Goal: Task Accomplishment & Management: Manage account settings

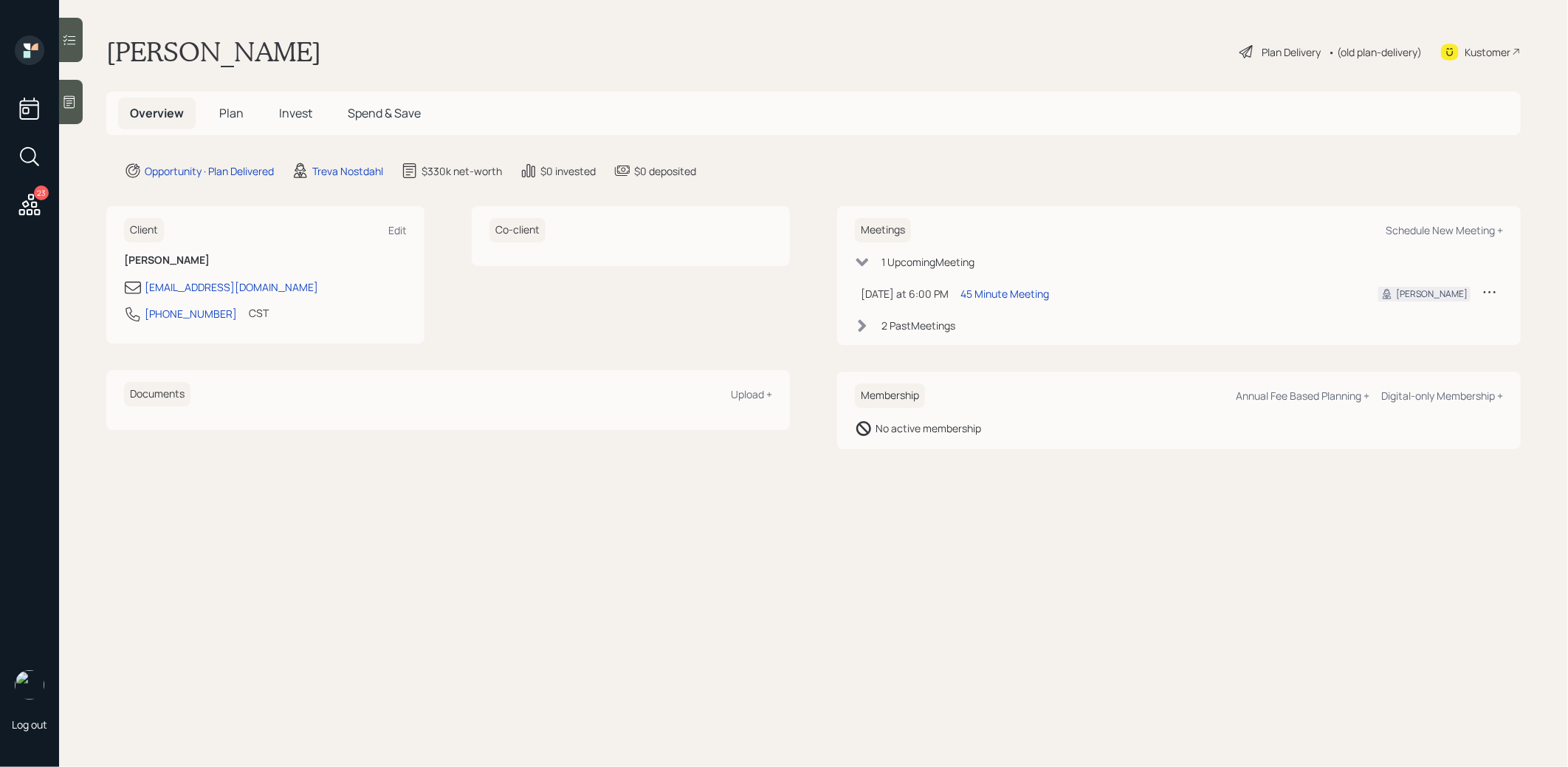
click at [292, 110] on span "Invest" at bounding box center [295, 113] width 33 height 16
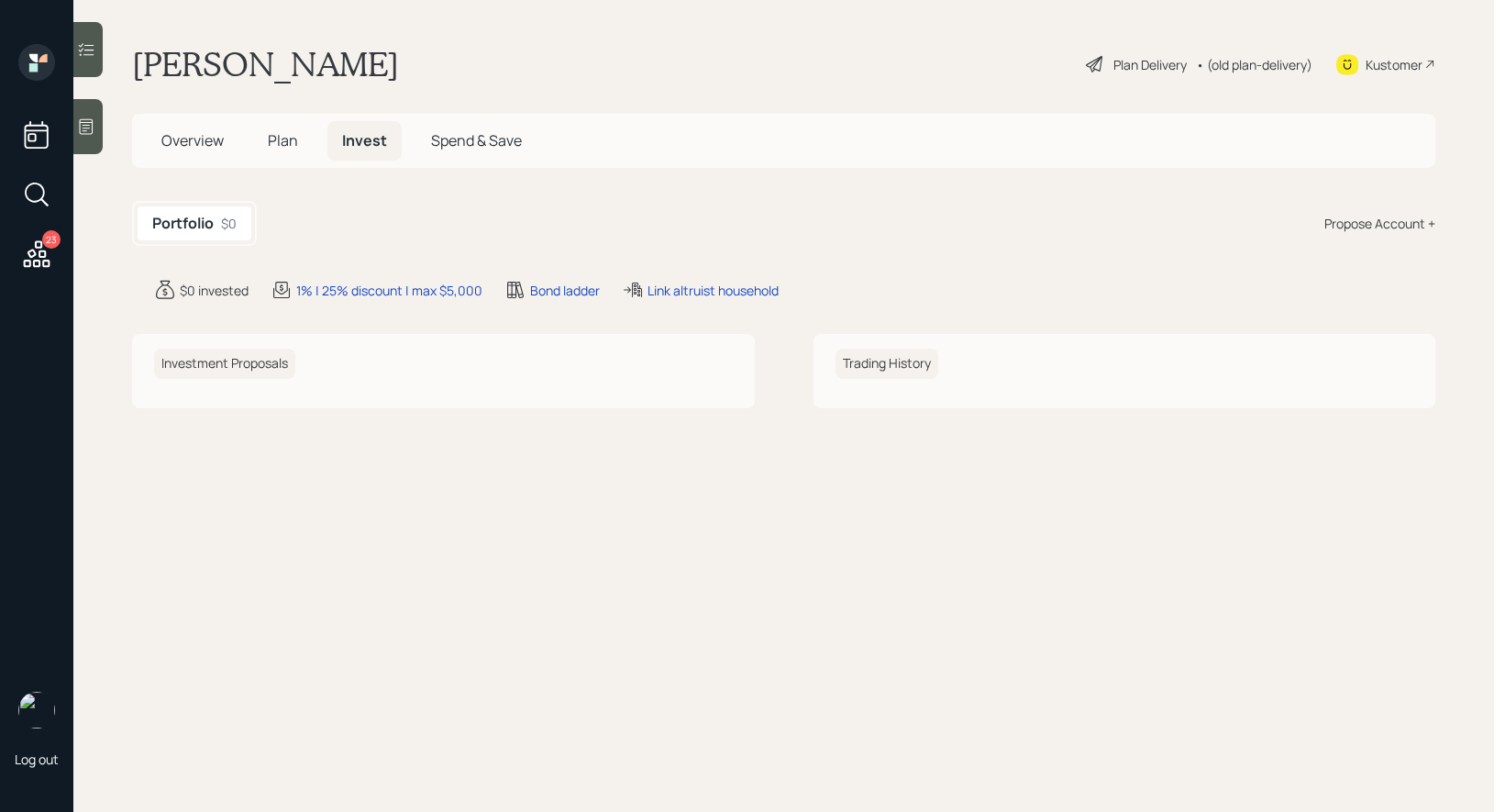
click at [277, 141] on span "Plan" at bounding box center [283, 140] width 31 height 20
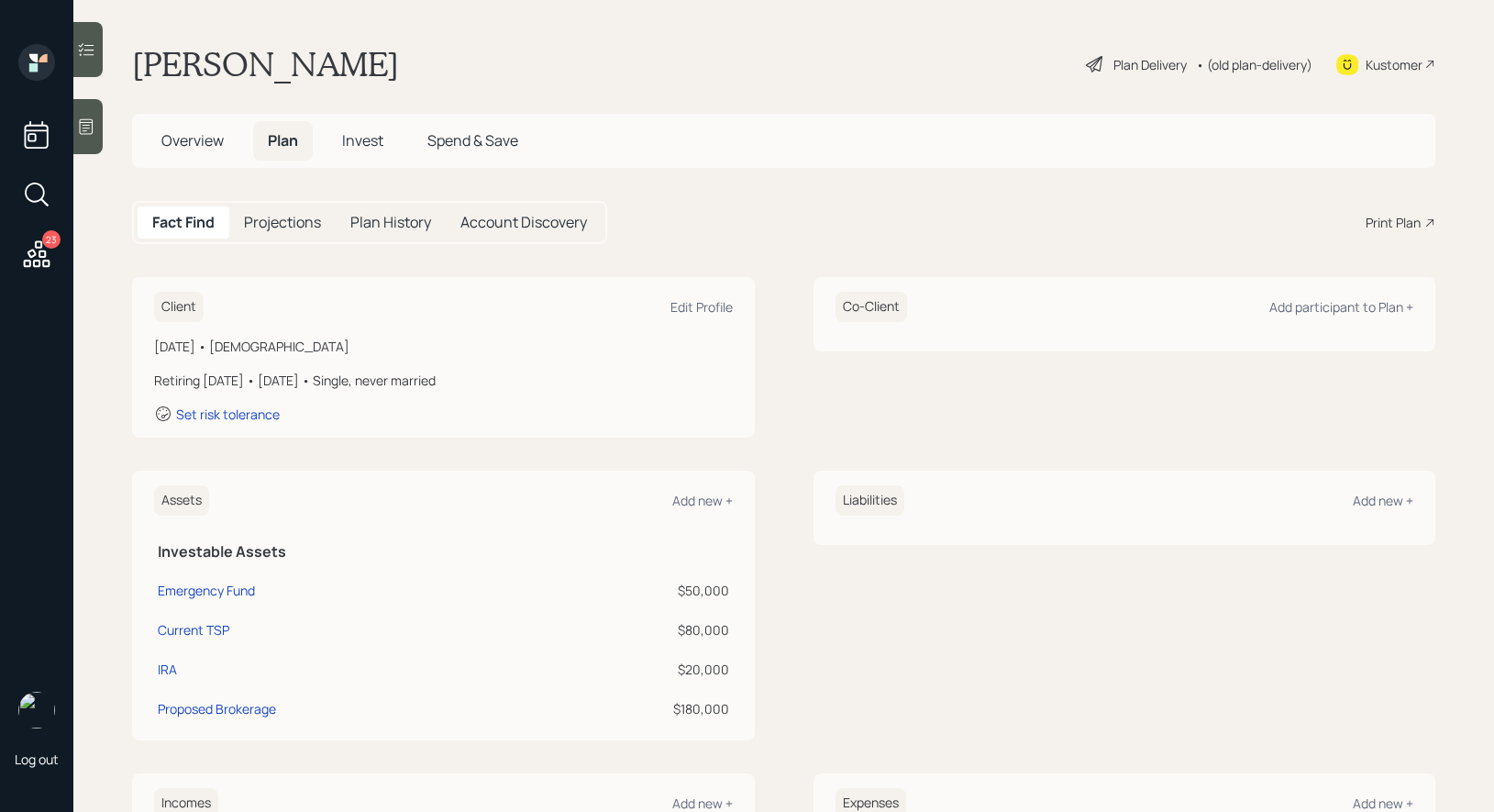
click at [1129, 68] on div "Plan Delivery" at bounding box center [1150, 64] width 73 height 19
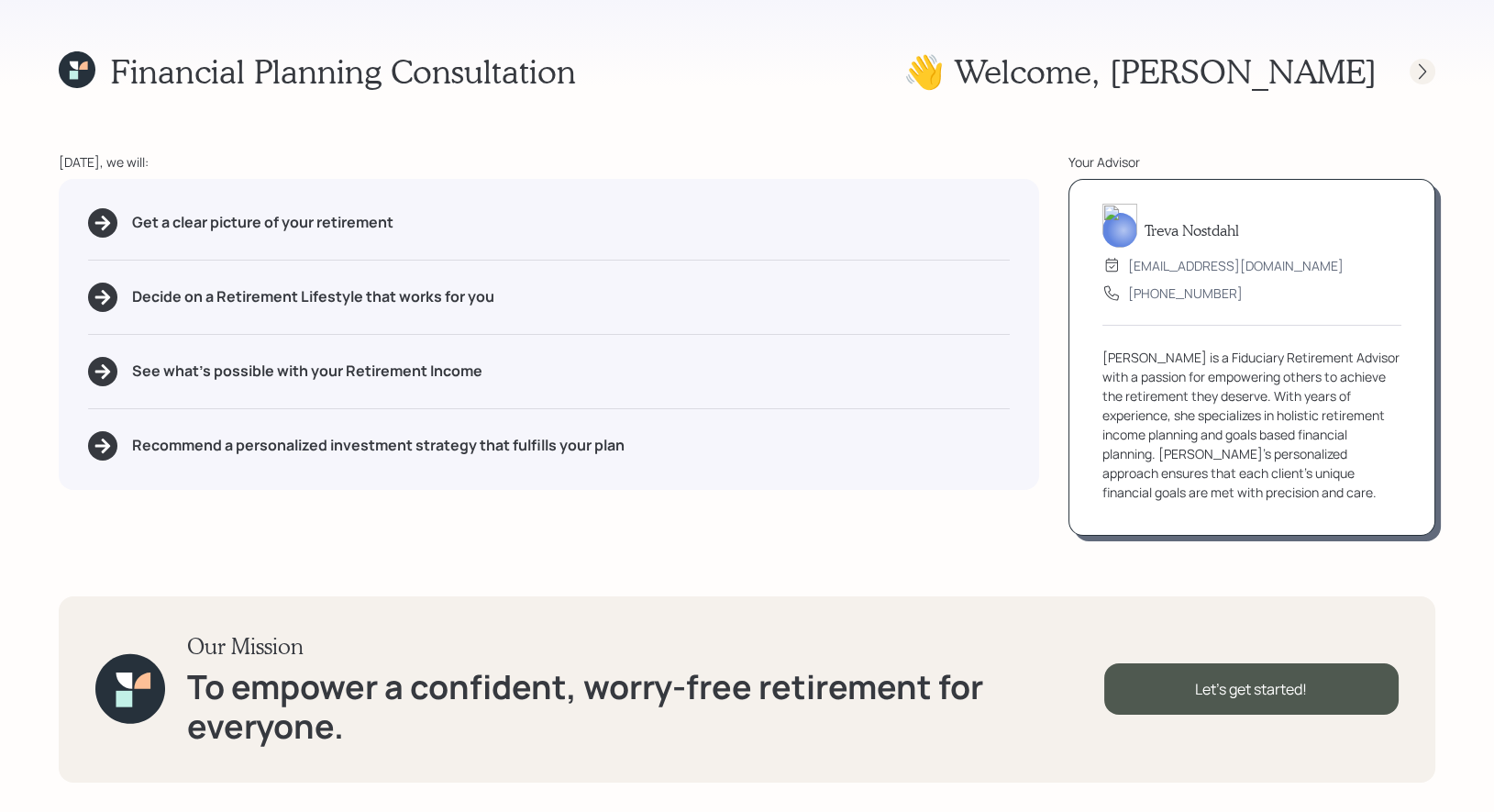
click at [1425, 70] on icon at bounding box center [1423, 71] width 8 height 15
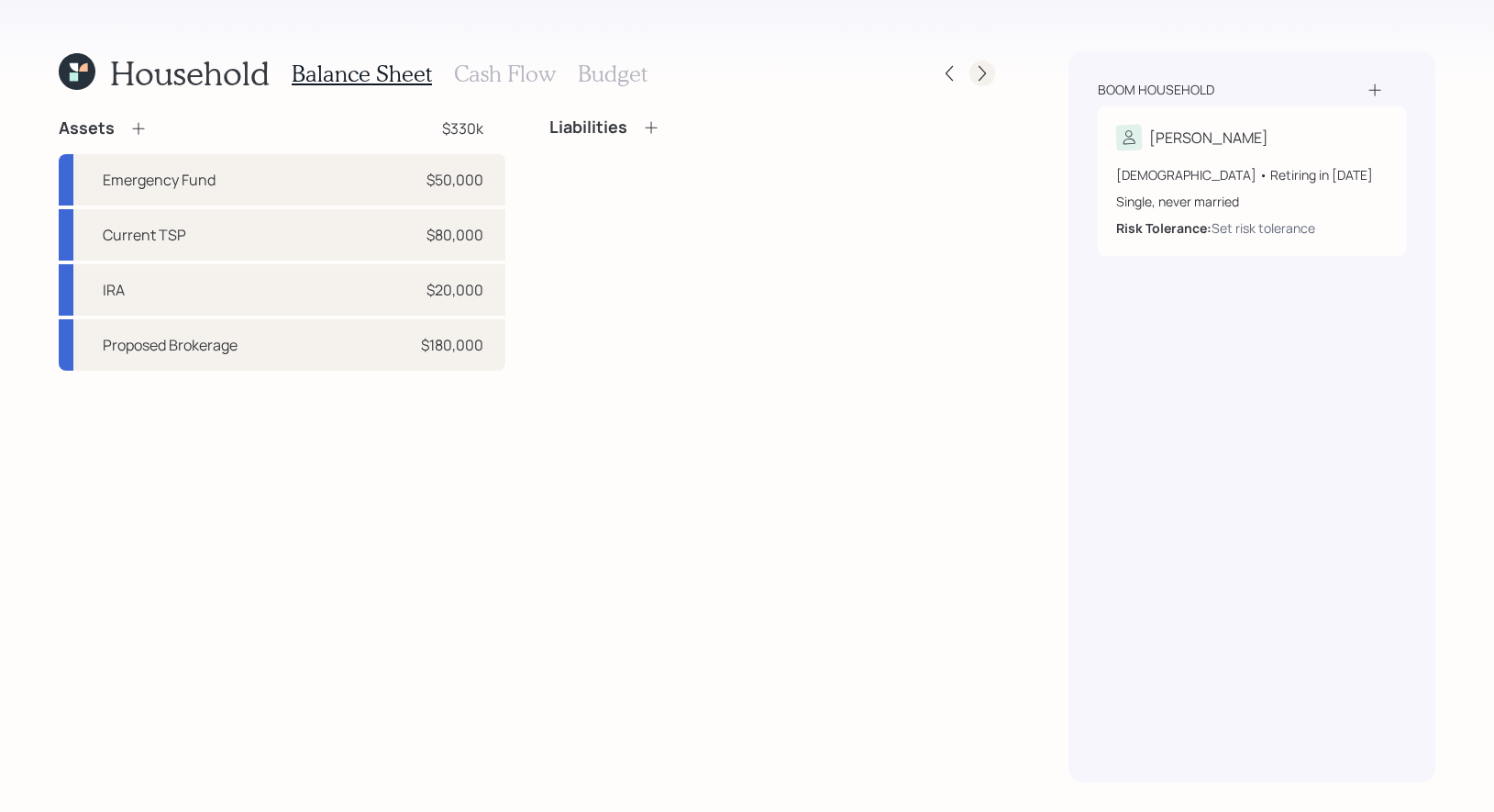
click at [981, 74] on icon at bounding box center [982, 73] width 18 height 18
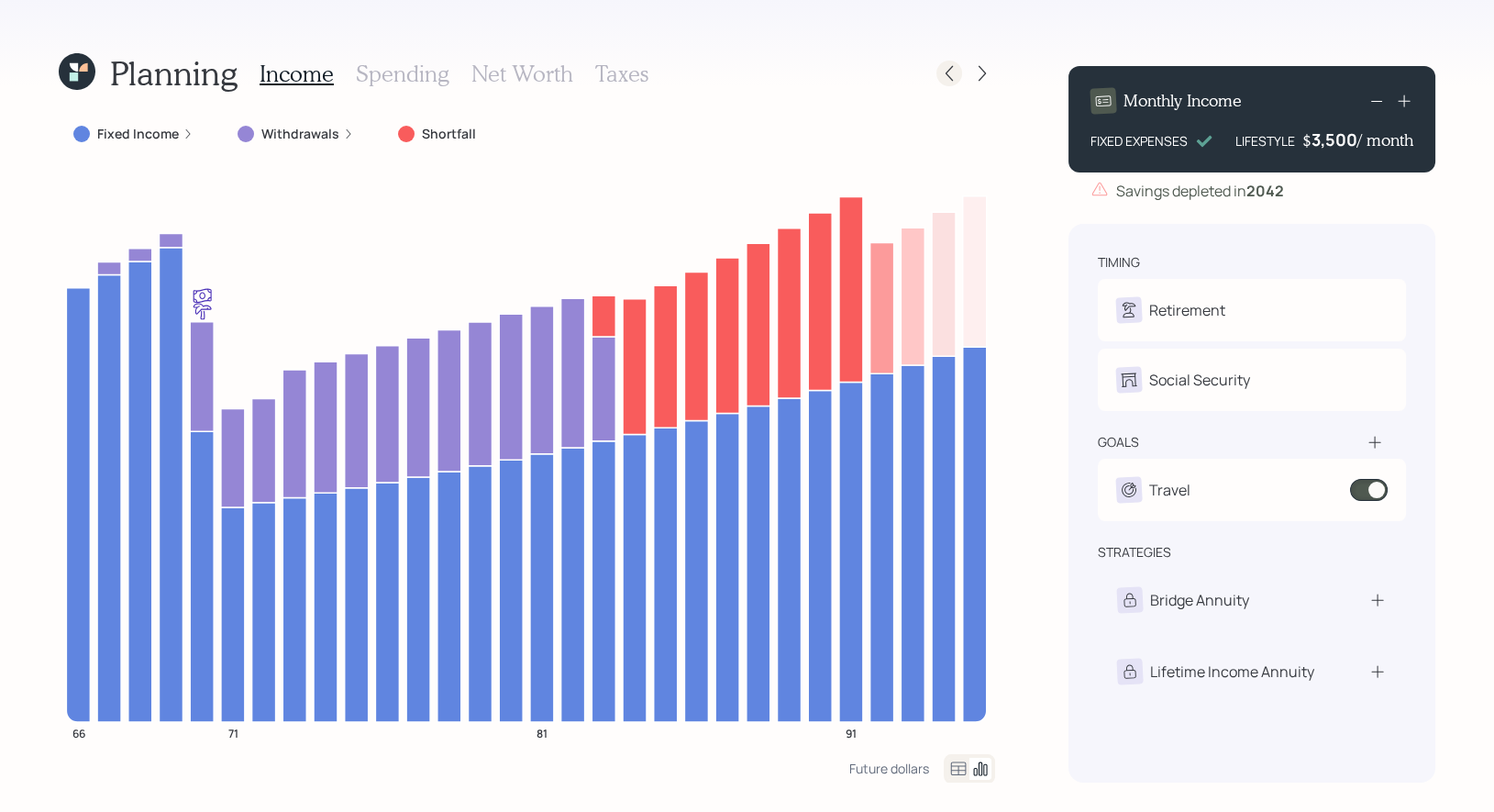
click at [949, 71] on icon at bounding box center [950, 74] width 8 height 15
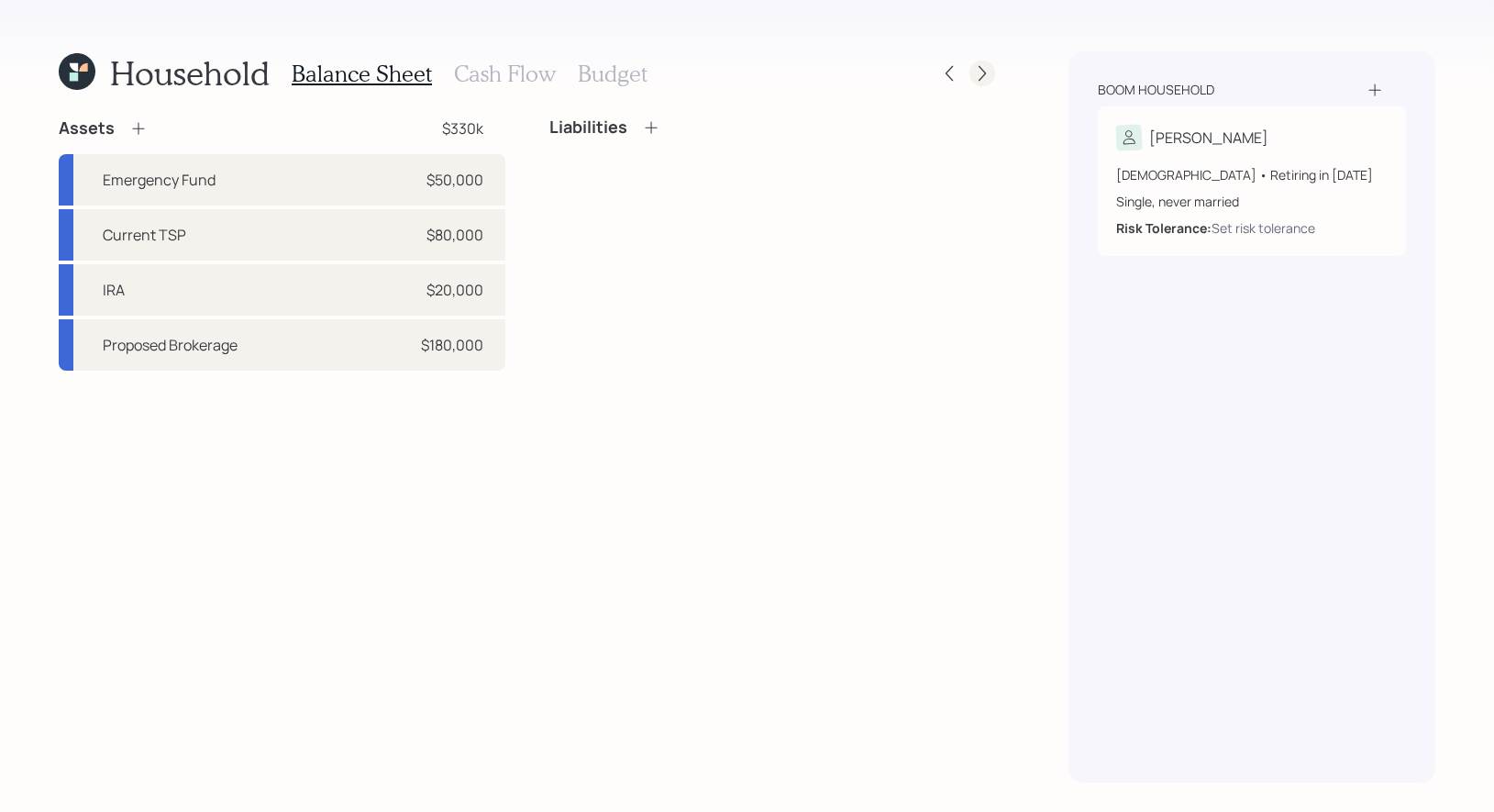
click at [985, 76] on icon at bounding box center [982, 73] width 18 height 18
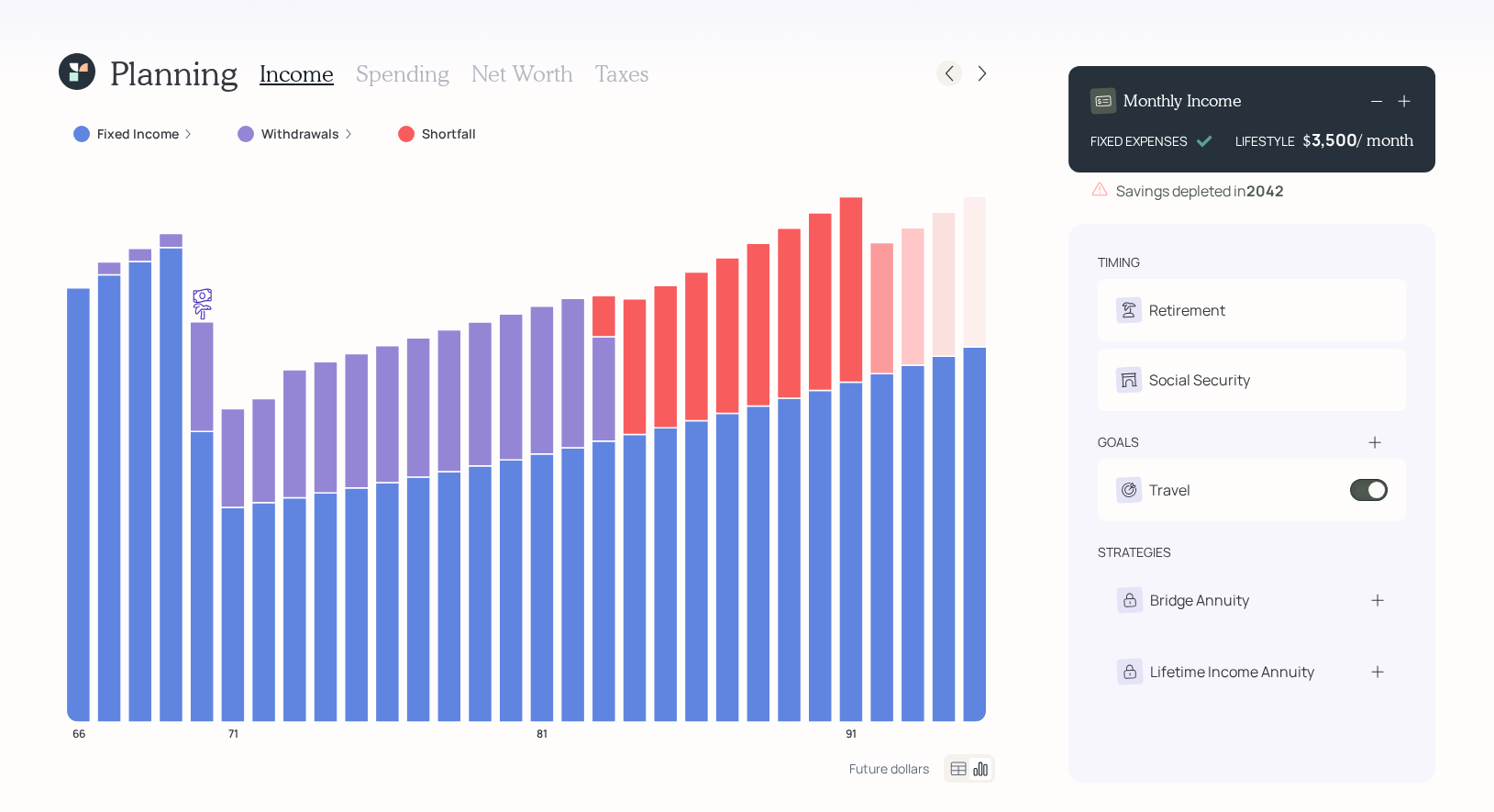
click at [953, 76] on icon at bounding box center [949, 73] width 18 height 18
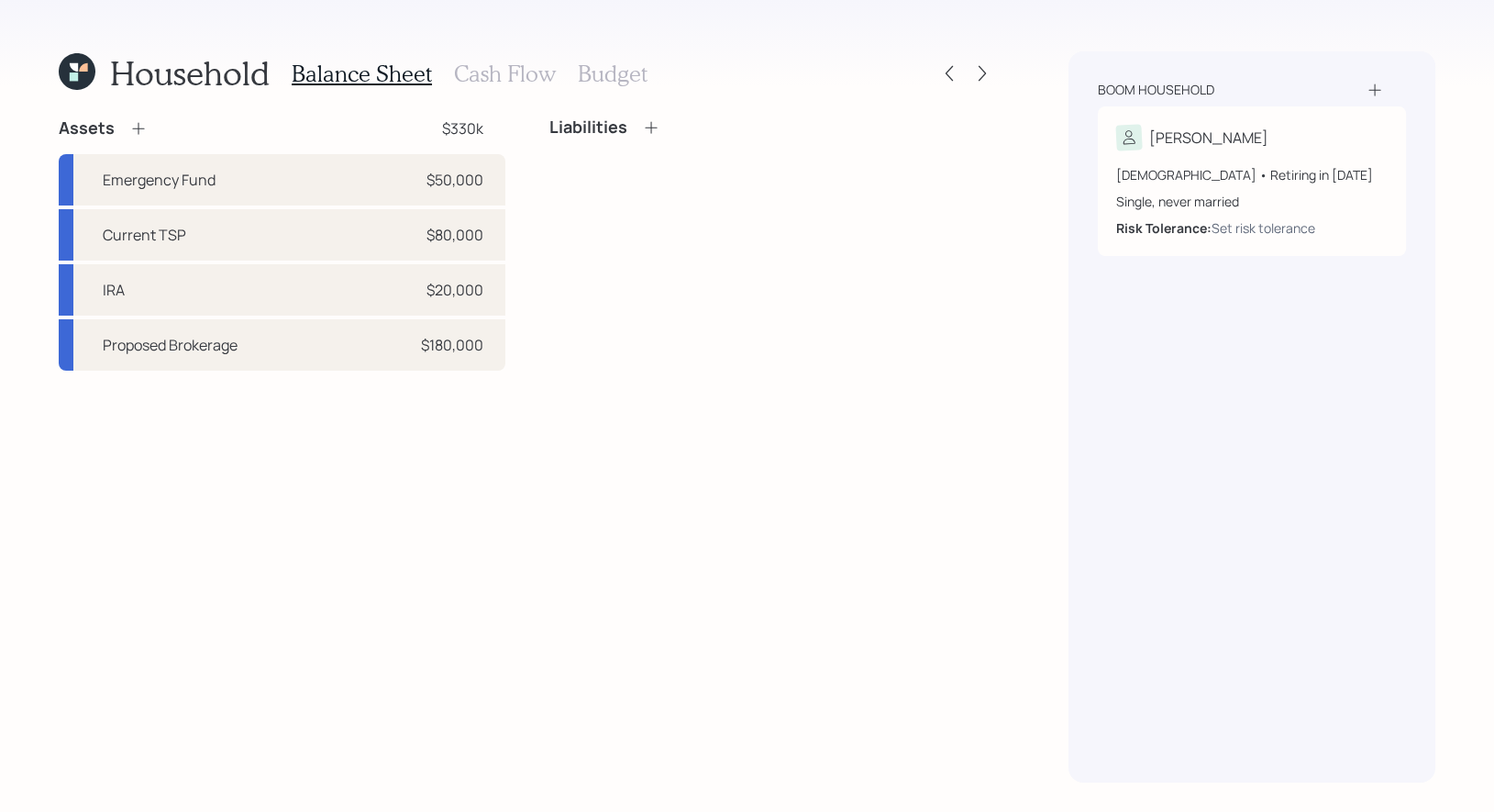
click at [498, 71] on h3 "Cash Flow" at bounding box center [505, 74] width 102 height 27
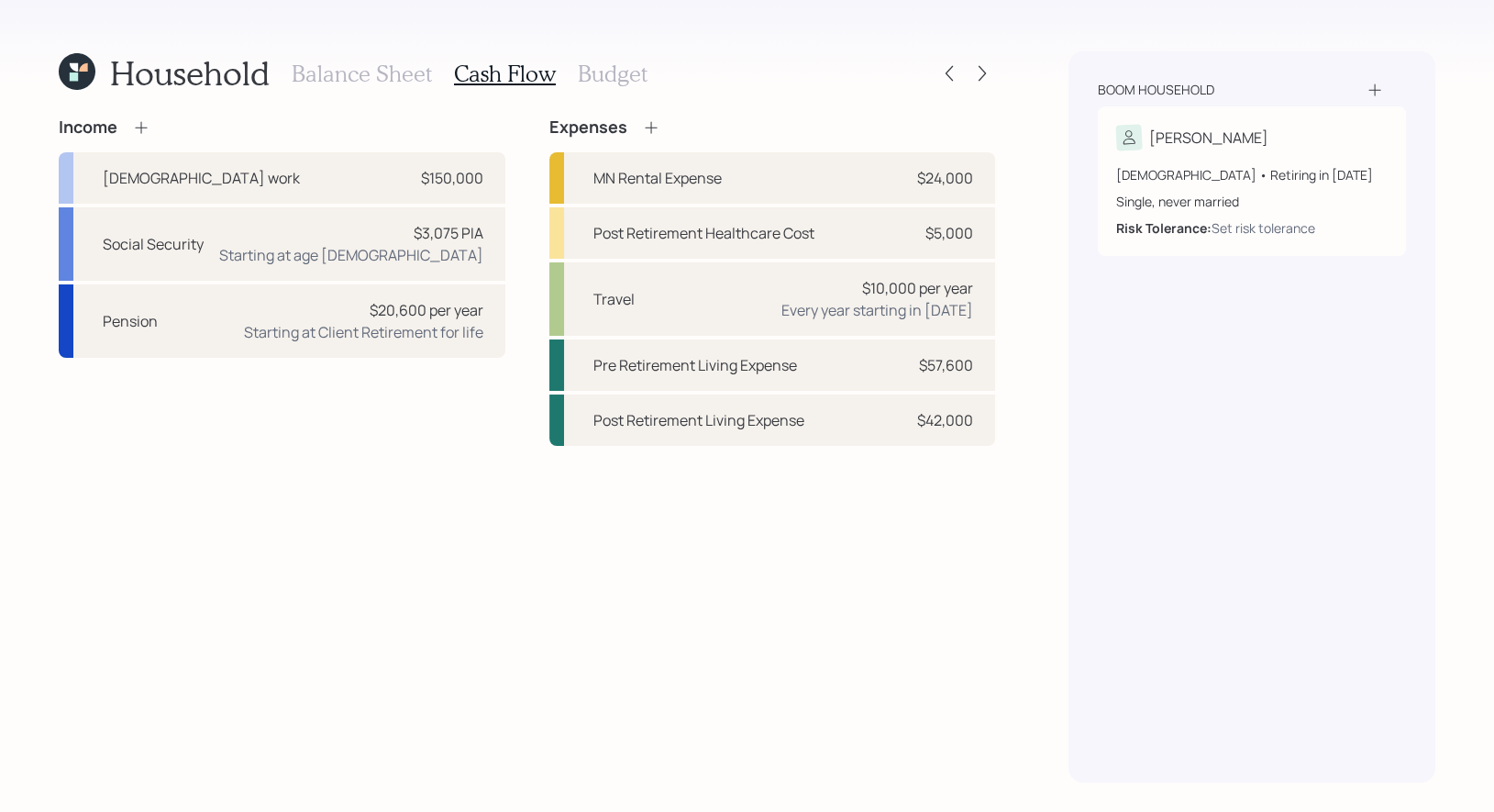
click at [143, 130] on icon at bounding box center [141, 127] width 18 height 18
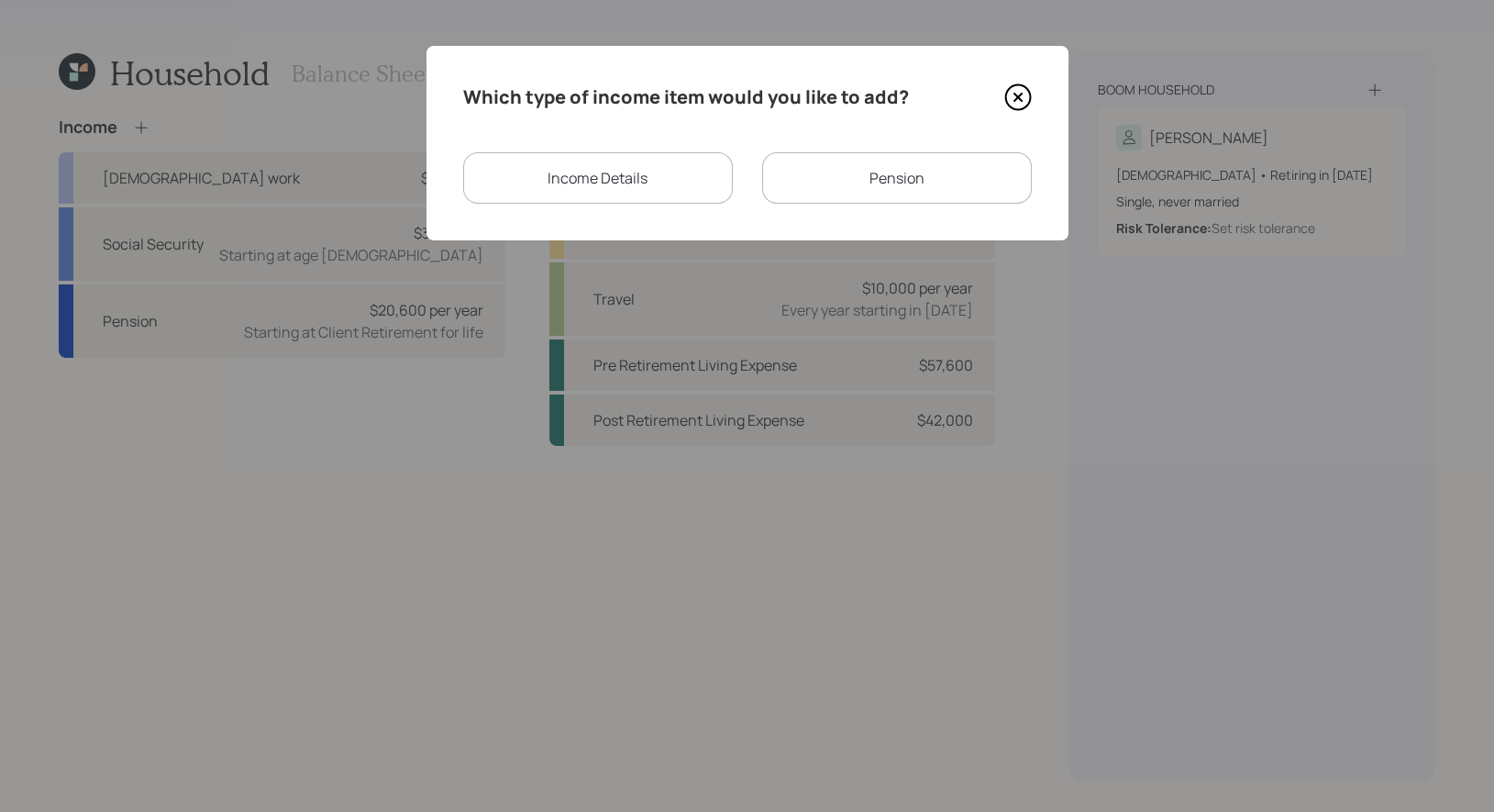
click at [617, 182] on div "Income Details" at bounding box center [597, 179] width 270 height 52
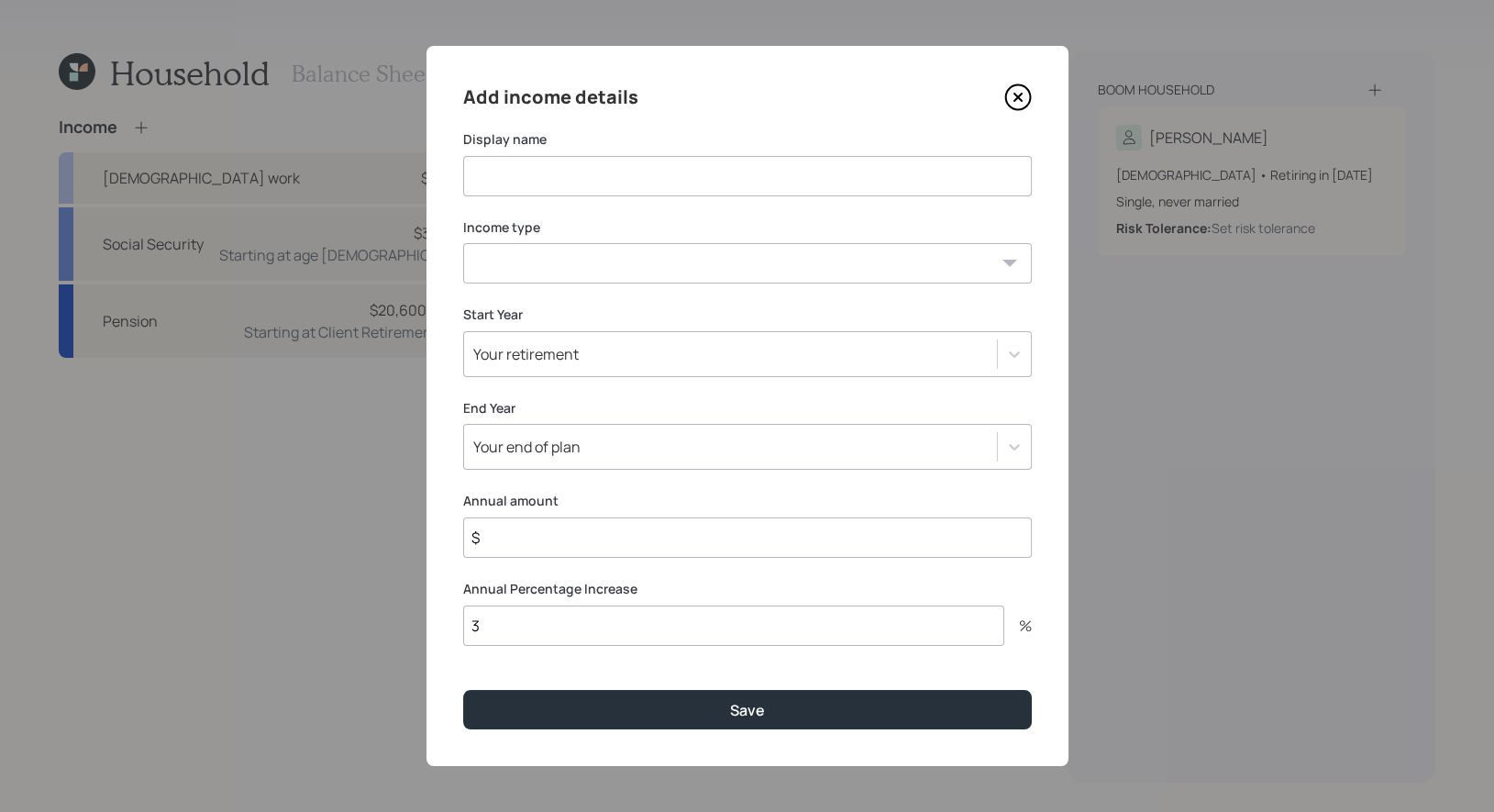
click at [593, 186] on input at bounding box center [747, 176] width 568 height 40
type input "Income"
click at [1020, 101] on icon at bounding box center [1018, 97] width 8 height 8
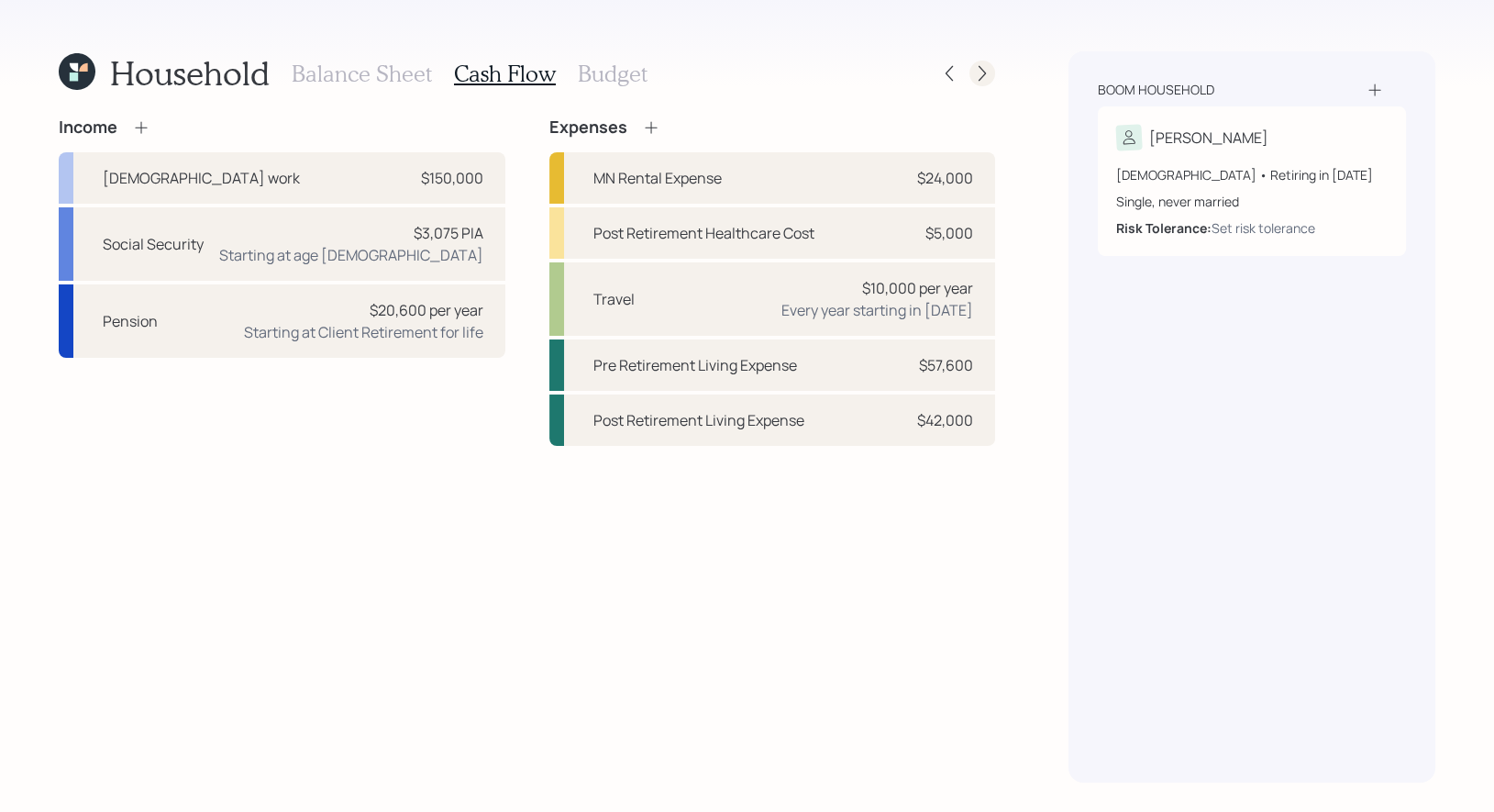
click at [983, 73] on icon at bounding box center [982, 73] width 18 height 18
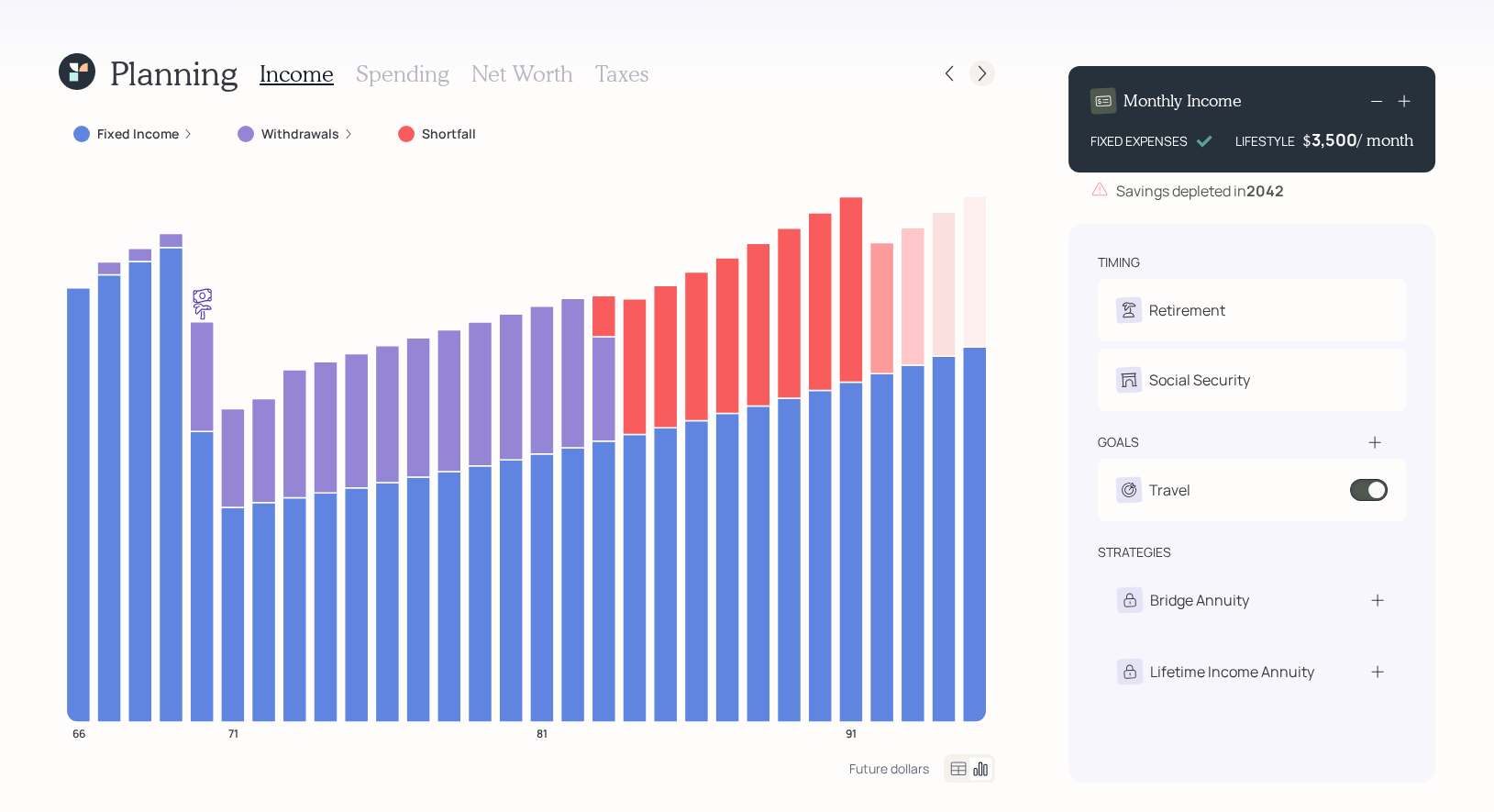
click at [985, 82] on icon at bounding box center [982, 73] width 18 height 18
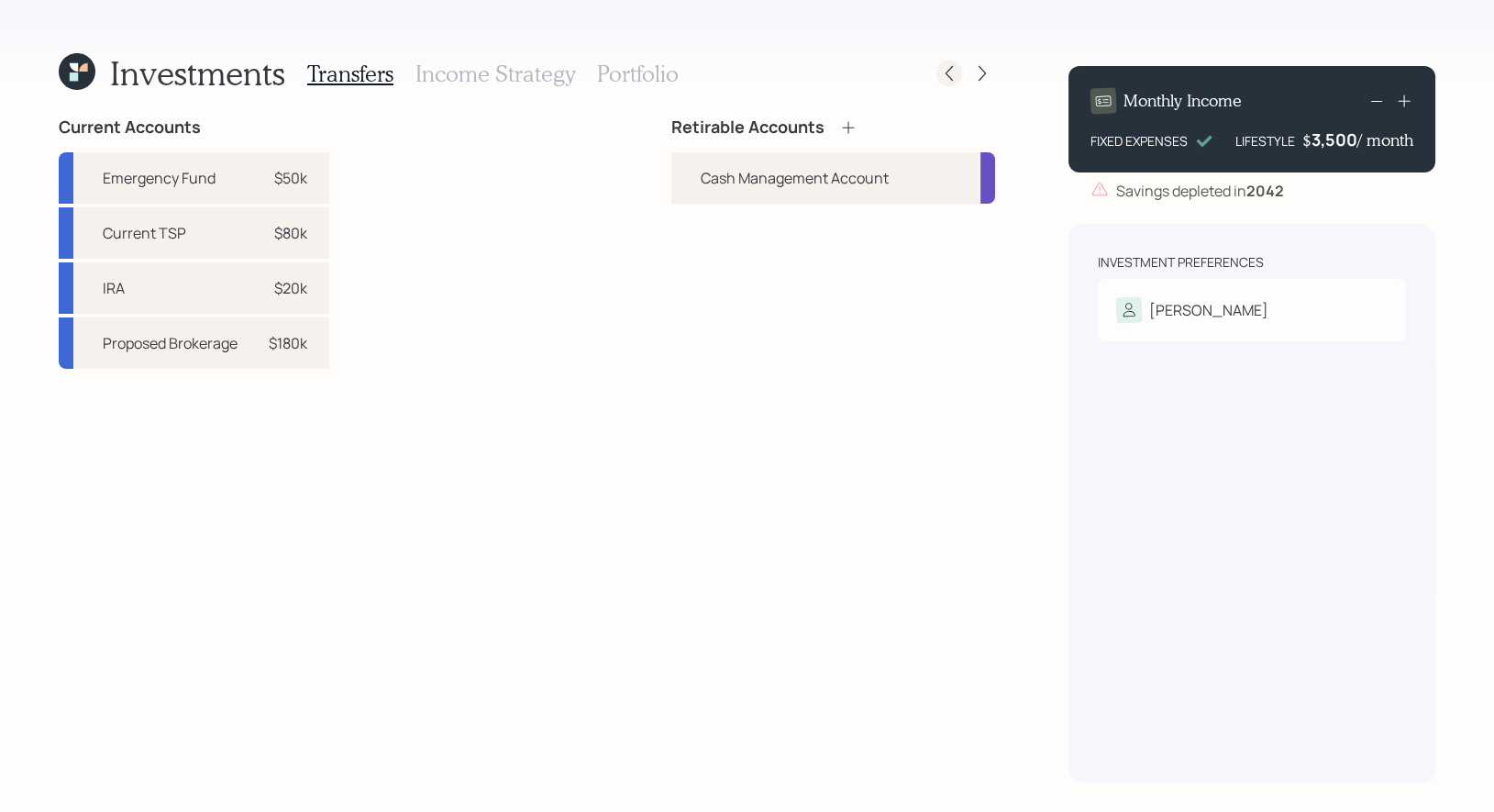
click at [948, 80] on icon at bounding box center [949, 73] width 18 height 18
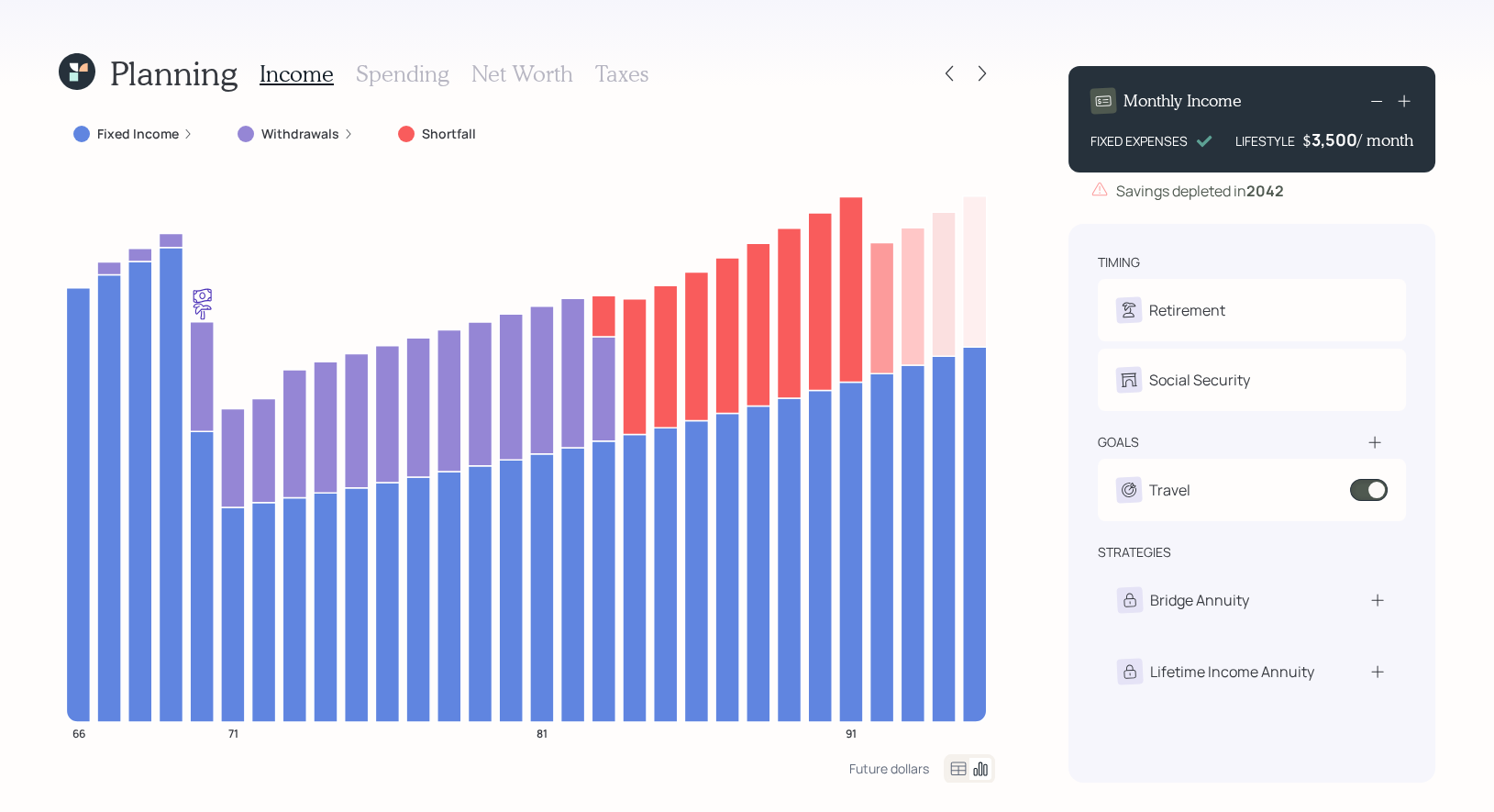
click at [999, 142] on div "Planning Income Spending Net Worth Taxes Fixed Income Withdrawals Shortfall 66 …" at bounding box center [747, 406] width 1494 height 812
click at [951, 78] on icon at bounding box center [950, 74] width 8 height 15
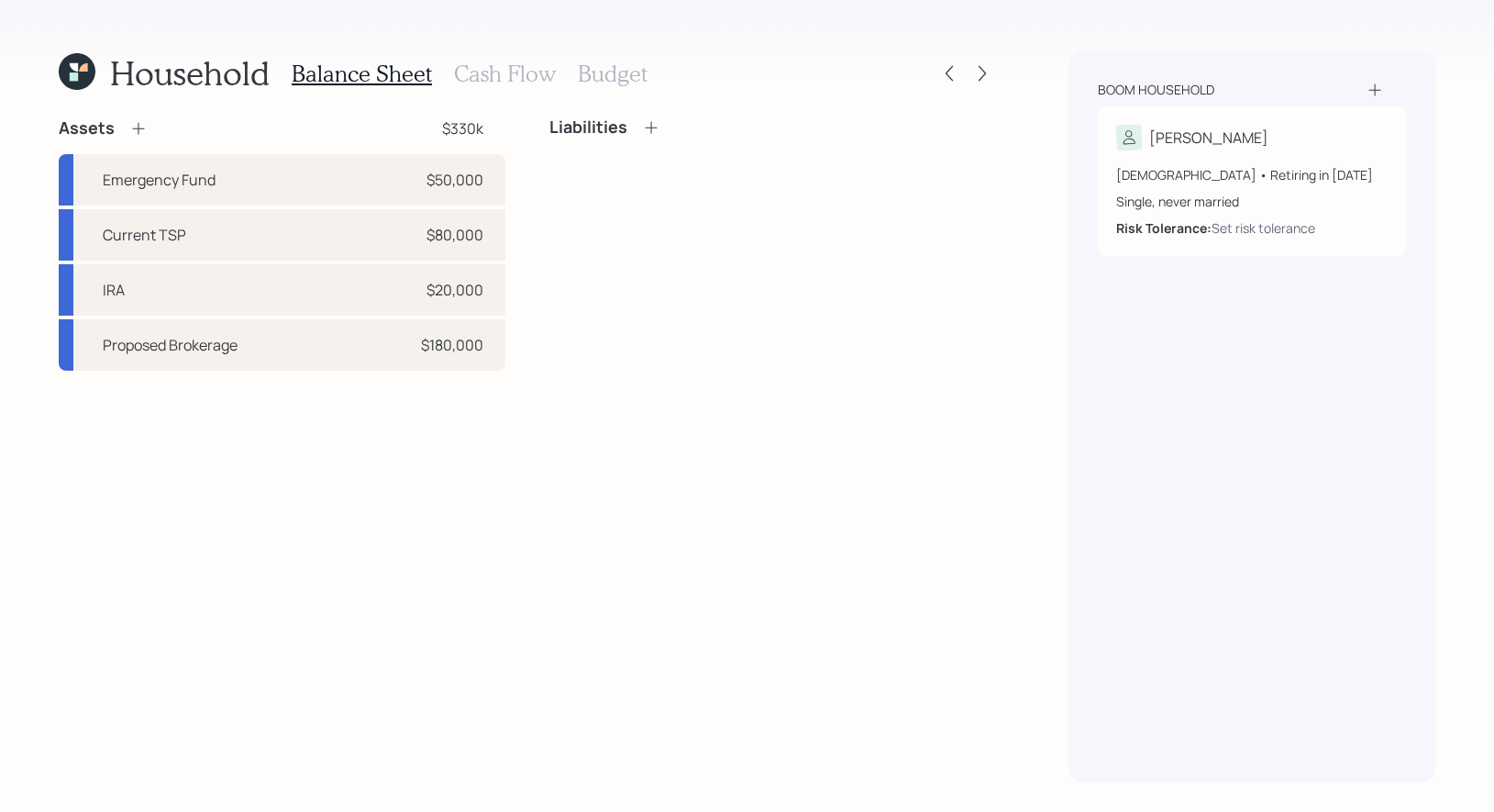
click at [495, 77] on h3 "Cash Flow" at bounding box center [505, 74] width 102 height 27
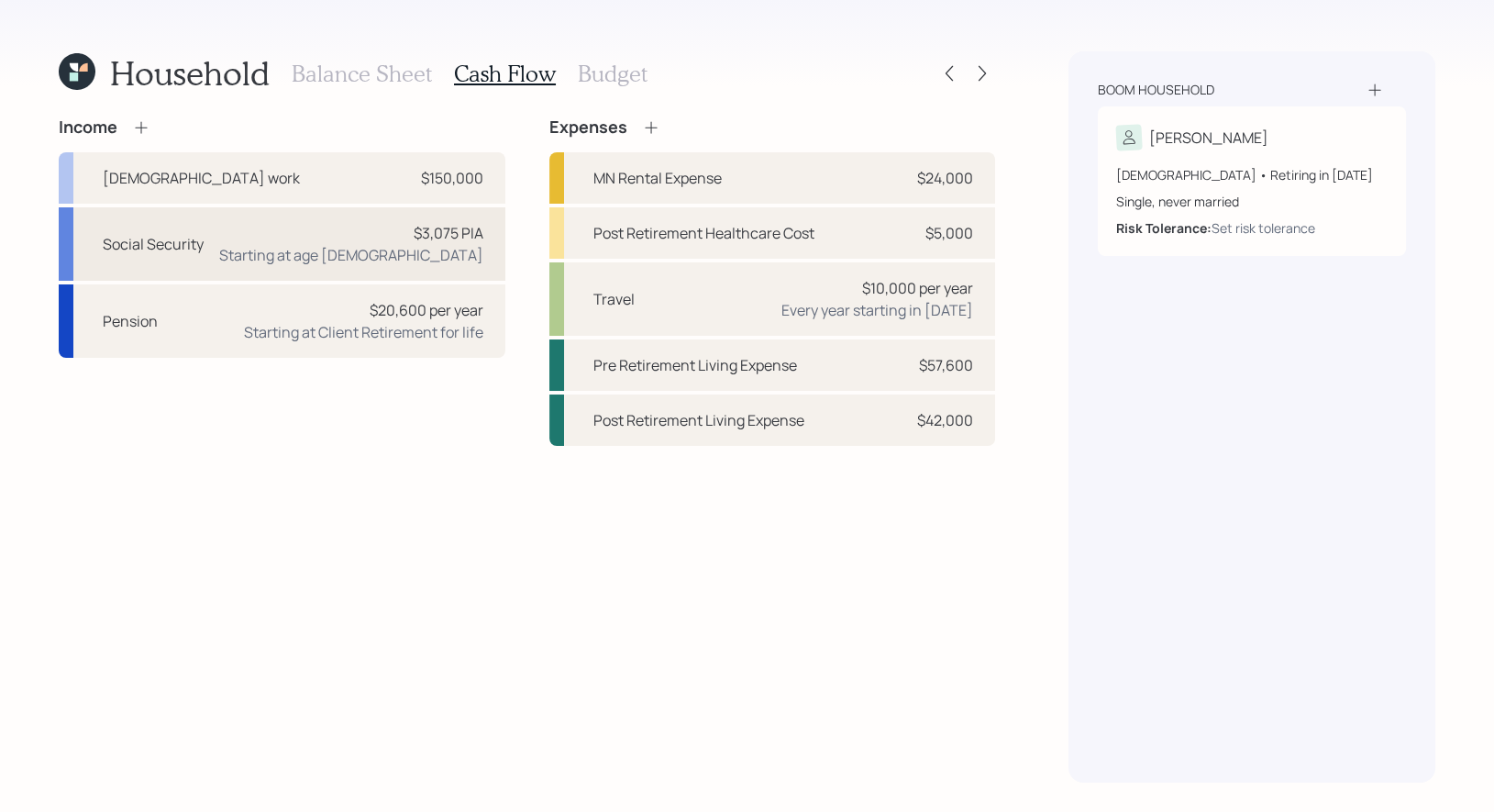
click at [374, 237] on div "$3,075 PIA Starting at age 70" at bounding box center [350, 244] width 264 height 44
select select "5"
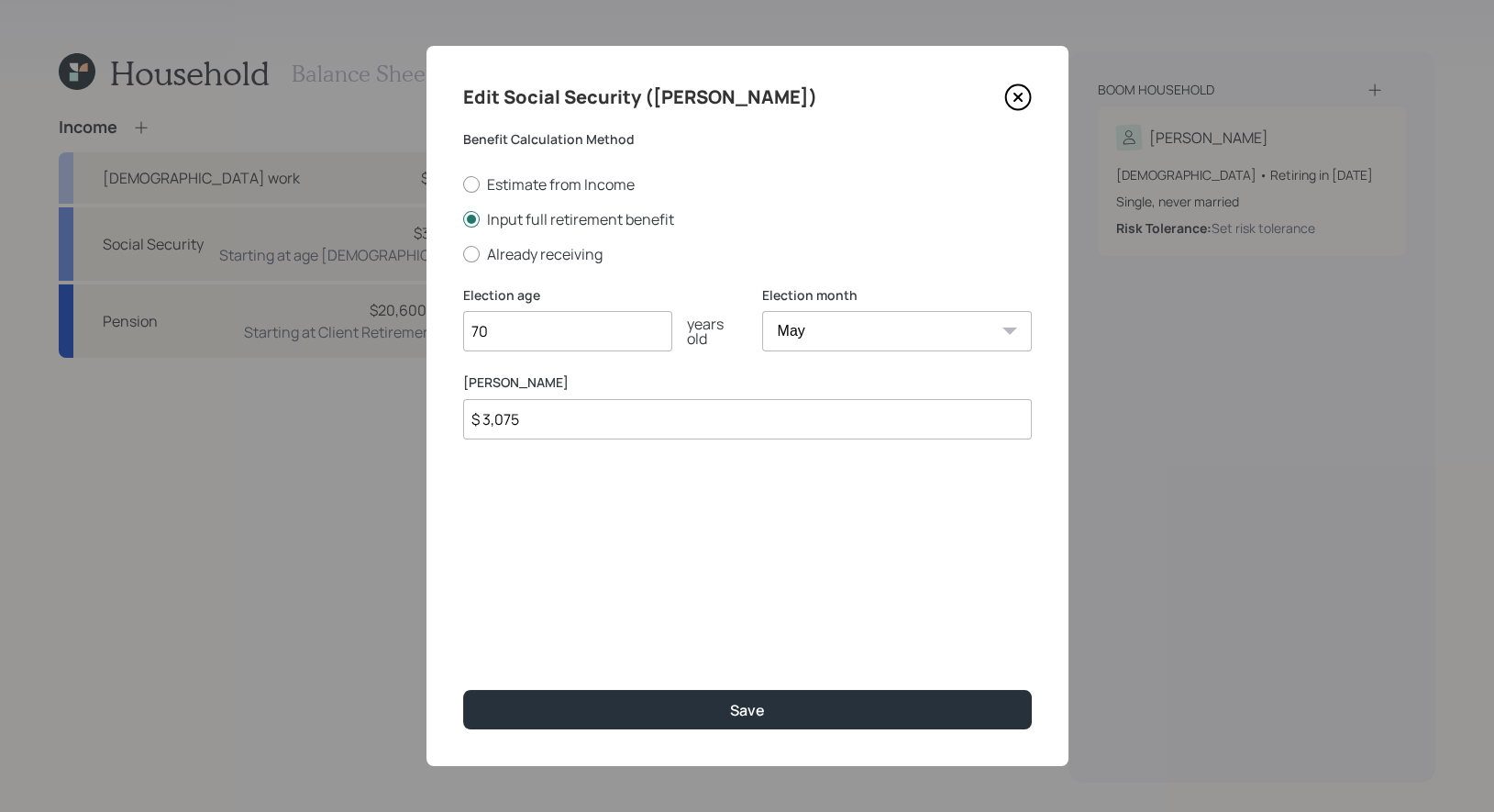
click at [1020, 97] on icon at bounding box center [1018, 97] width 28 height 28
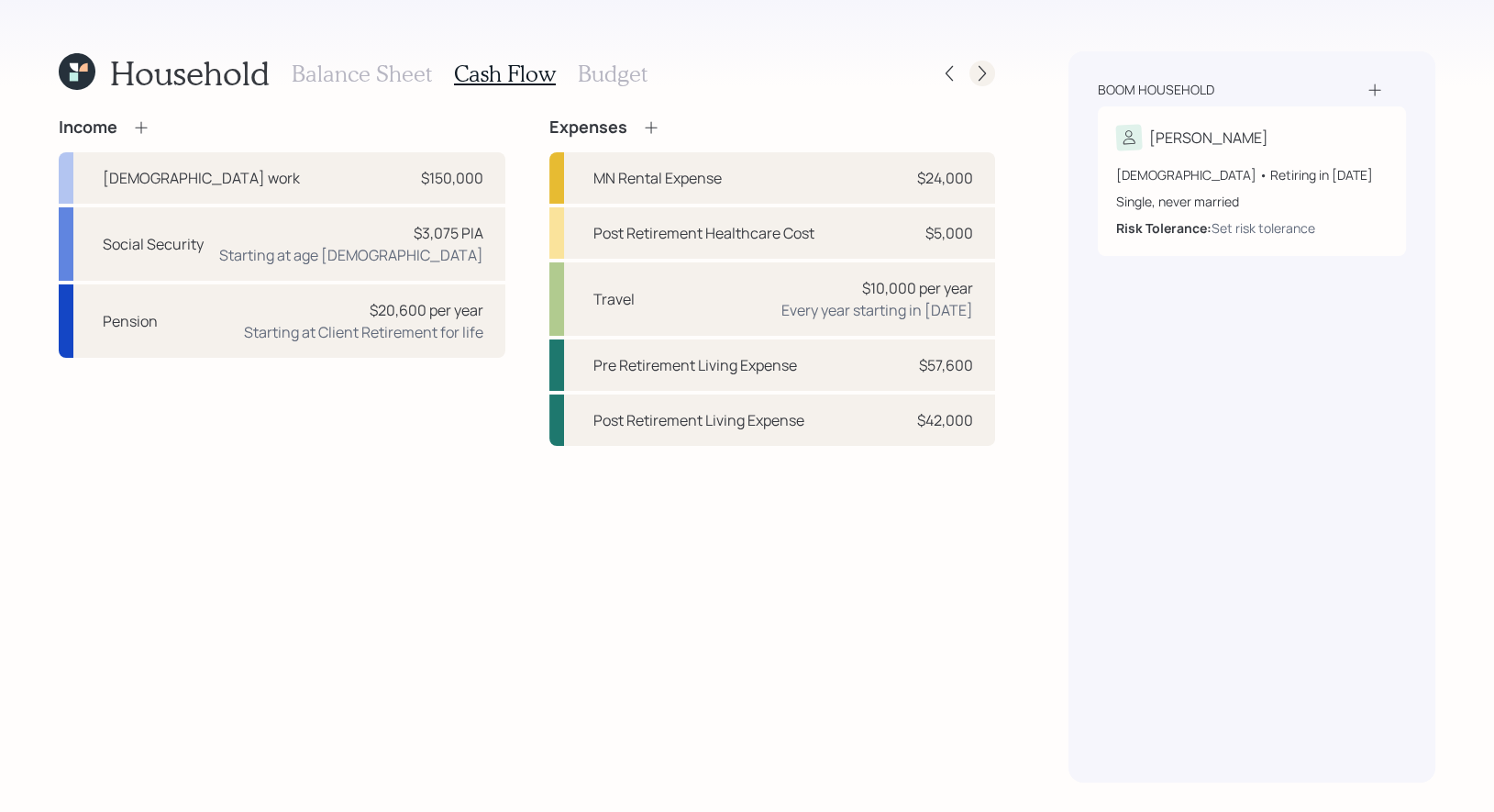
click at [985, 74] on icon at bounding box center [982, 73] width 18 height 18
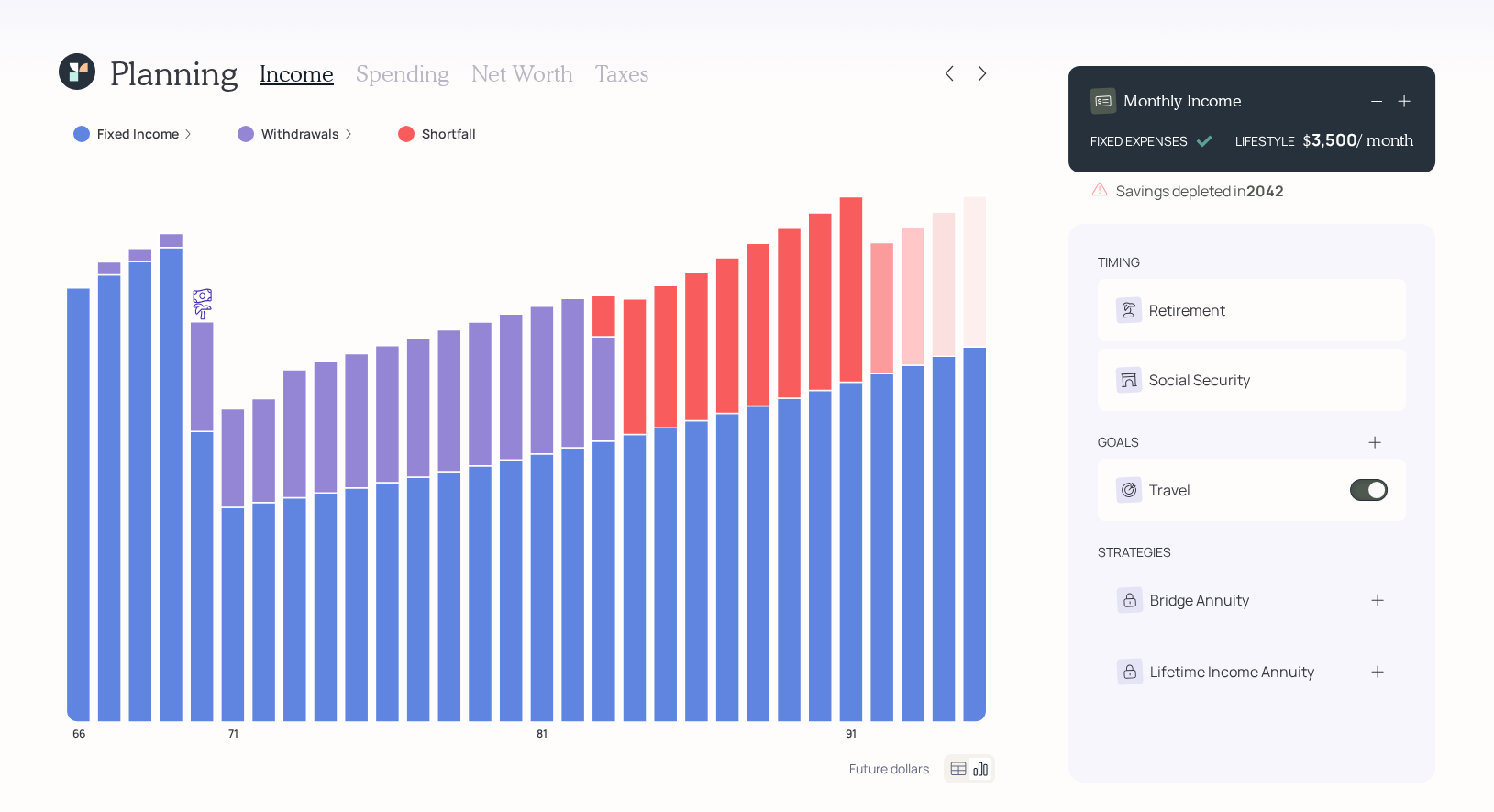
click at [155, 139] on label "Fixed Income" at bounding box center [137, 133] width 82 height 18
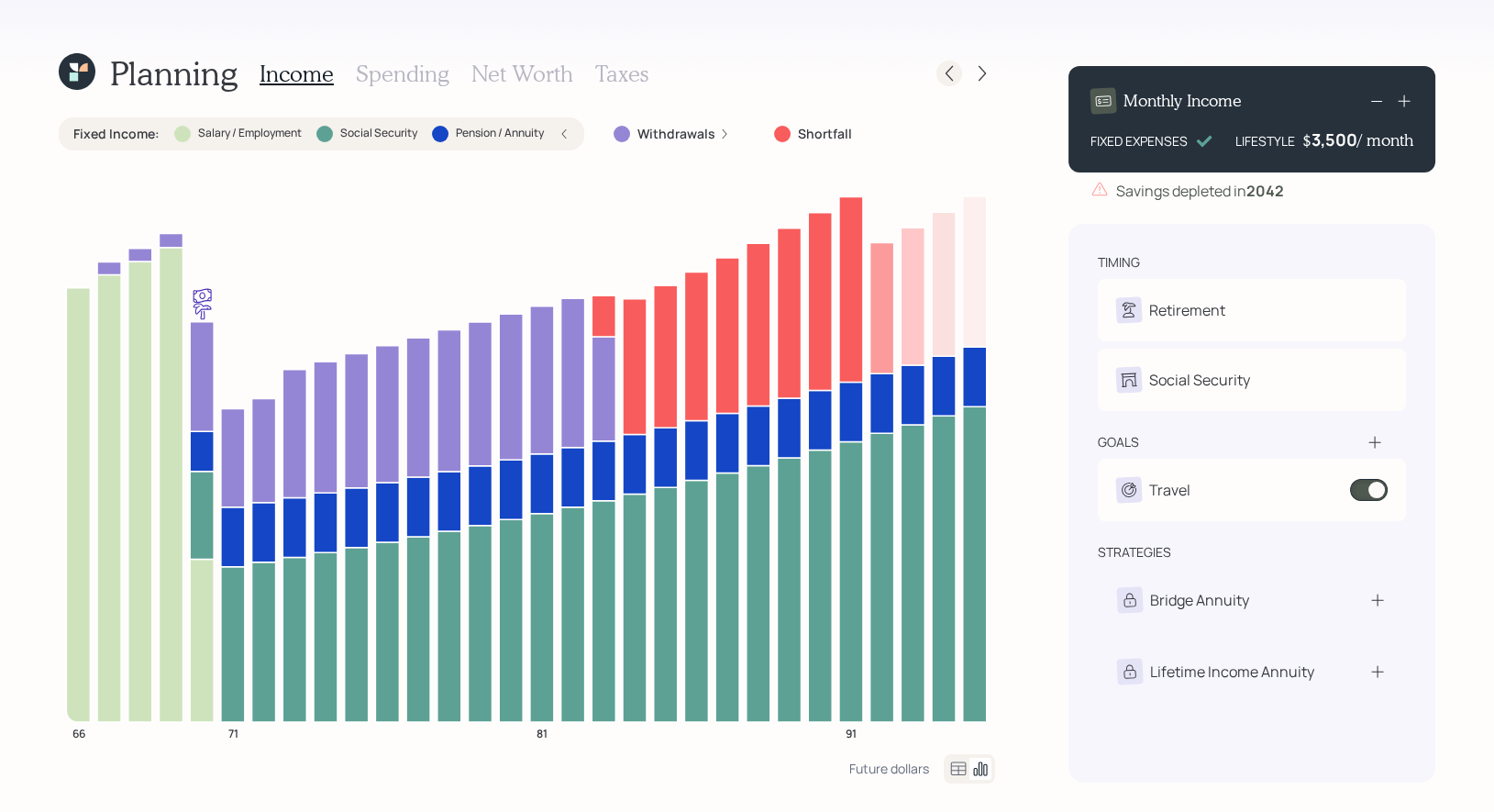
click at [952, 68] on icon at bounding box center [949, 73] width 18 height 18
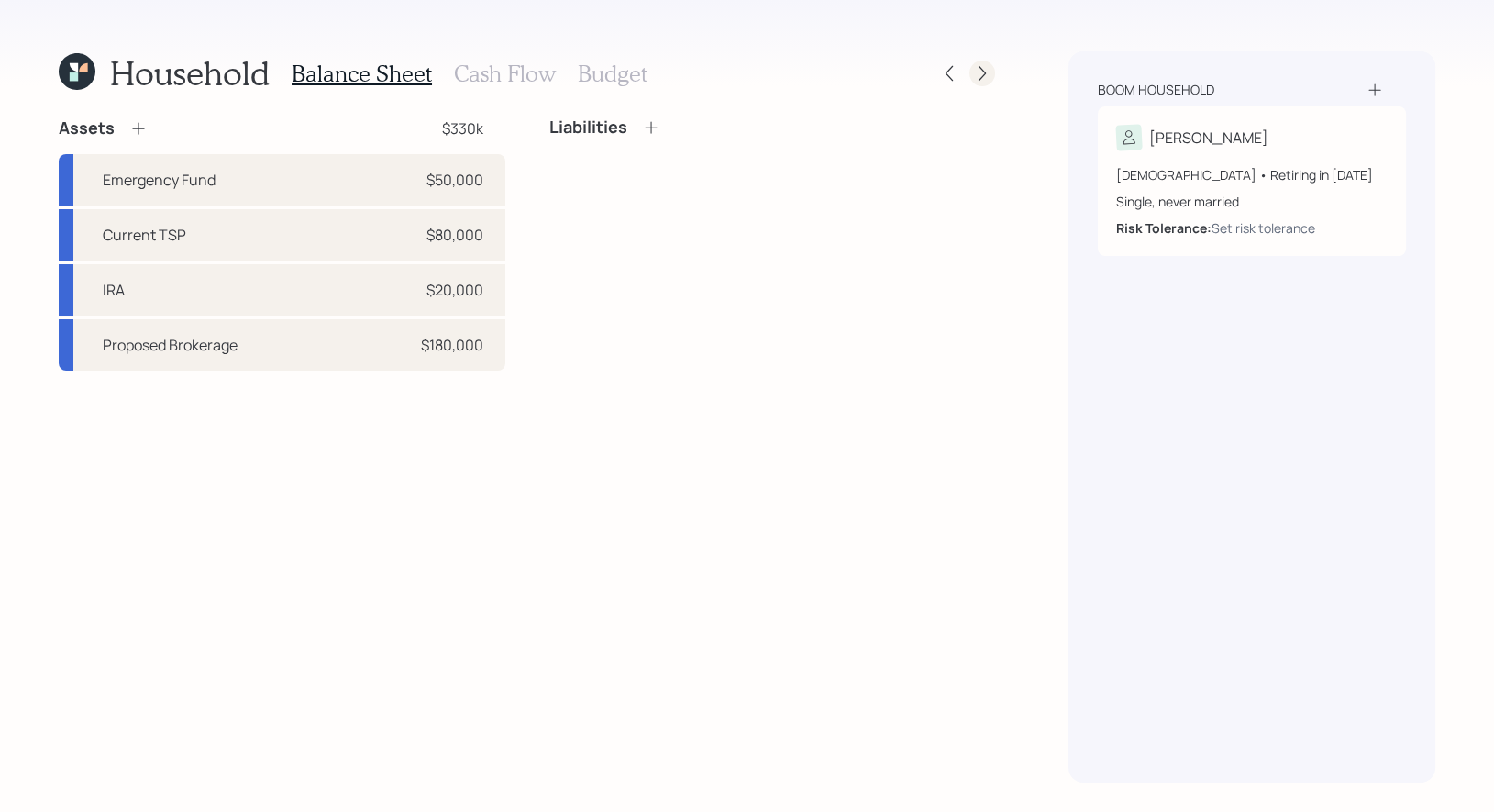
click at [987, 76] on icon at bounding box center [982, 73] width 18 height 18
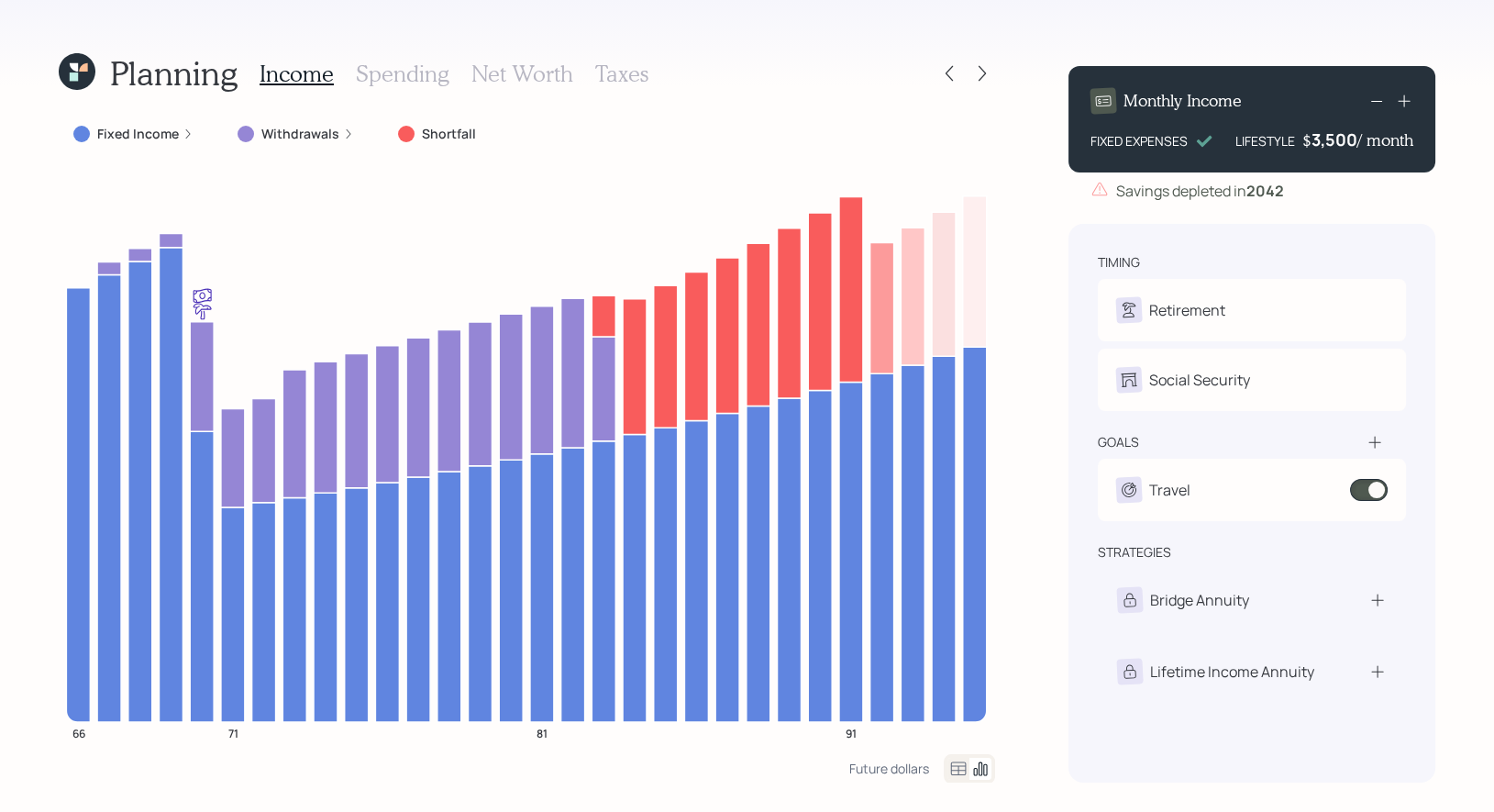
click at [254, 83] on div "Planning Income Spending Net Worth Taxes" at bounding box center [353, 74] width 590 height 44
click at [953, 72] on icon at bounding box center [949, 73] width 18 height 18
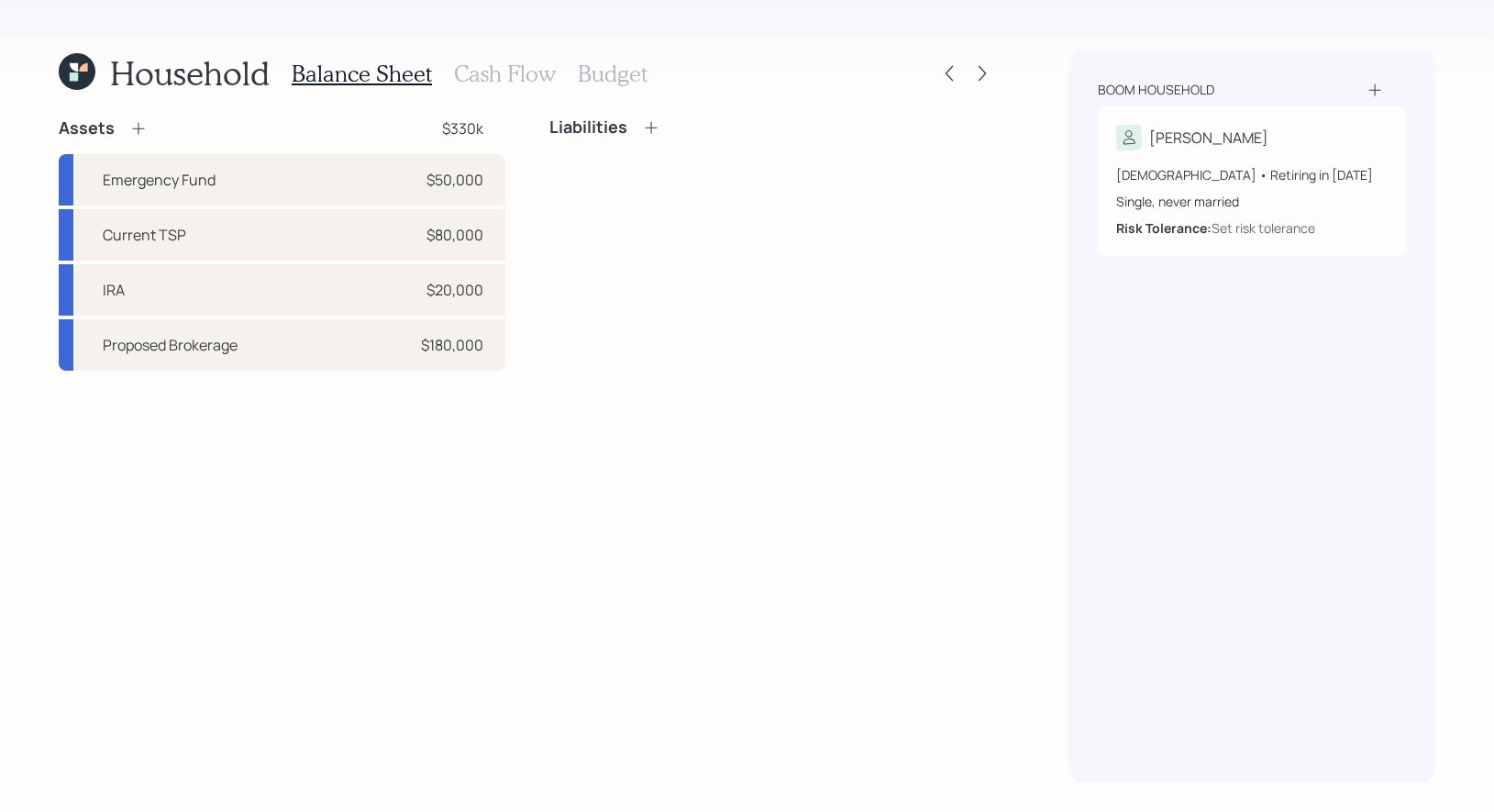
click at [475, 74] on h3 "Cash Flow" at bounding box center [505, 74] width 102 height 27
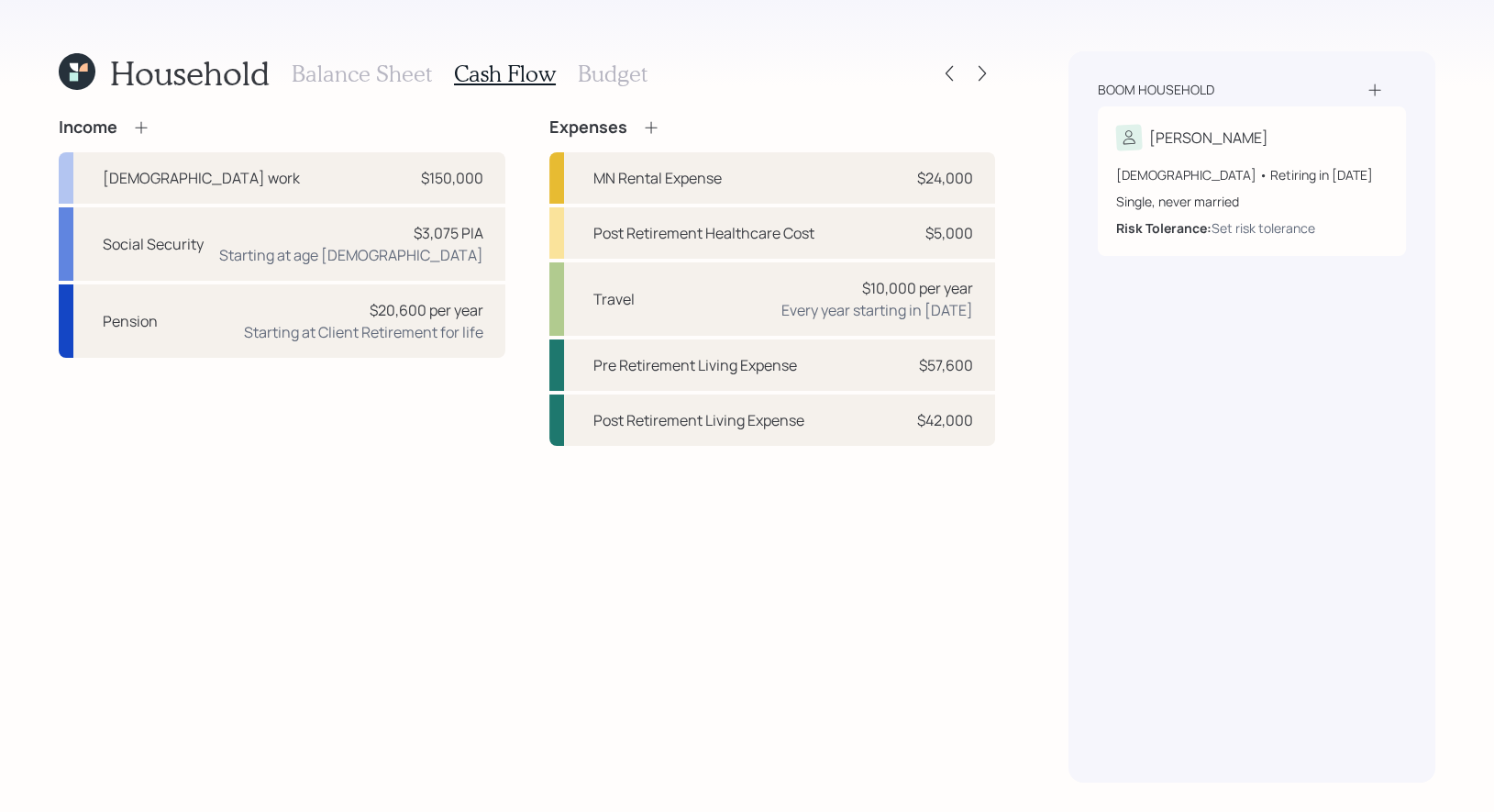
click at [136, 127] on icon at bounding box center [141, 127] width 18 height 18
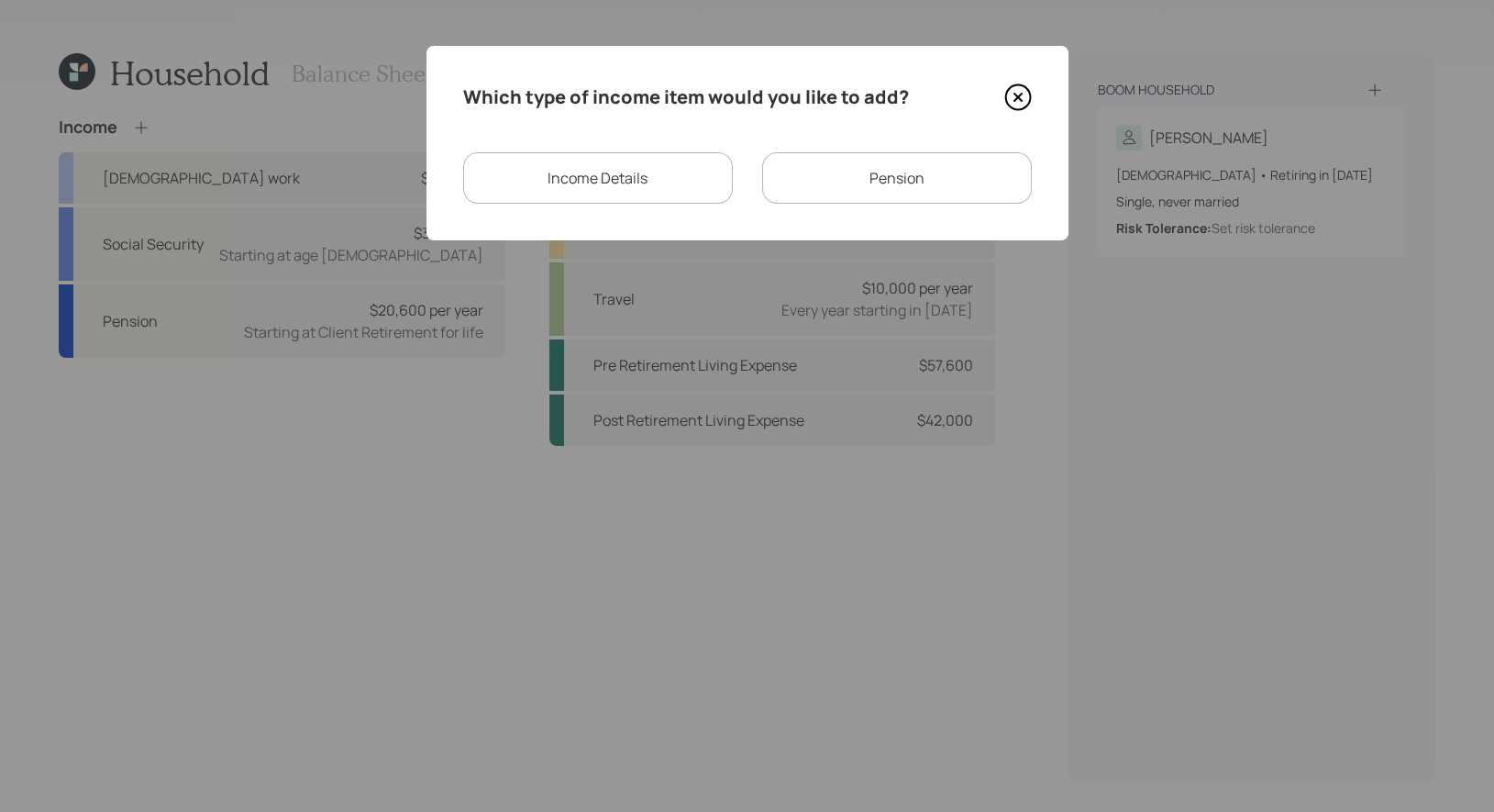
click at [656, 173] on div "Income Details" at bounding box center [597, 179] width 270 height 52
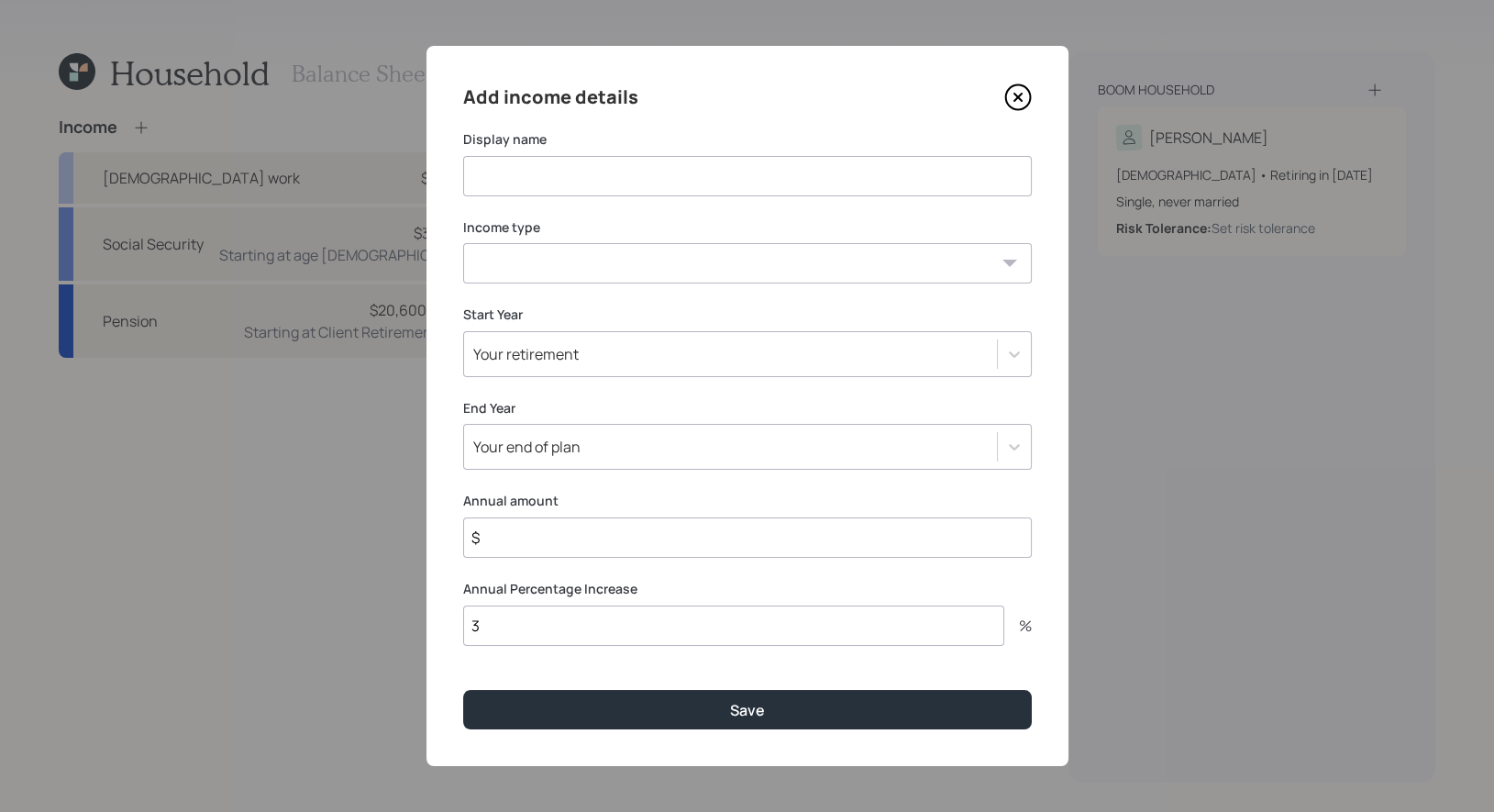
click at [688, 178] on input at bounding box center [747, 176] width 568 height 40
type input "Land Trust Income"
click at [783, 265] on select "Full-time work Part-time work Self employment Other" at bounding box center [747, 263] width 568 height 40
select select "other"
click at [463, 243] on select "Full-time work Part-time work Self employment Other" at bounding box center [747, 263] width 568 height 40
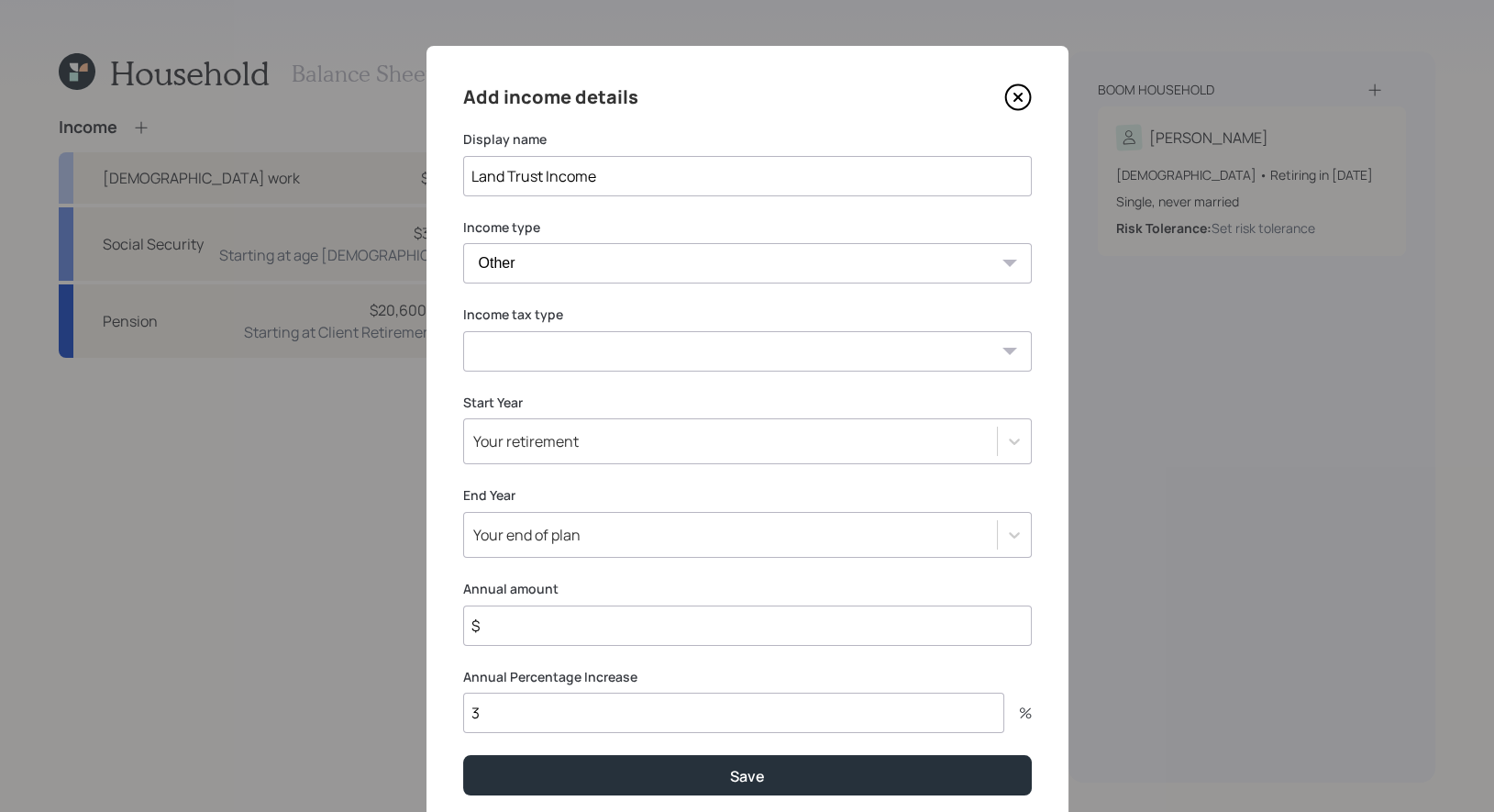
click at [590, 356] on select "Tax-free Earned Self Employment Alimony Royalties Pension / Annuity Interest Di…" at bounding box center [747, 351] width 568 height 40
select select "pension_annuity"
click at [463, 331] on select "Tax-free Earned Self Employment Alimony Royalties Pension / Annuity Interest Di…" at bounding box center [747, 351] width 568 height 40
click at [630, 445] on div "Your retirement" at bounding box center [730, 441] width 533 height 31
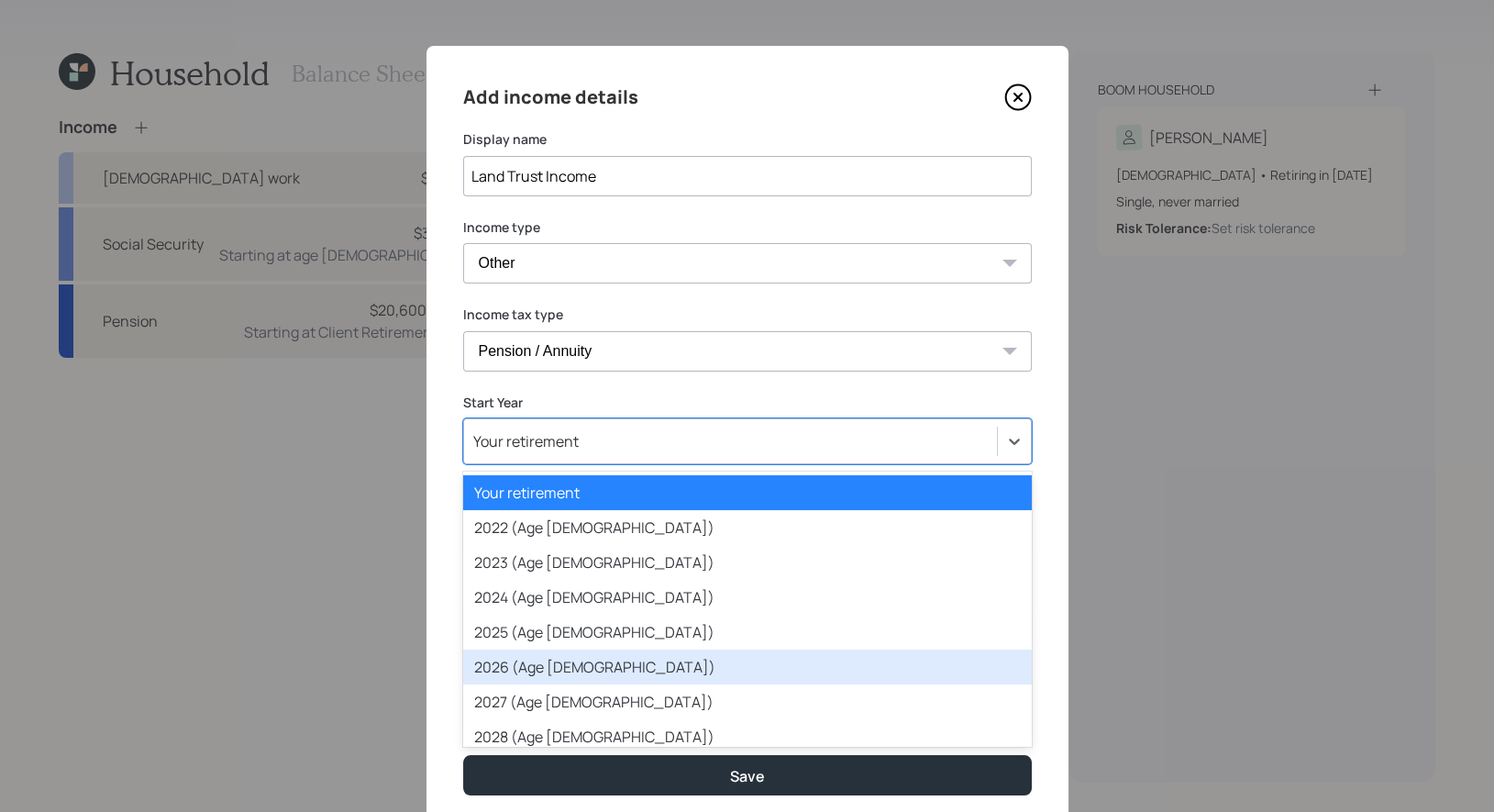
click at [593, 659] on div "2026 (Age 67)" at bounding box center [747, 666] width 568 height 35
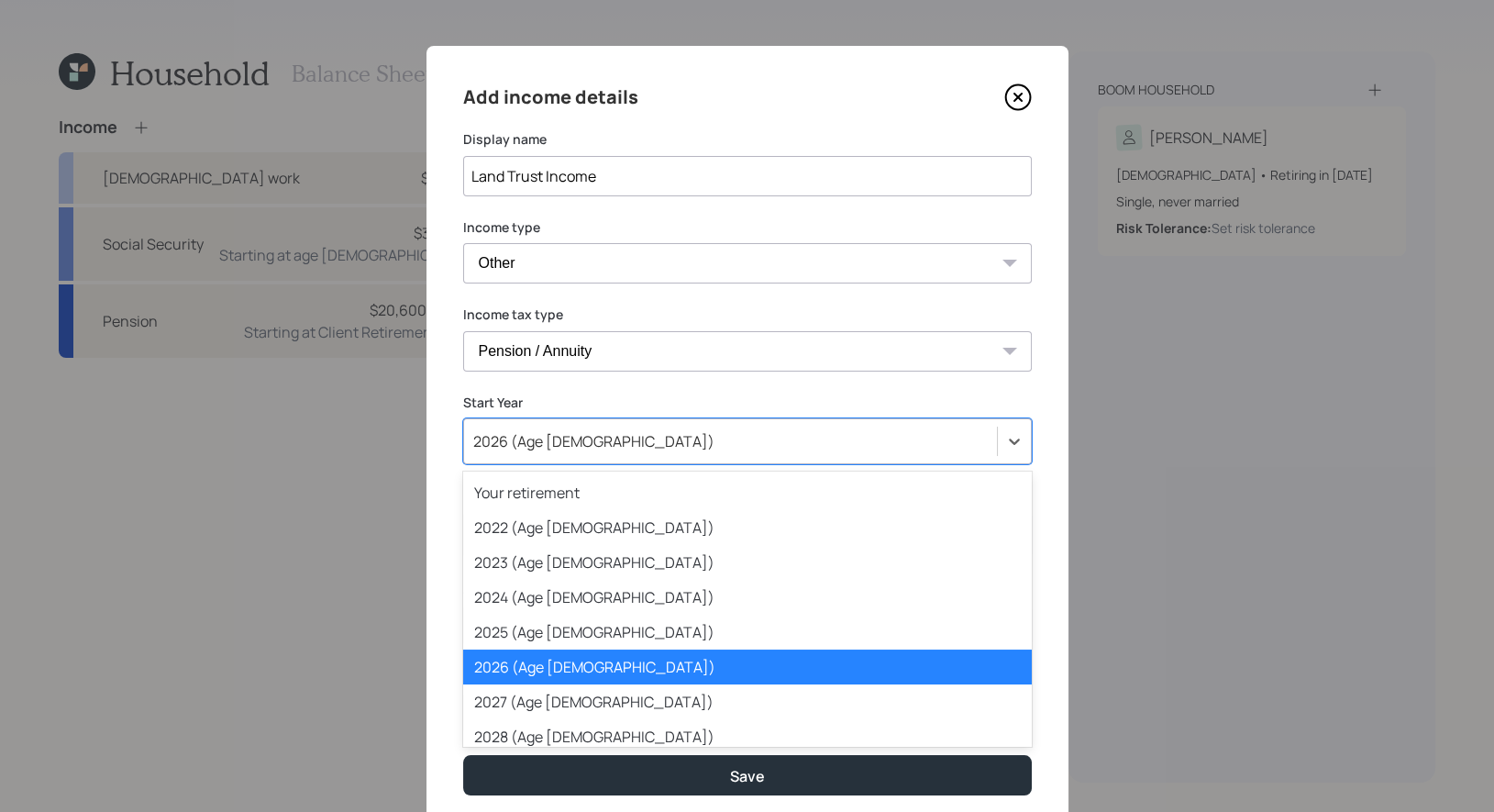
click at [611, 442] on div "2026 (Age 67)" at bounding box center [730, 441] width 533 height 31
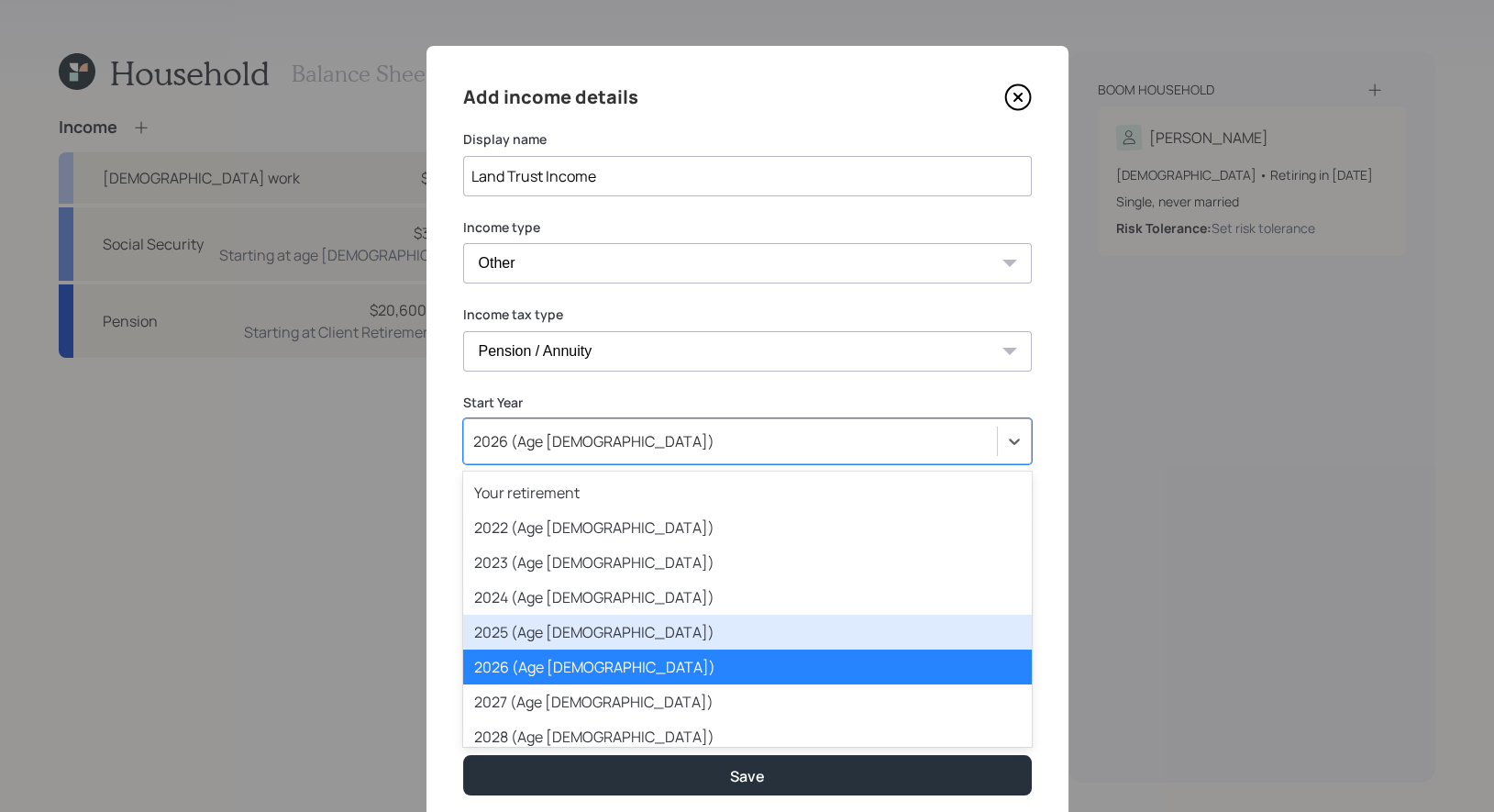
click at [583, 632] on div "2025 (Age [DEMOGRAPHIC_DATA])" at bounding box center [747, 632] width 568 height 35
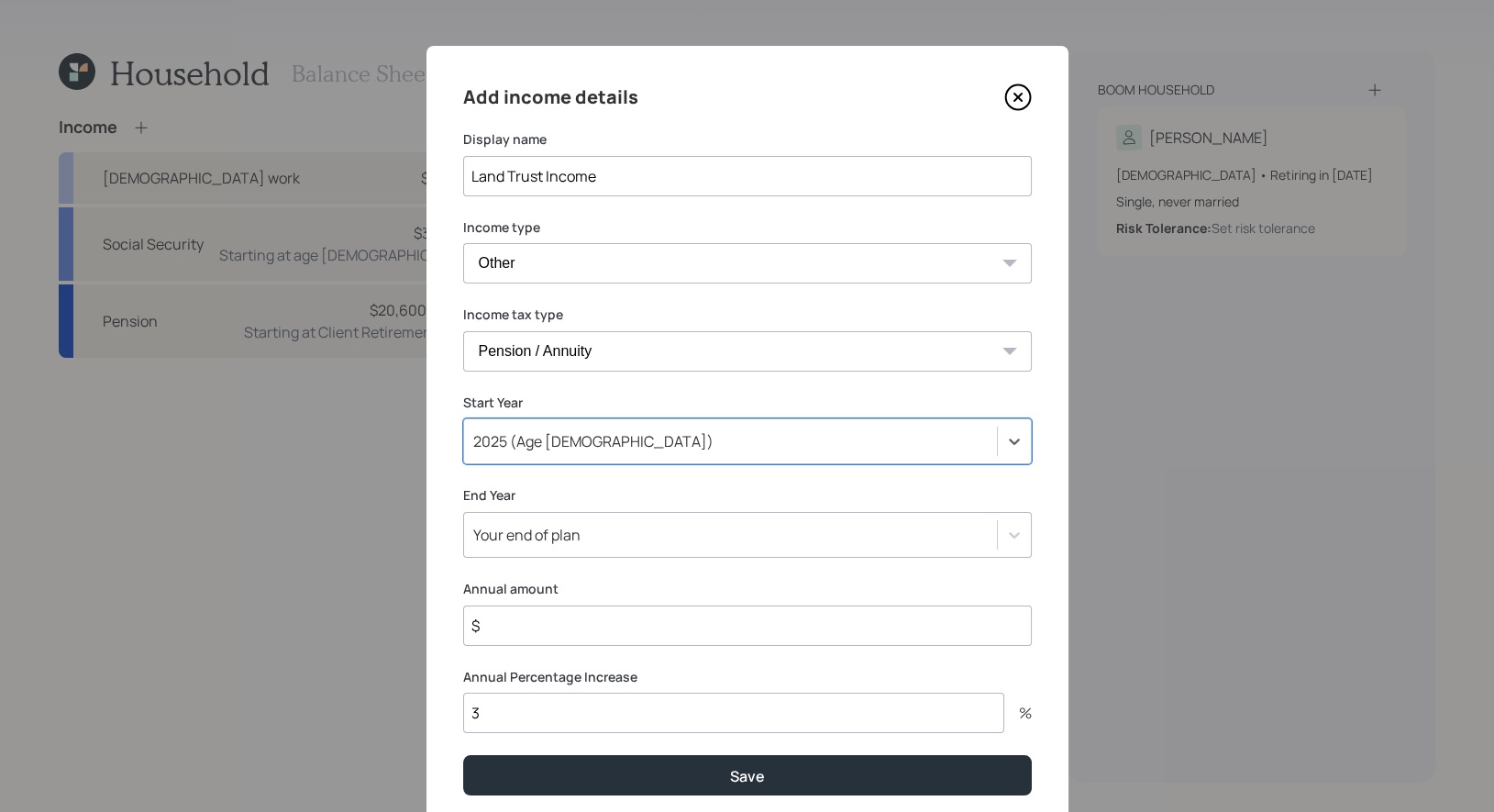
scroll to position [35, 0]
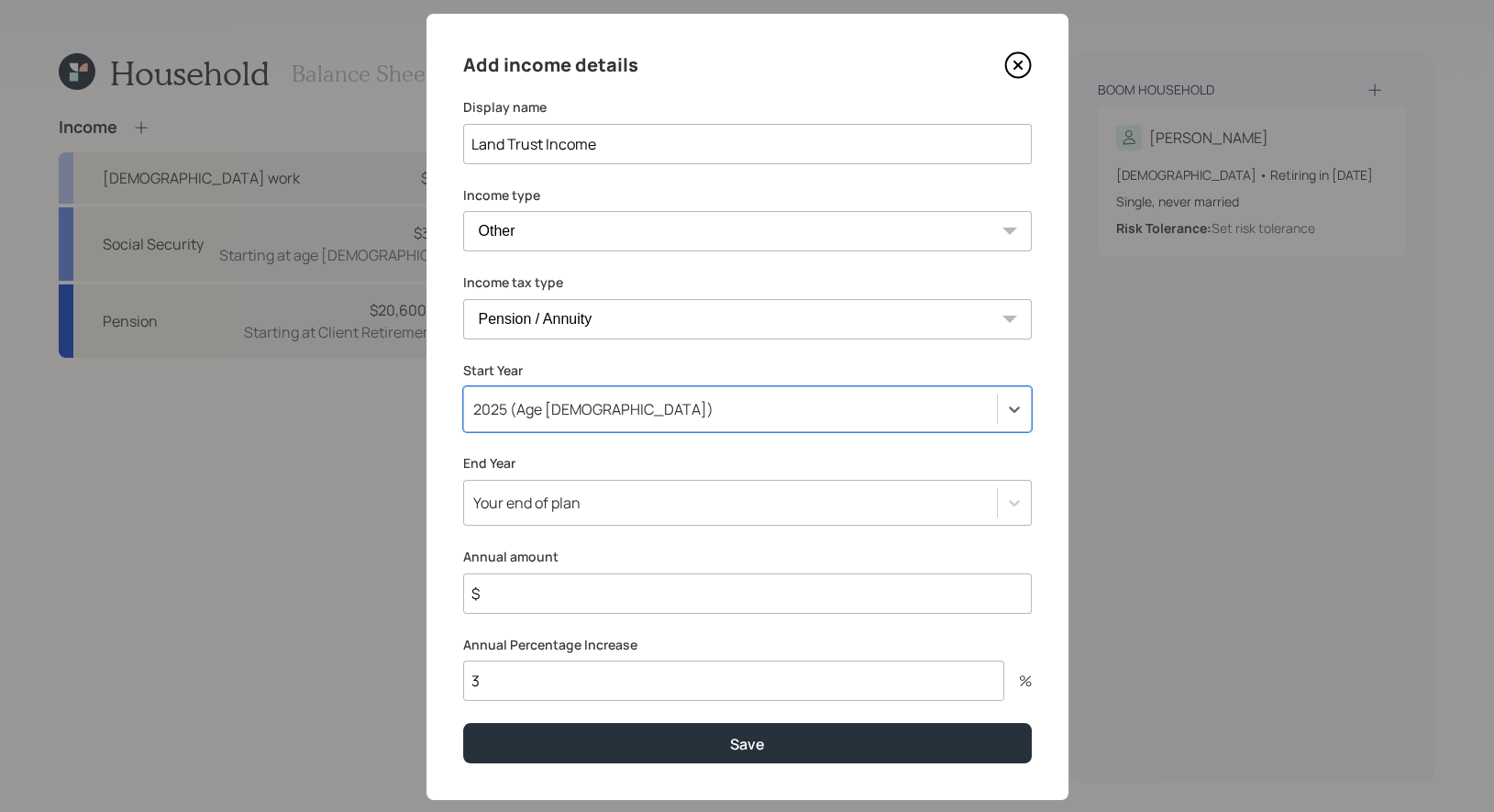
click at [604, 525] on div "Your end of plan" at bounding box center [747, 503] width 568 height 46
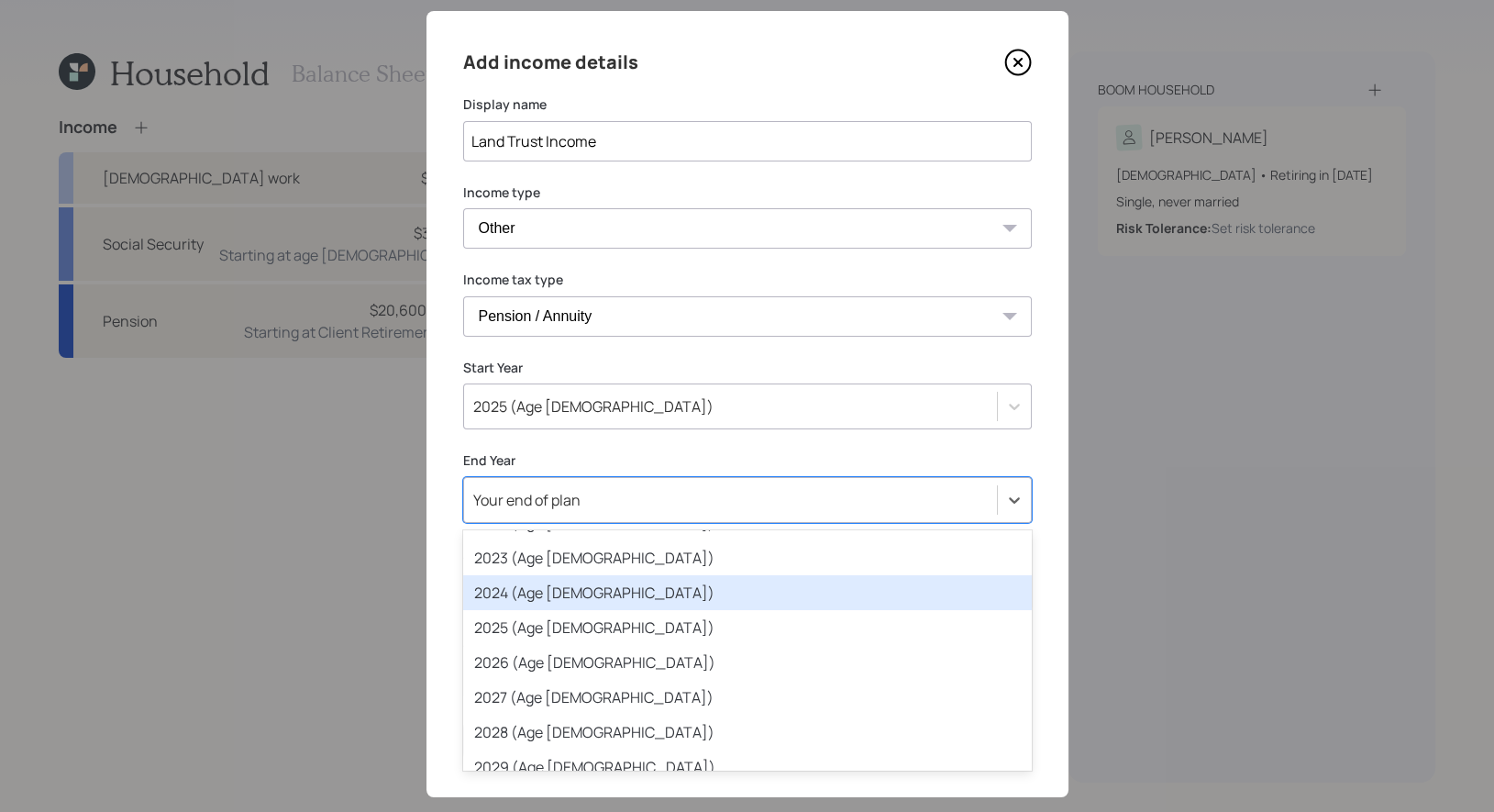
scroll to position [0, 0]
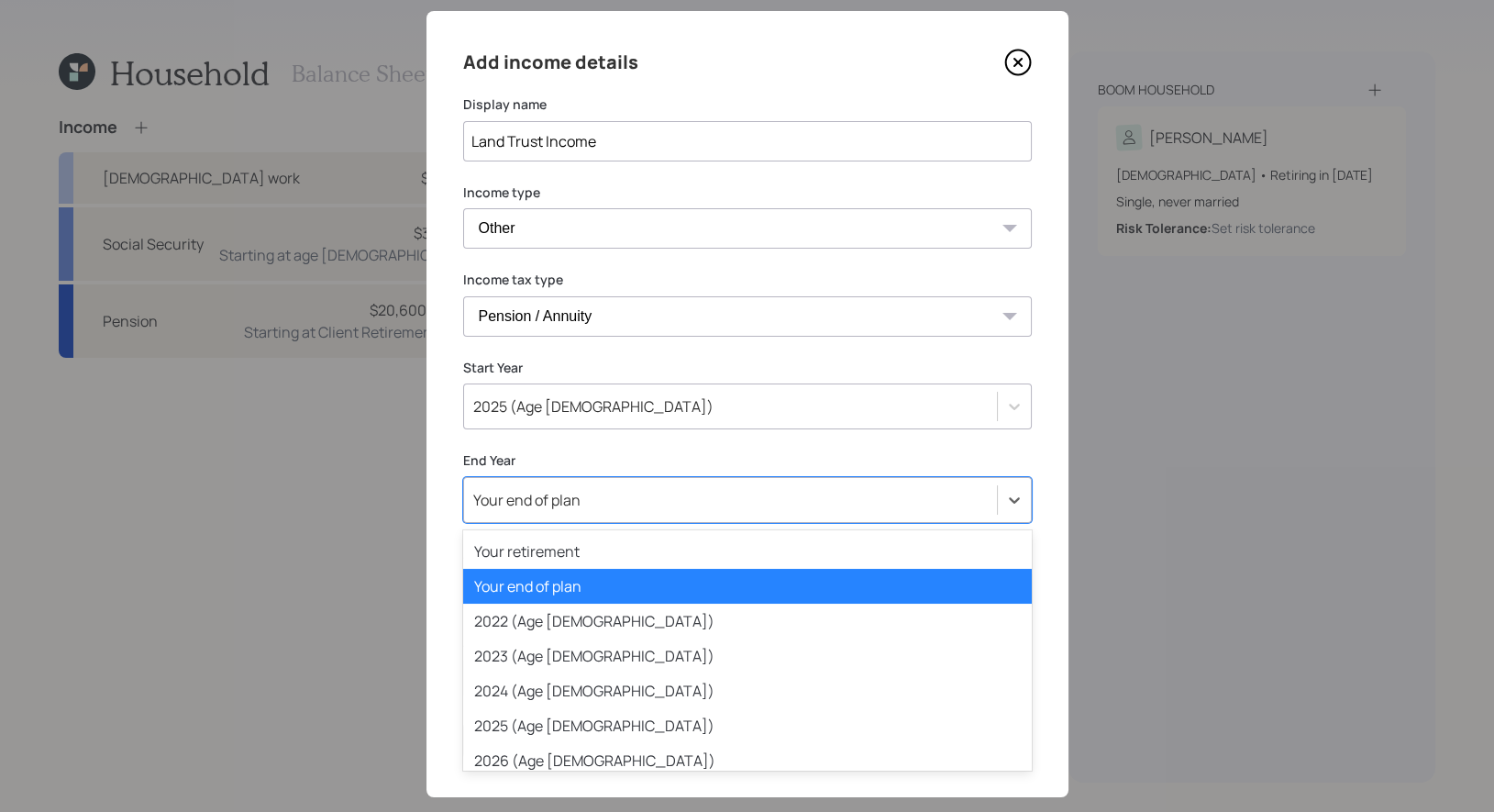
click at [580, 585] on div "Your end of plan" at bounding box center [747, 585] width 568 height 35
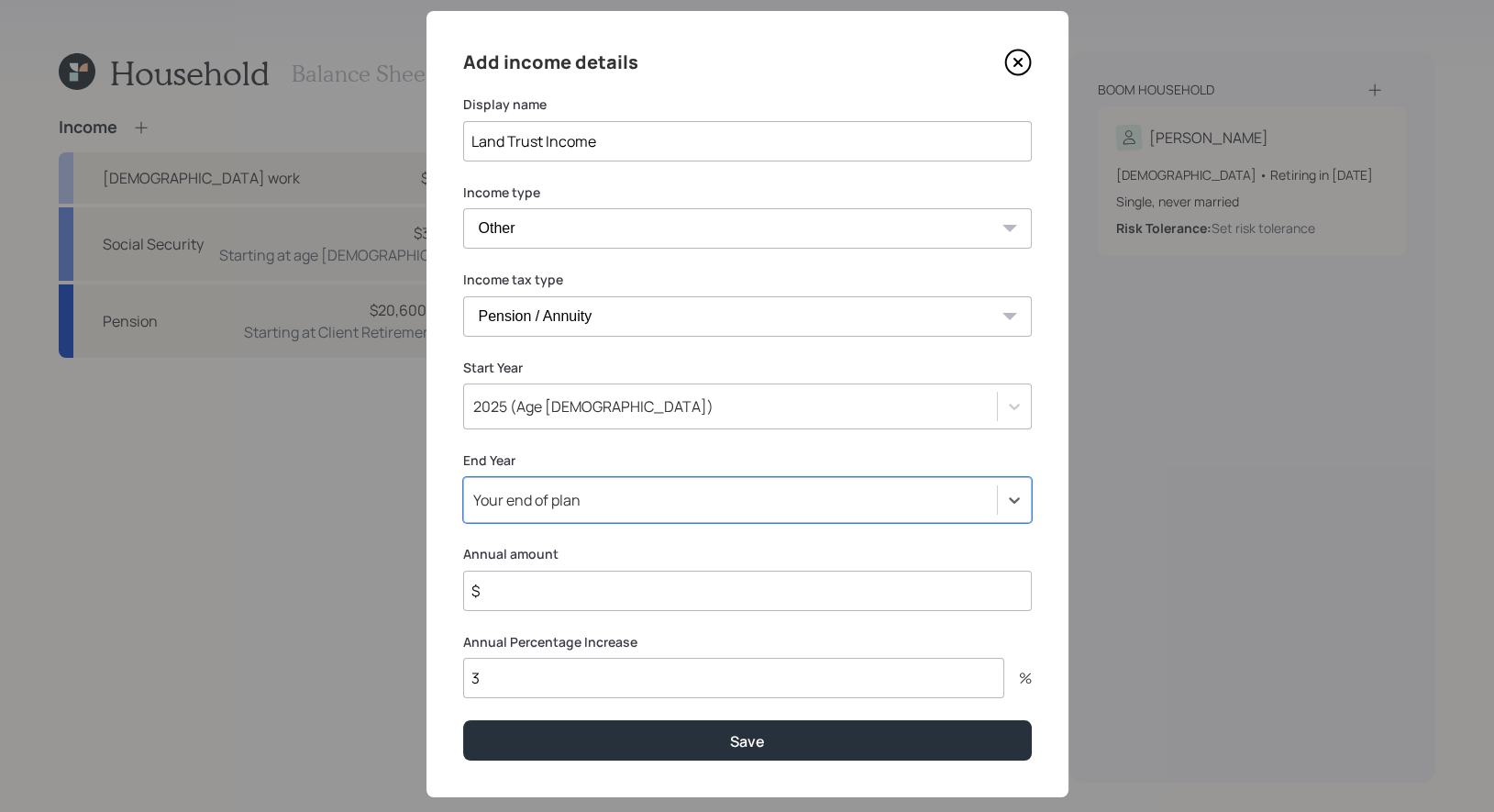
click at [539, 602] on input "$" at bounding box center [747, 590] width 568 height 40
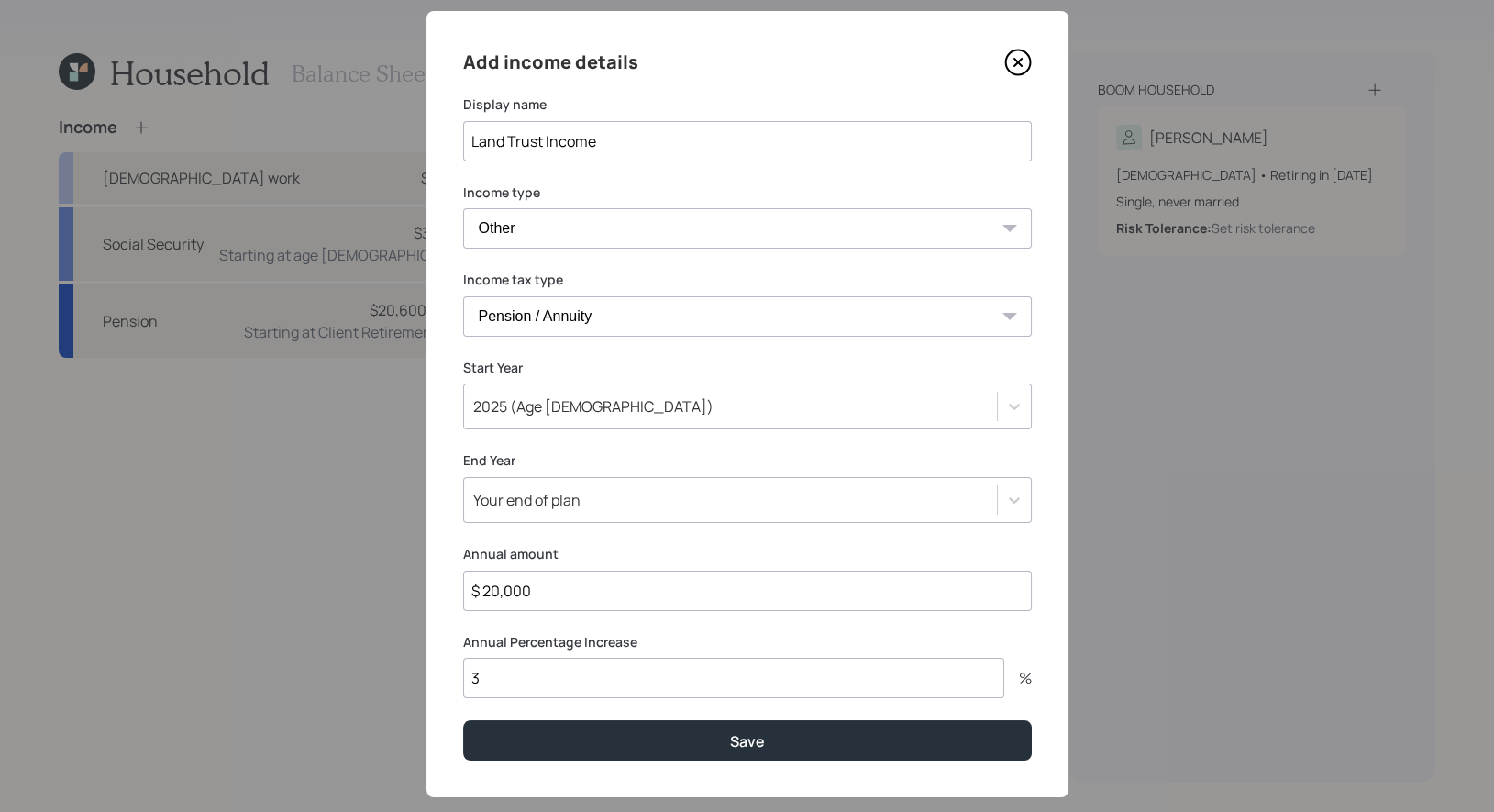
type input "$ 20,000"
click at [517, 681] on input "3" at bounding box center [734, 678] width 542 height 40
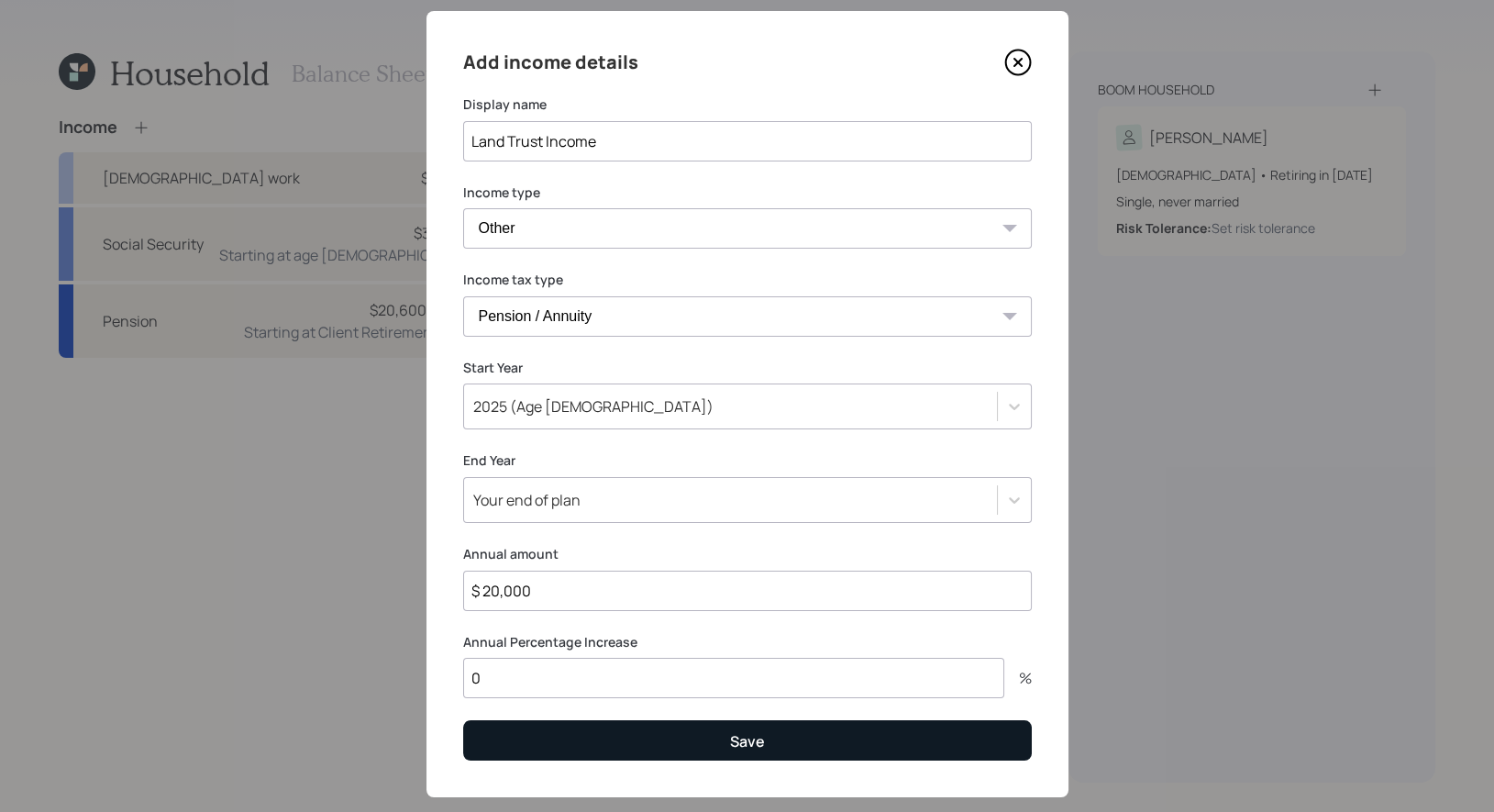
type input "0"
click at [687, 736] on button "Save" at bounding box center [747, 739] width 568 height 39
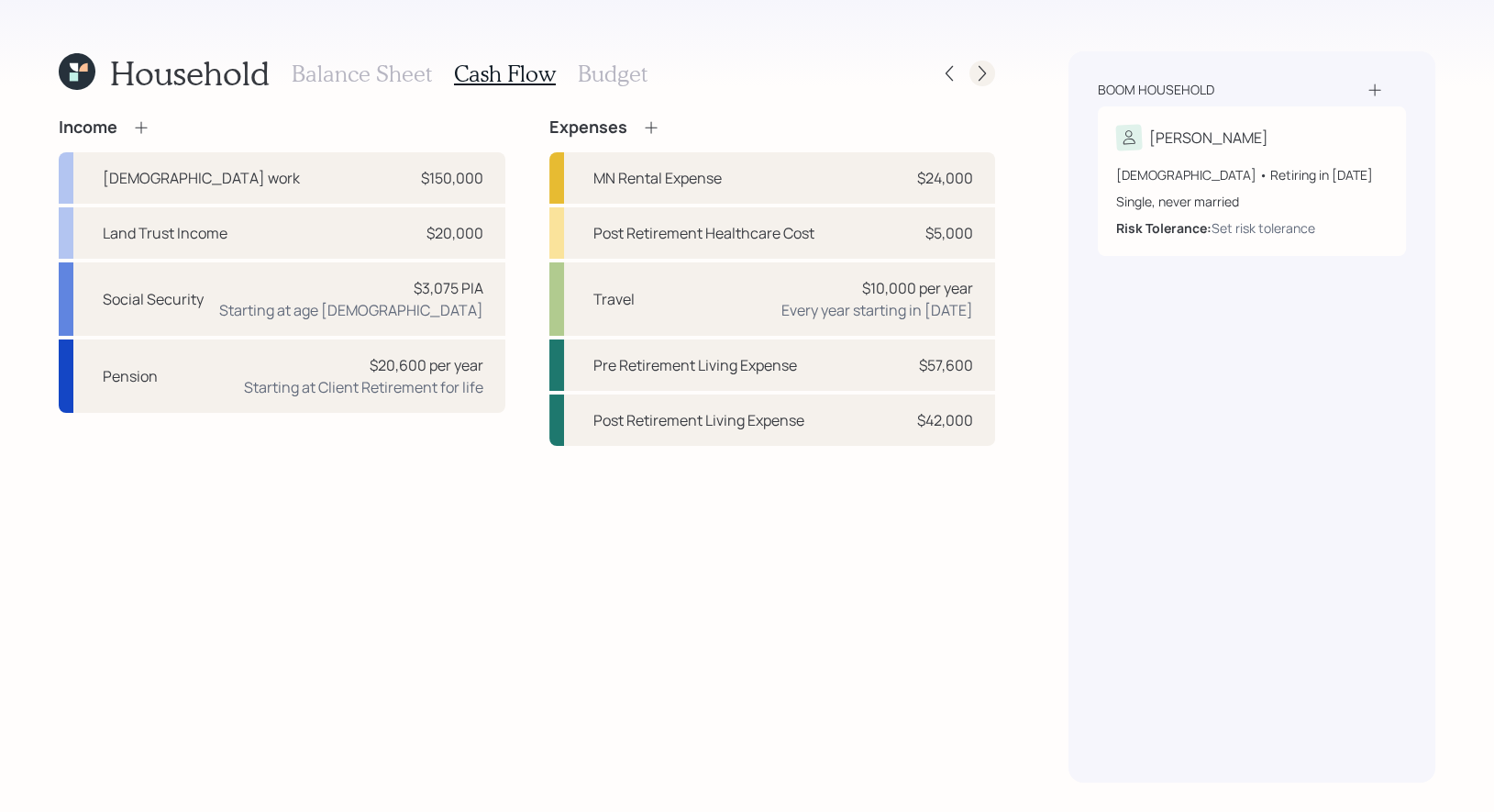
click at [988, 75] on icon at bounding box center [982, 73] width 18 height 18
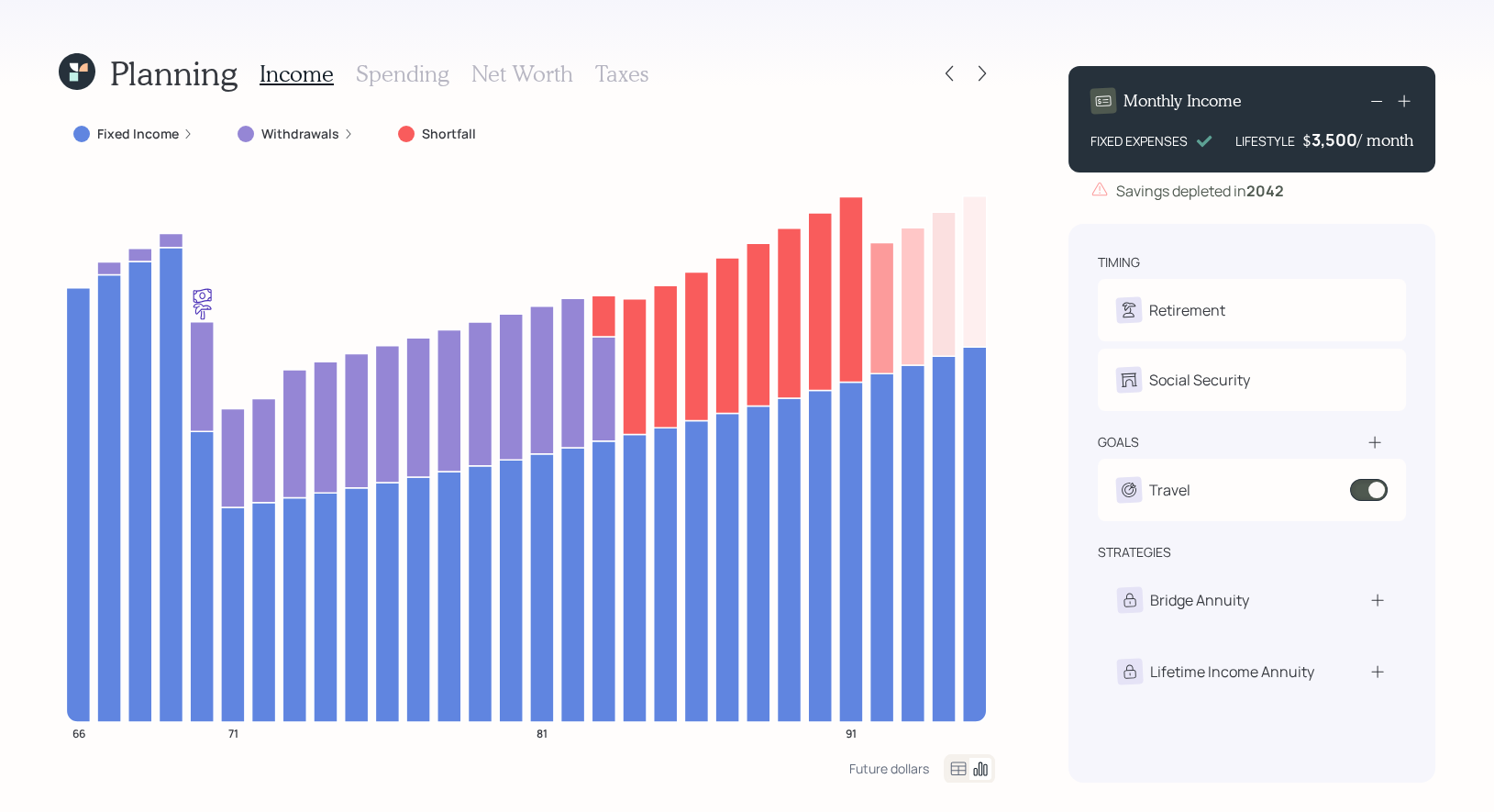
click at [157, 135] on label "Fixed Income" at bounding box center [137, 133] width 82 height 18
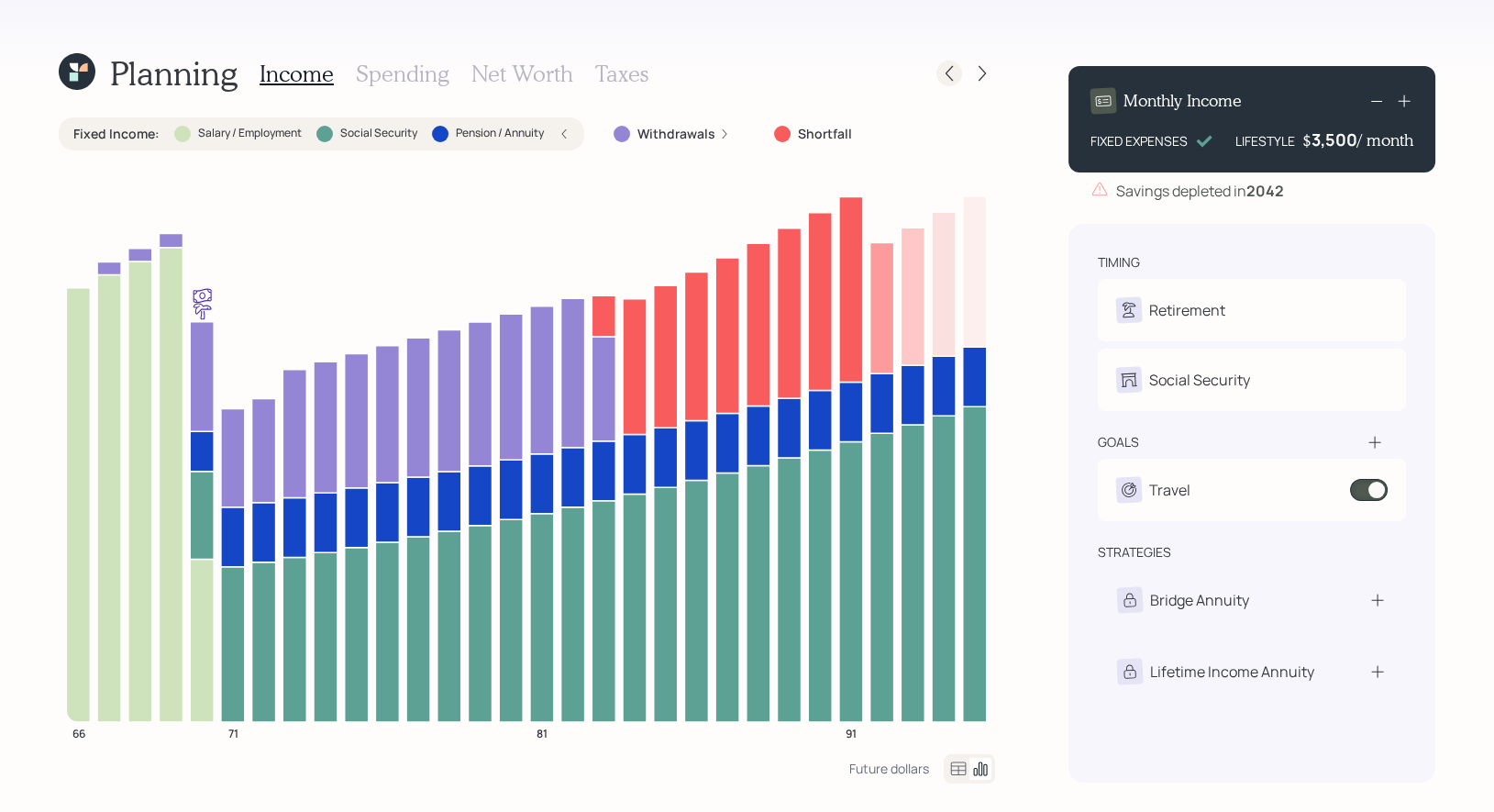
click at [957, 73] on icon at bounding box center [949, 73] width 18 height 18
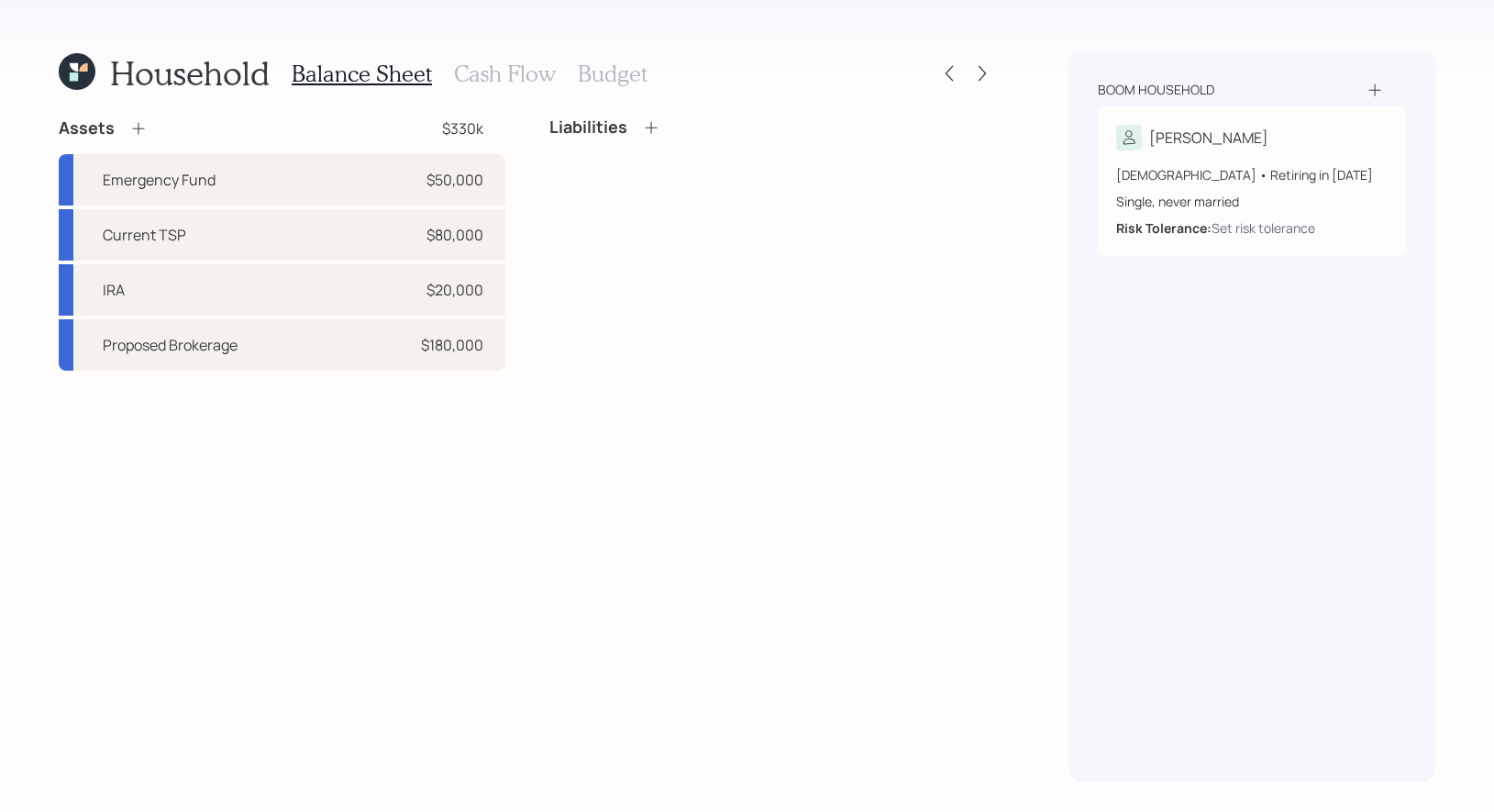
click at [524, 69] on h3 "Cash Flow" at bounding box center [505, 74] width 102 height 27
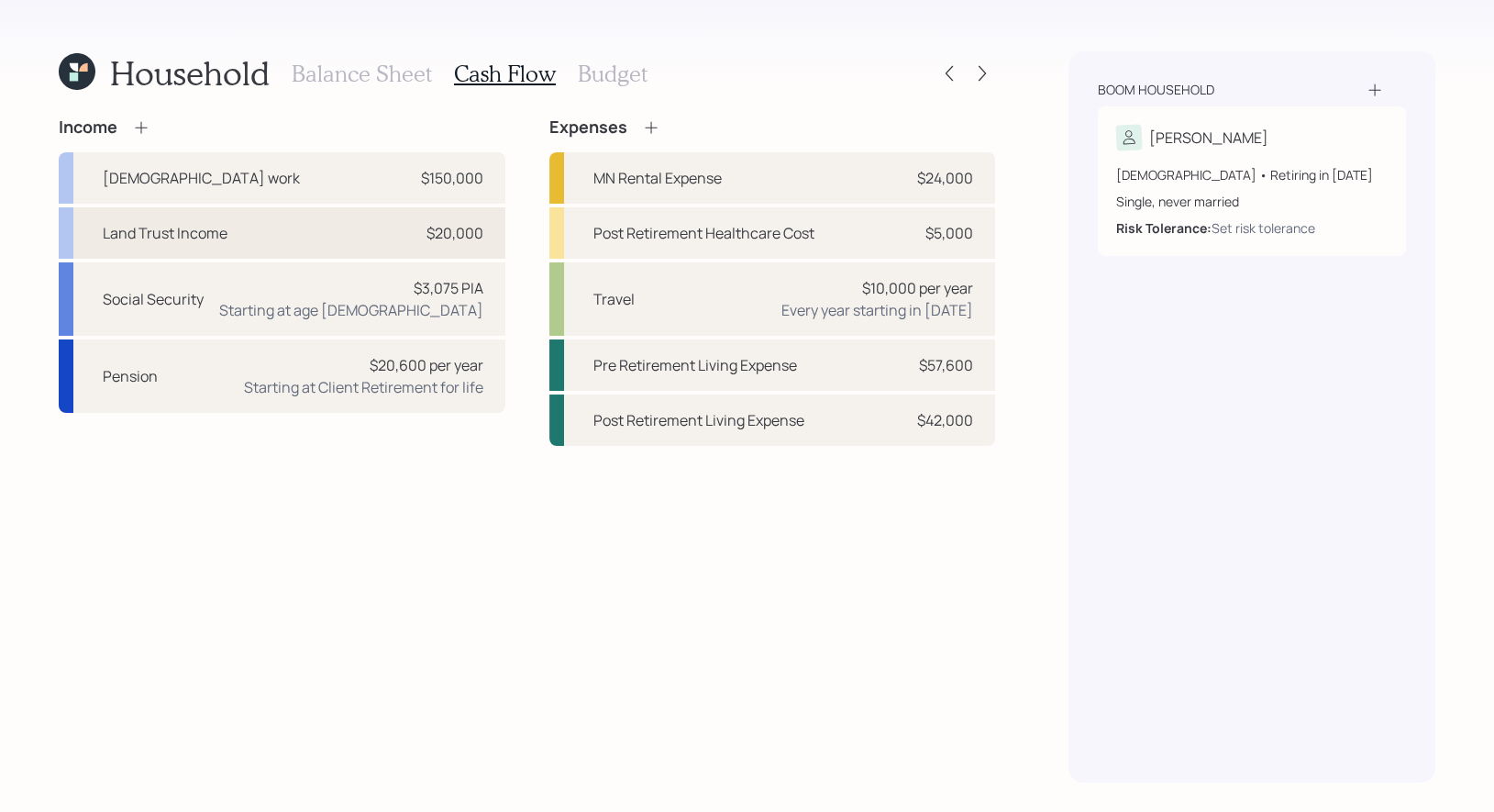
click at [273, 222] on div "Land Trust Income $20,000" at bounding box center [281, 233] width 446 height 52
select select "other"
select select "pension_annuity"
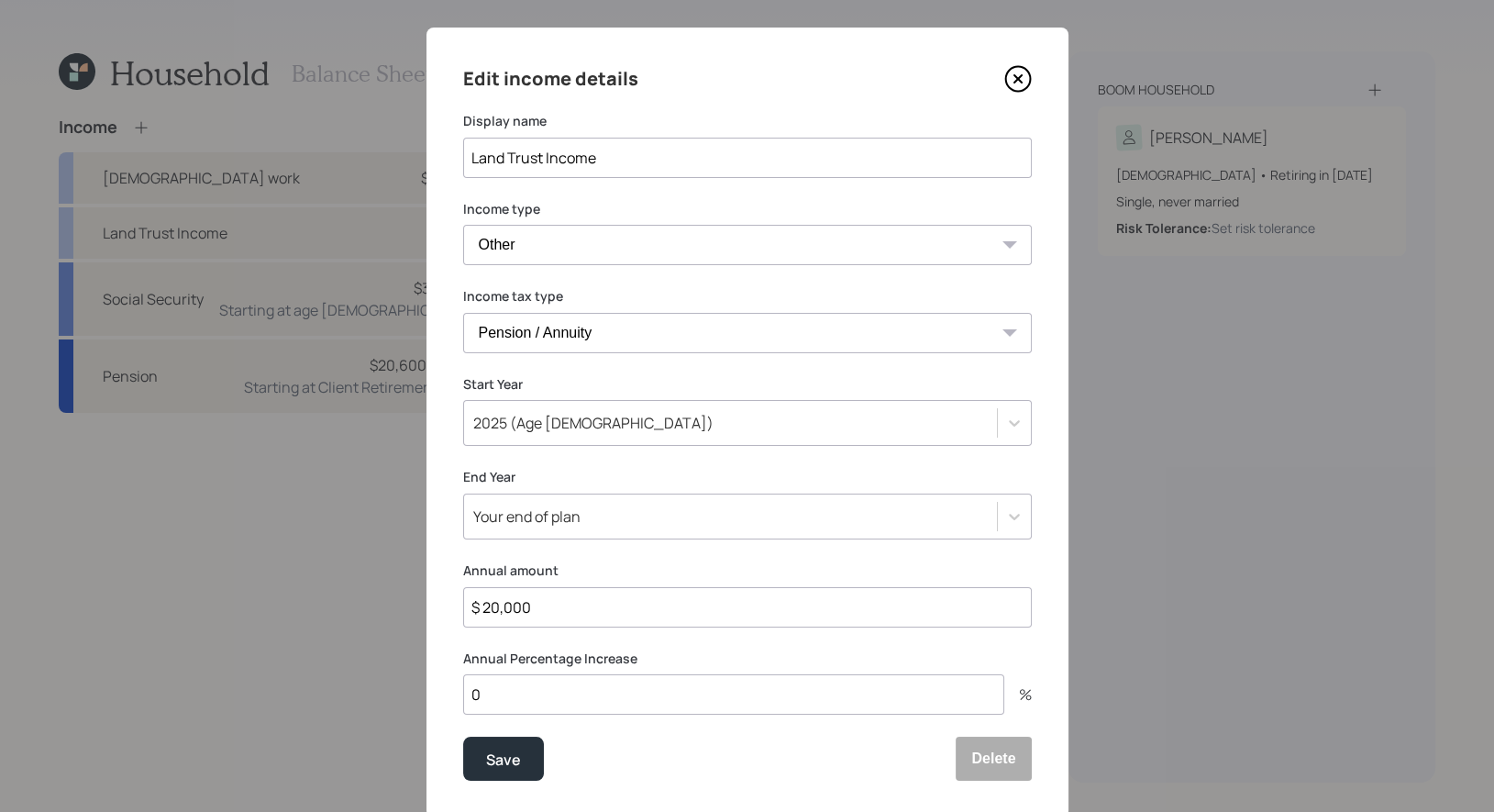
scroll to position [26, 0]
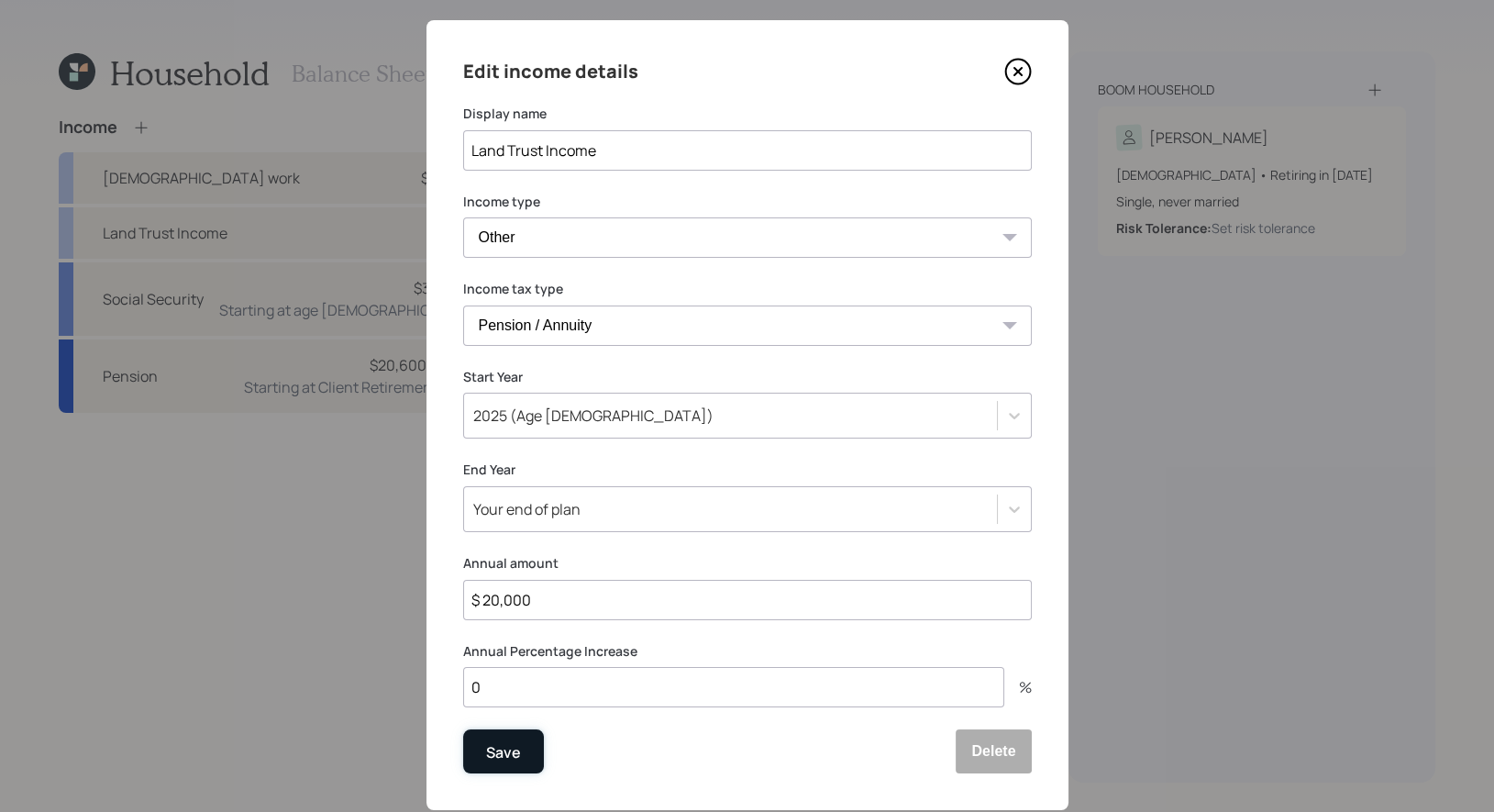
click at [507, 754] on div "Save" at bounding box center [503, 752] width 35 height 25
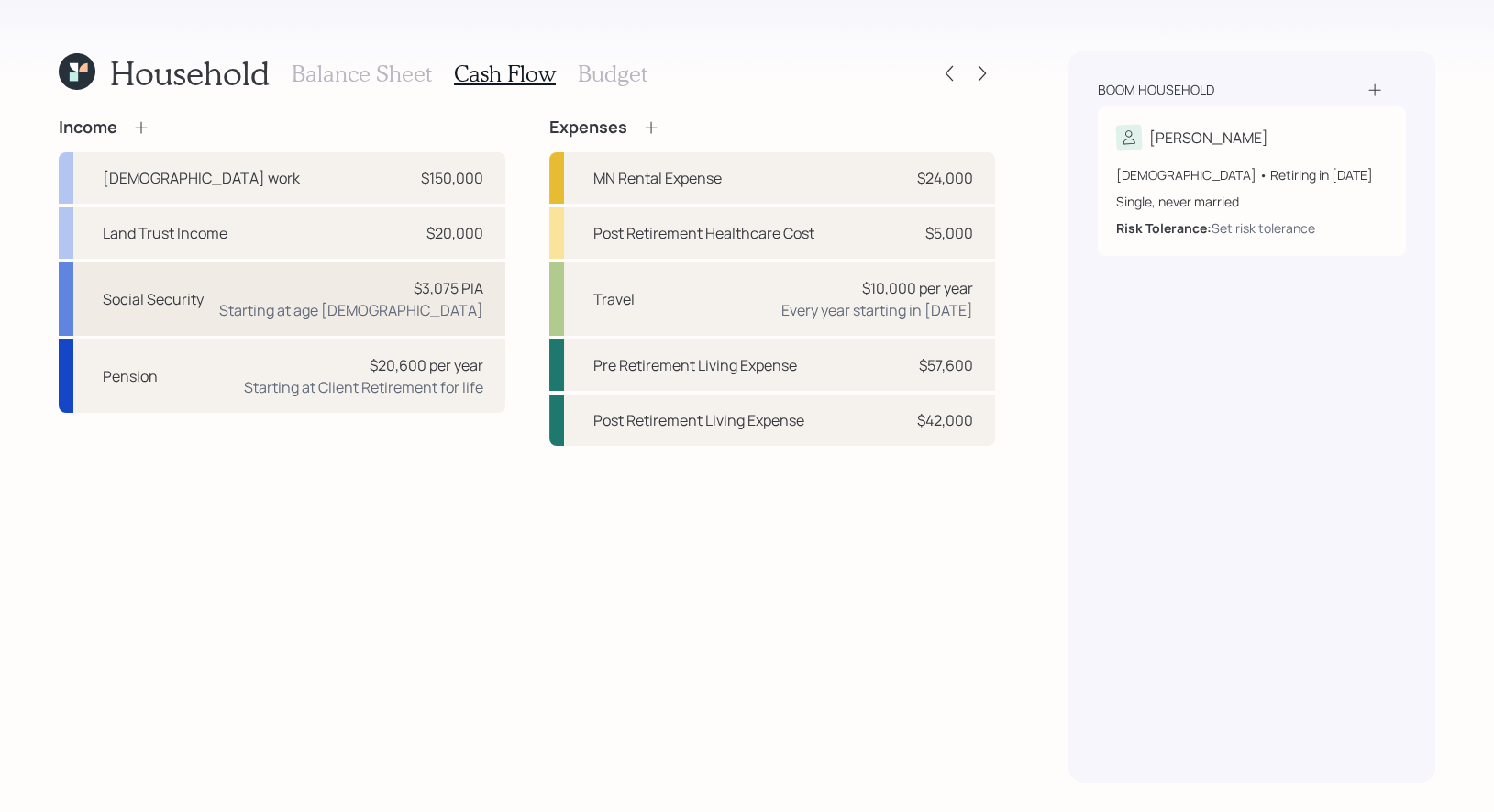
click at [332, 324] on div "Social Security $3,075 PIA Starting at age [DEMOGRAPHIC_DATA]" at bounding box center [281, 299] width 446 height 73
select select "5"
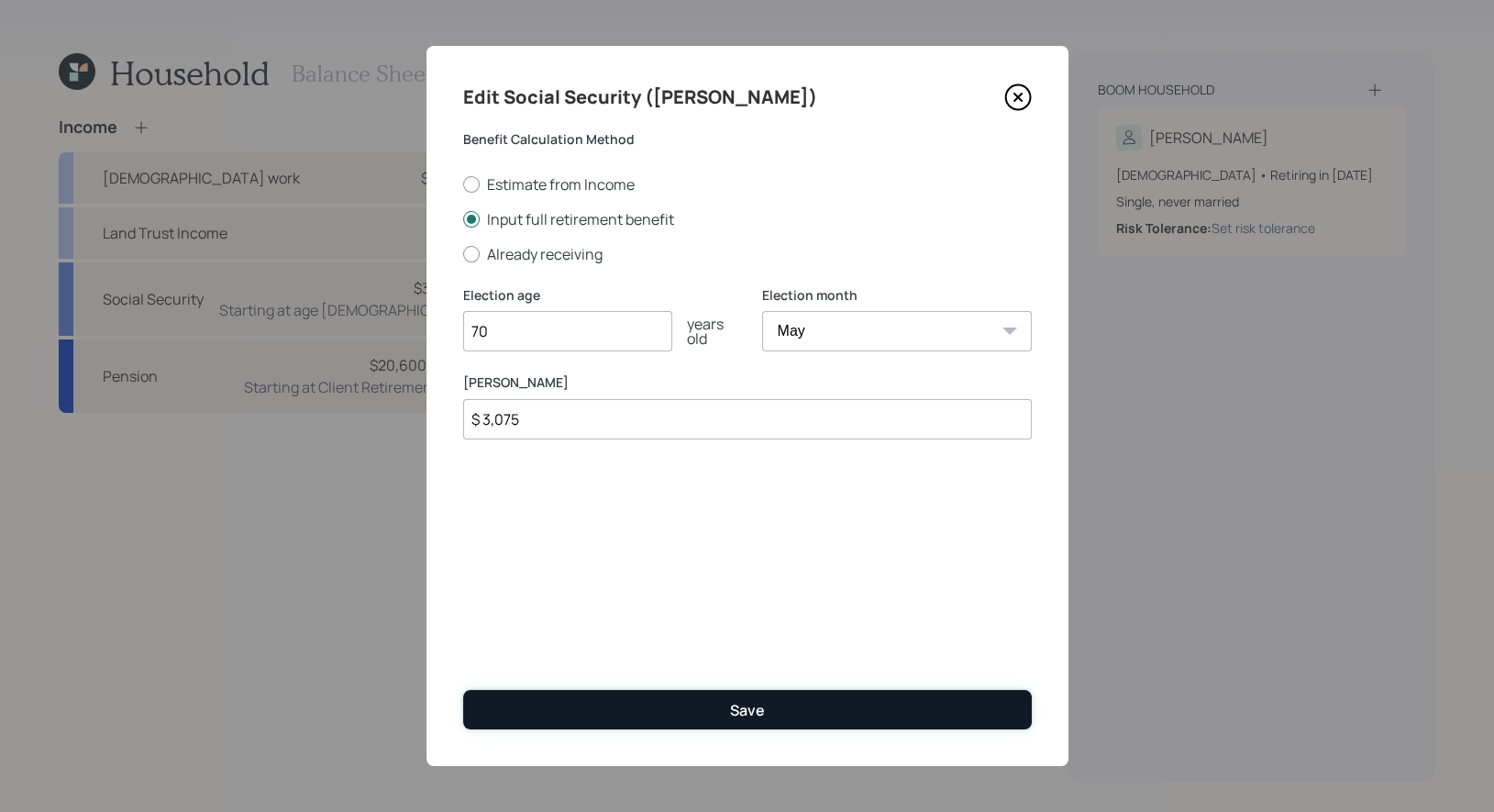
click at [523, 707] on button "Save" at bounding box center [747, 708] width 568 height 39
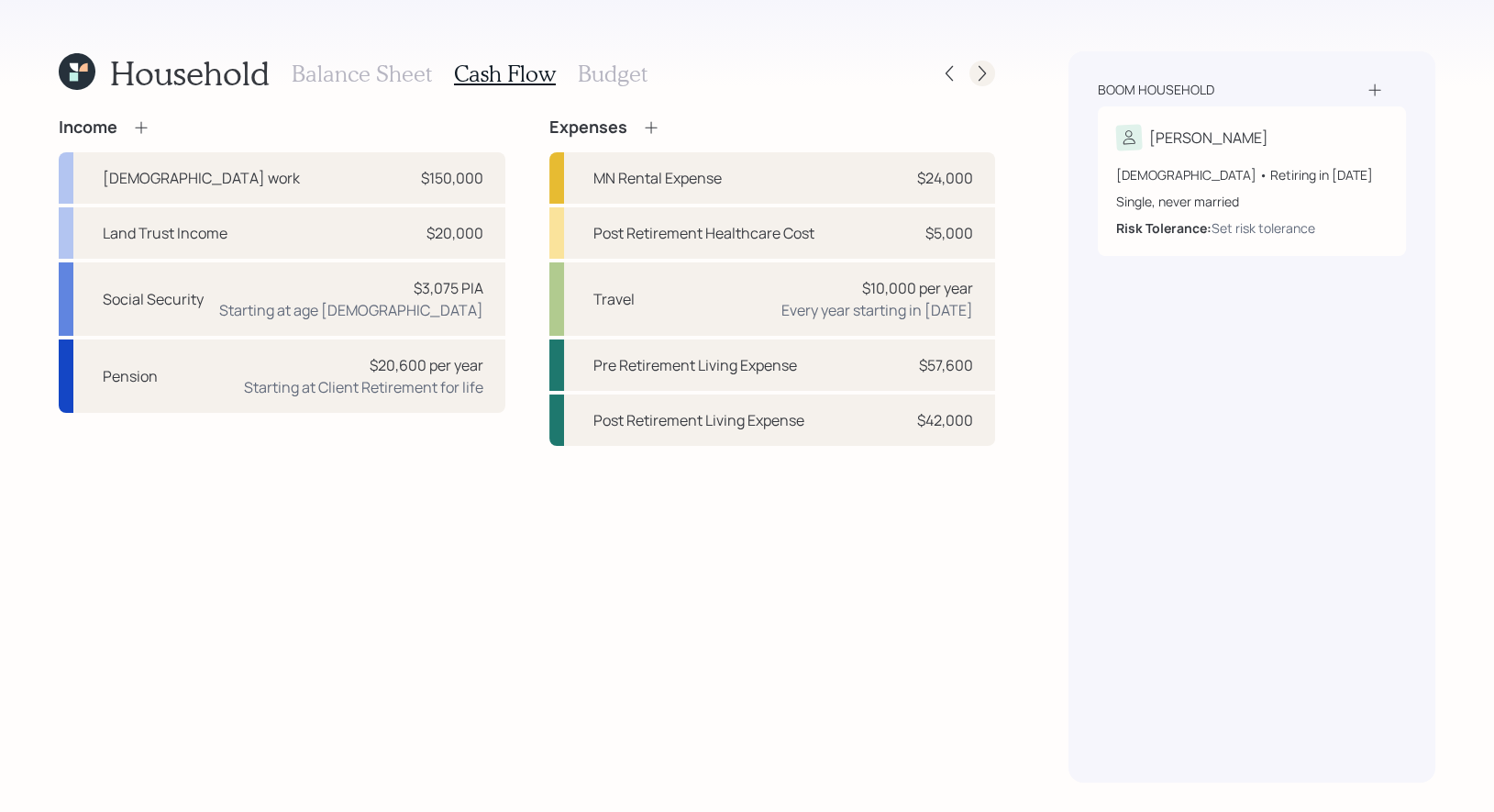
click at [984, 73] on icon at bounding box center [982, 74] width 8 height 15
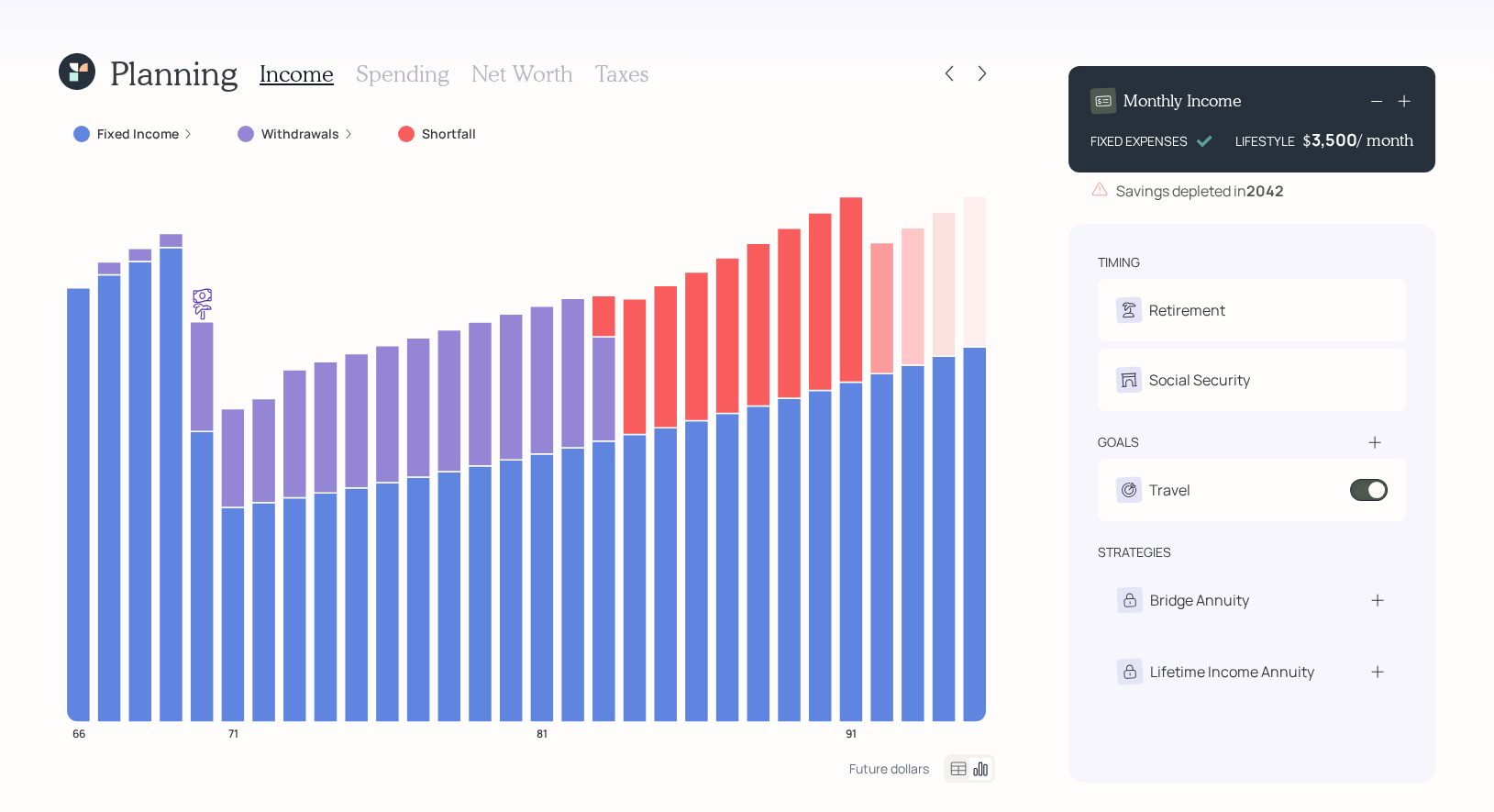
click at [154, 135] on label "Fixed Income" at bounding box center [137, 133] width 82 height 18
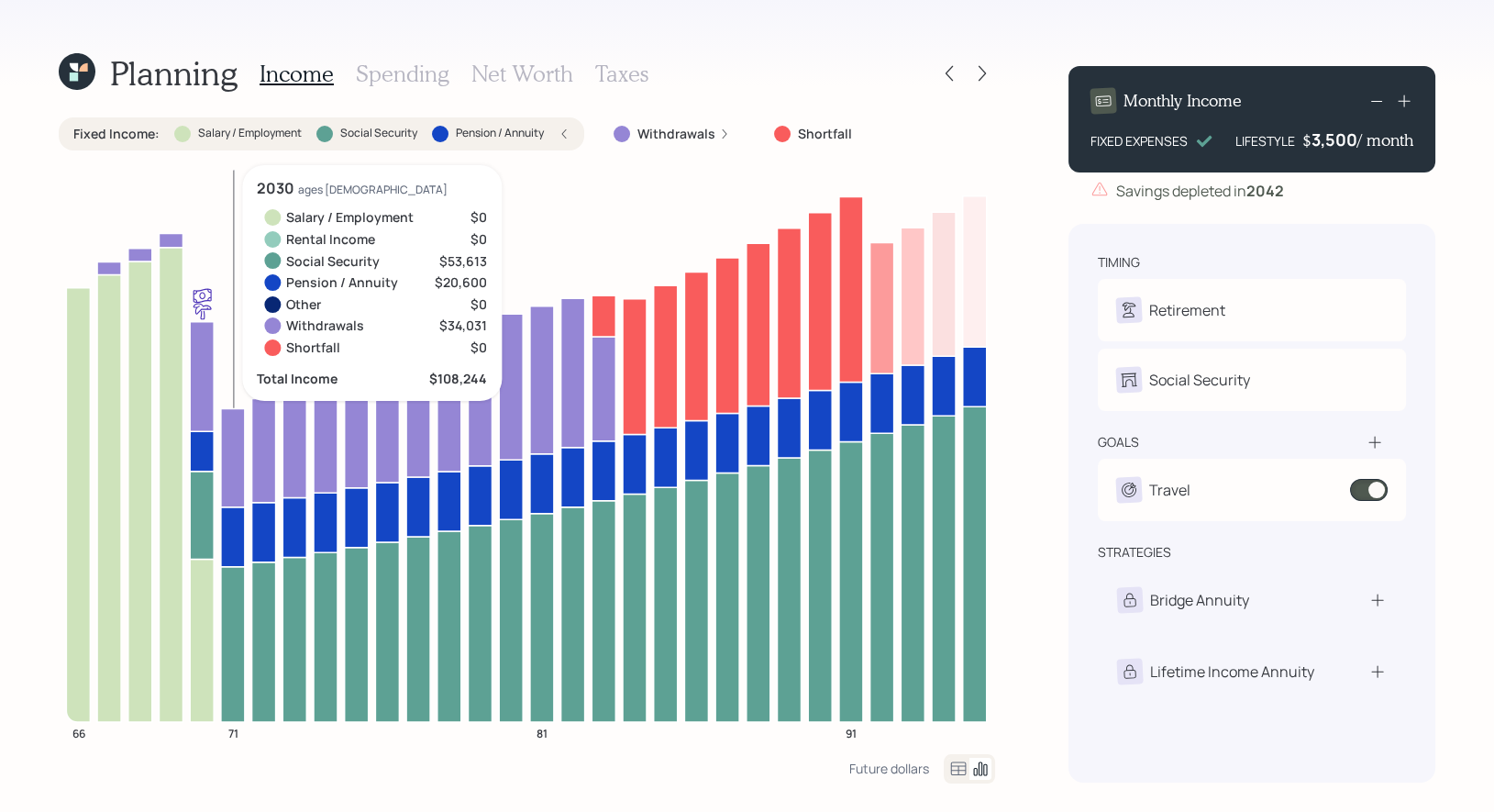
click at [233, 594] on icon at bounding box center [232, 642] width 24 height 155
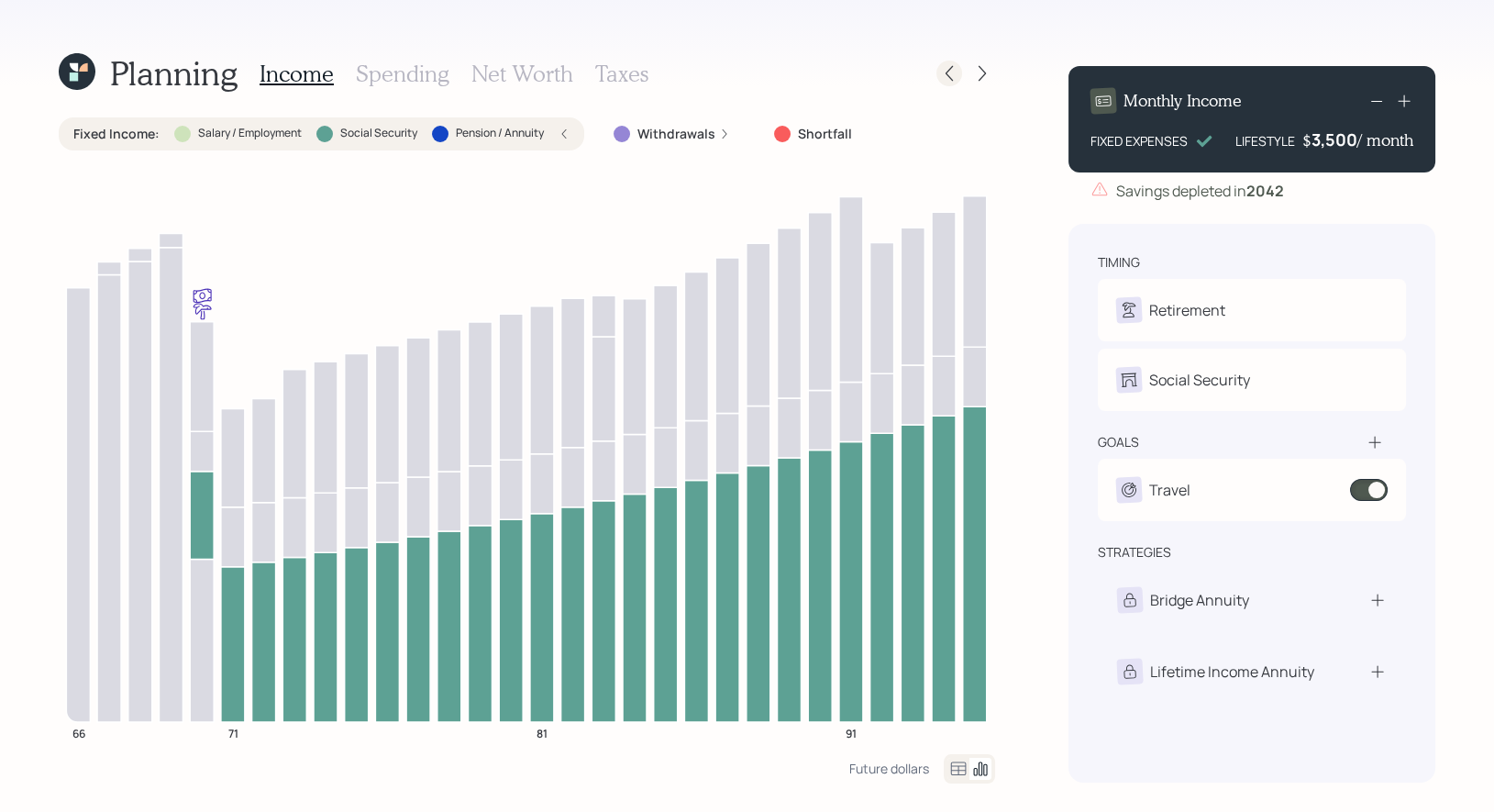
click at [951, 73] on icon at bounding box center [949, 73] width 18 height 18
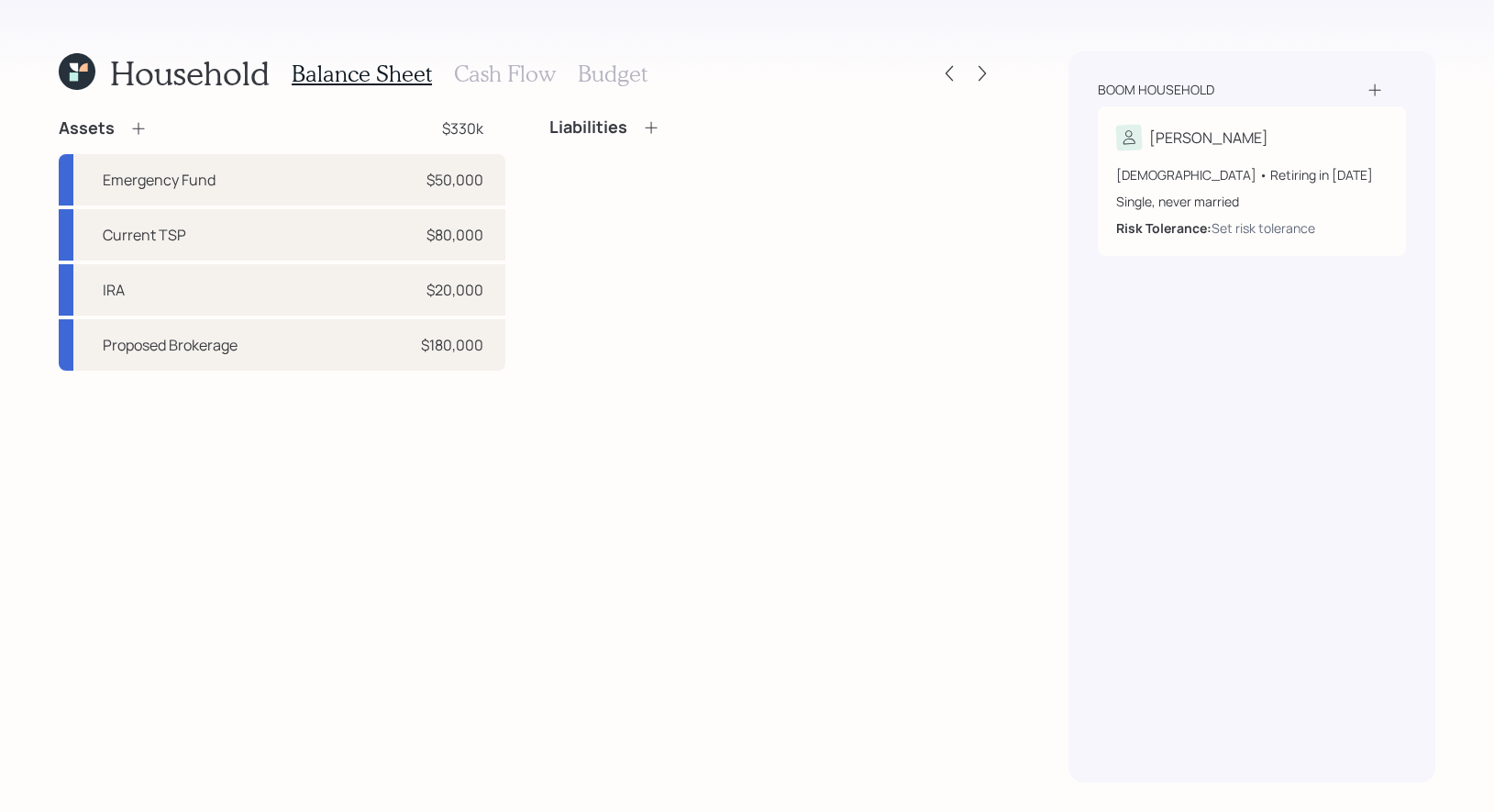
click at [495, 61] on h3 "Cash Flow" at bounding box center [505, 74] width 102 height 27
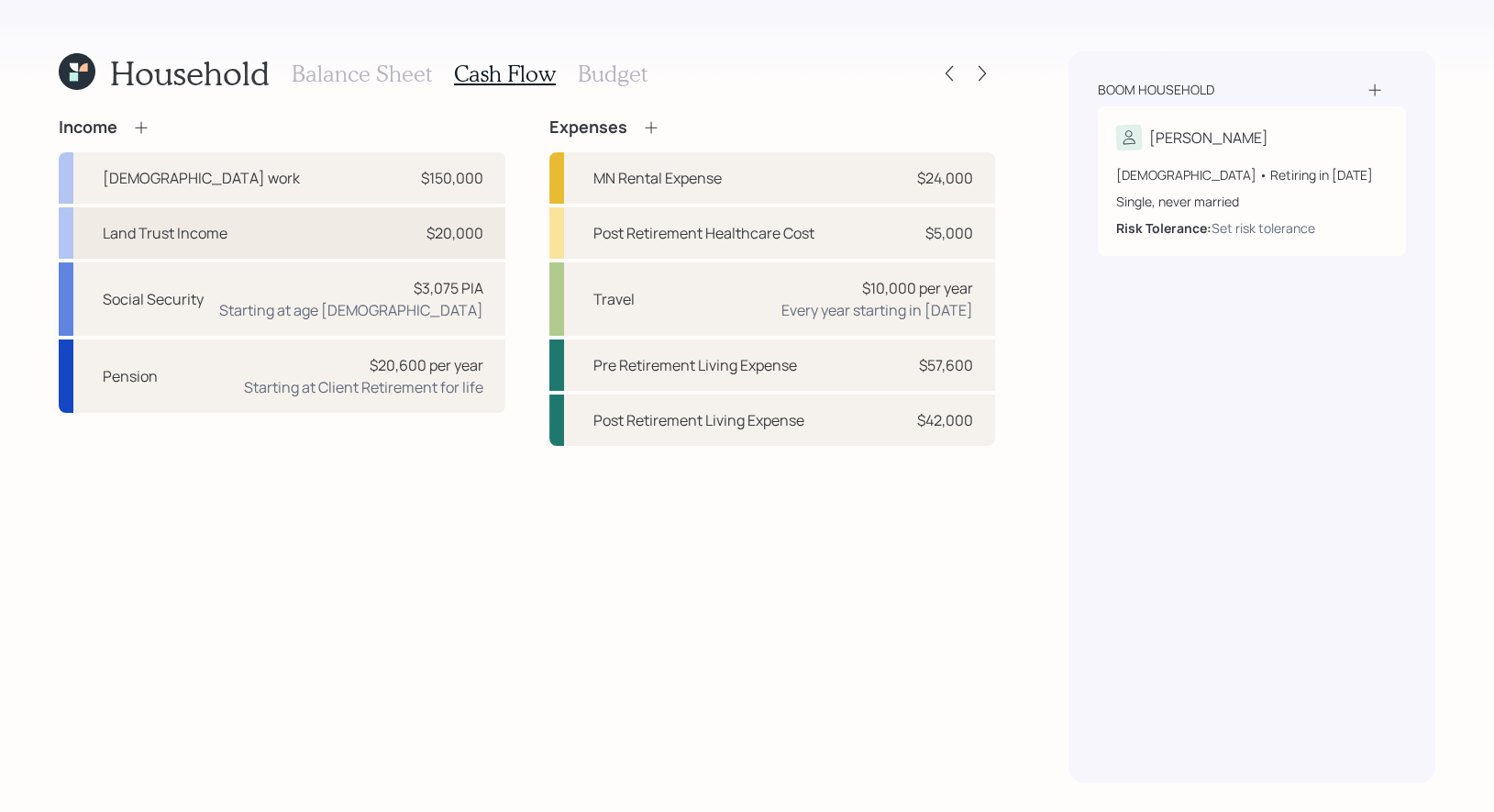
click at [289, 219] on div "Land Trust Income $20,000" at bounding box center [281, 233] width 446 height 52
select select "other"
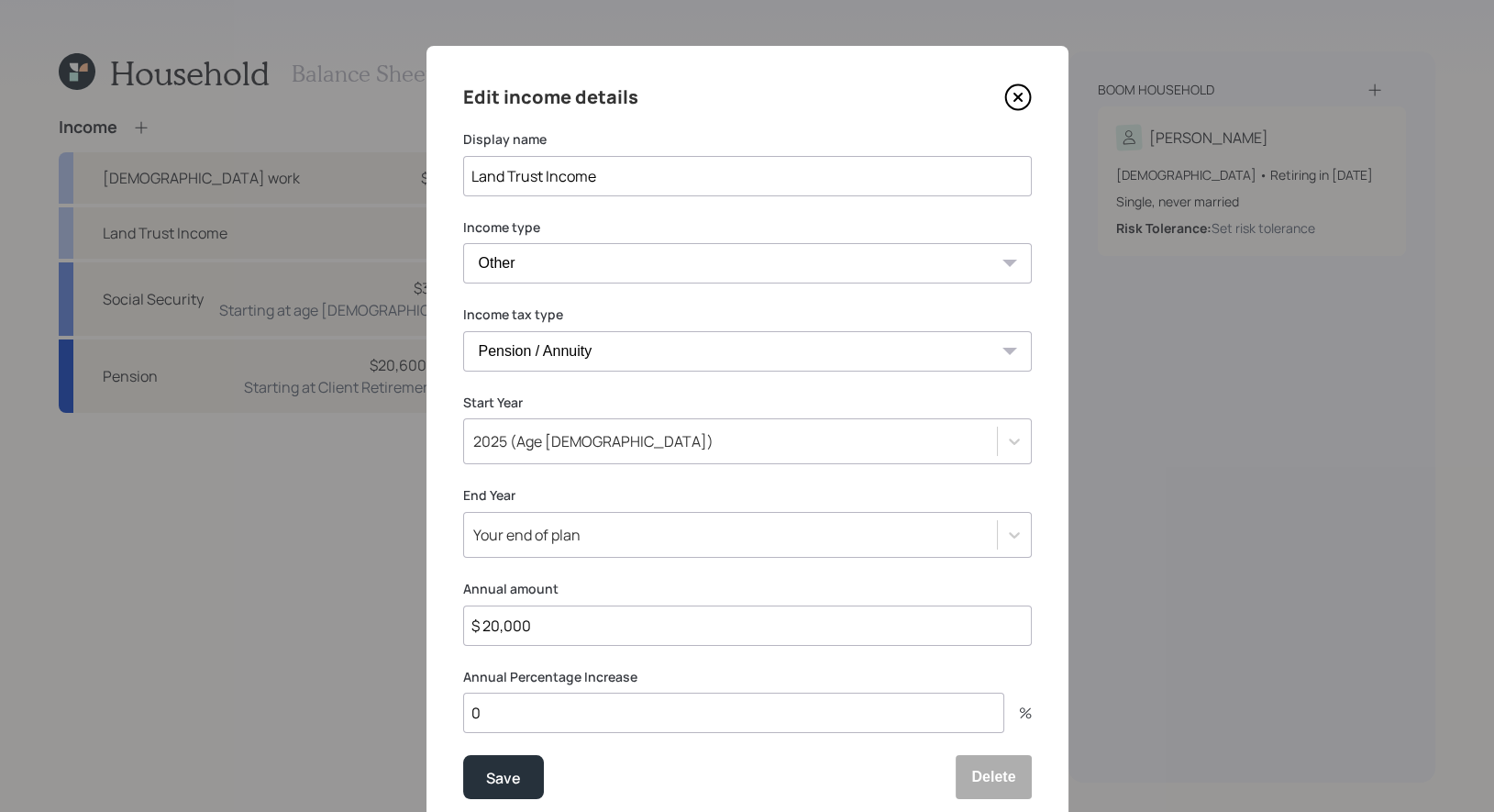
scroll to position [20, 0]
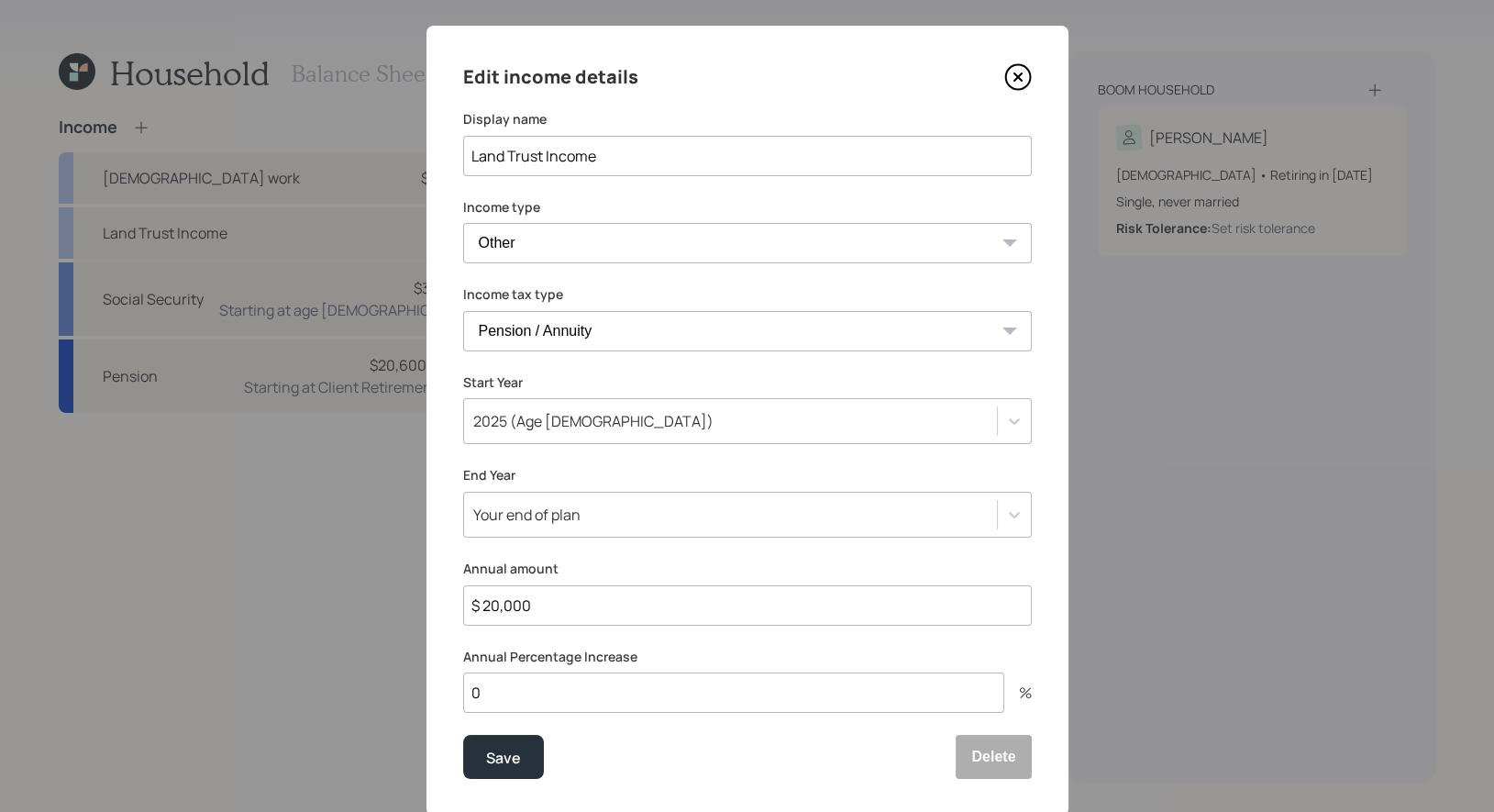
click at [645, 329] on select "Tax-free Earned Self Employment Alimony Royalties Pension / Annuity Interest Di…" at bounding box center [747, 331] width 568 height 40
select select "royalties"
click at [463, 311] on select "Tax-free Earned Self Employment Alimony Royalties Pension / Annuity Interest Di…" at bounding box center [747, 331] width 568 height 40
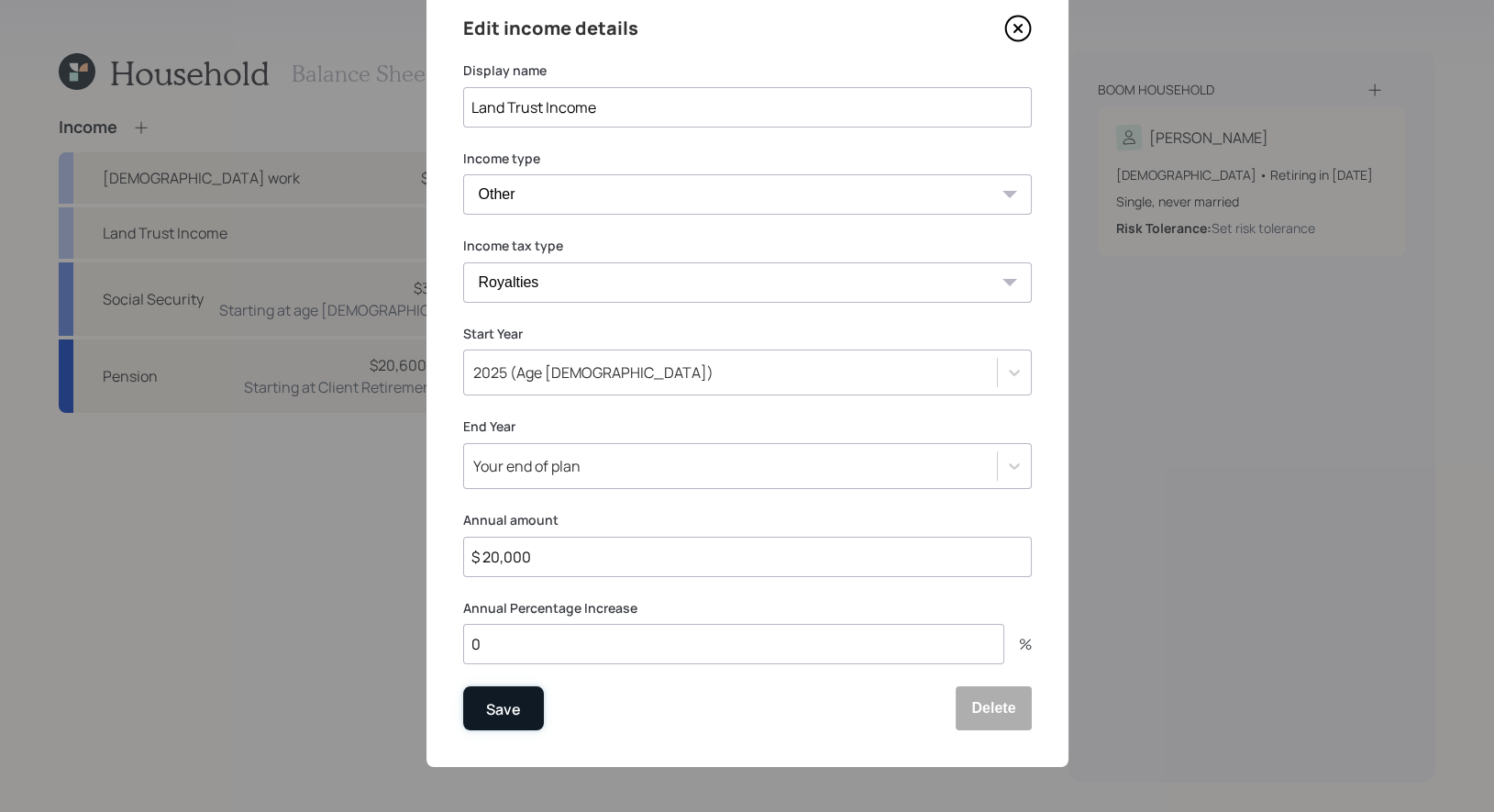
click at [518, 703] on div "Save" at bounding box center [503, 709] width 35 height 25
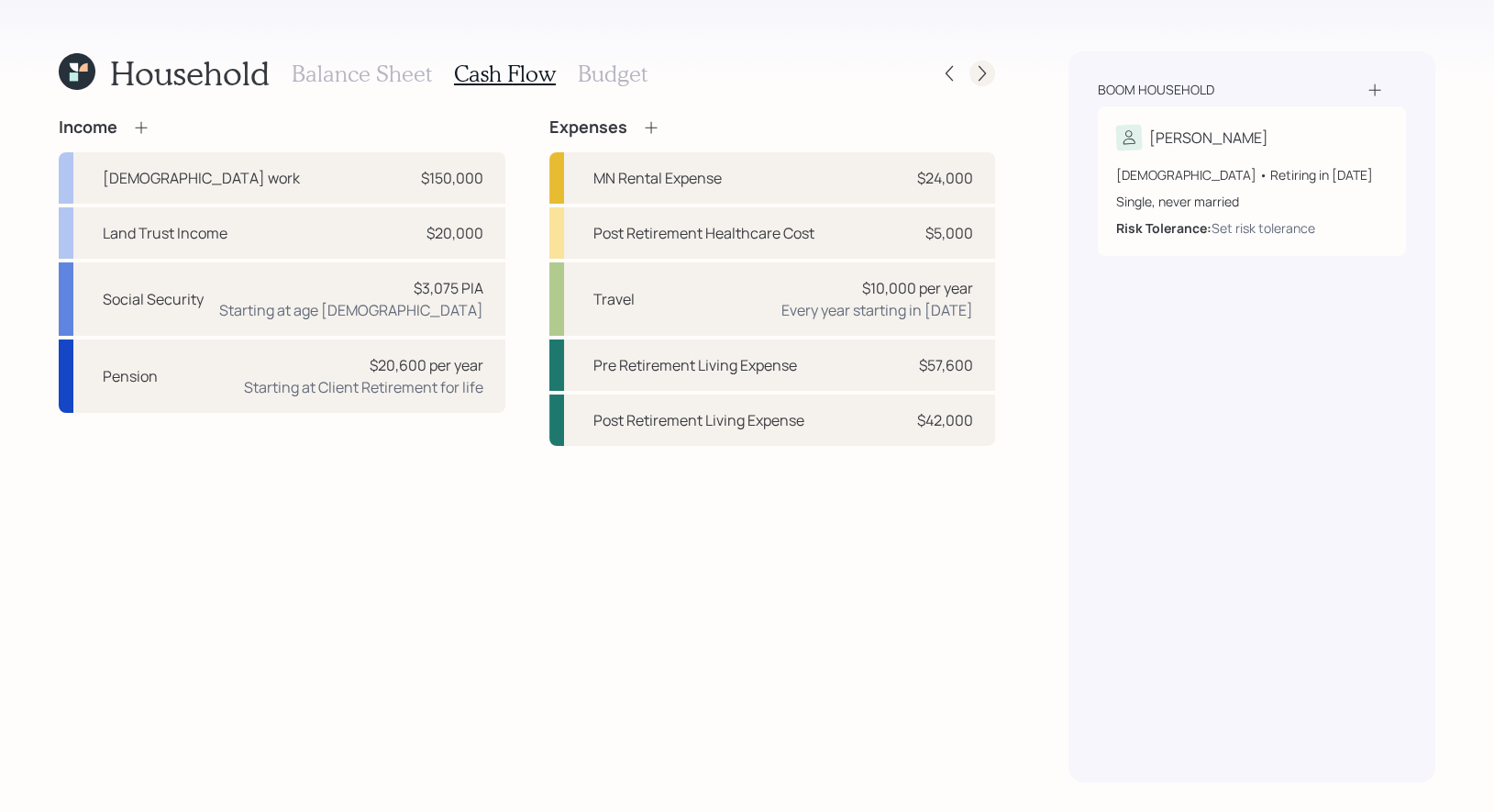
click at [976, 76] on icon at bounding box center [982, 73] width 18 height 18
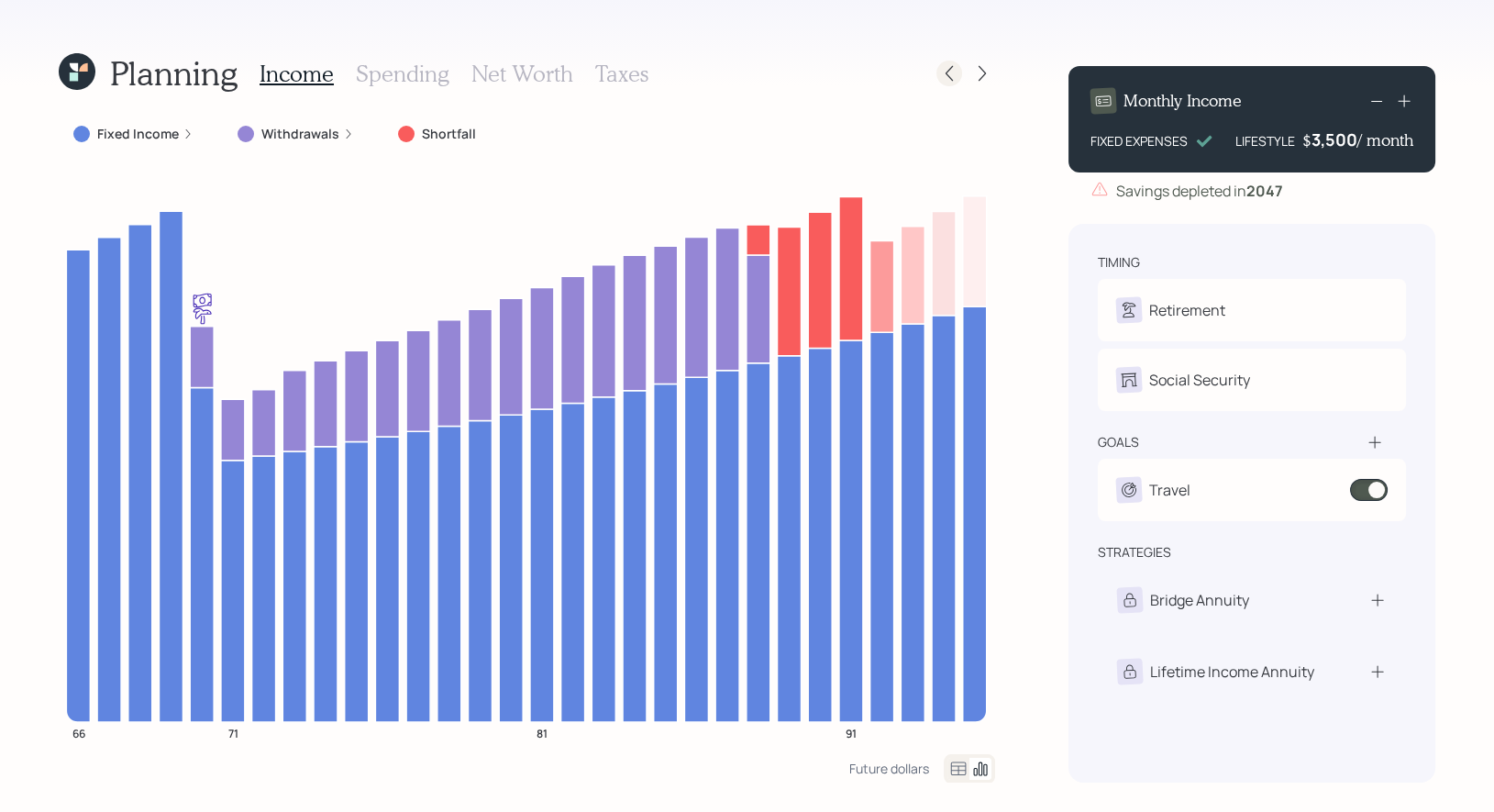
click at [952, 78] on icon at bounding box center [949, 73] width 18 height 18
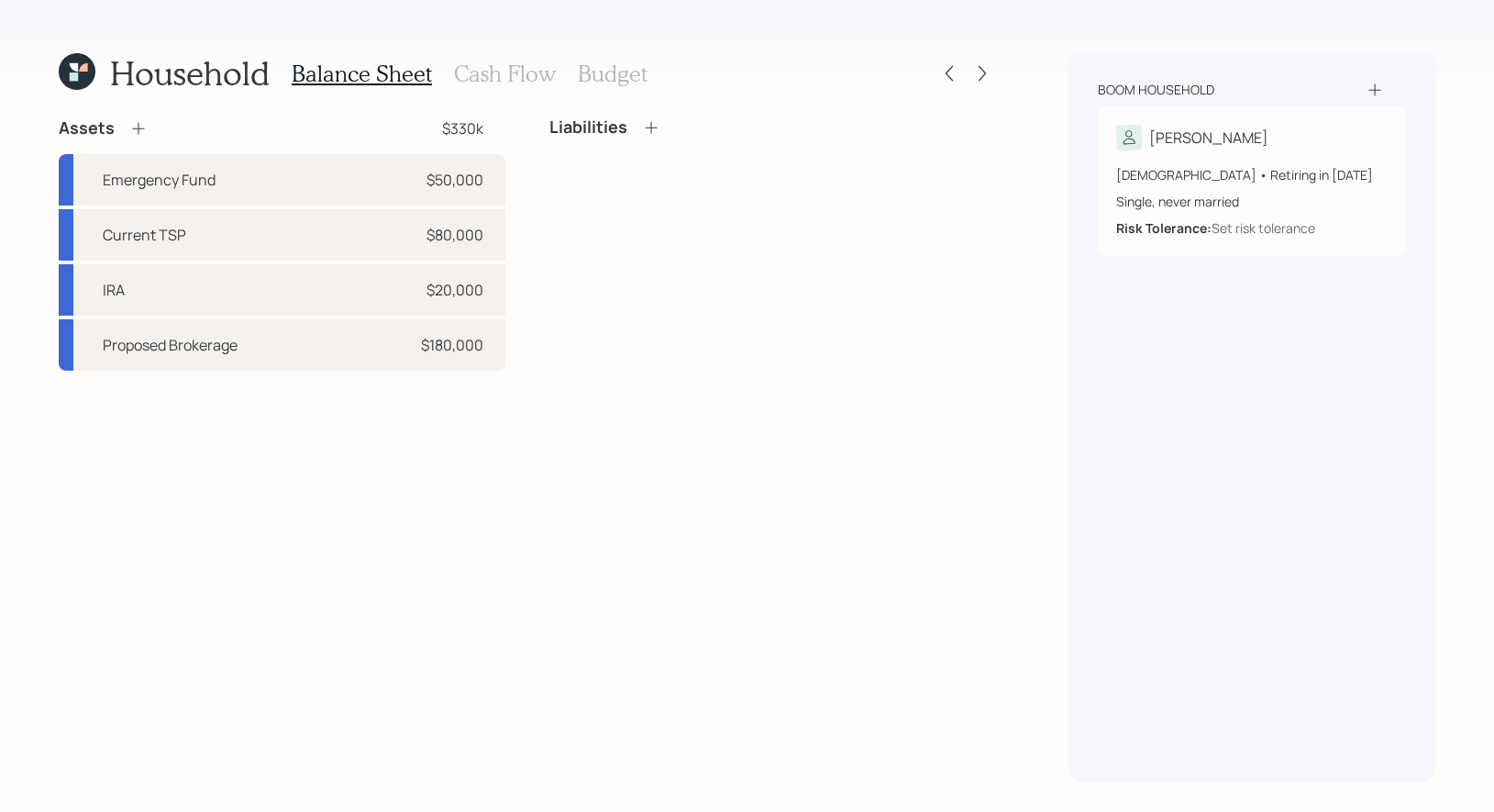
click at [601, 80] on h3 "Budget" at bounding box center [613, 74] width 70 height 27
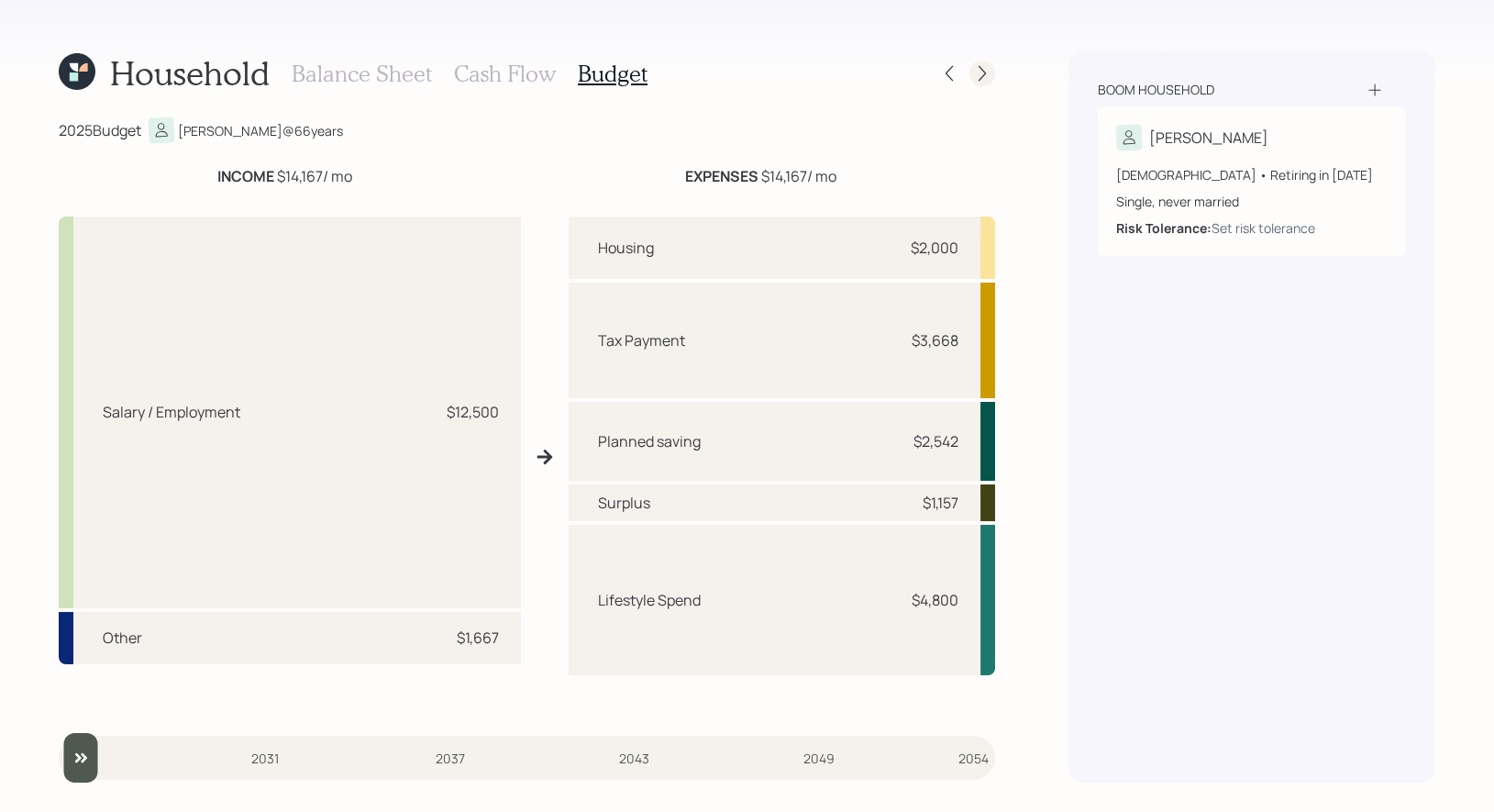
click at [983, 71] on icon at bounding box center [982, 74] width 8 height 15
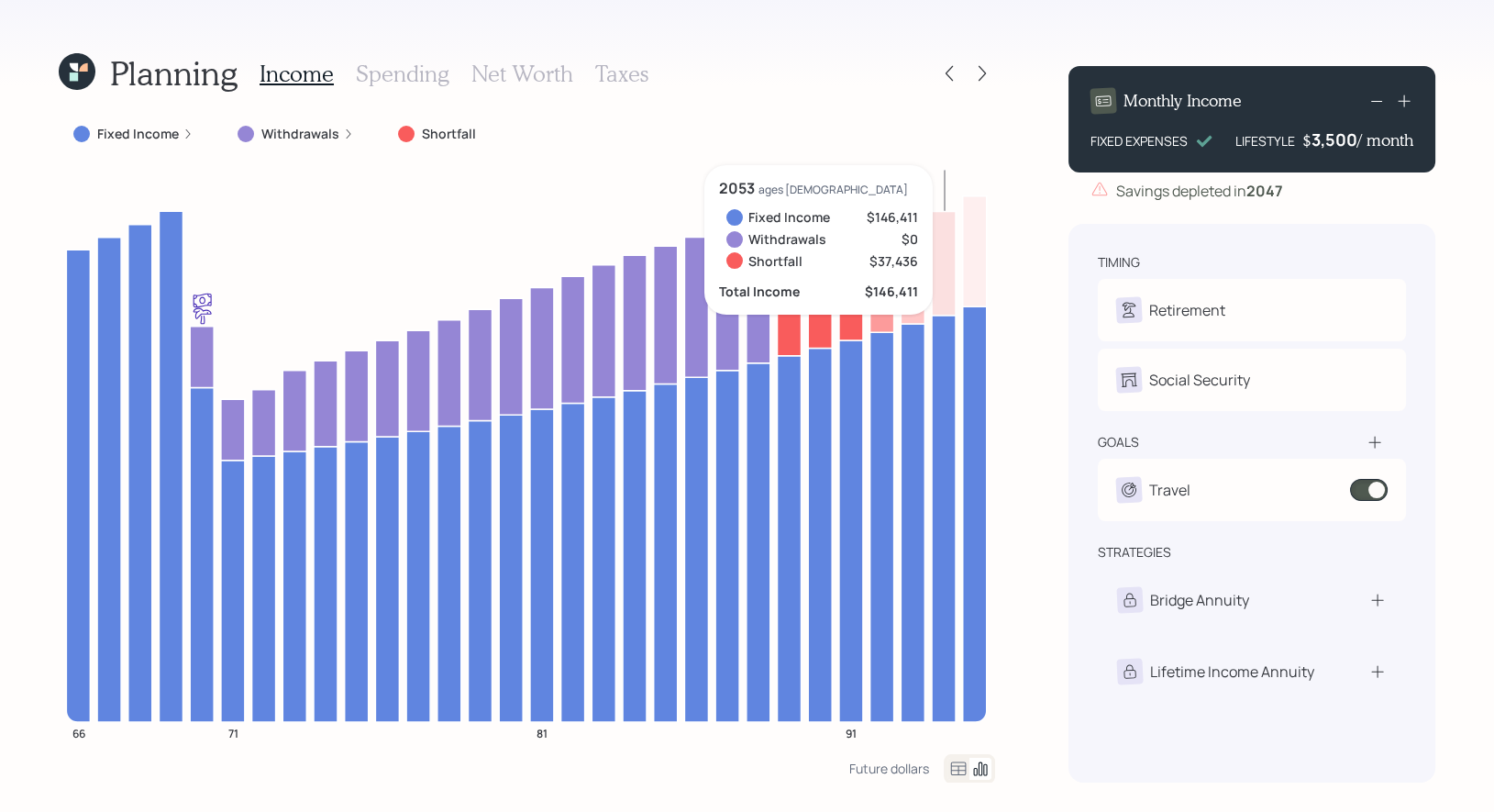
click at [1321, 142] on div "3,500" at bounding box center [1335, 139] width 46 height 22
click at [1458, 193] on div "Planning Income Spending Net Worth Taxes Fixed Income Withdrawals Shortfall 66 …" at bounding box center [747, 406] width 1494 height 812
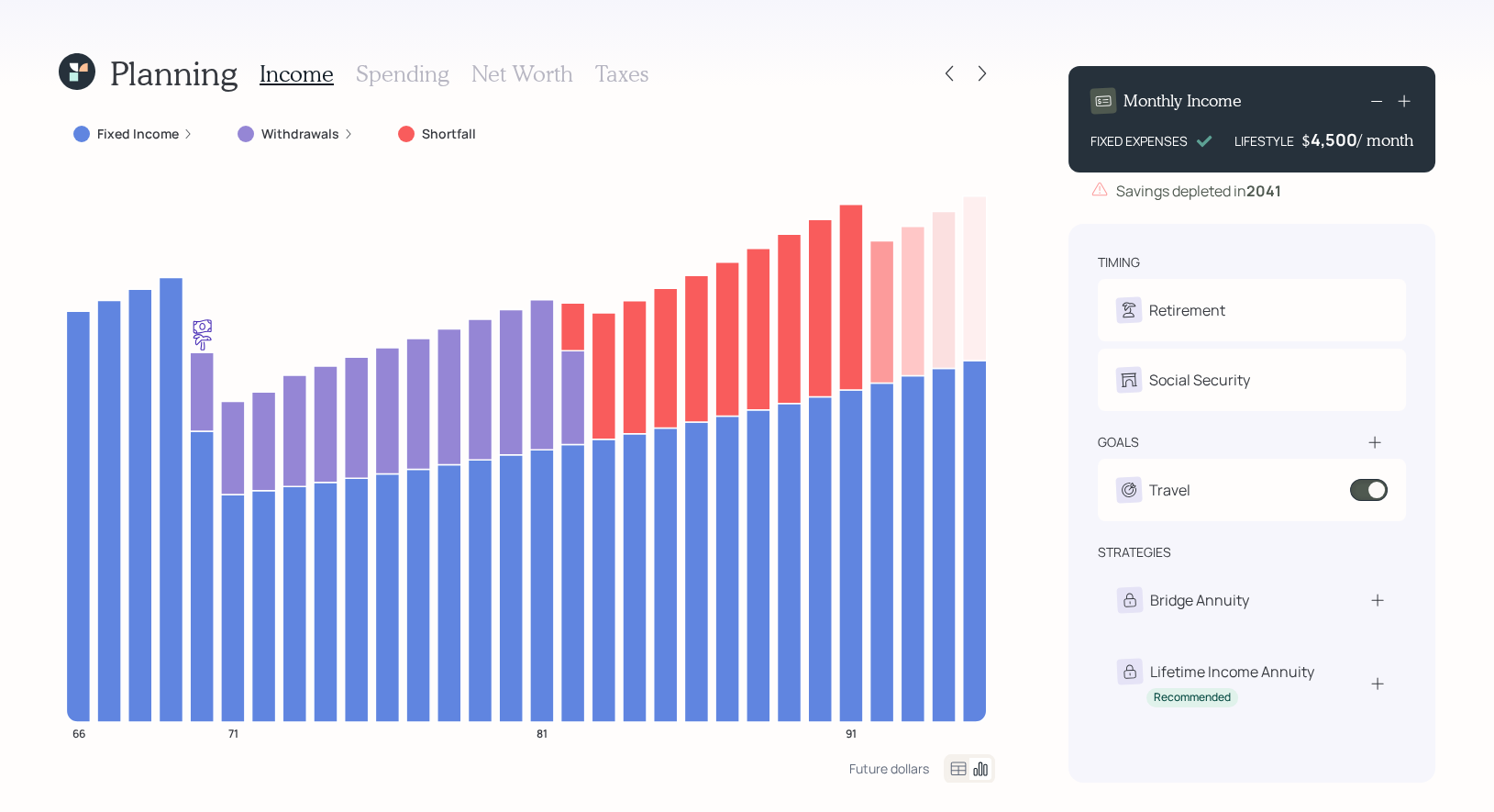
click at [1319, 142] on div "4,500" at bounding box center [1334, 139] width 47 height 22
click at [1465, 187] on div "Planning Income Spending Net Worth Taxes Fixed Income Withdrawals Shortfall 66 …" at bounding box center [747, 406] width 1494 height 812
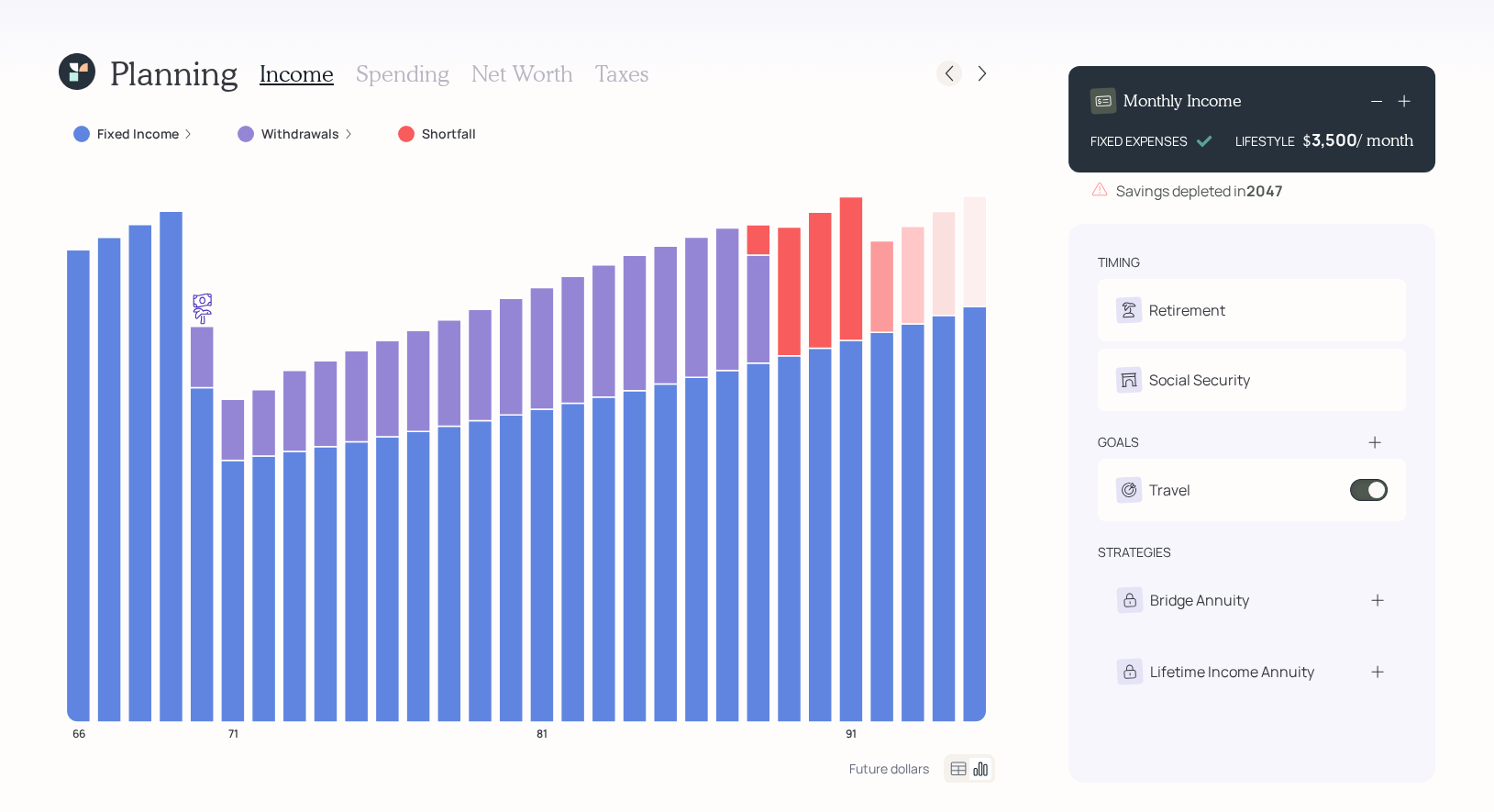
click at [954, 76] on icon at bounding box center [949, 73] width 18 height 18
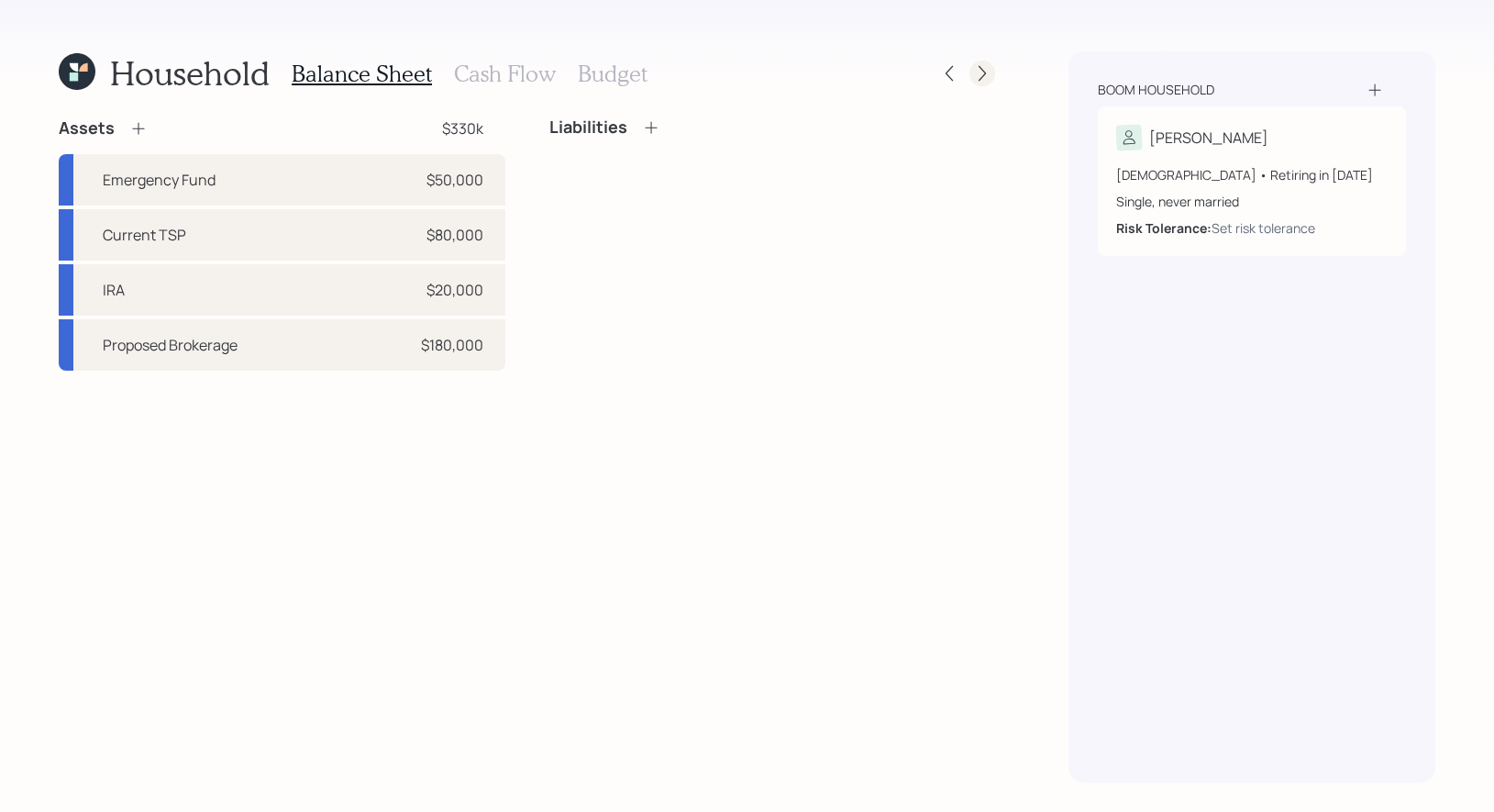
click at [990, 75] on icon at bounding box center [982, 73] width 18 height 18
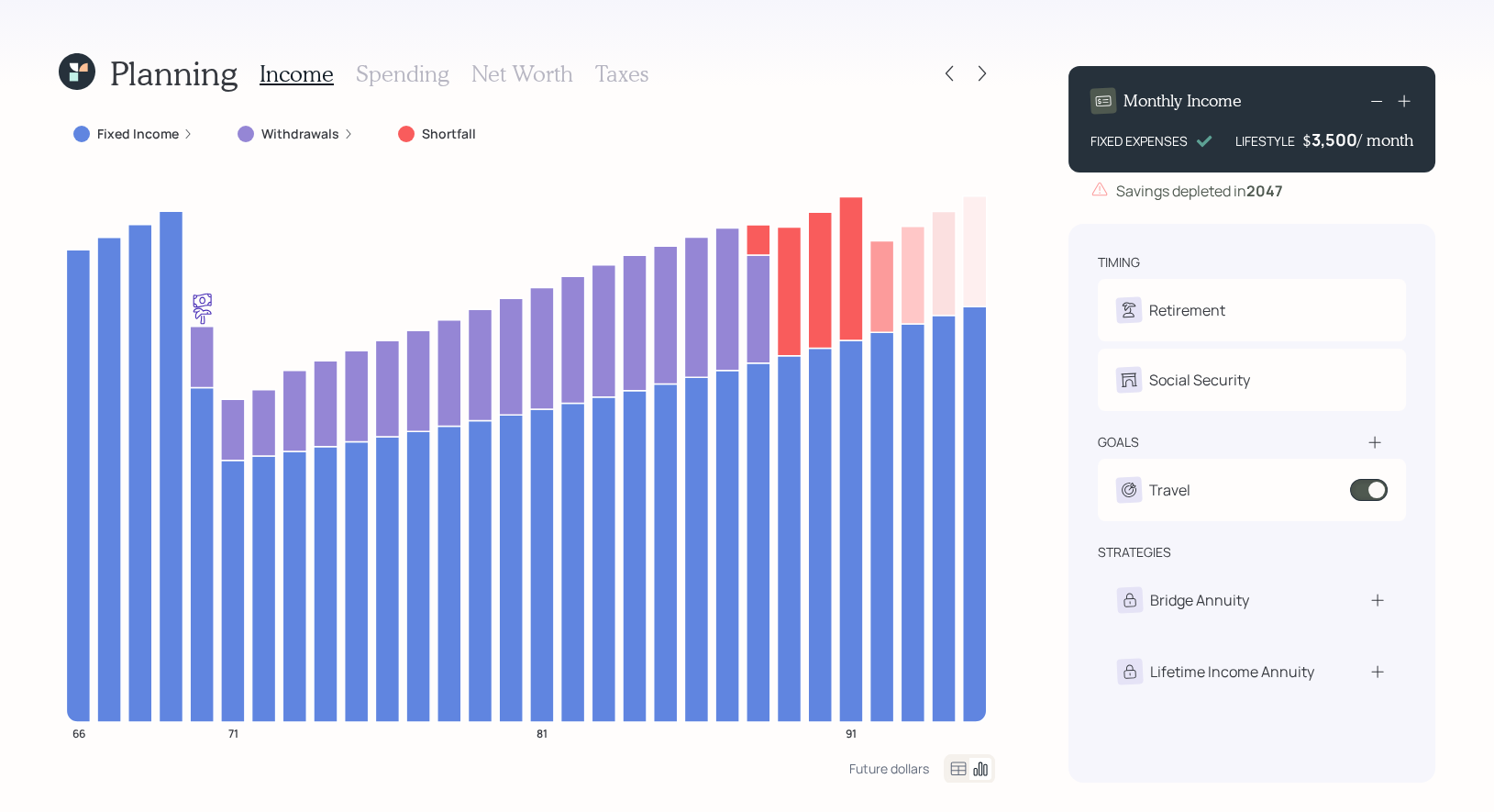
click at [401, 71] on h3 "Spending" at bounding box center [402, 74] width 93 height 27
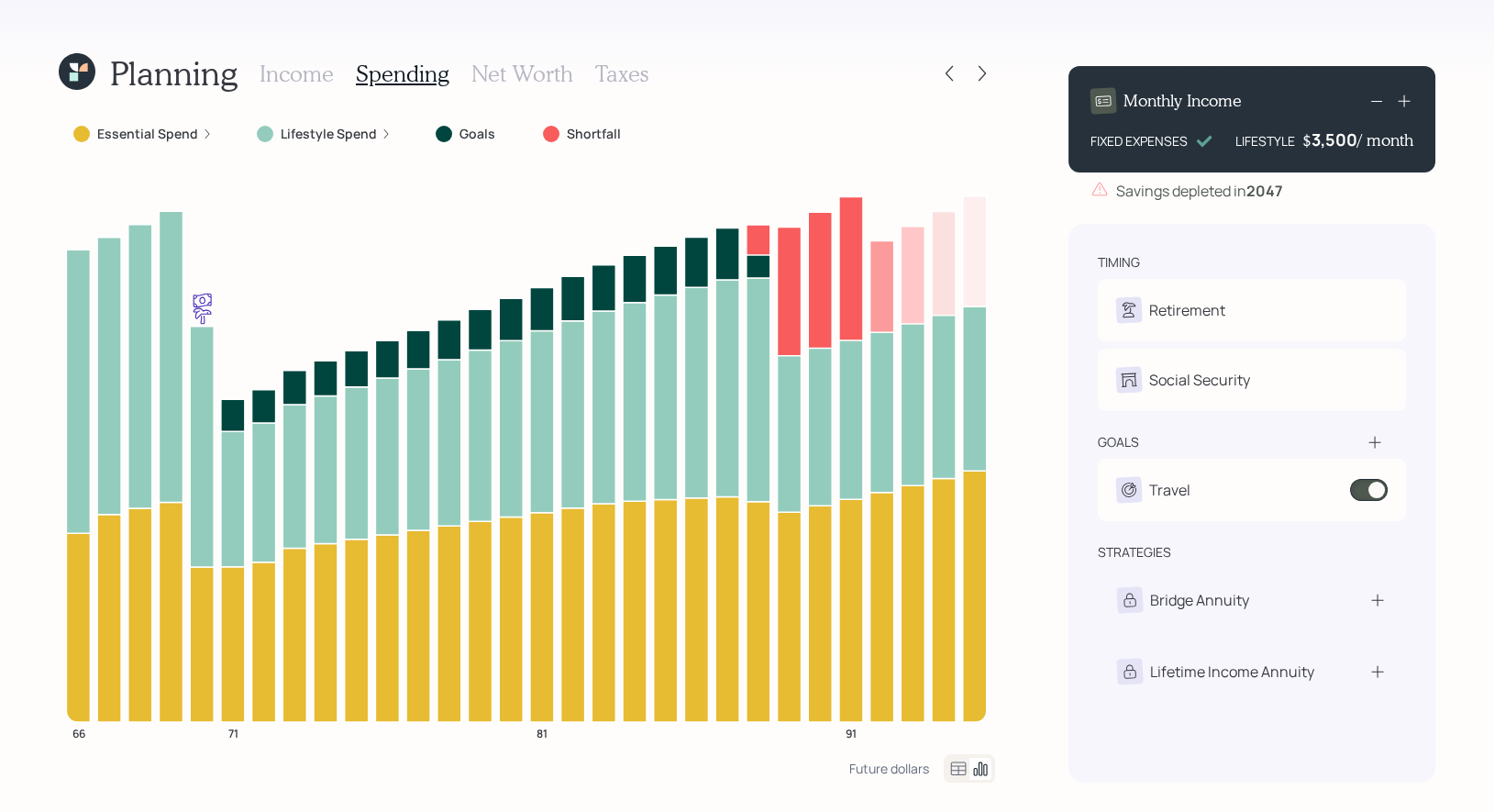
click at [959, 771] on icon at bounding box center [958, 768] width 22 height 22
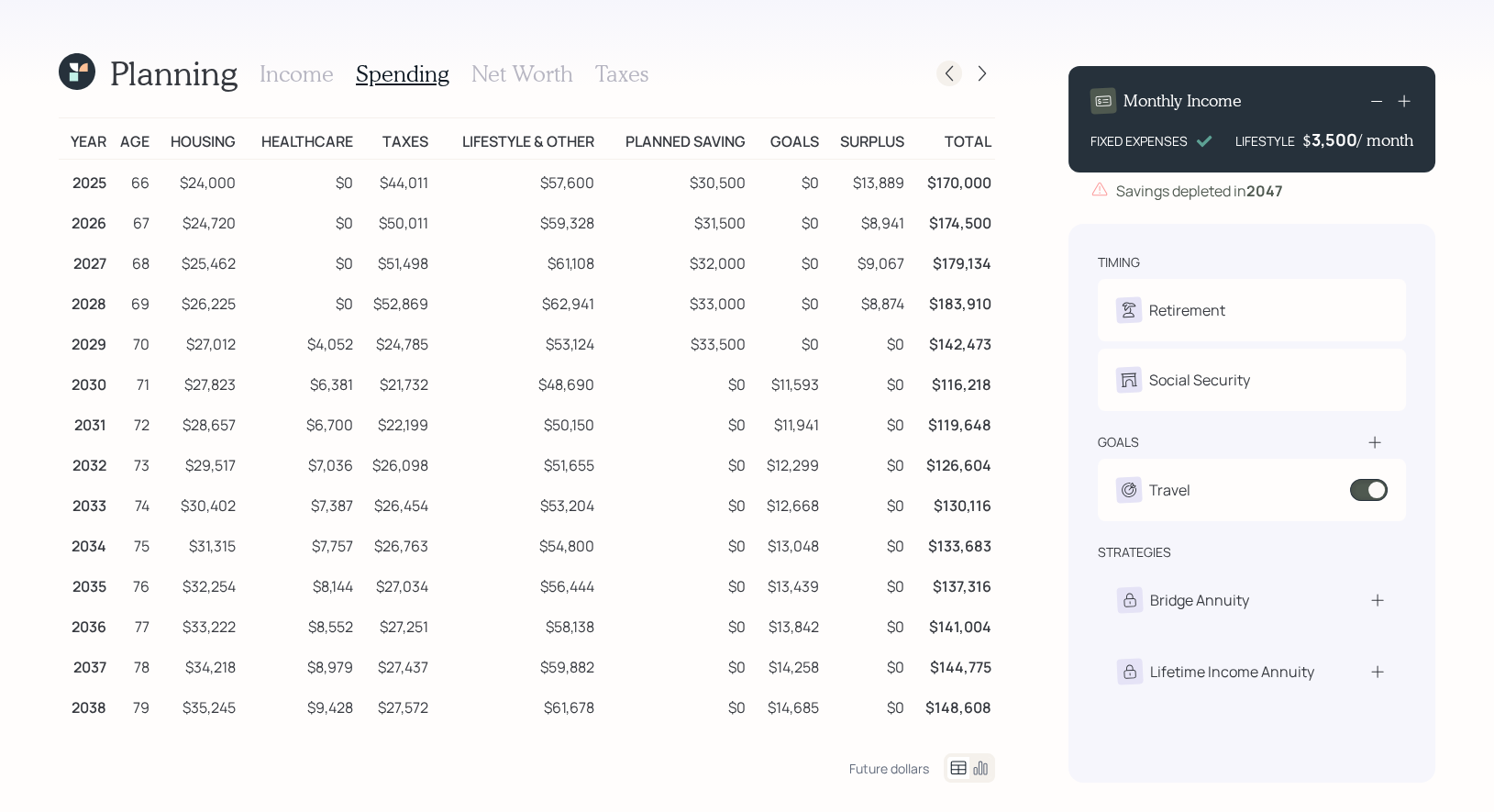
click at [946, 82] on icon at bounding box center [949, 73] width 18 height 18
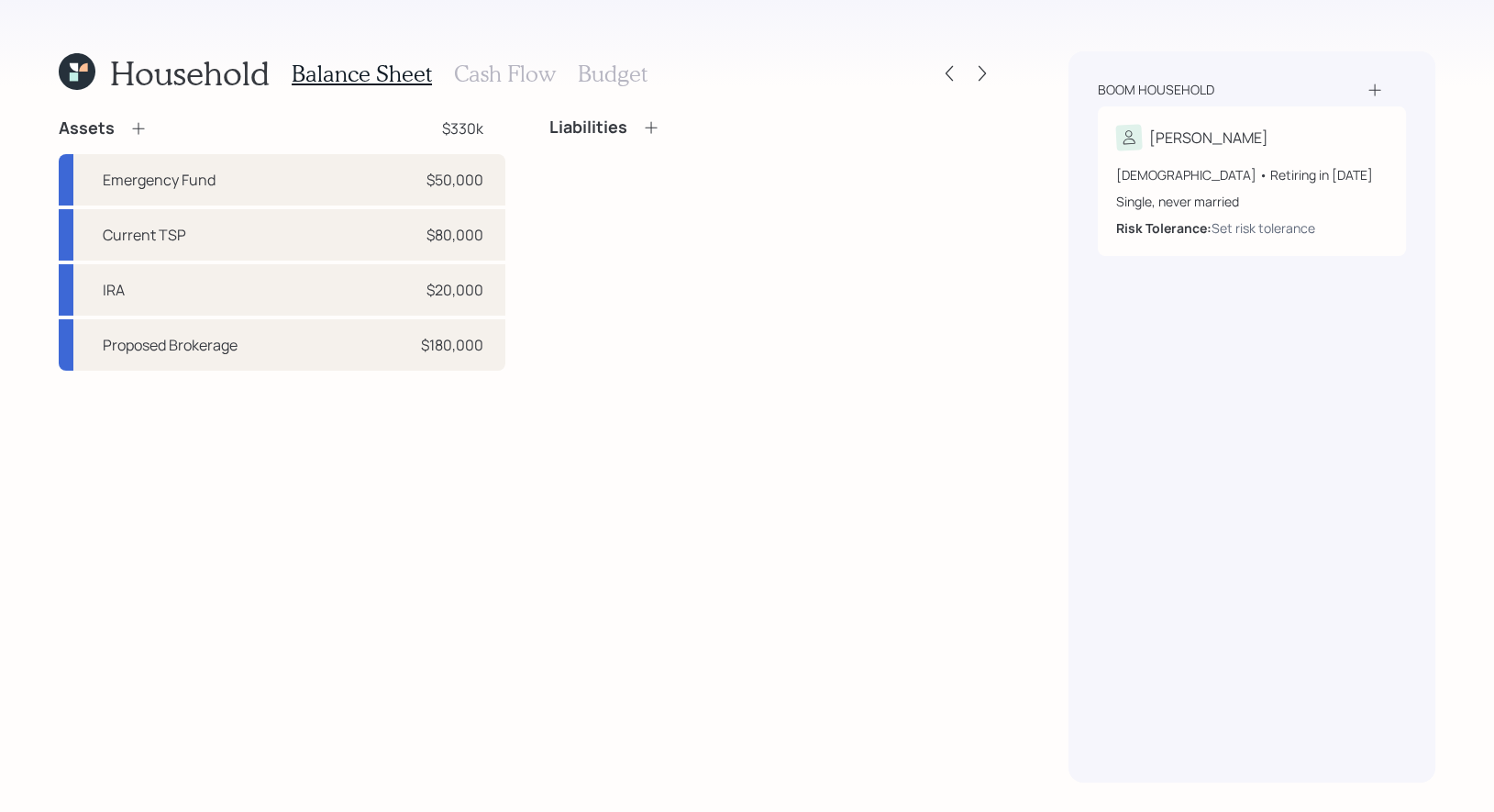
click at [605, 75] on h3 "Budget" at bounding box center [613, 74] width 70 height 27
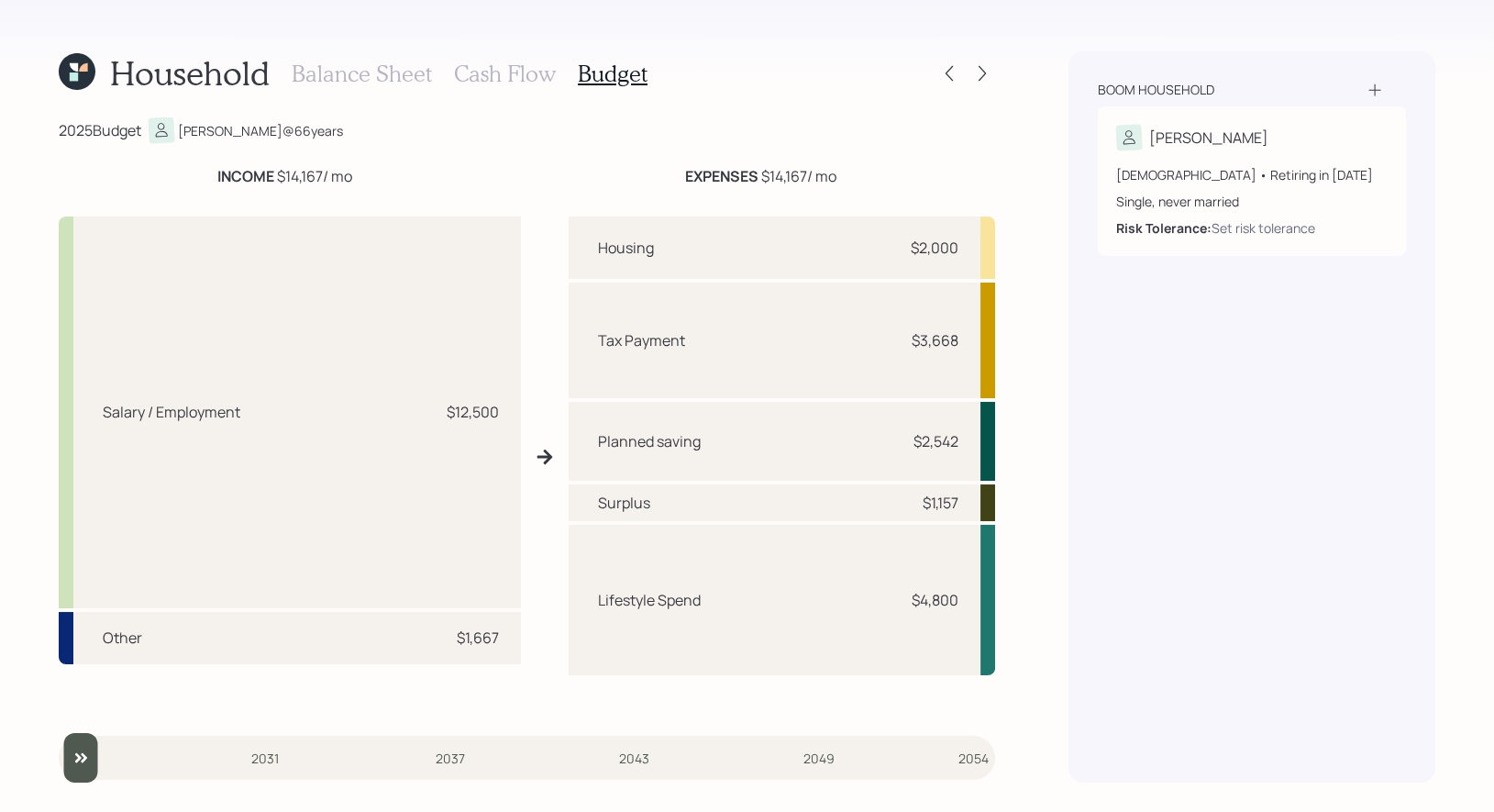
click at [356, 74] on h3 "Balance Sheet" at bounding box center [362, 74] width 140 height 27
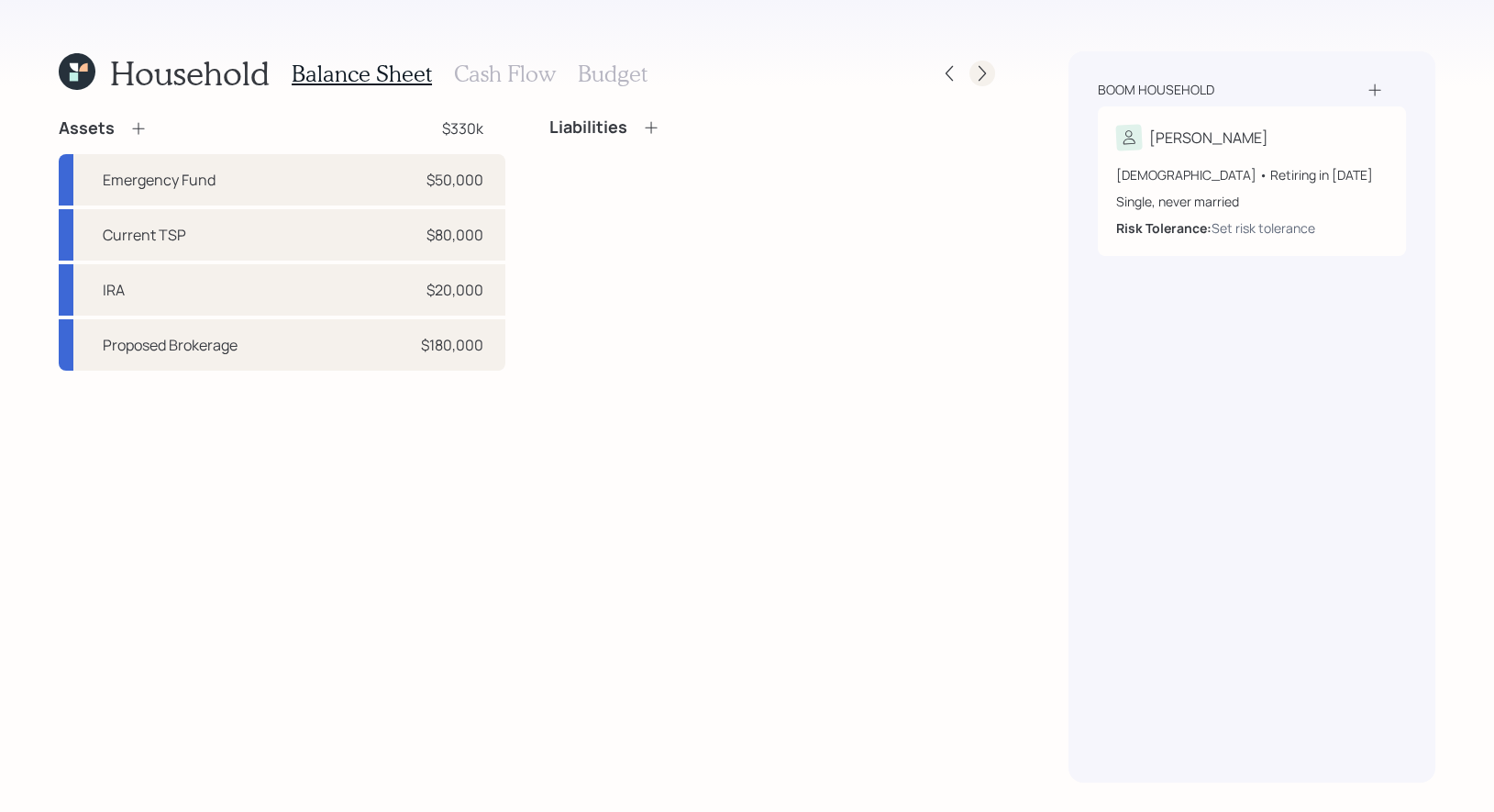
click at [982, 77] on icon at bounding box center [982, 73] width 18 height 18
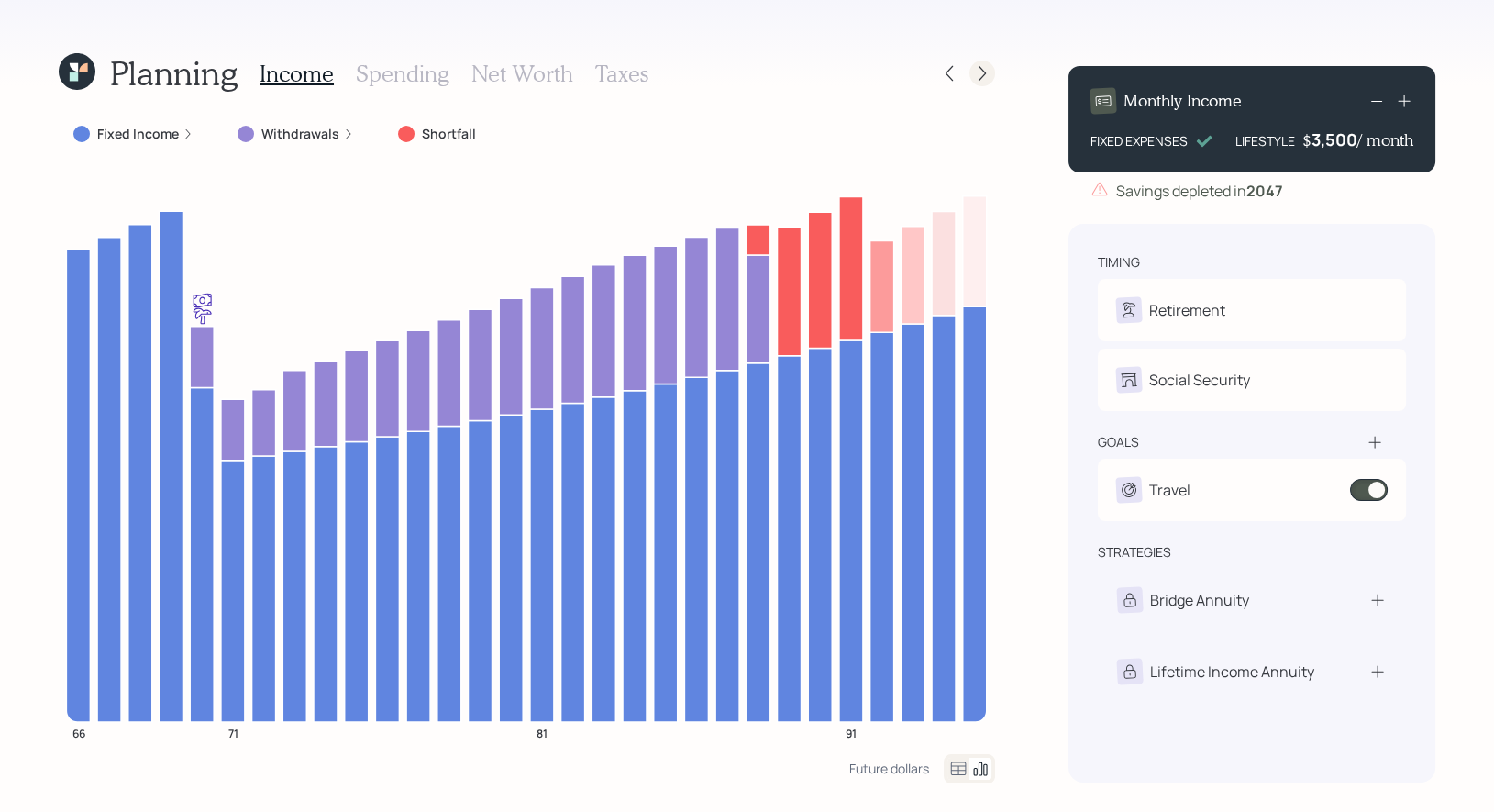
click at [984, 76] on icon at bounding box center [982, 73] width 18 height 18
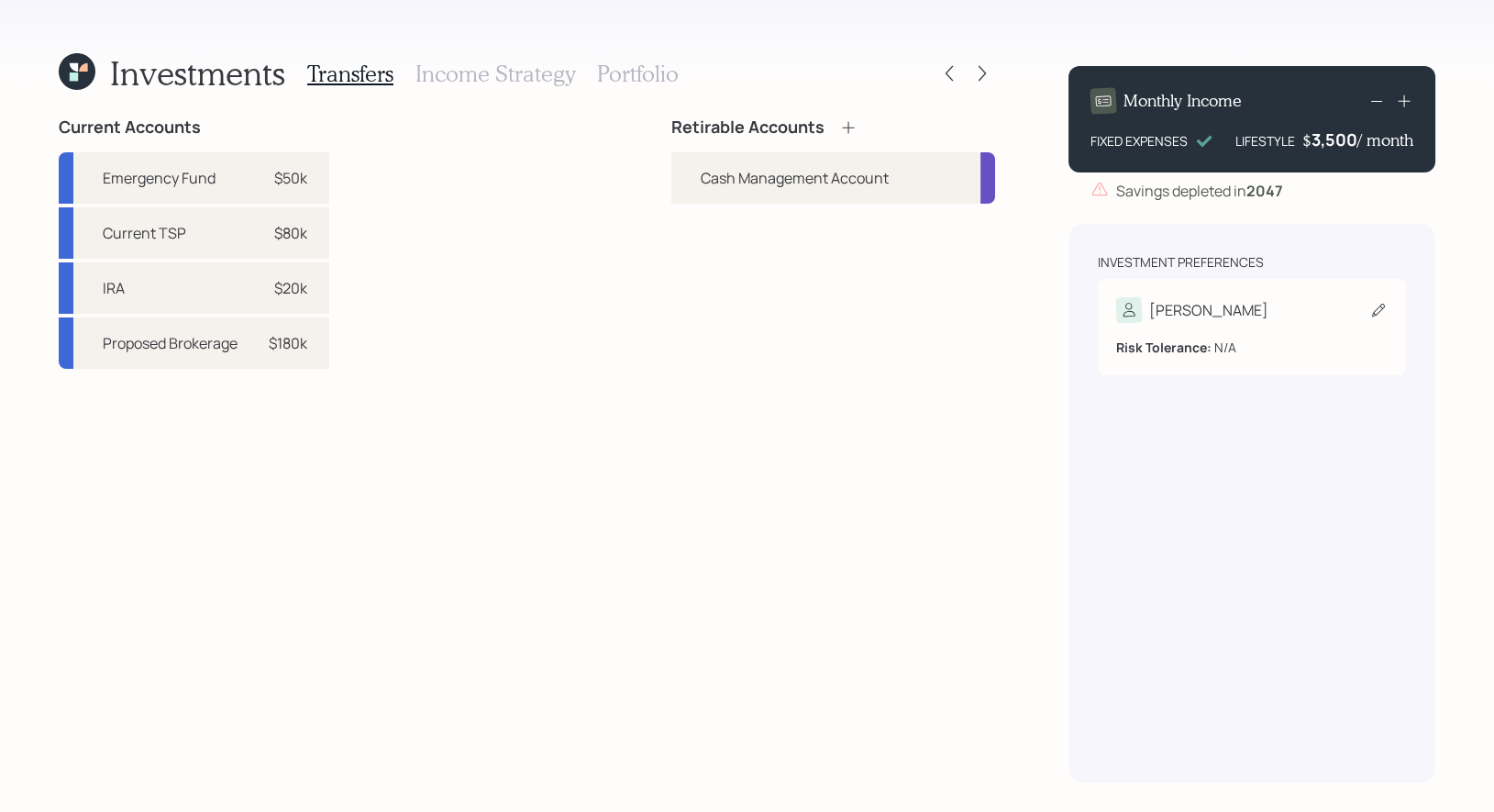
click at [1387, 310] on icon at bounding box center [1378, 309] width 18 height 18
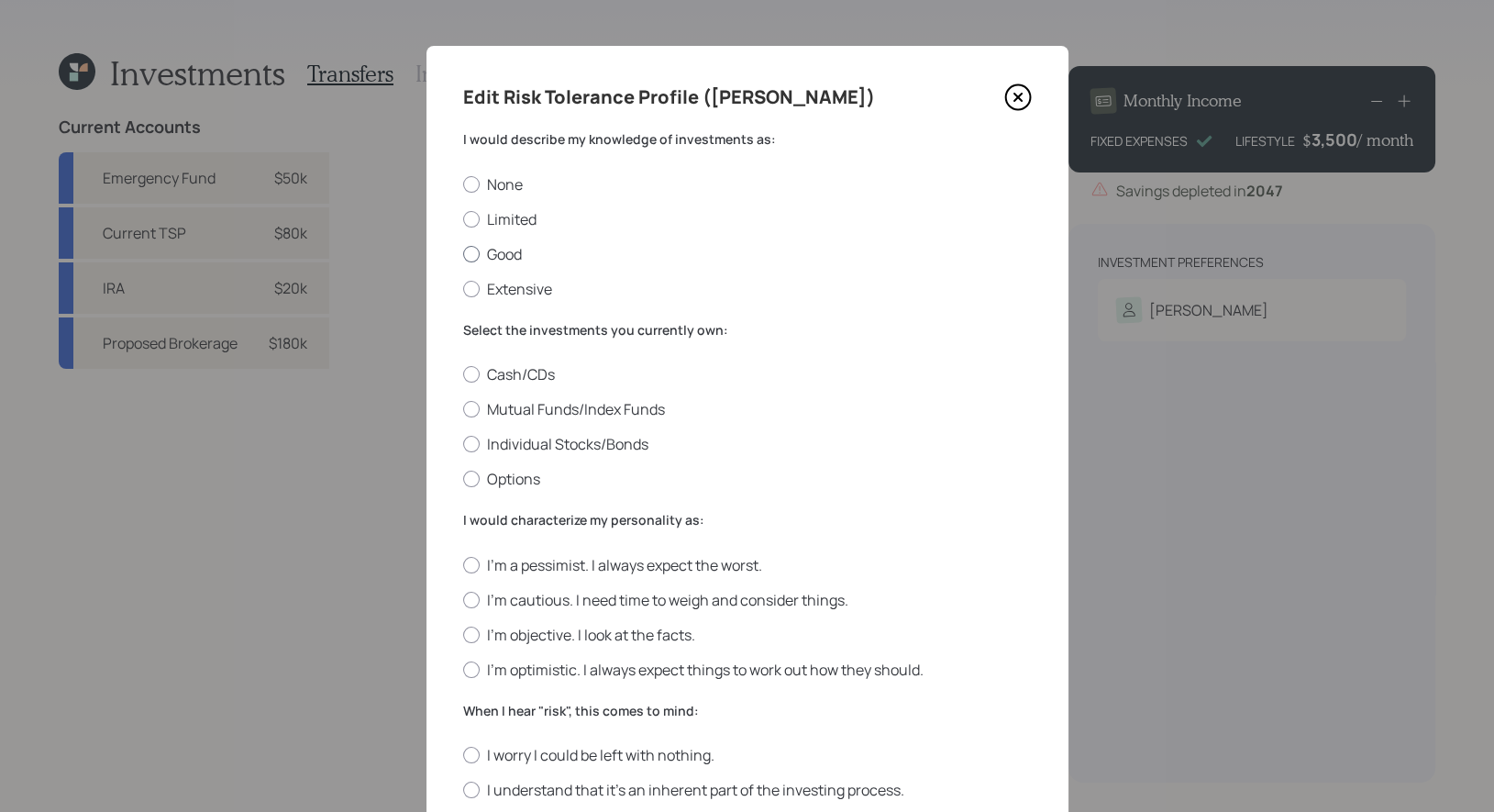
click at [469, 256] on div at bounding box center [470, 253] width 16 height 16
click at [463, 254] on input "Good" at bounding box center [463, 253] width 1 height 1
radio input "true"
click at [466, 446] on div at bounding box center [470, 443] width 16 height 16
click at [463, 444] on input "Individual Stocks/Bonds" at bounding box center [463, 443] width 1 height 1
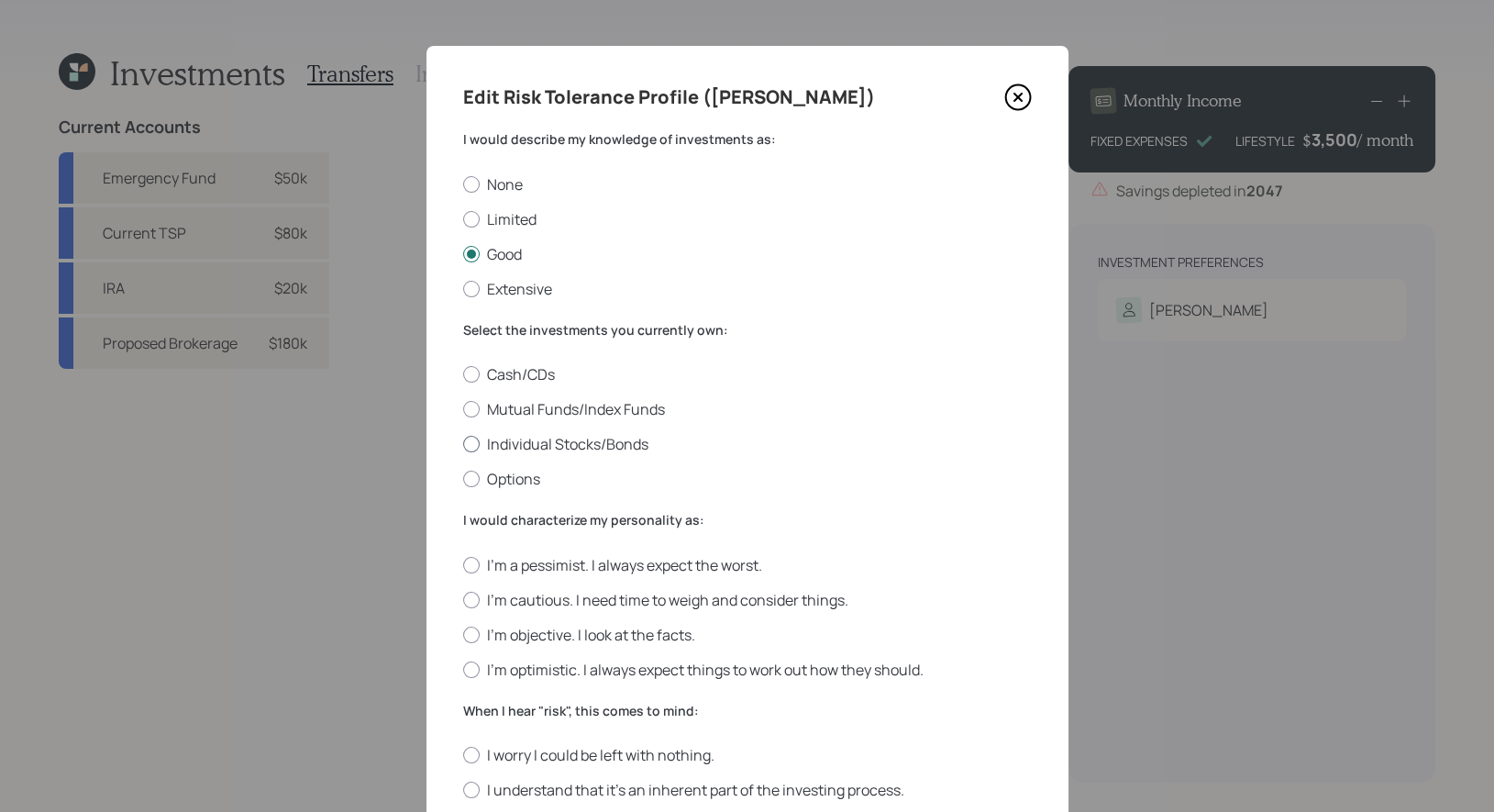
radio input "true"
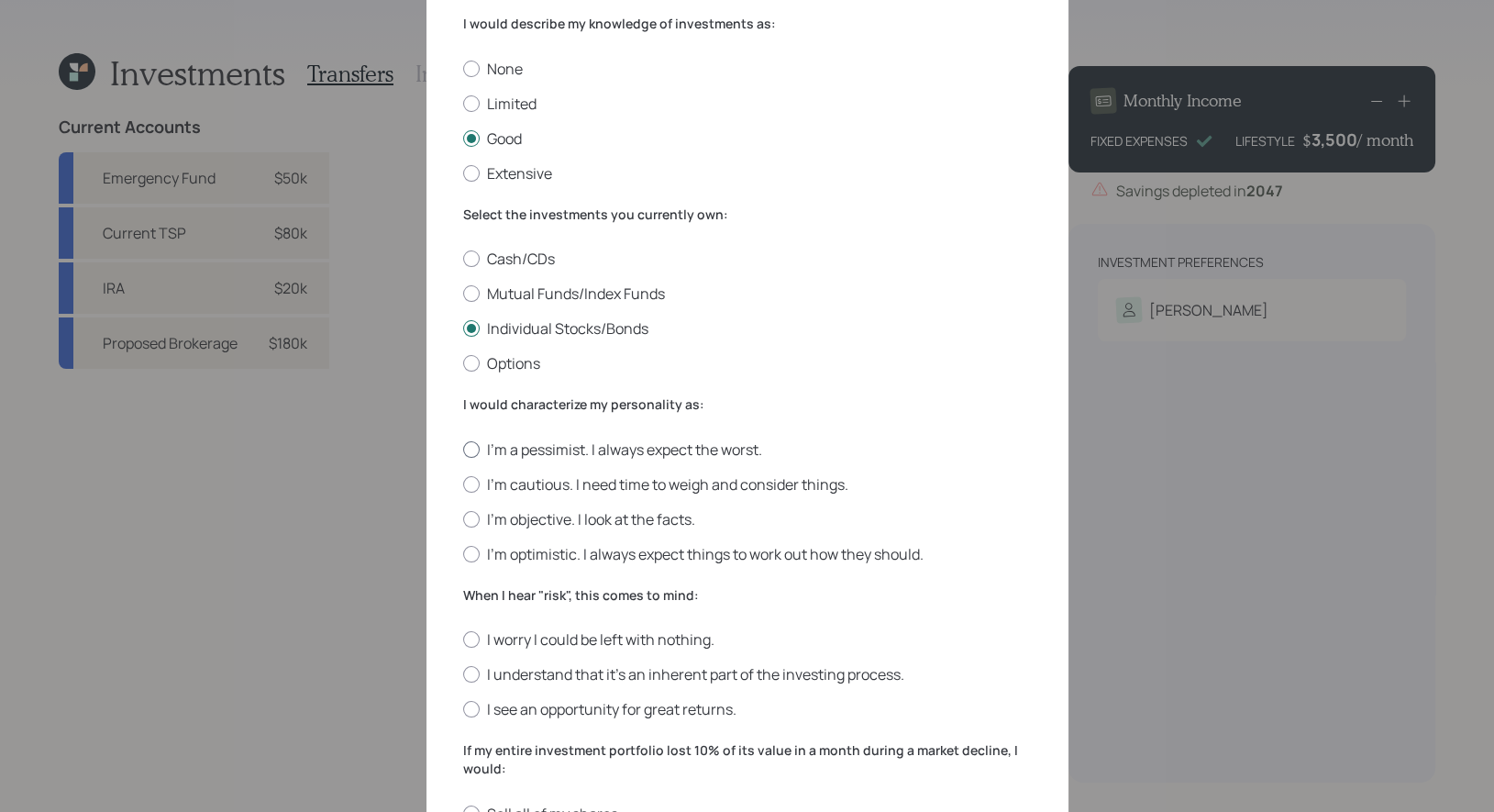
scroll to position [145, 0]
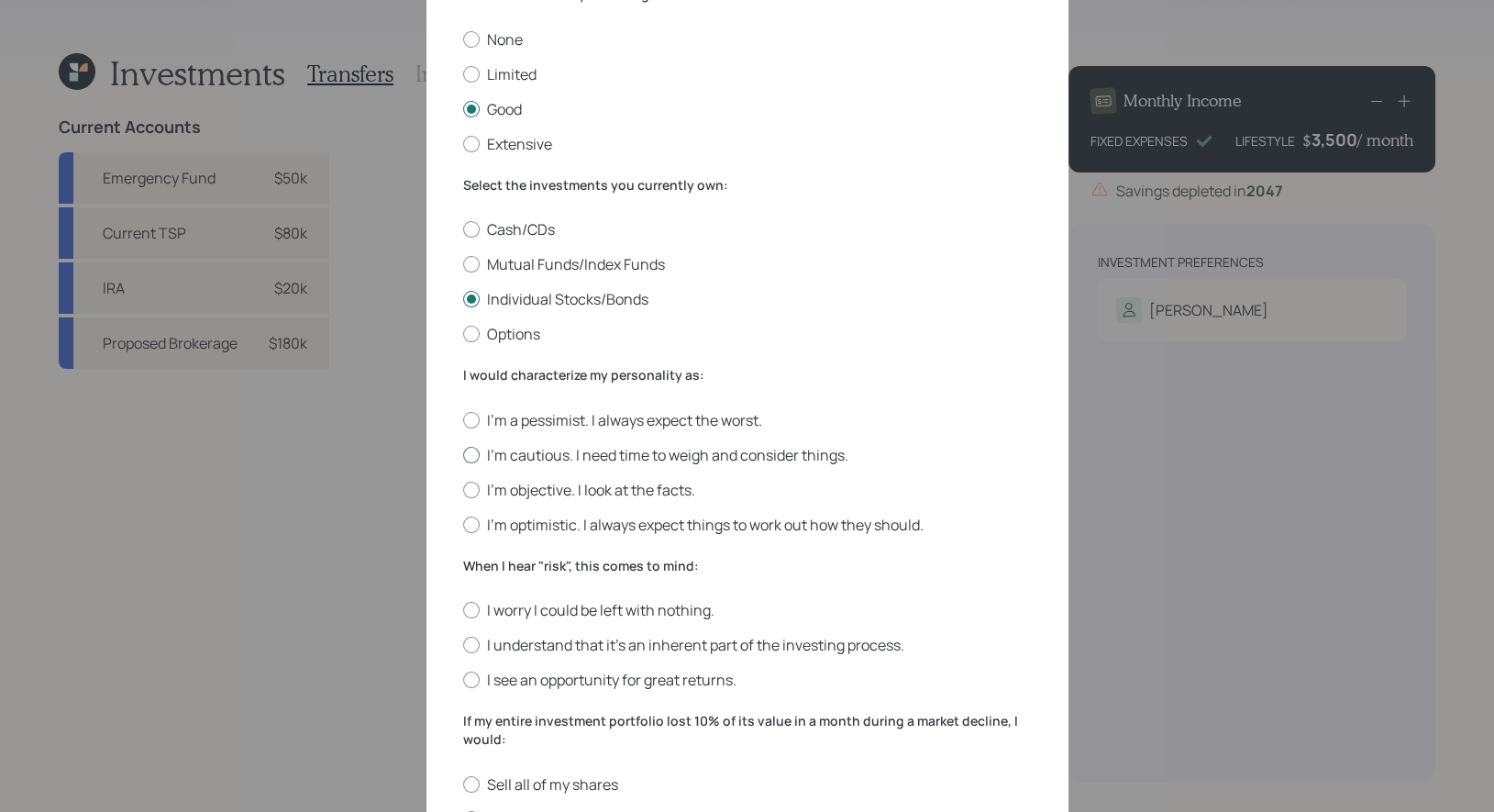
click at [470, 457] on div at bounding box center [470, 454] width 16 height 16
click at [463, 455] on input "I'm cautious. I need time to weigh and consider things." at bounding box center [463, 454] width 1 height 1
radio input "true"
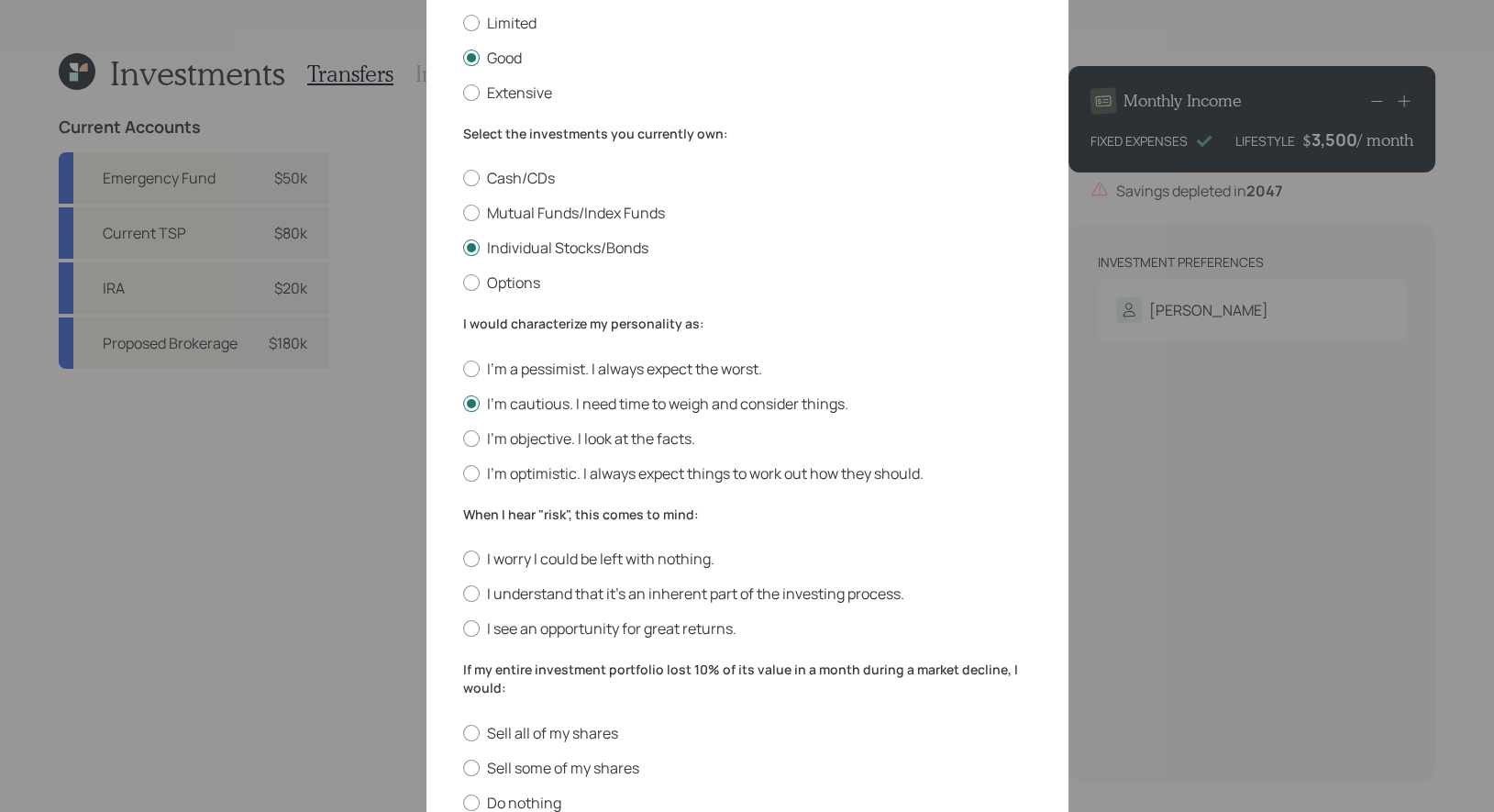
scroll to position [226, 0]
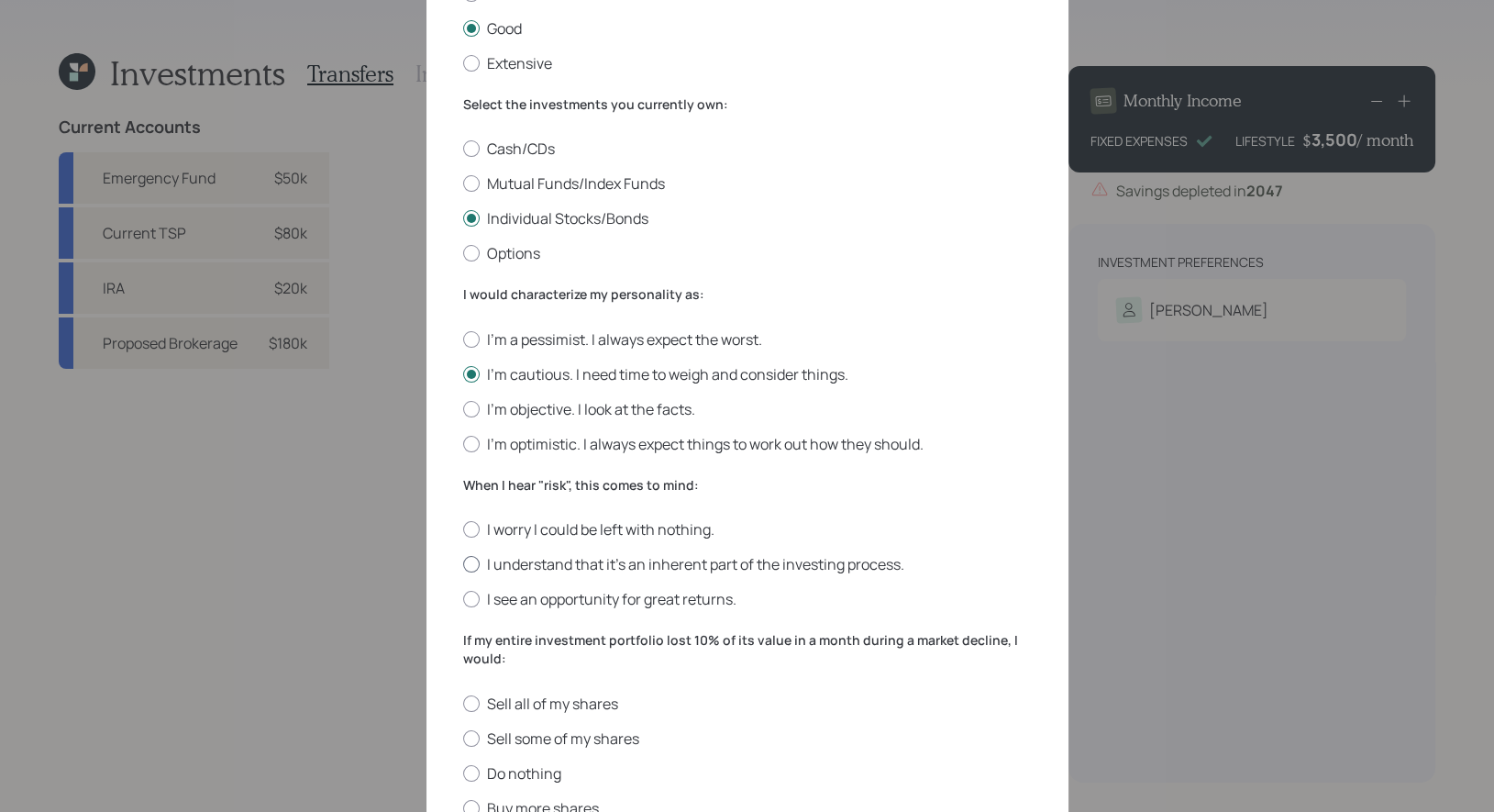
click at [474, 566] on div at bounding box center [470, 563] width 16 height 16
click at [463, 565] on input "I understand that it’s an inherent part of the investing process." at bounding box center [463, 564] width 1 height 1
radio input "true"
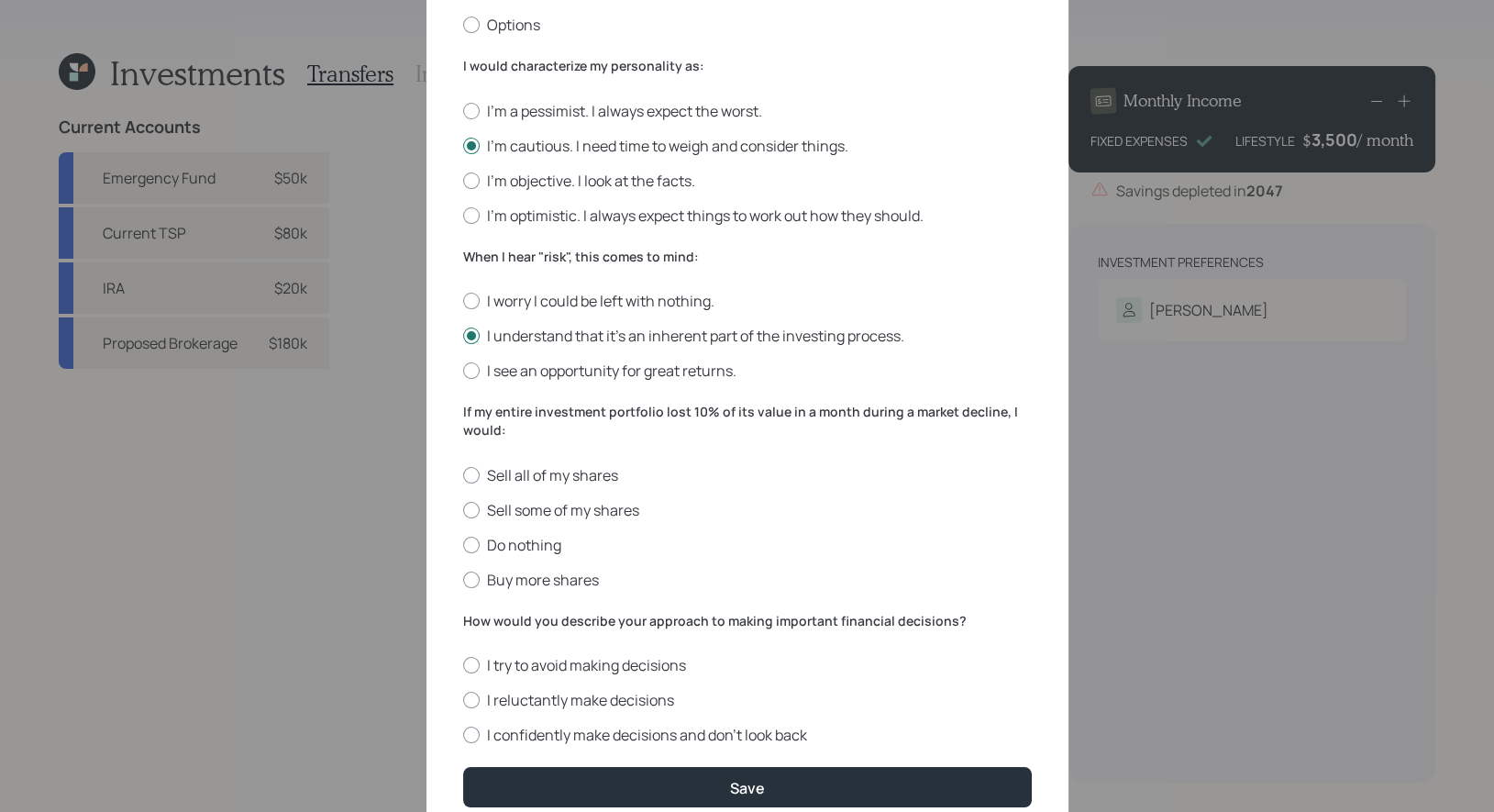
scroll to position [535, 0]
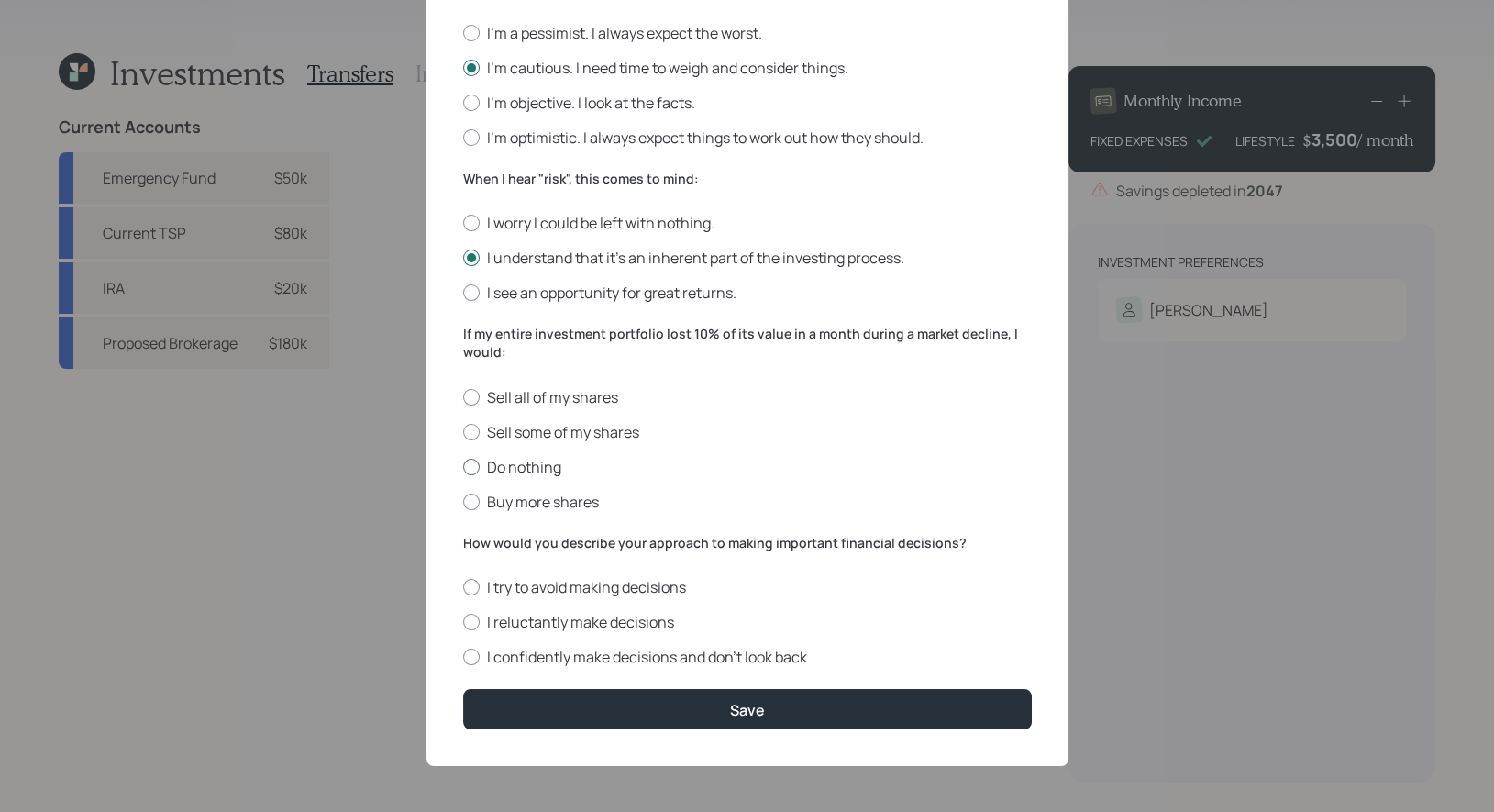
click at [472, 466] on div at bounding box center [470, 466] width 16 height 16
click at [463, 466] on input "Do nothing" at bounding box center [463, 466] width 1 height 1
radio input "true"
click at [472, 620] on div at bounding box center [470, 621] width 16 height 16
click at [463, 622] on input "I reluctantly make decisions" at bounding box center [463, 622] width 1 height 1
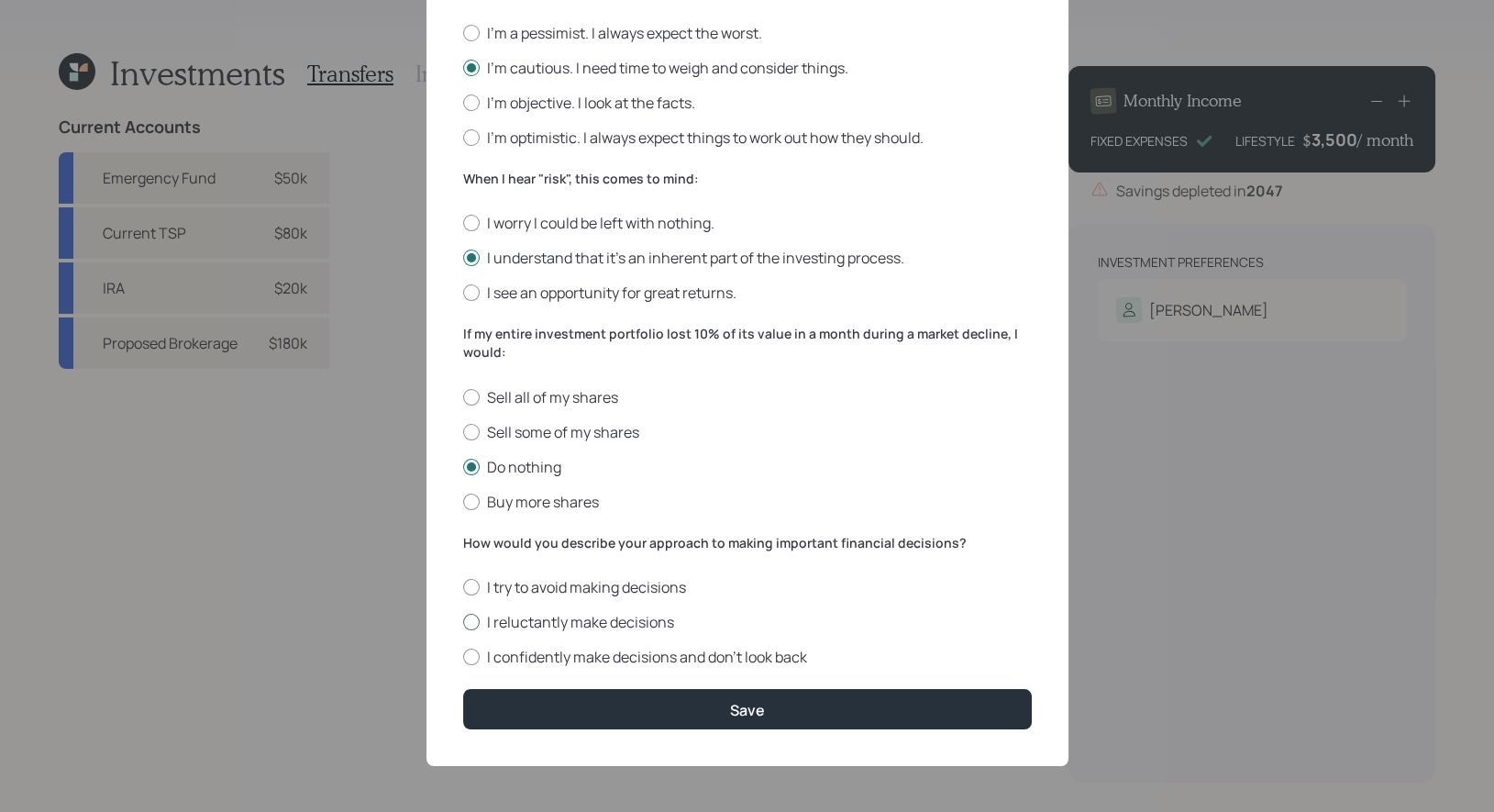
radio input "true"
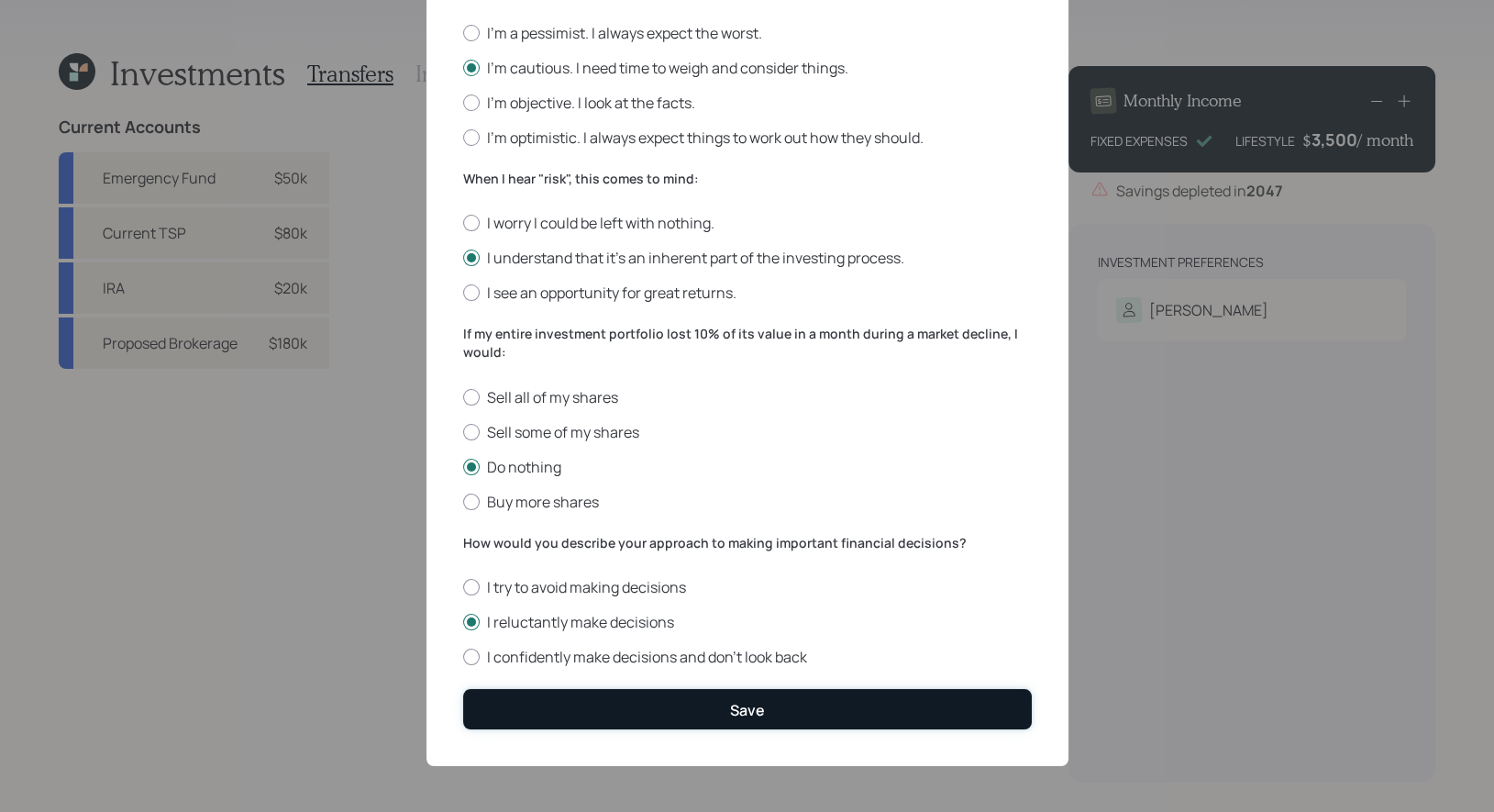
click at [555, 702] on button "Save" at bounding box center [747, 707] width 568 height 39
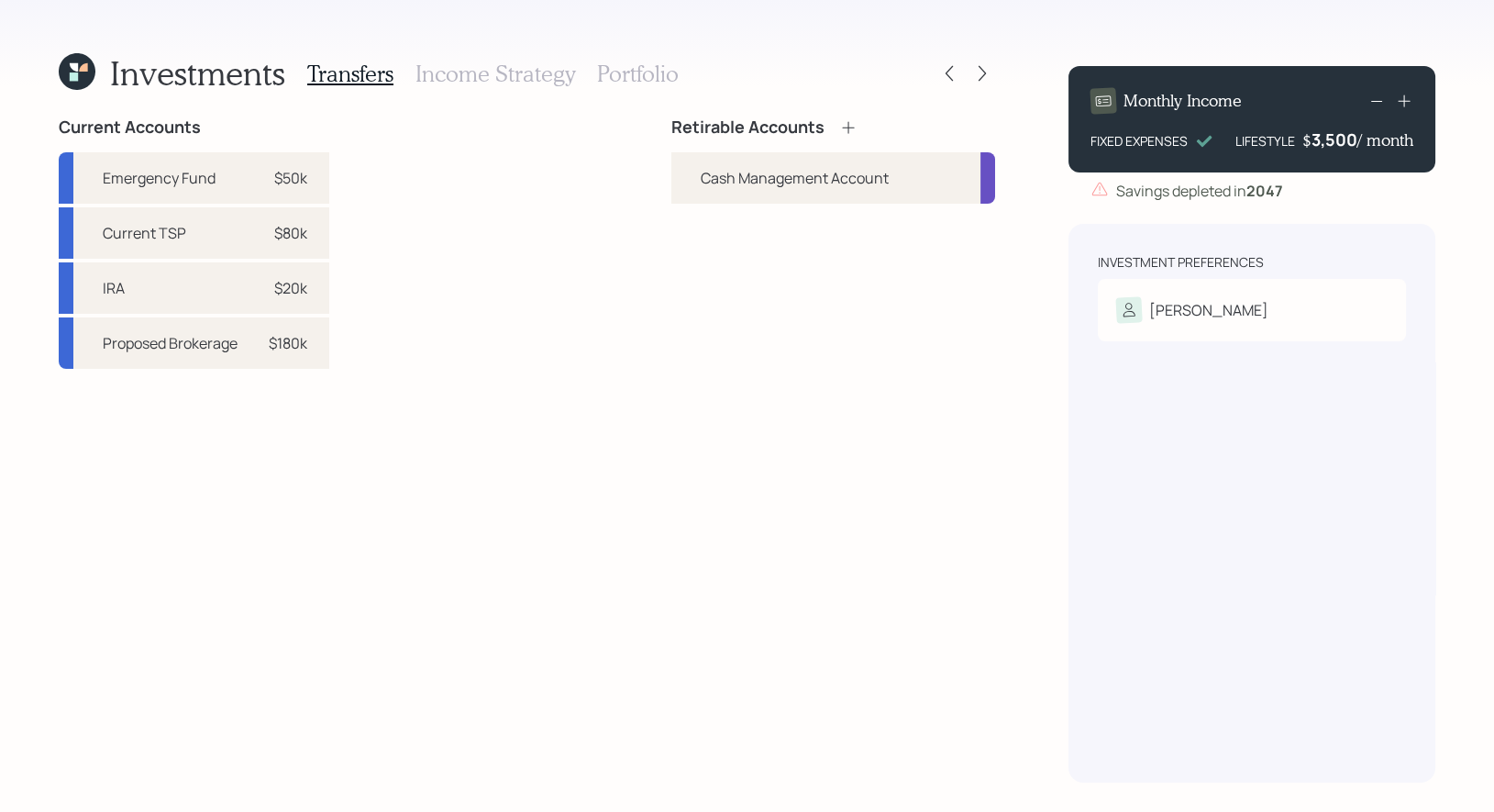
click at [851, 124] on icon at bounding box center [848, 127] width 18 height 18
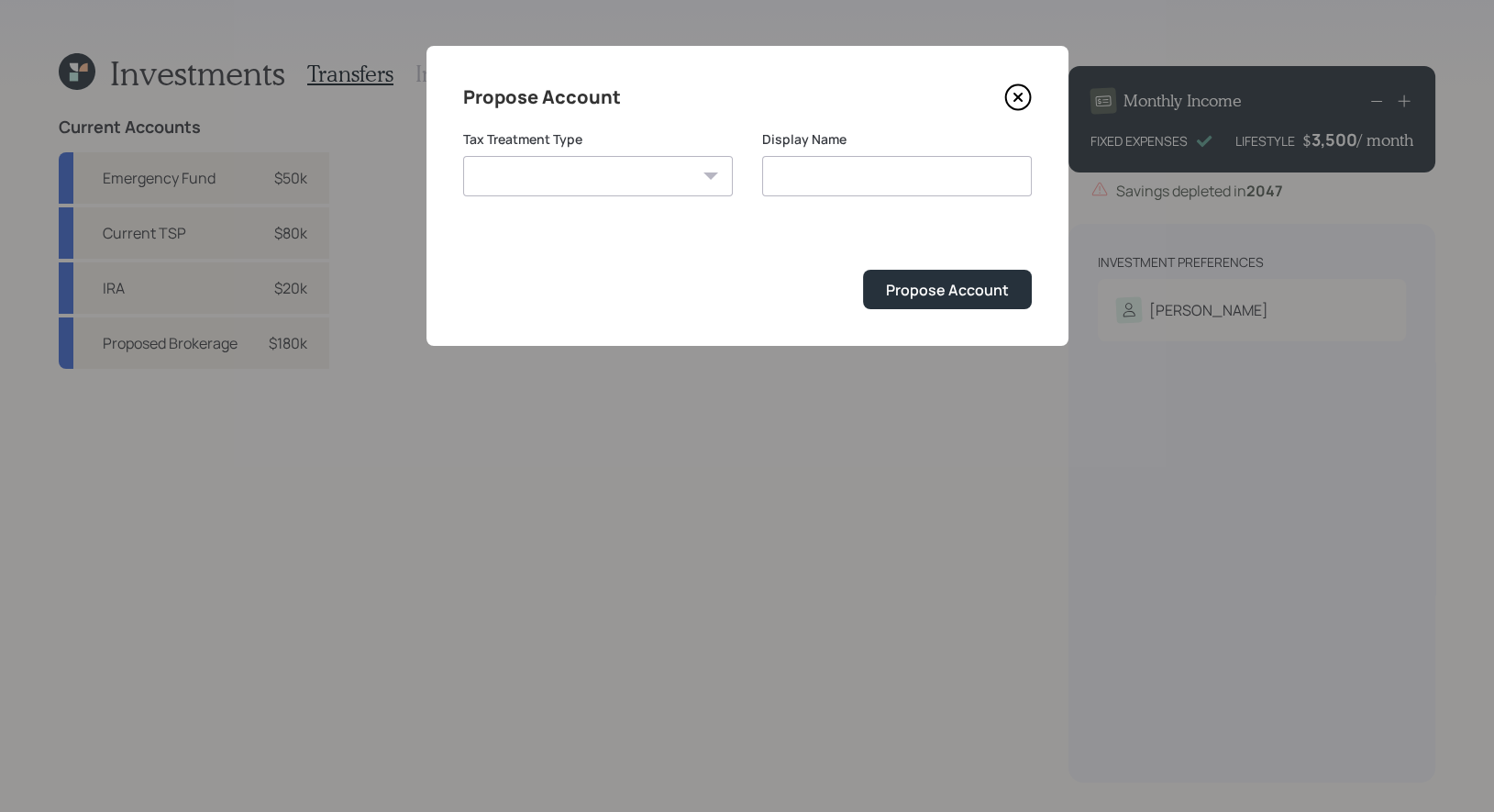
click at [586, 169] on select "Roth Taxable Traditional" at bounding box center [597, 176] width 270 height 40
select select "traditional"
click at [463, 155] on select "Roth Taxable Traditional" at bounding box center [597, 176] width 270 height 40
click at [885, 176] on input "Traditional" at bounding box center [897, 176] width 270 height 40
type input "Traditional IRA"
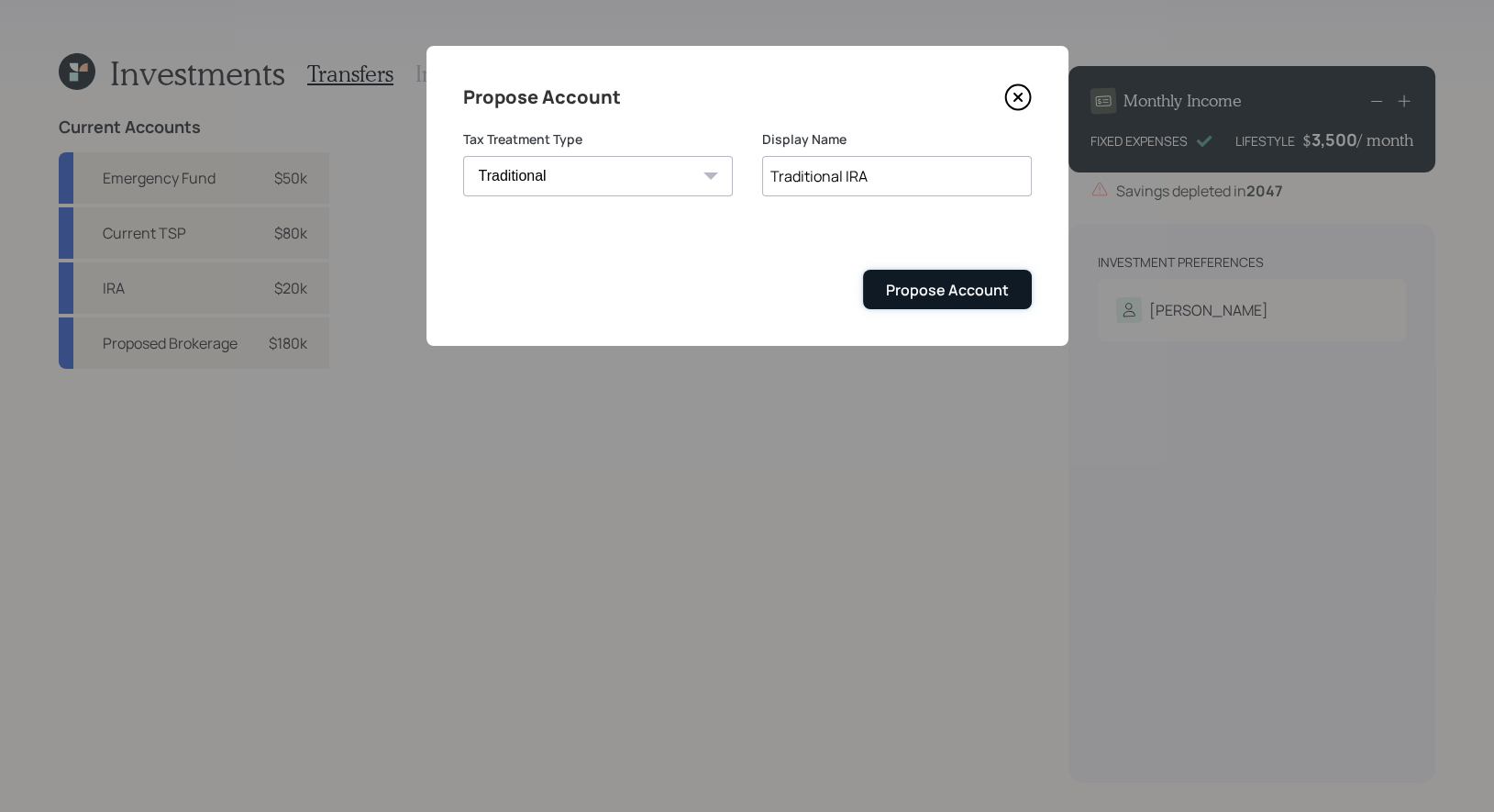
click at [973, 290] on div "Propose Account" at bounding box center [948, 289] width 123 height 20
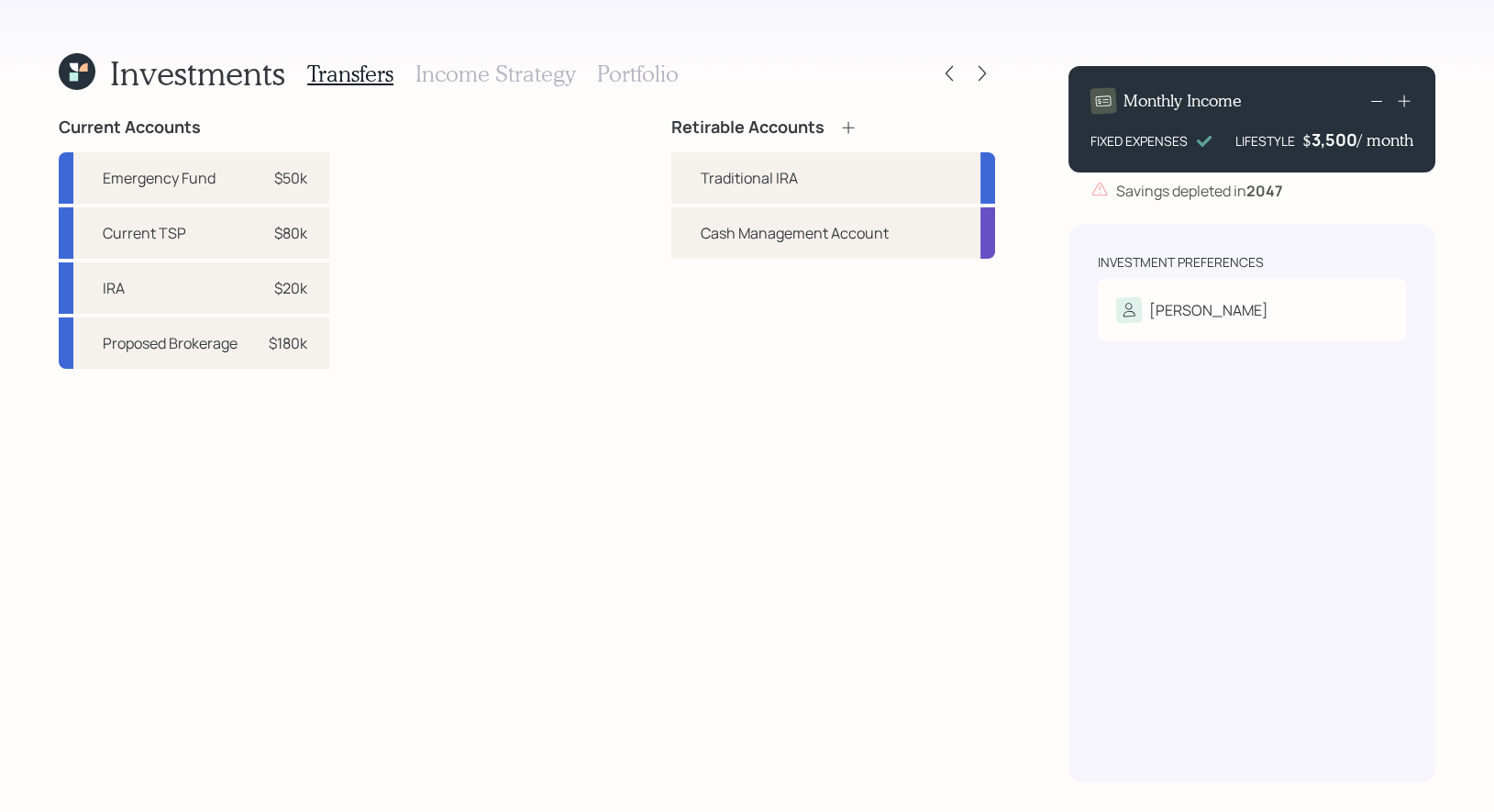
click at [848, 123] on icon at bounding box center [848, 127] width 12 height 12
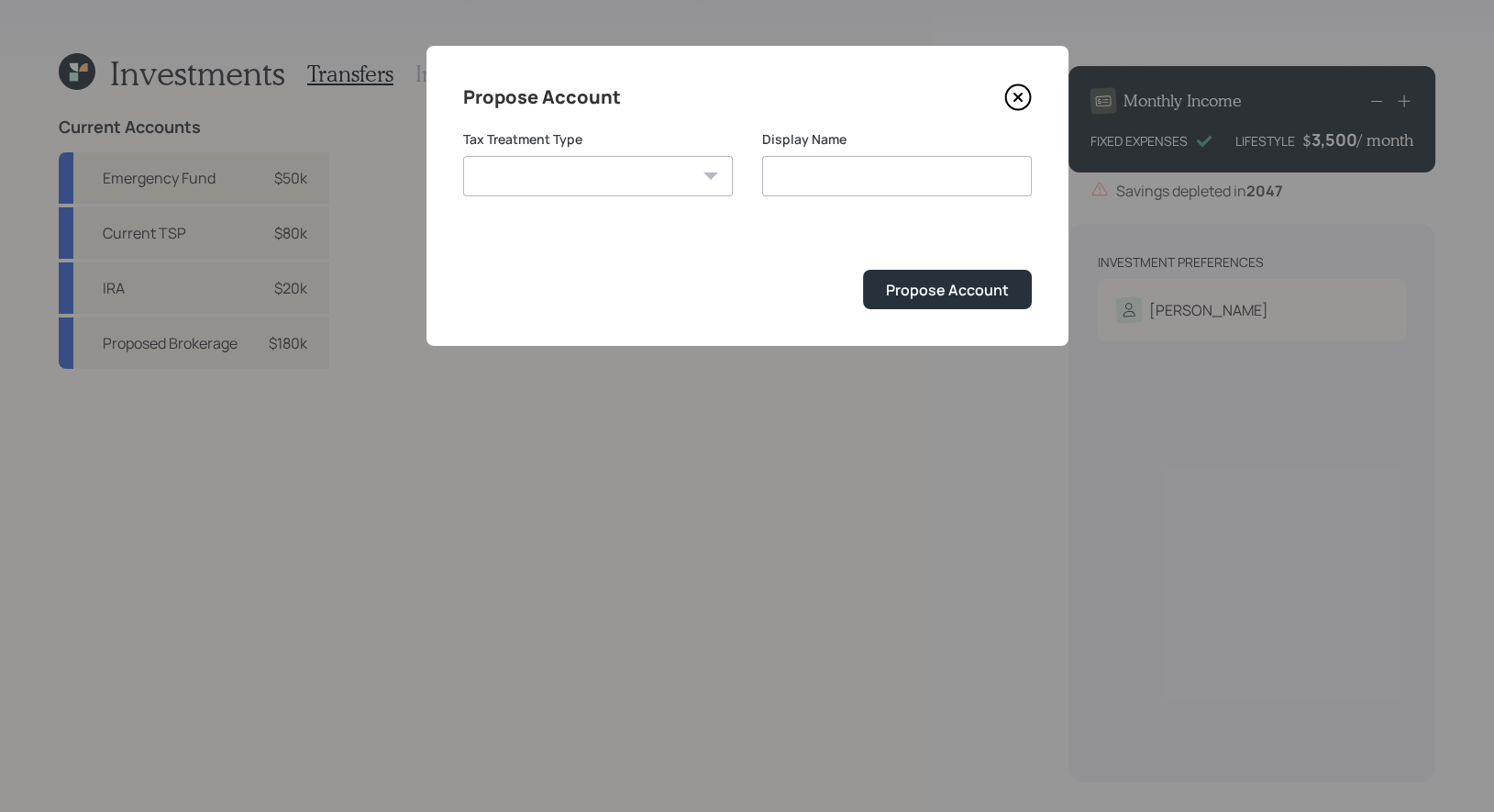
click at [631, 179] on select "Roth Taxable Traditional" at bounding box center [597, 176] width 270 height 40
select select "taxable"
click at [463, 155] on select "Roth Taxable Traditional" at bounding box center [597, 176] width 270 height 40
click at [879, 186] on input "Taxable" at bounding box center [897, 176] width 270 height 40
type input "Taxable Brokerage"
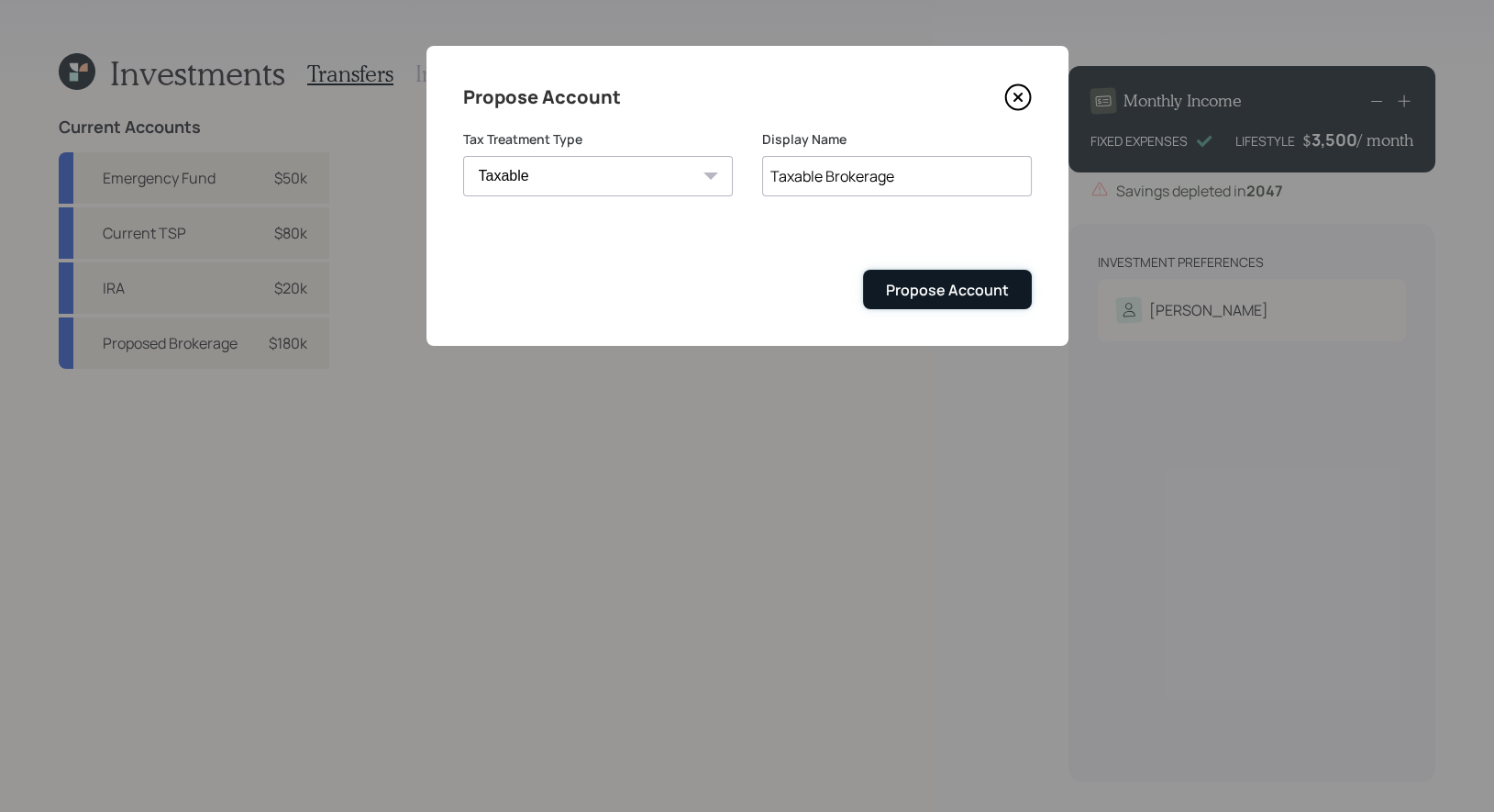
click at [958, 290] on div "Propose Account" at bounding box center [948, 289] width 123 height 20
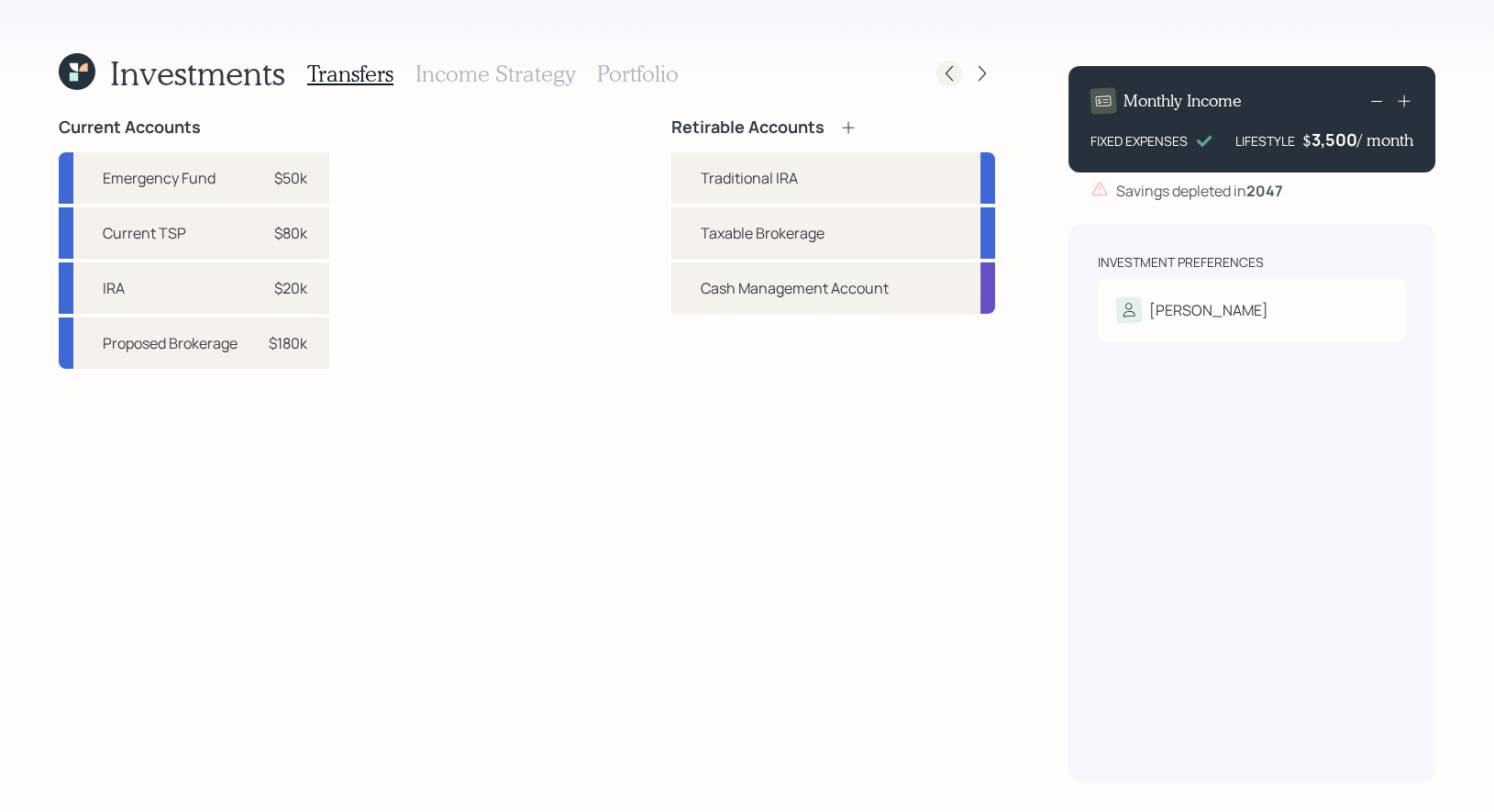
click at [952, 73] on icon at bounding box center [949, 73] width 18 height 18
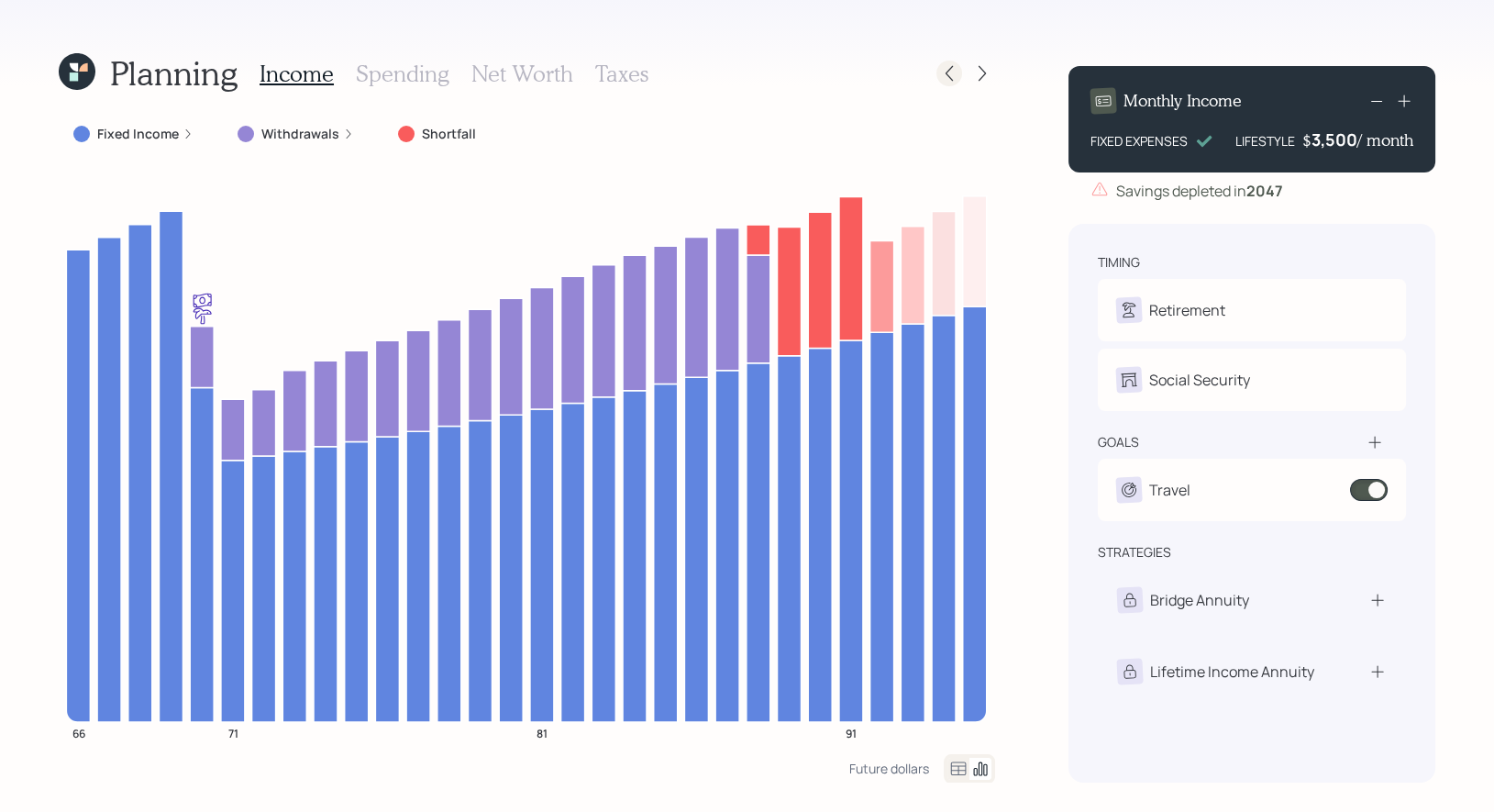
click at [952, 76] on icon at bounding box center [949, 73] width 18 height 18
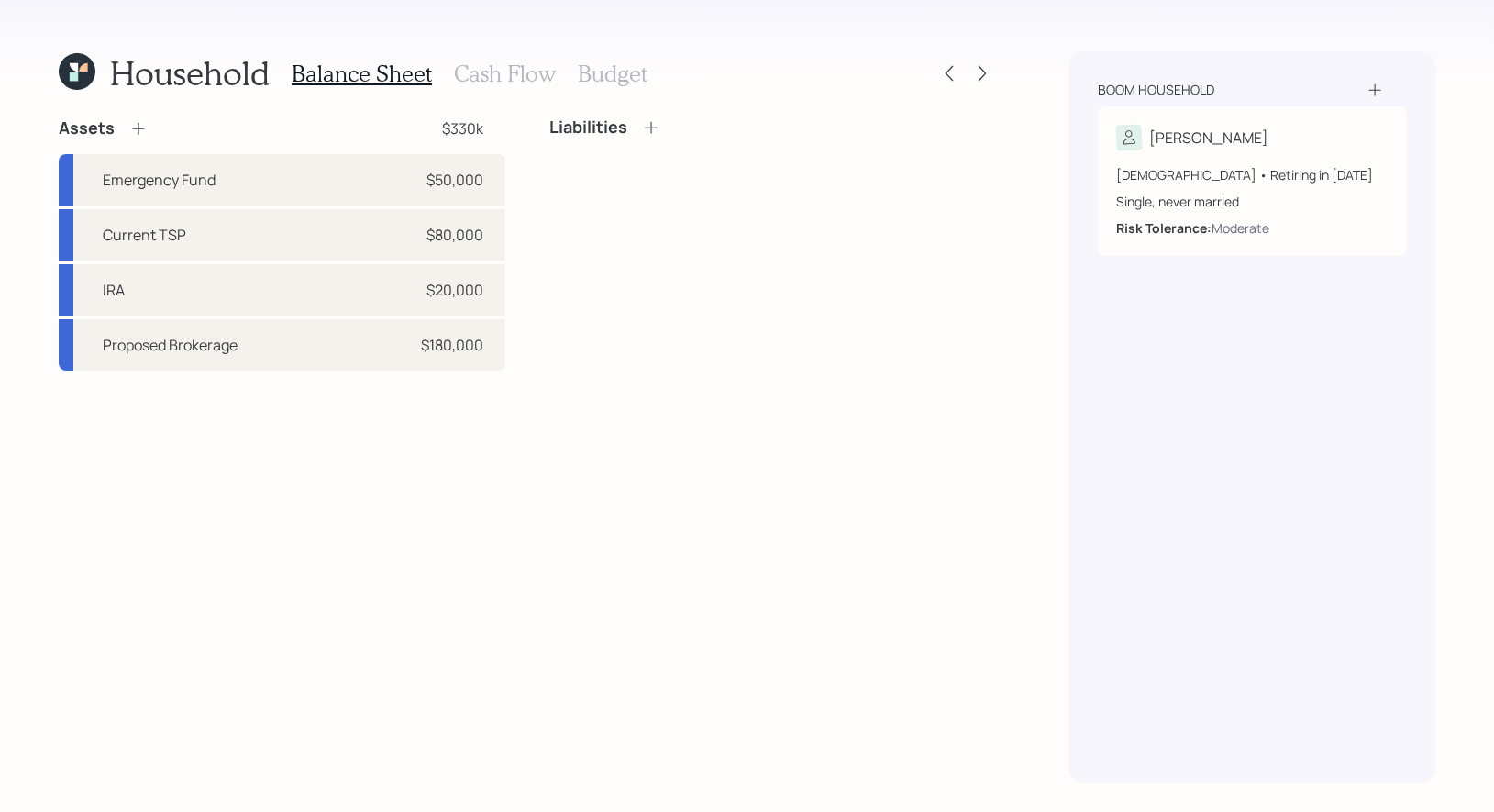
click at [137, 130] on icon at bounding box center [138, 128] width 18 height 18
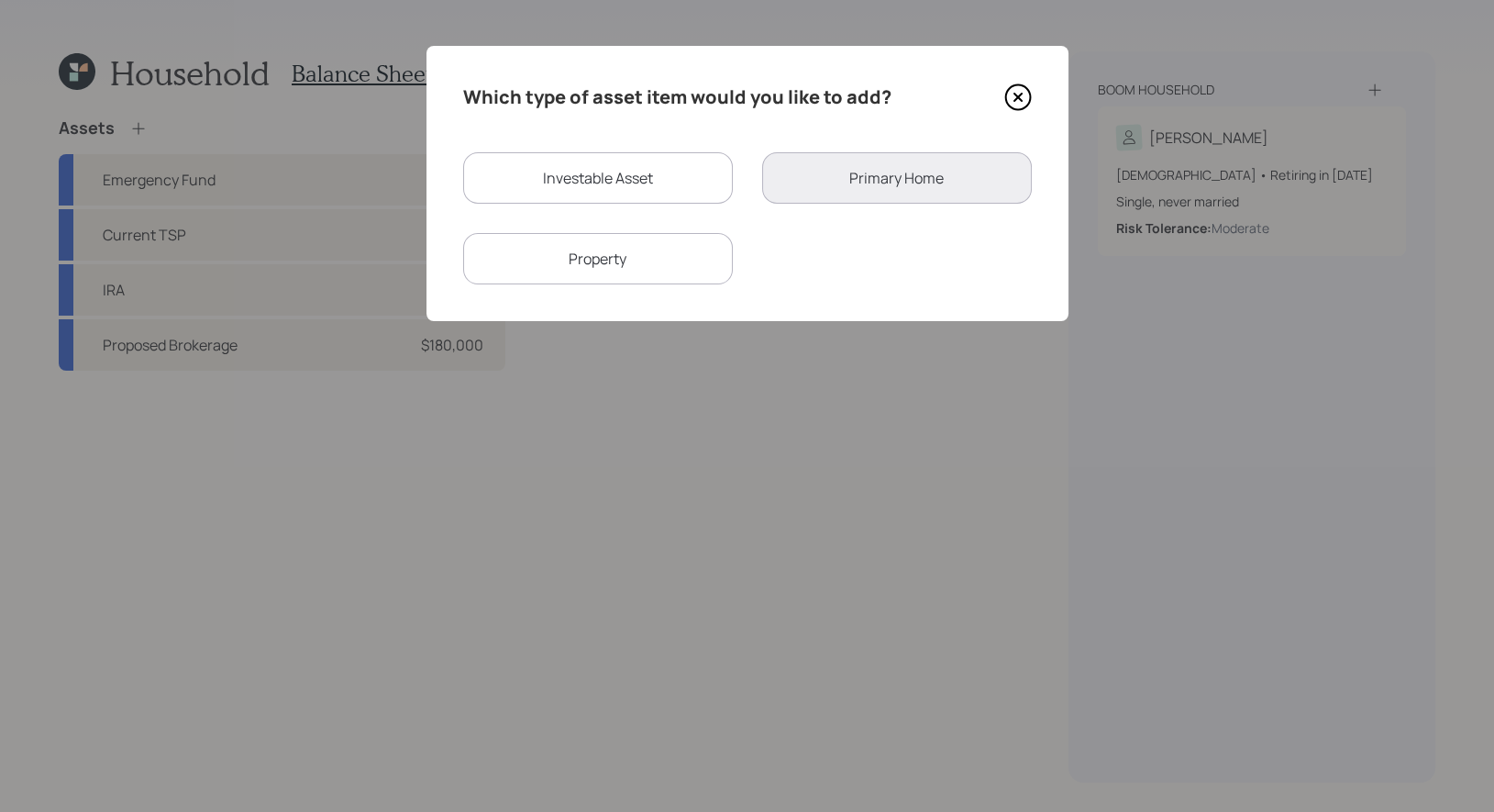
click at [529, 176] on div "Investable Asset" at bounding box center [597, 179] width 270 height 52
select select "taxable"
select select "balanced"
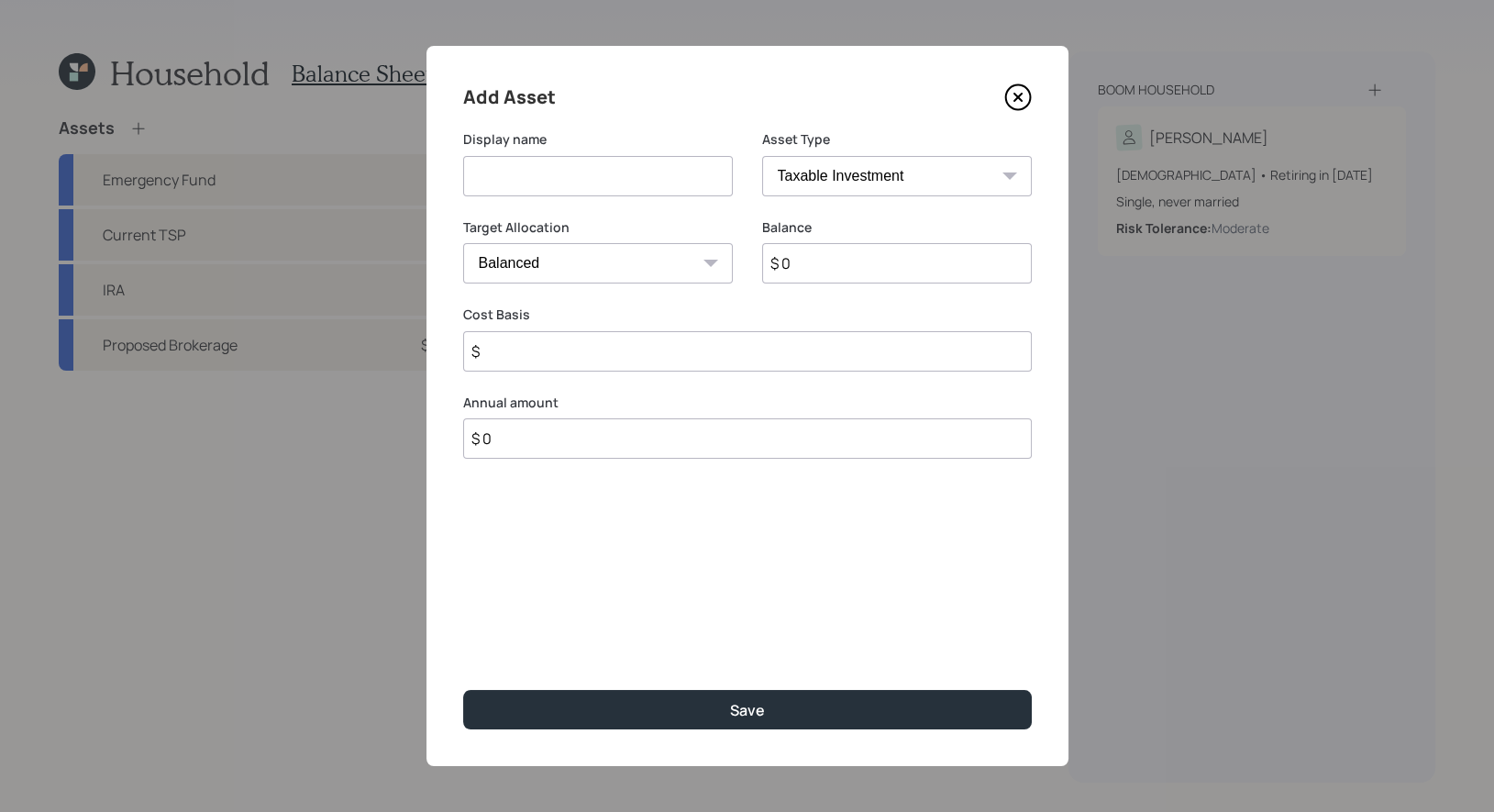
click at [590, 179] on input at bounding box center [597, 176] width 270 height 40
type input "CD"
click at [855, 272] on input "$ 0" at bounding box center [897, 263] width 270 height 40
type input "$ 136,000"
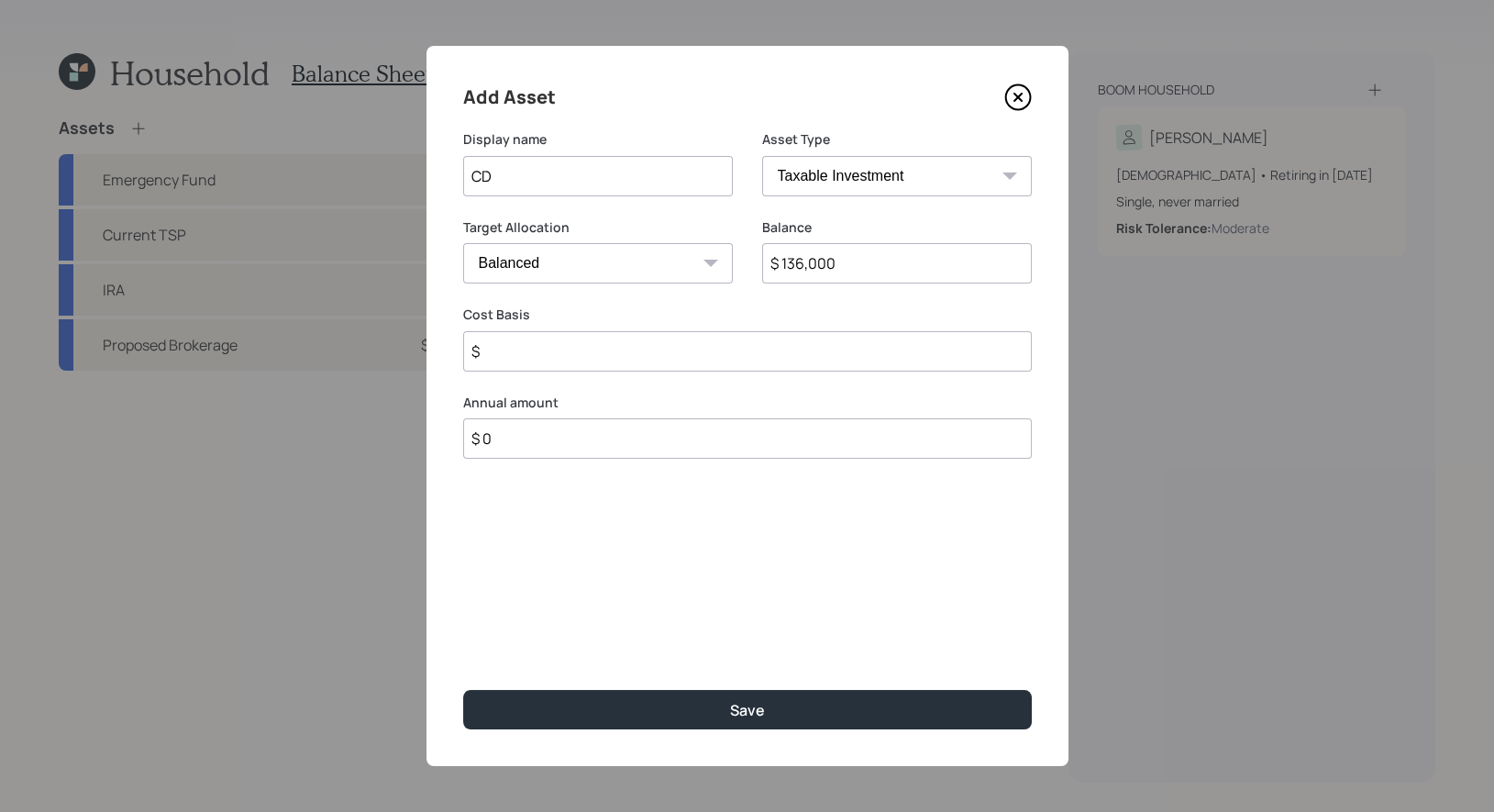
click at [562, 181] on input "CD" at bounding box center [597, 176] width 270 height 40
type input "C"
type input "Savings"
click at [508, 264] on select "Cash Conservative Balanced Aggressive" at bounding box center [597, 263] width 270 height 40
select select "uninvested"
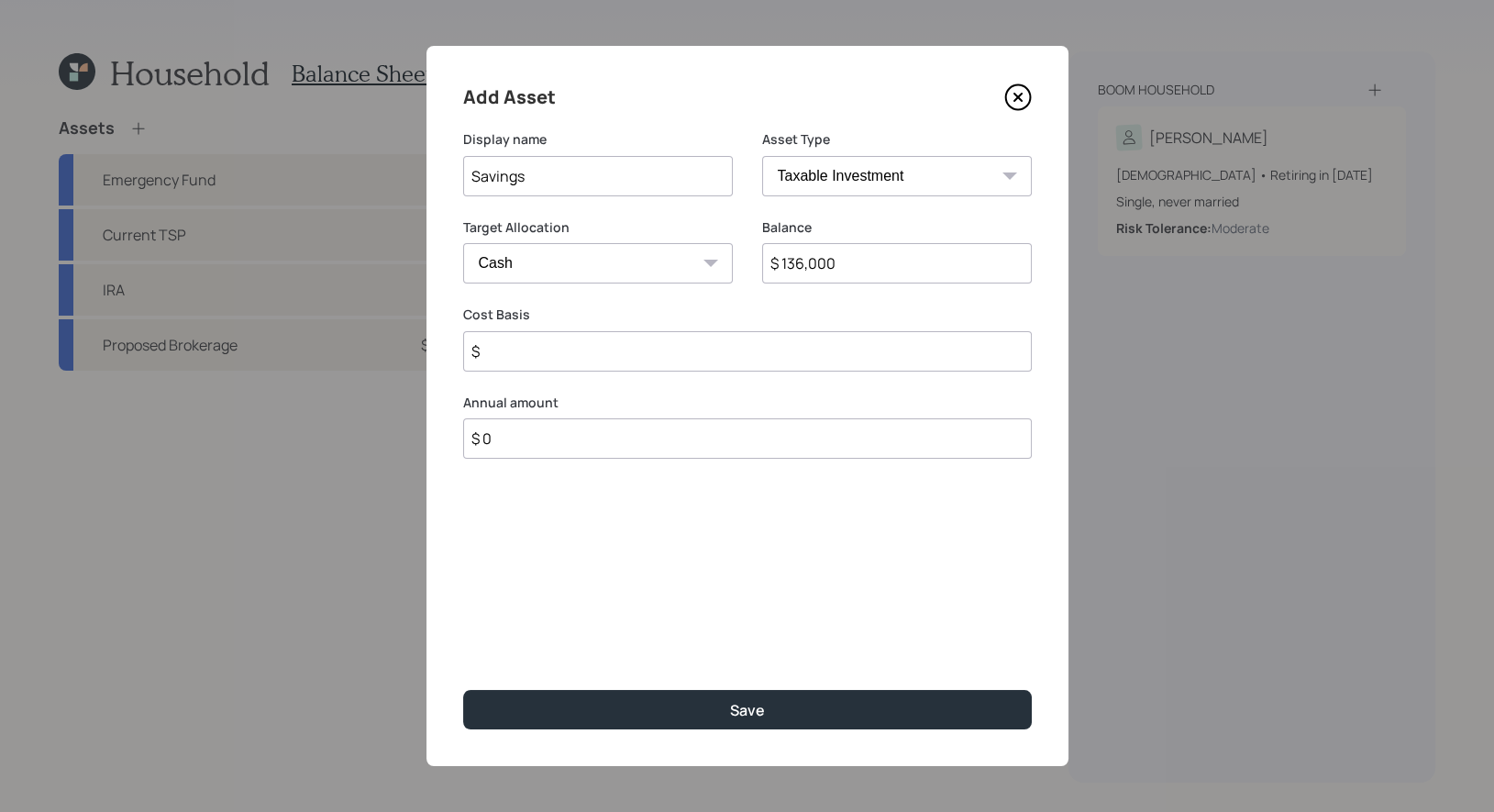
click at [463, 243] on select "Cash Conservative Balanced Aggressive" at bounding box center [597, 263] width 270 height 40
click at [523, 359] on input "$" at bounding box center [747, 351] width 568 height 40
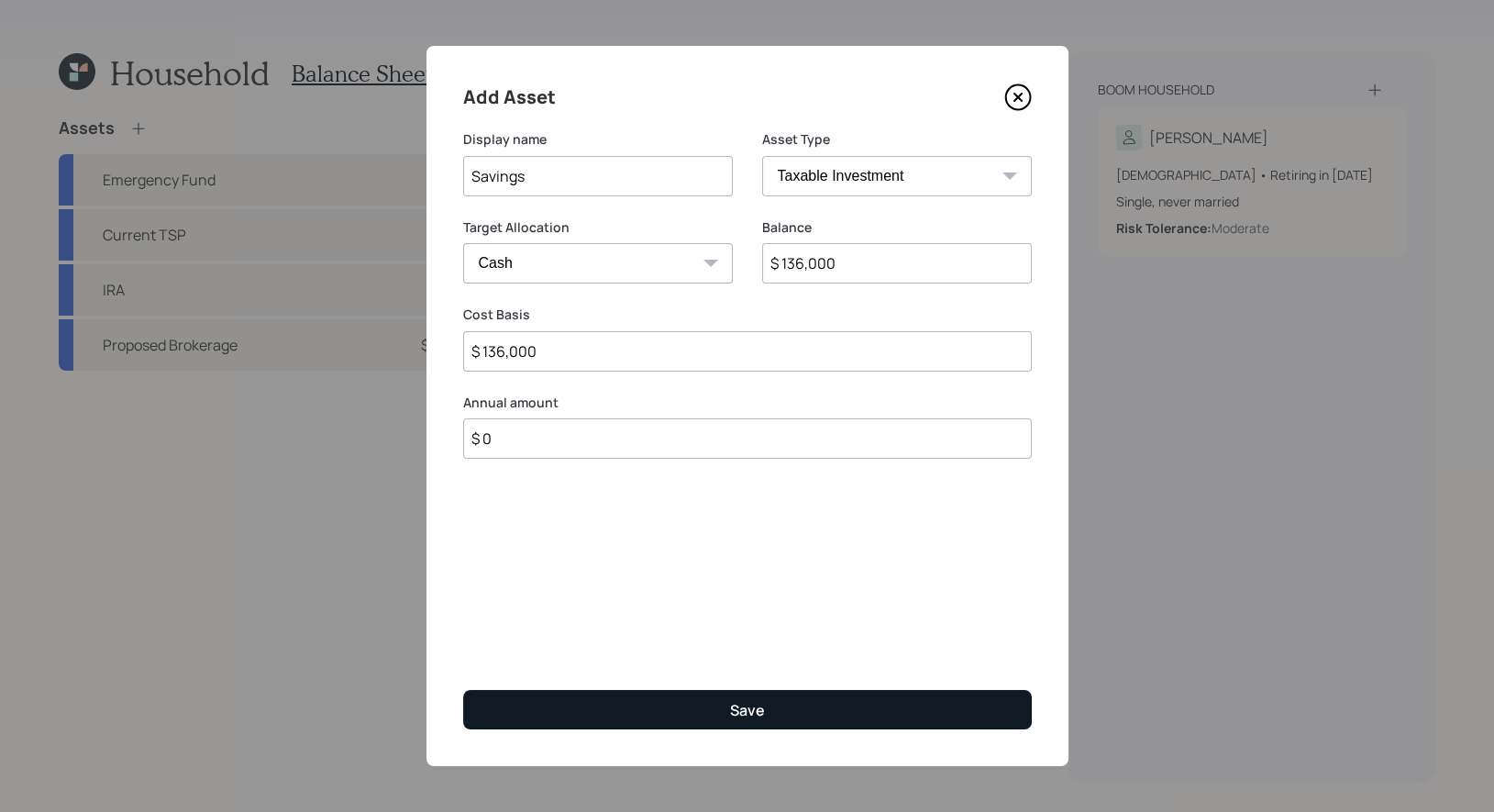
type input "$ 136,000"
click at [586, 709] on button "Save" at bounding box center [747, 708] width 568 height 39
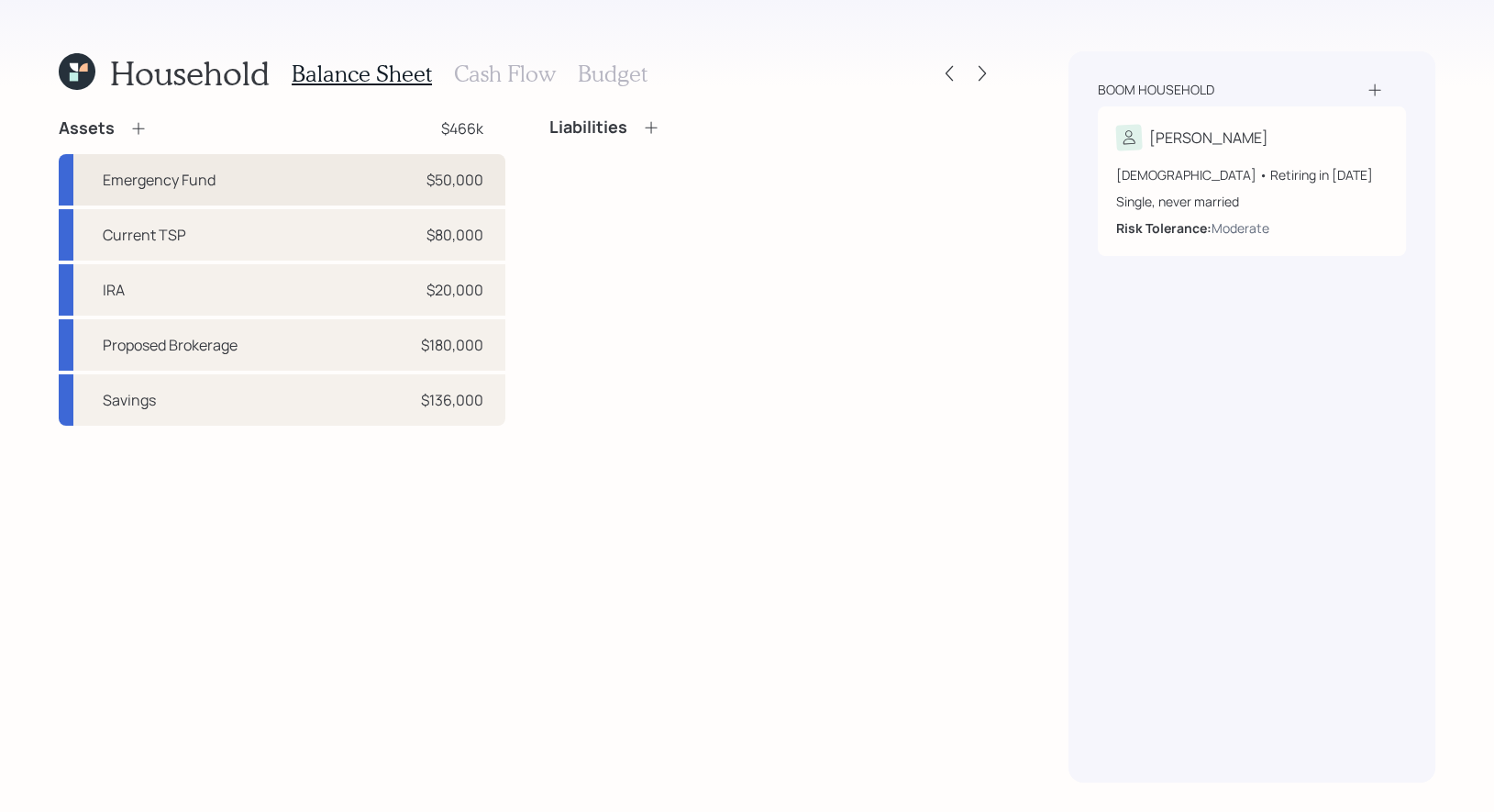
click at [245, 179] on div "Emergency Fund $50,000" at bounding box center [281, 180] width 446 height 52
select select "taxable"
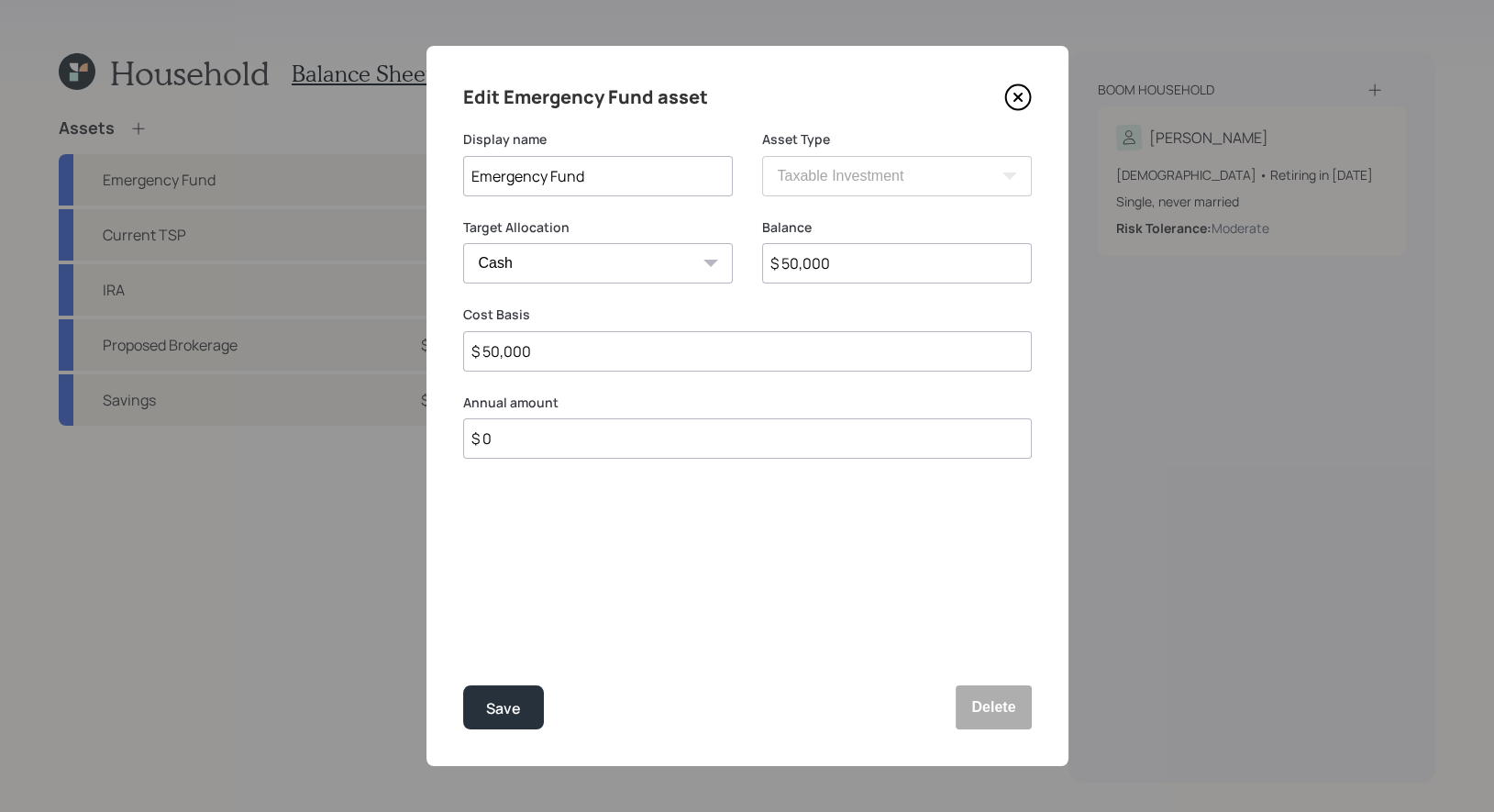
click at [914, 273] on input "$ 50,000" at bounding box center [897, 263] width 270 height 40
type input "$ 1"
type input "$ 10"
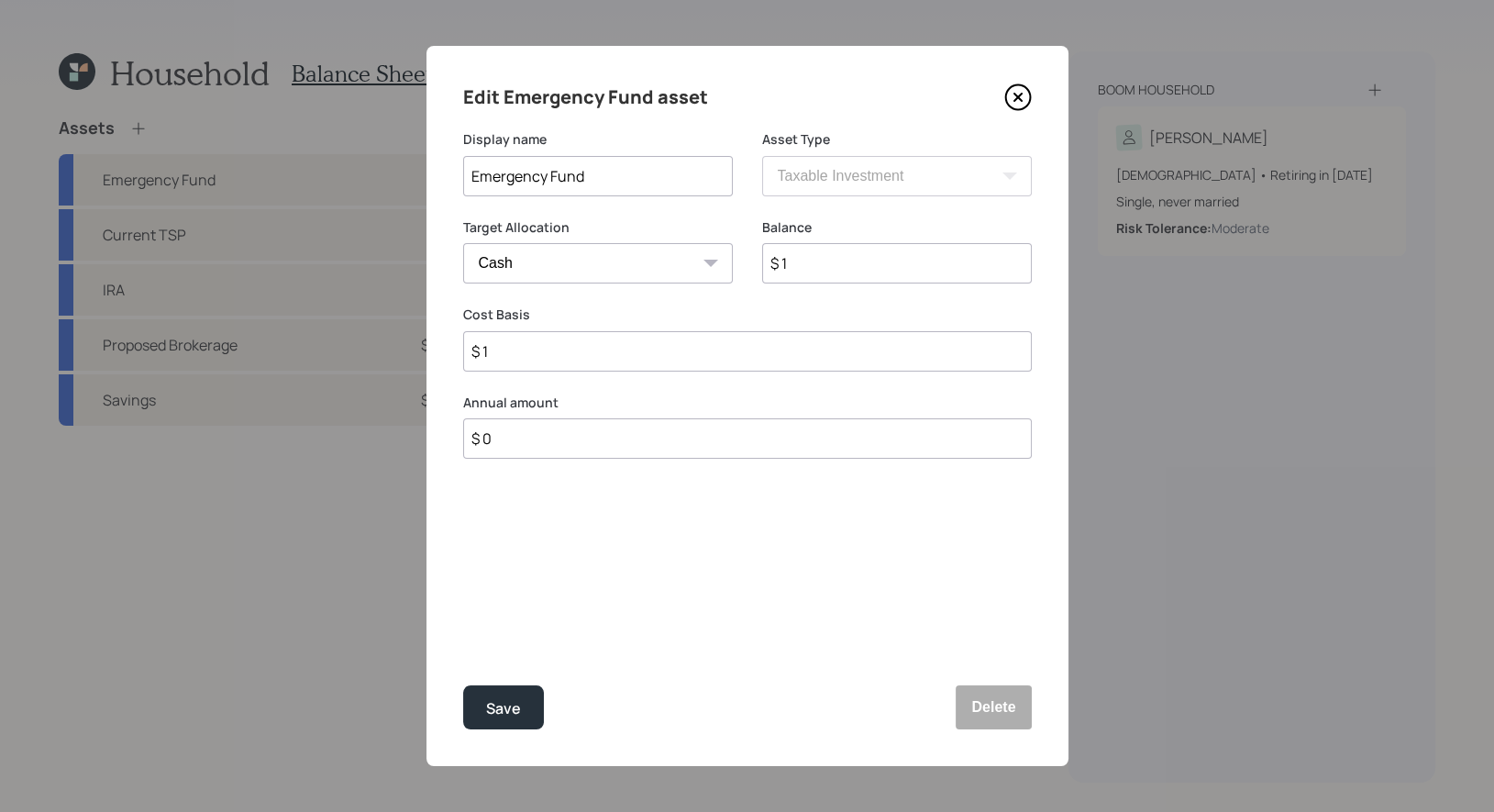
type input "$ 10"
type input "$ 105"
type input "$ 1,050"
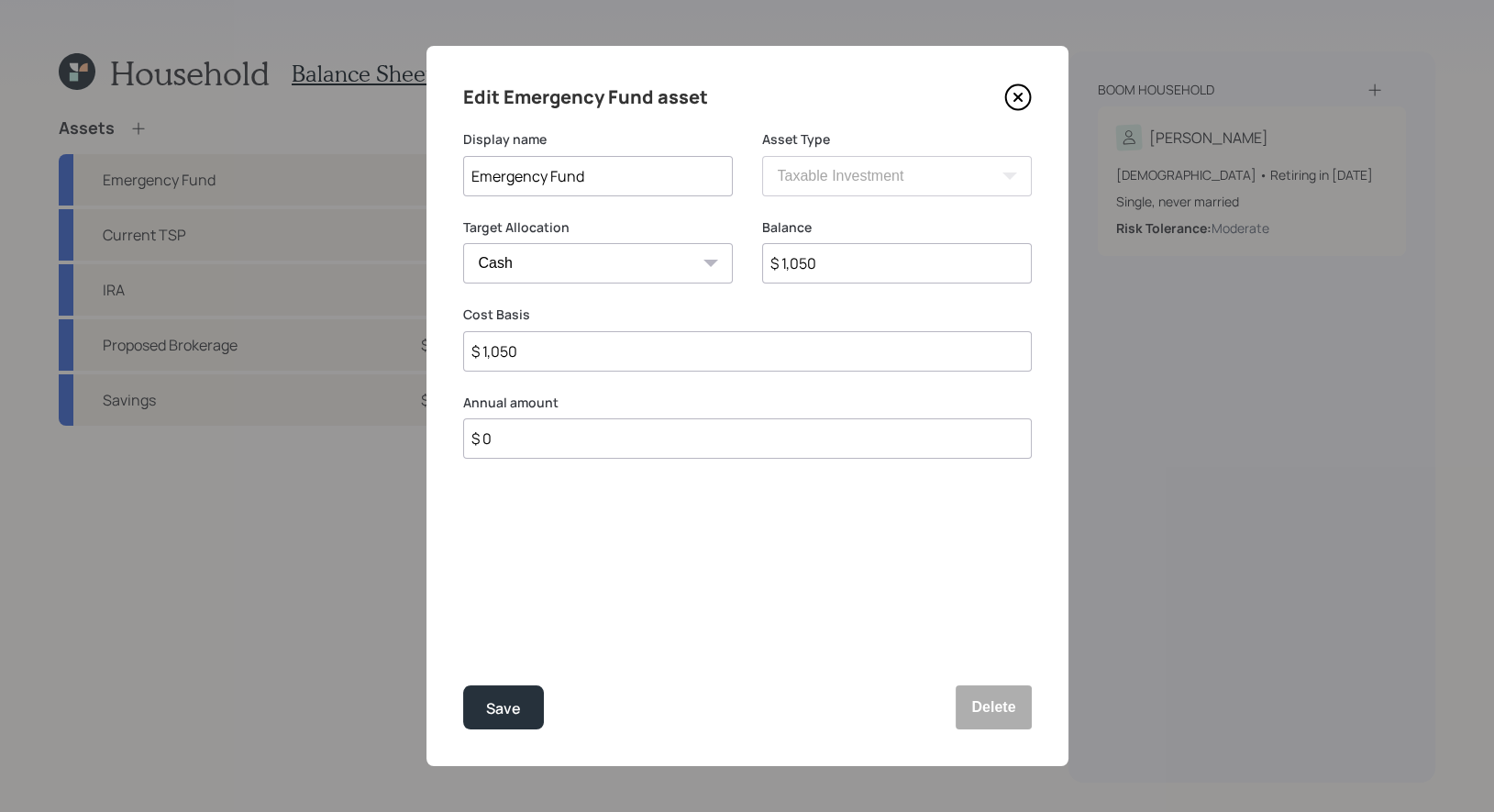
type input "$ 10,500"
type input "$ 105,000"
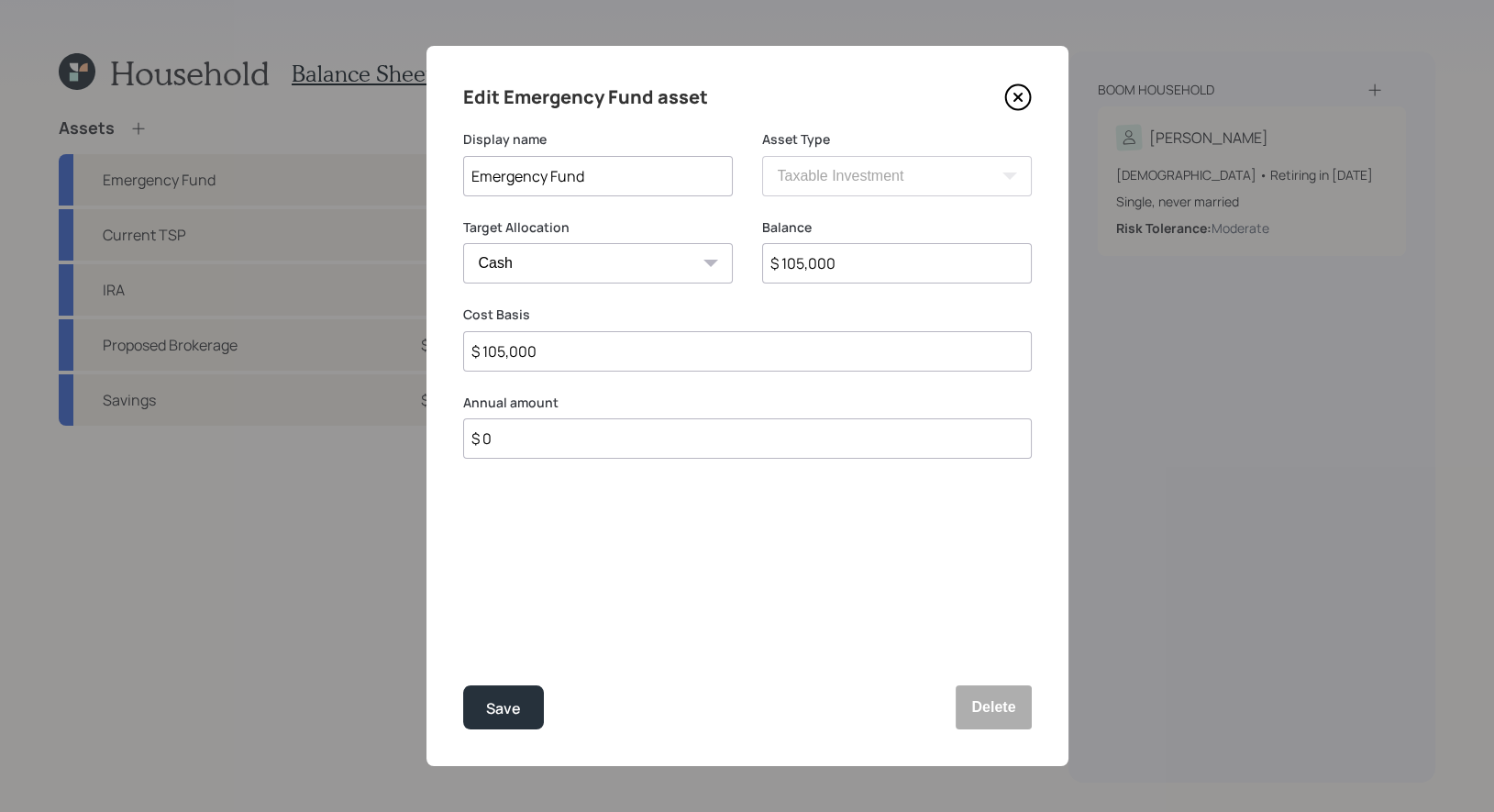
click at [686, 168] on input "Emergency Fund" at bounding box center [597, 176] width 270 height 40
click at [571, 349] on input "$ 105,000" at bounding box center [747, 351] width 568 height 40
click at [589, 180] on input "Emergency Fund (08/2026)" at bounding box center [597, 176] width 270 height 40
type input "Emergency Fund (CD's 08/2026)"
click at [509, 710] on div "Save" at bounding box center [503, 708] width 35 height 25
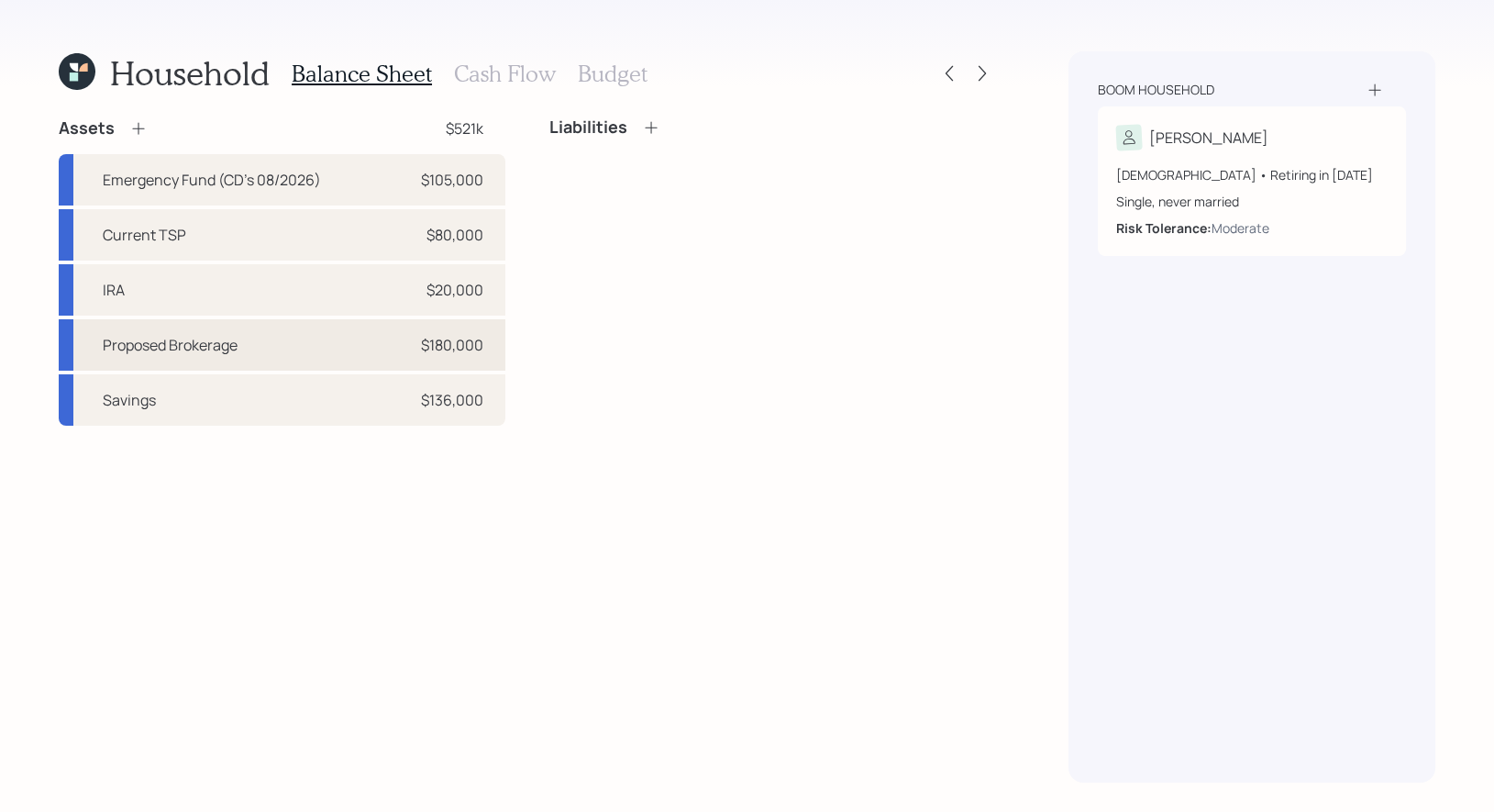
click at [250, 339] on div "Proposed Brokerage $180,000" at bounding box center [281, 345] width 446 height 52
select select "taxable"
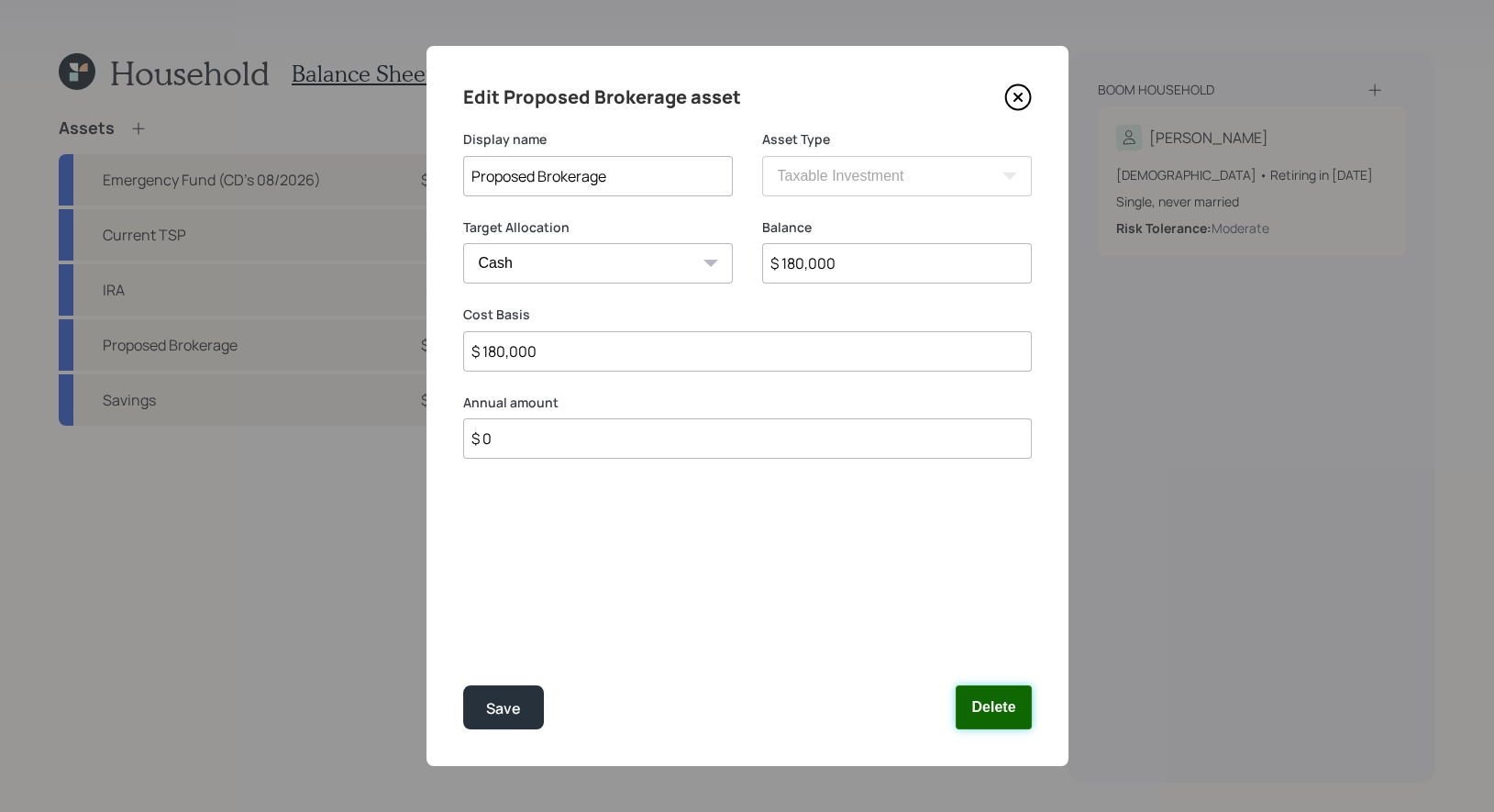
click at [1004, 712] on button "Delete" at bounding box center [994, 707] width 75 height 44
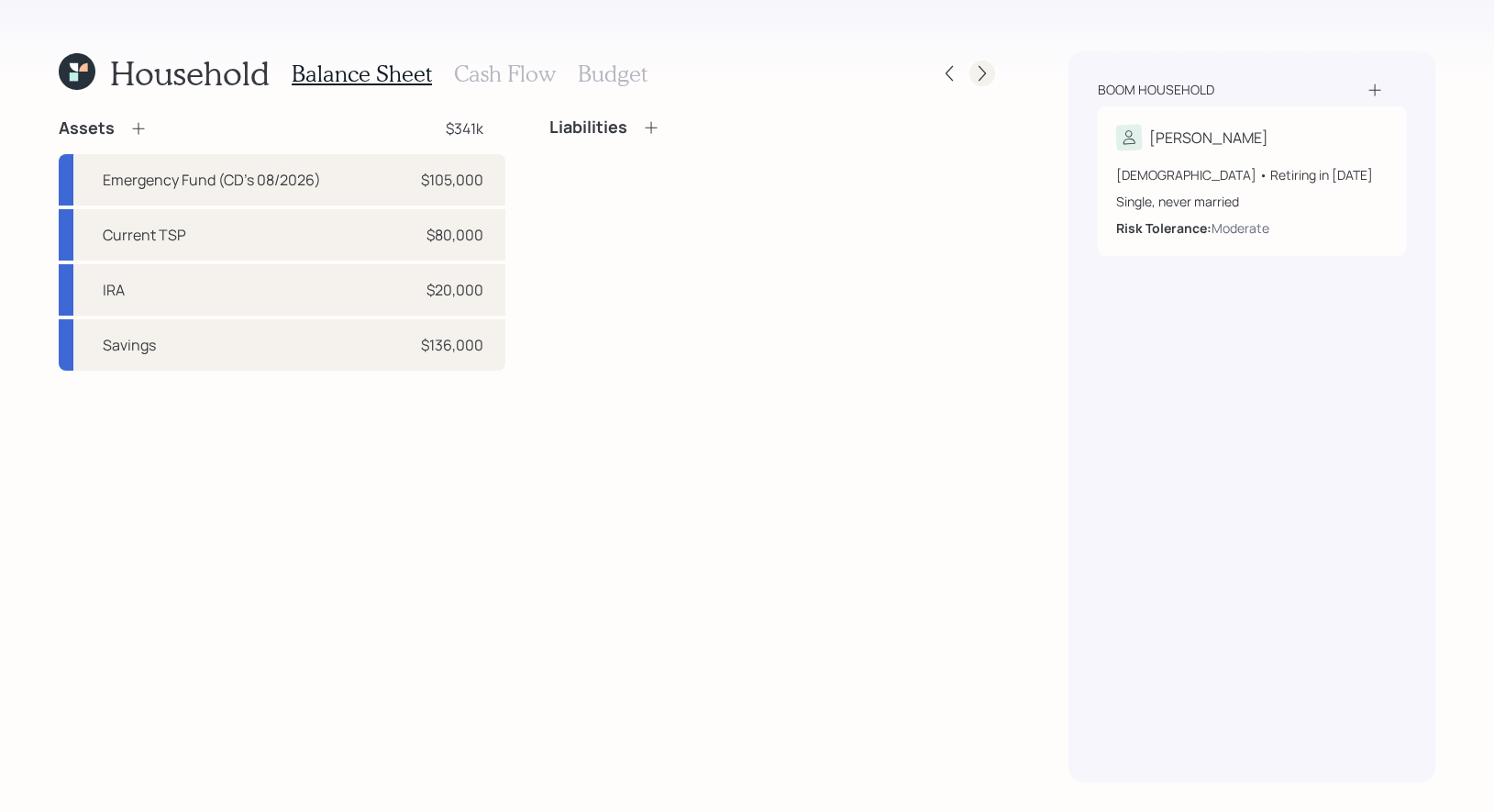
click at [978, 73] on icon at bounding box center [982, 73] width 18 height 18
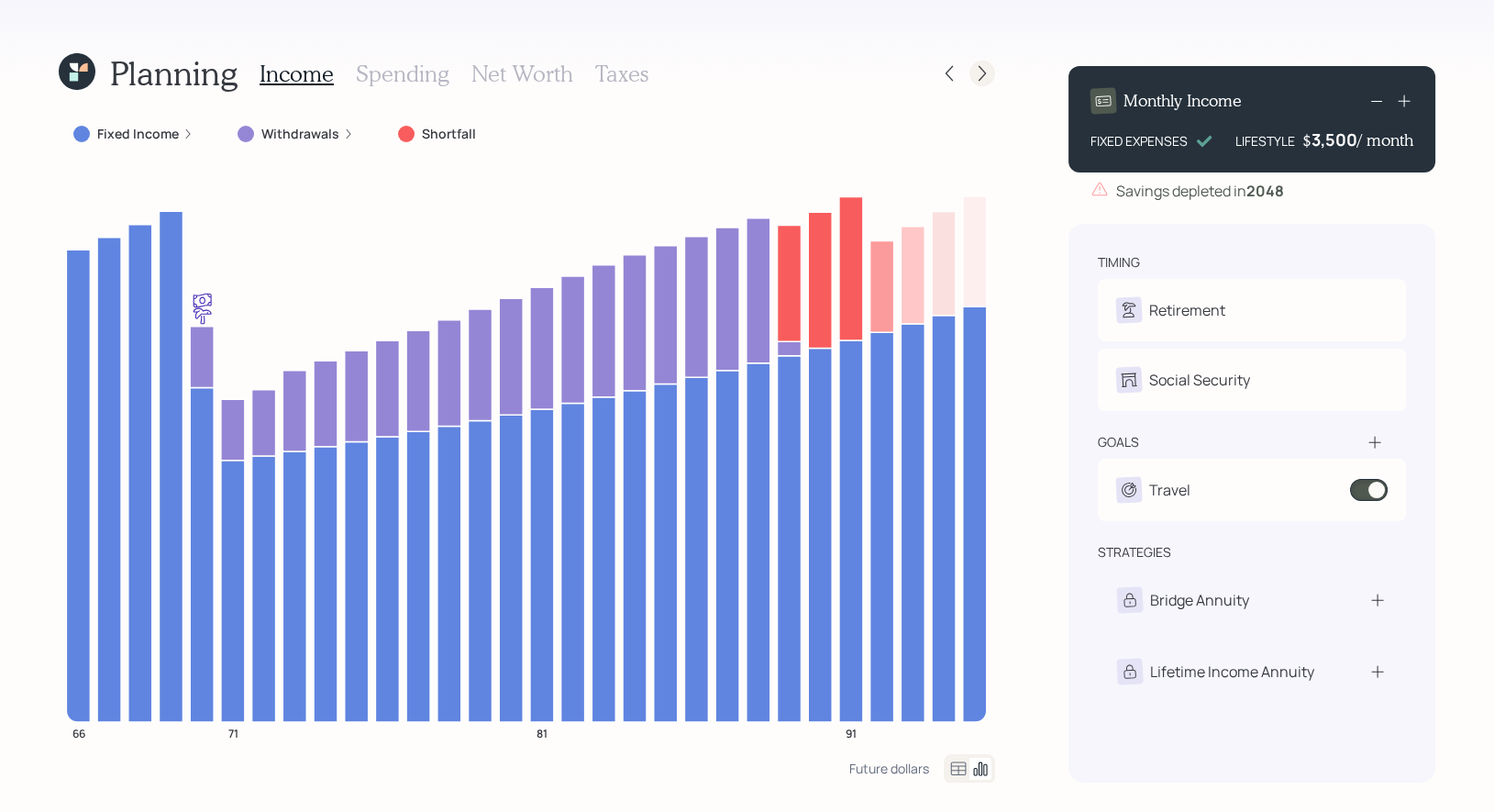
click at [983, 81] on icon at bounding box center [982, 73] width 18 height 18
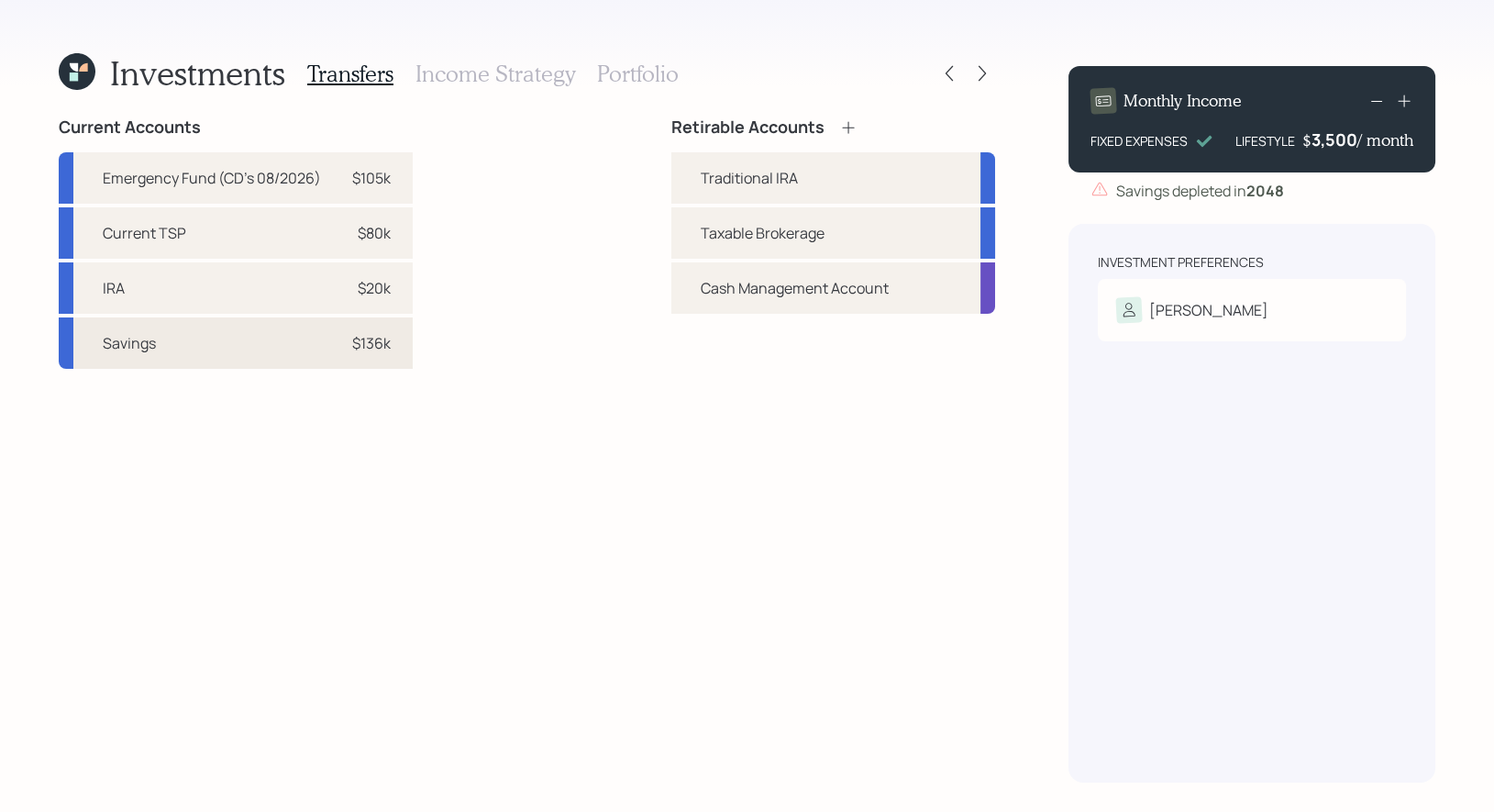
click at [353, 344] on div "$136k" at bounding box center [372, 343] width 38 height 22
click at [690, 238] on div "Taxable Brokerage" at bounding box center [832, 233] width 324 height 52
select select "c22b59c2-0b76-492f-bca3-2034e8f08f30"
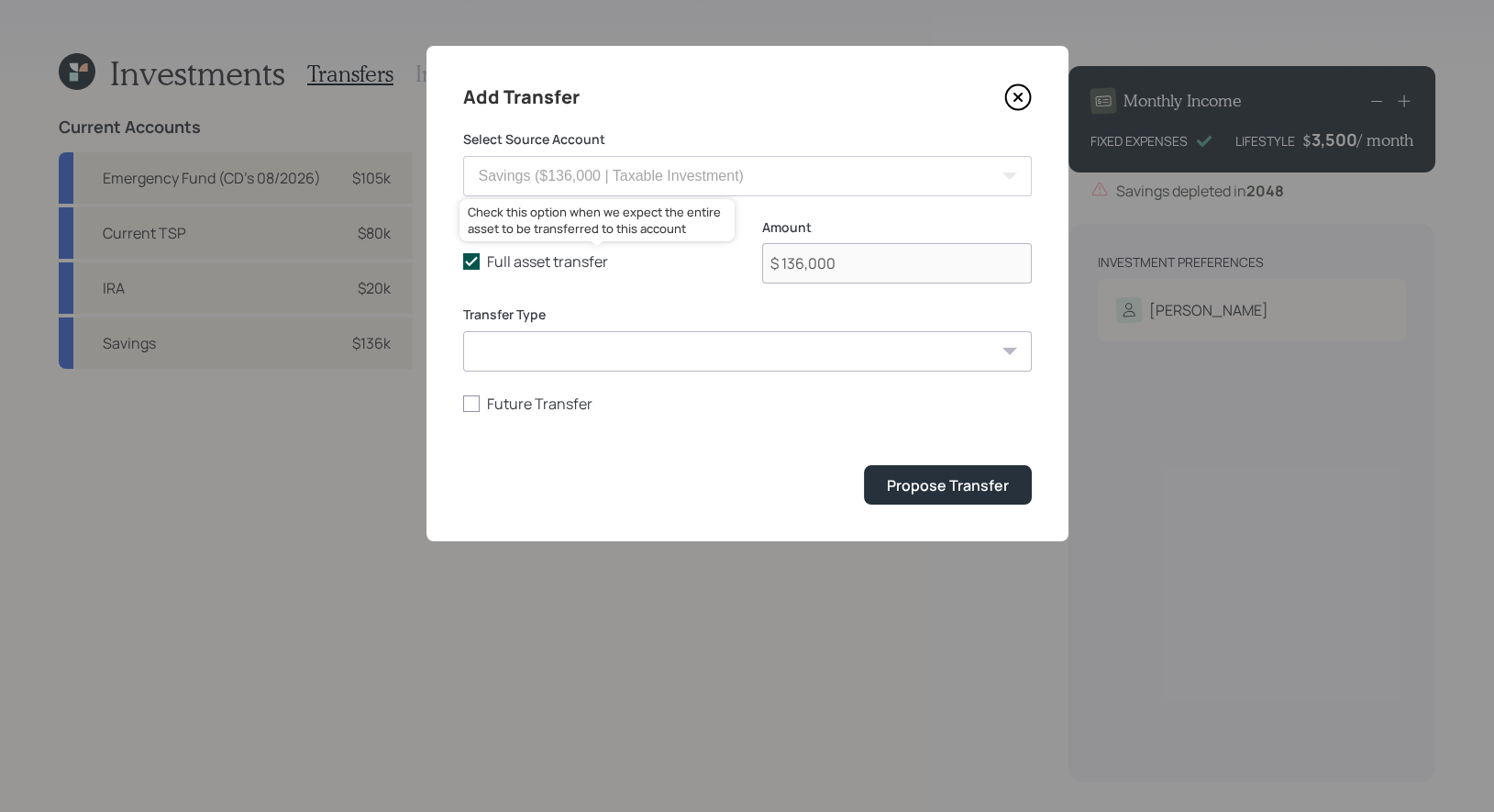
click at [471, 261] on polyline at bounding box center [470, 261] width 11 height 8
click at [463, 261] on input "Full asset transfer" at bounding box center [463, 261] width 1 height 1
checkbox input "false"
click at [894, 258] on input "$ 136,000" at bounding box center [897, 263] width 270 height 40
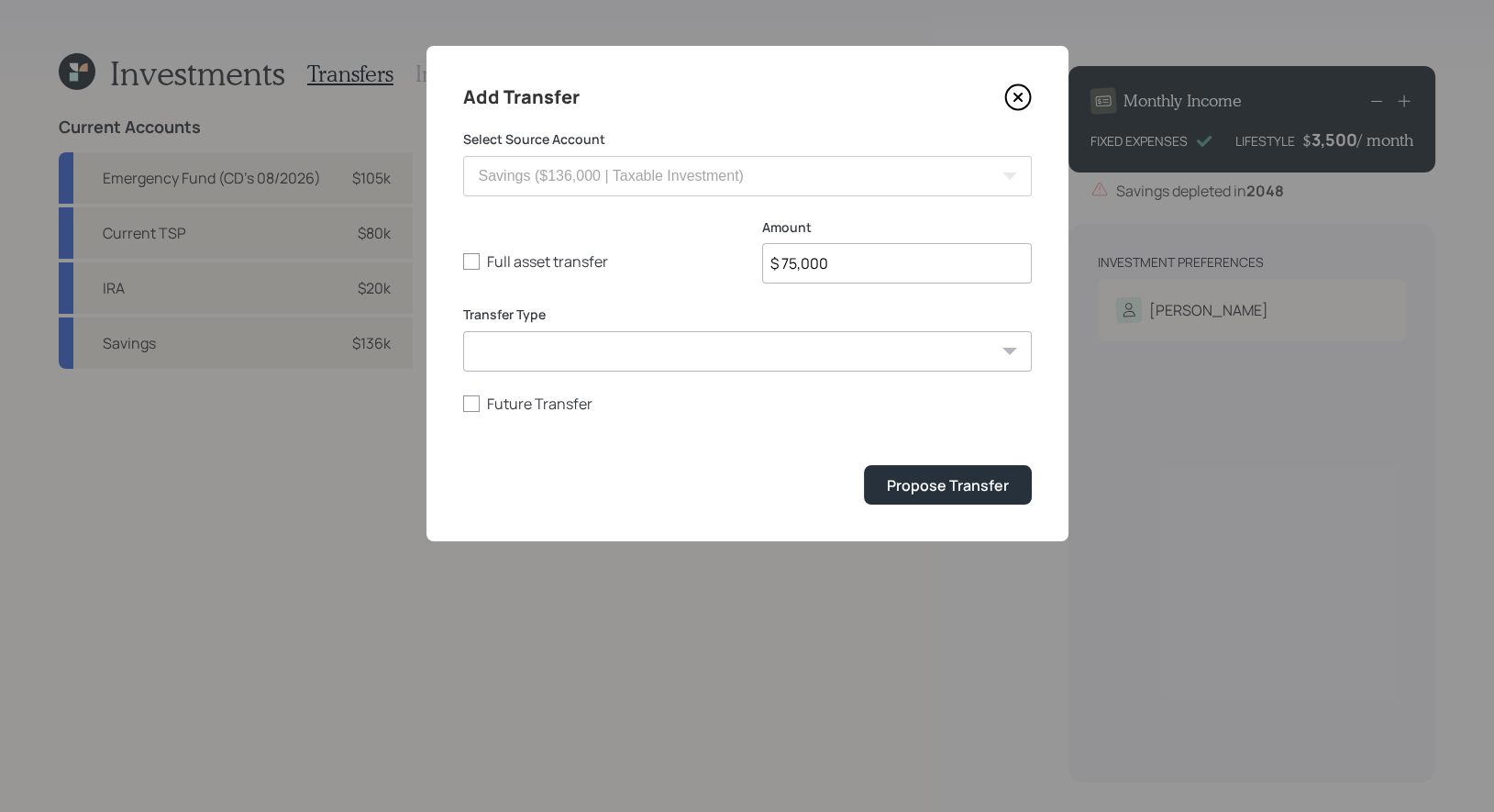
type input "$ 75,000"
click at [710, 359] on select "ACAT Transfer Non ACAT Transfer Capitalize Rollover Rollover Deposit" at bounding box center [747, 351] width 568 height 40
select select "acat_transfer"
click at [463, 331] on select "ACAT Transfer Non ACAT Transfer Capitalize Rollover Rollover Deposit" at bounding box center [747, 351] width 568 height 40
click at [937, 491] on div "Propose Transfer" at bounding box center [948, 485] width 122 height 20
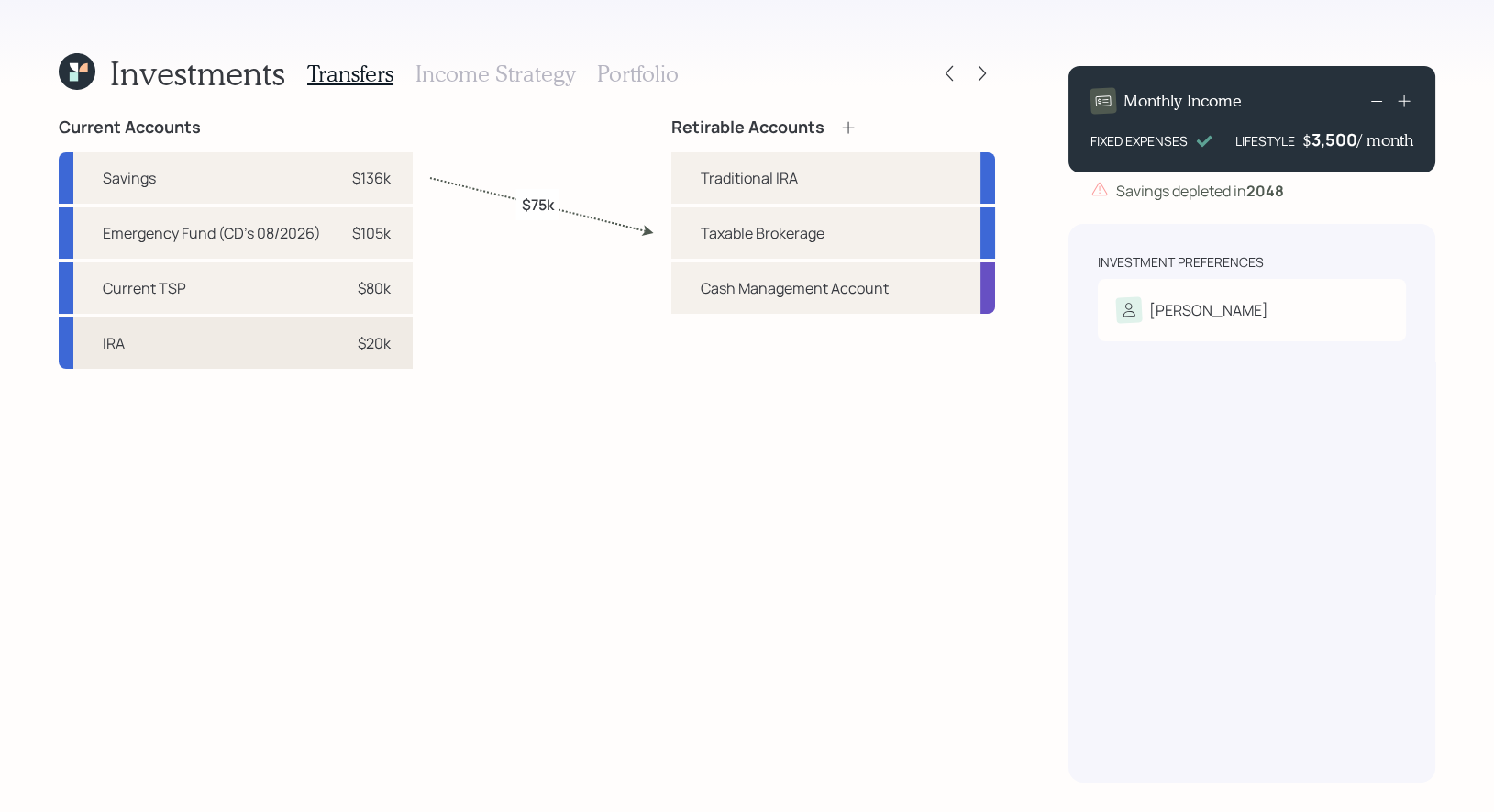
click at [370, 343] on div "$20k" at bounding box center [374, 343] width 33 height 22
click at [697, 184] on div "Traditional IRA" at bounding box center [832, 179] width 324 height 52
select select "625695ae-3103-4eea-8329-eeca30b50d2c"
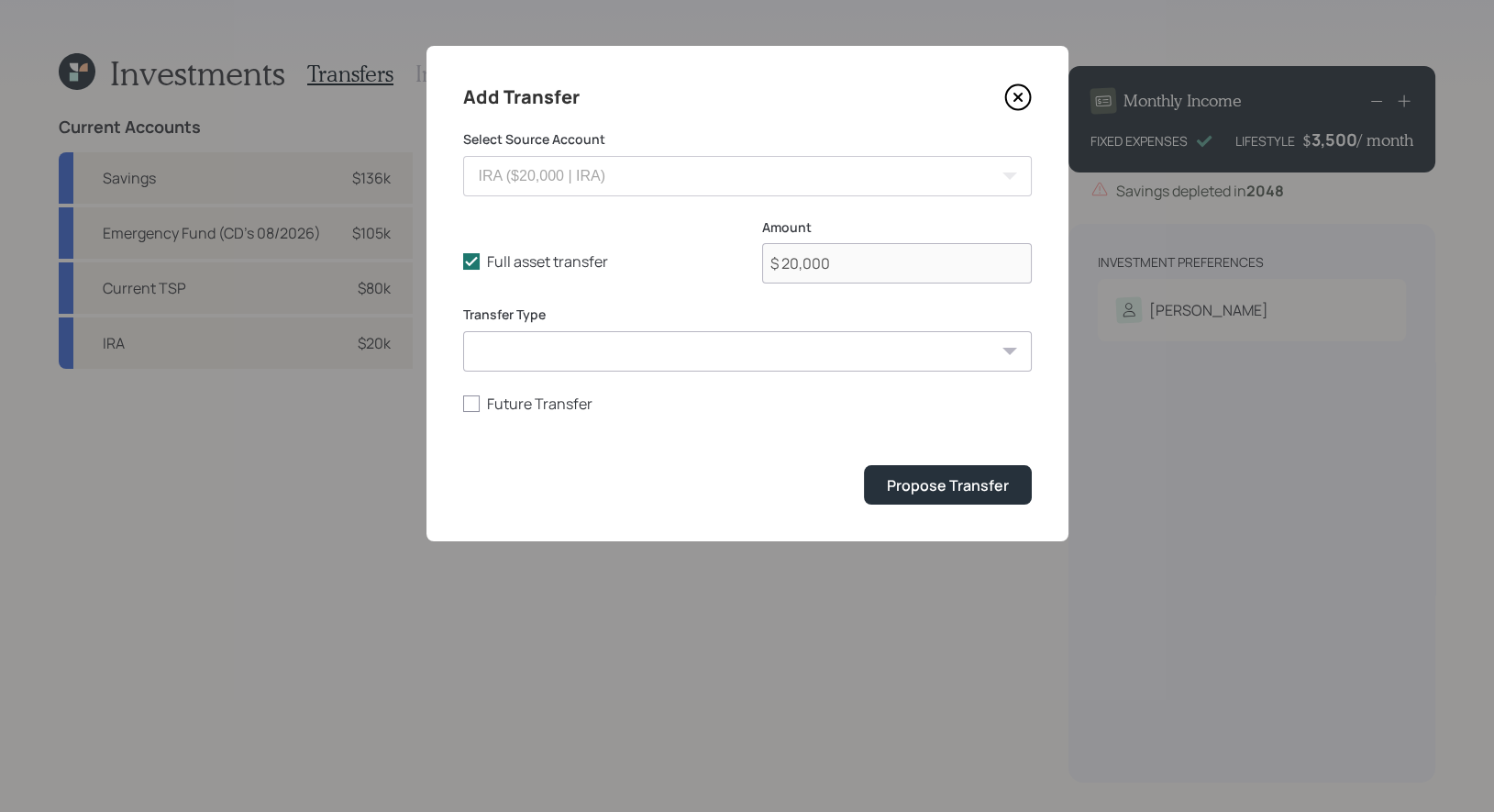
click at [531, 349] on select "ACAT Transfer Non ACAT Transfer Capitalize Rollover Rollover Deposit" at bounding box center [747, 351] width 568 height 40
select select "acat_transfer"
click at [463, 331] on select "ACAT Transfer Non ACAT Transfer Capitalize Rollover Rollover Deposit" at bounding box center [747, 351] width 568 height 40
click at [938, 485] on div "Propose Transfer" at bounding box center [948, 485] width 122 height 20
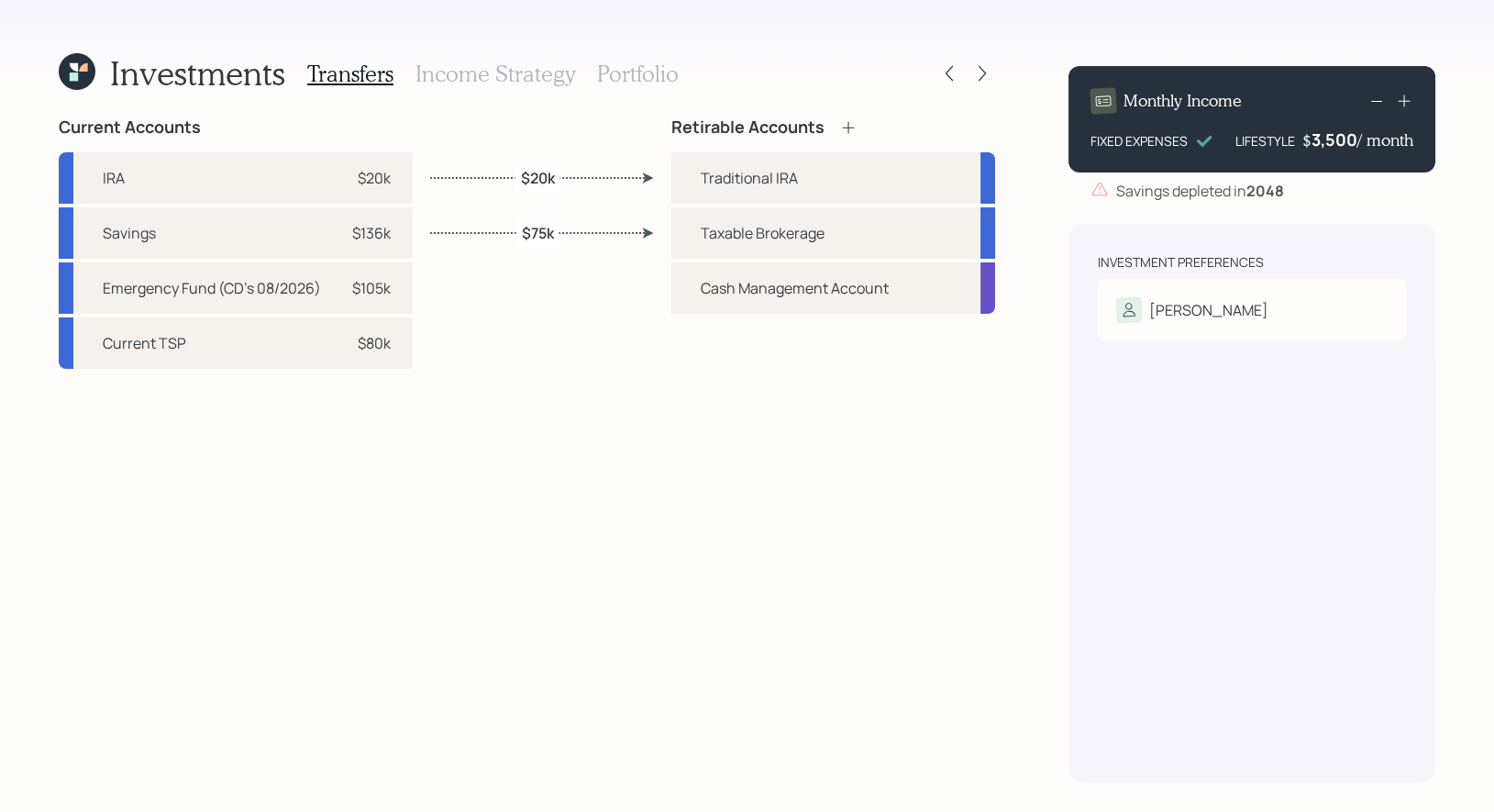
click at [468, 77] on h3 "Income Strategy" at bounding box center [495, 74] width 159 height 27
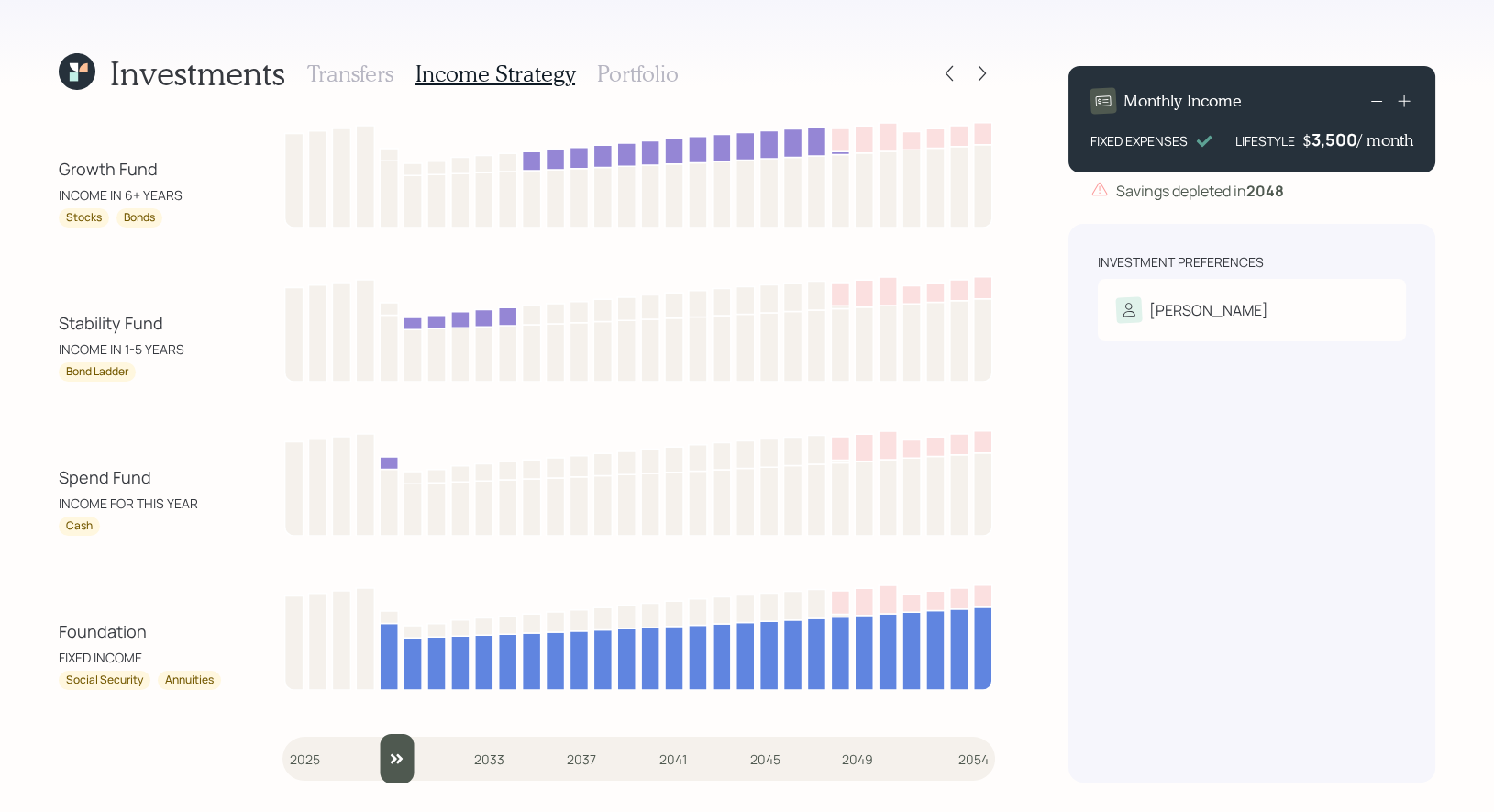
drag, startPoint x: 305, startPoint y: 772, endPoint x: 381, endPoint y: 760, distance: 76.9
click at [381, 760] on input "slider" at bounding box center [639, 758] width 712 height 50
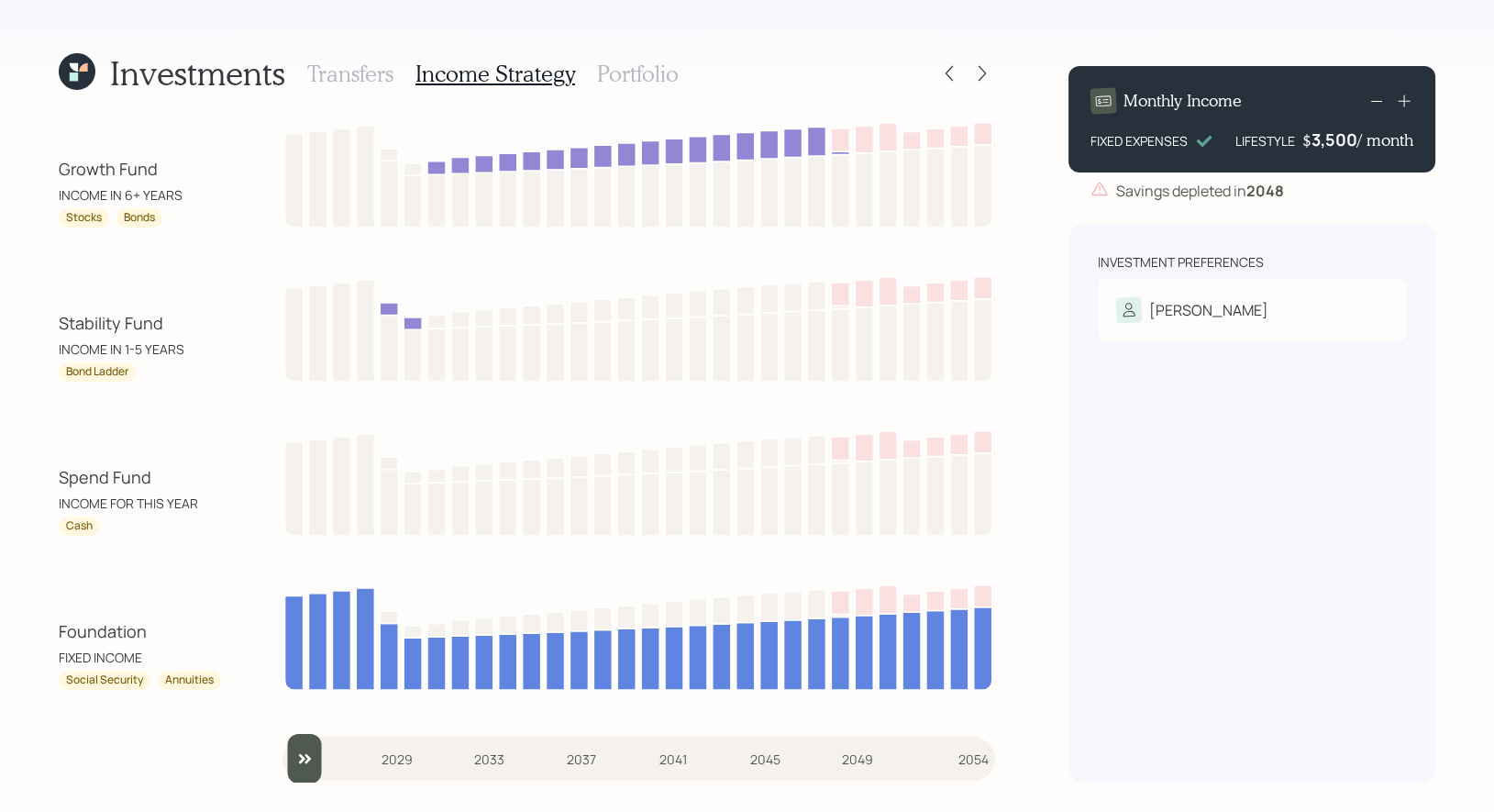
drag, startPoint x: 403, startPoint y: 771, endPoint x: 292, endPoint y: 768, distance: 111.0
click at [292, 768] on input "slider" at bounding box center [639, 758] width 712 height 50
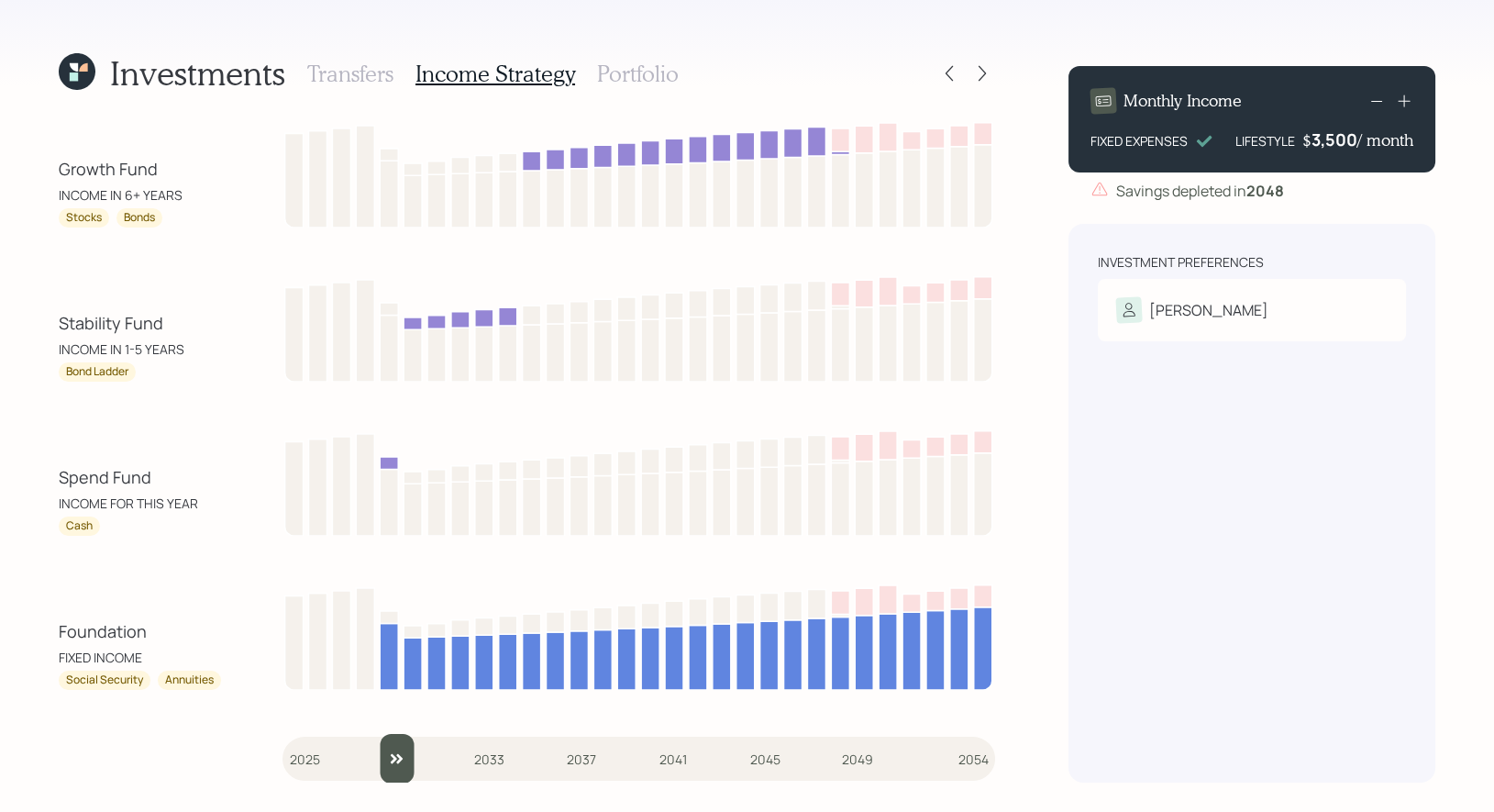
drag, startPoint x: 302, startPoint y: 767, endPoint x: 376, endPoint y: 751, distance: 75.7
click at [376, 751] on input "slider" at bounding box center [639, 758] width 712 height 50
drag, startPoint x: 400, startPoint y: 770, endPoint x: 410, endPoint y: 770, distance: 10.0
click at [410, 770] on input "slider" at bounding box center [639, 758] width 712 height 50
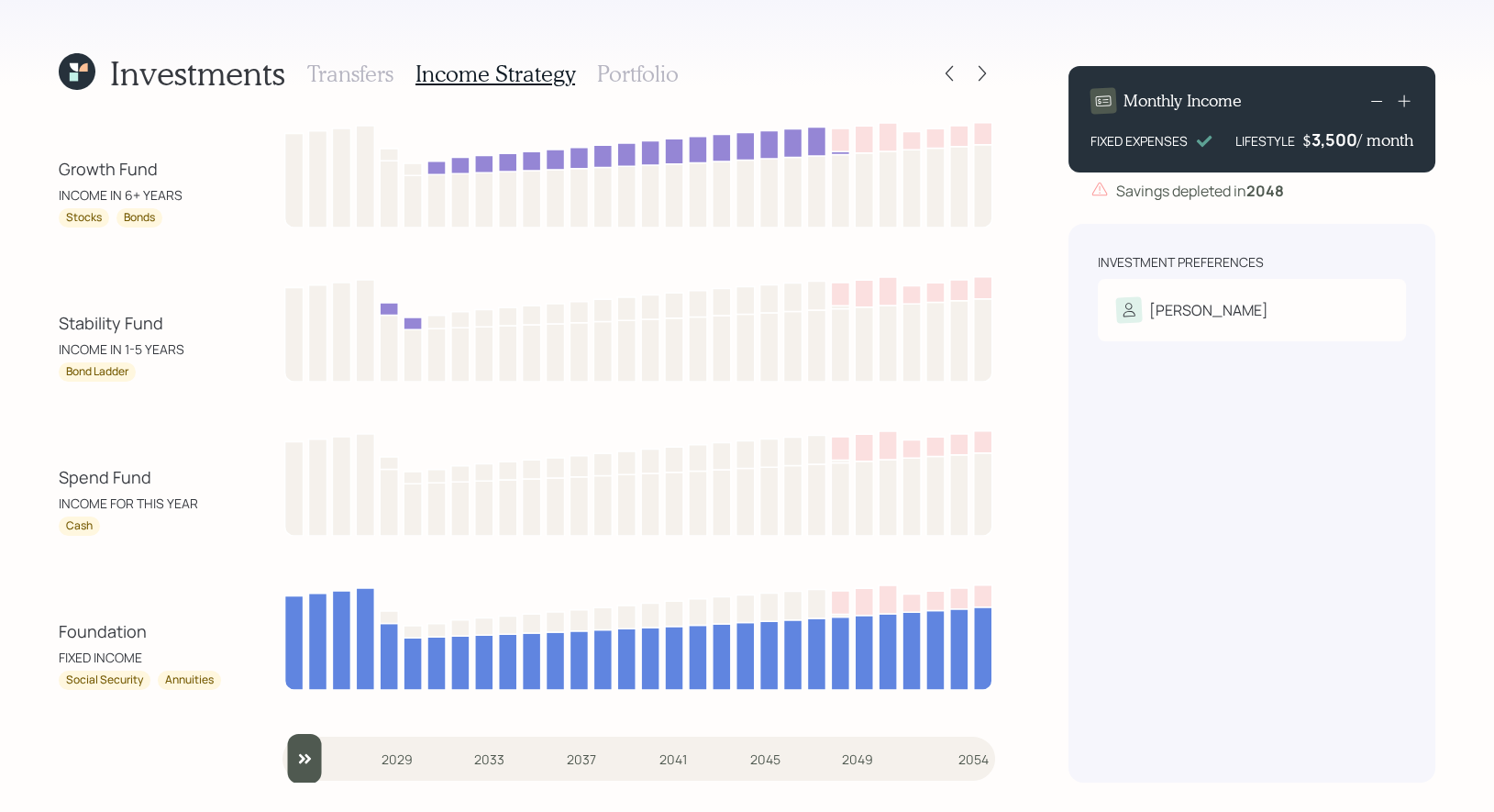
type input "2025"
drag, startPoint x: 423, startPoint y: 764, endPoint x: 277, endPoint y: 752, distance: 146.5
click at [277, 752] on div "Growth Fund INCOME IN 6+ YEARS Stocks Bonds Stability Fund INCOME IN 1-5 YEARS …" at bounding box center [526, 449] width 936 height 665
click at [624, 72] on h3 "Portfolio" at bounding box center [638, 74] width 82 height 27
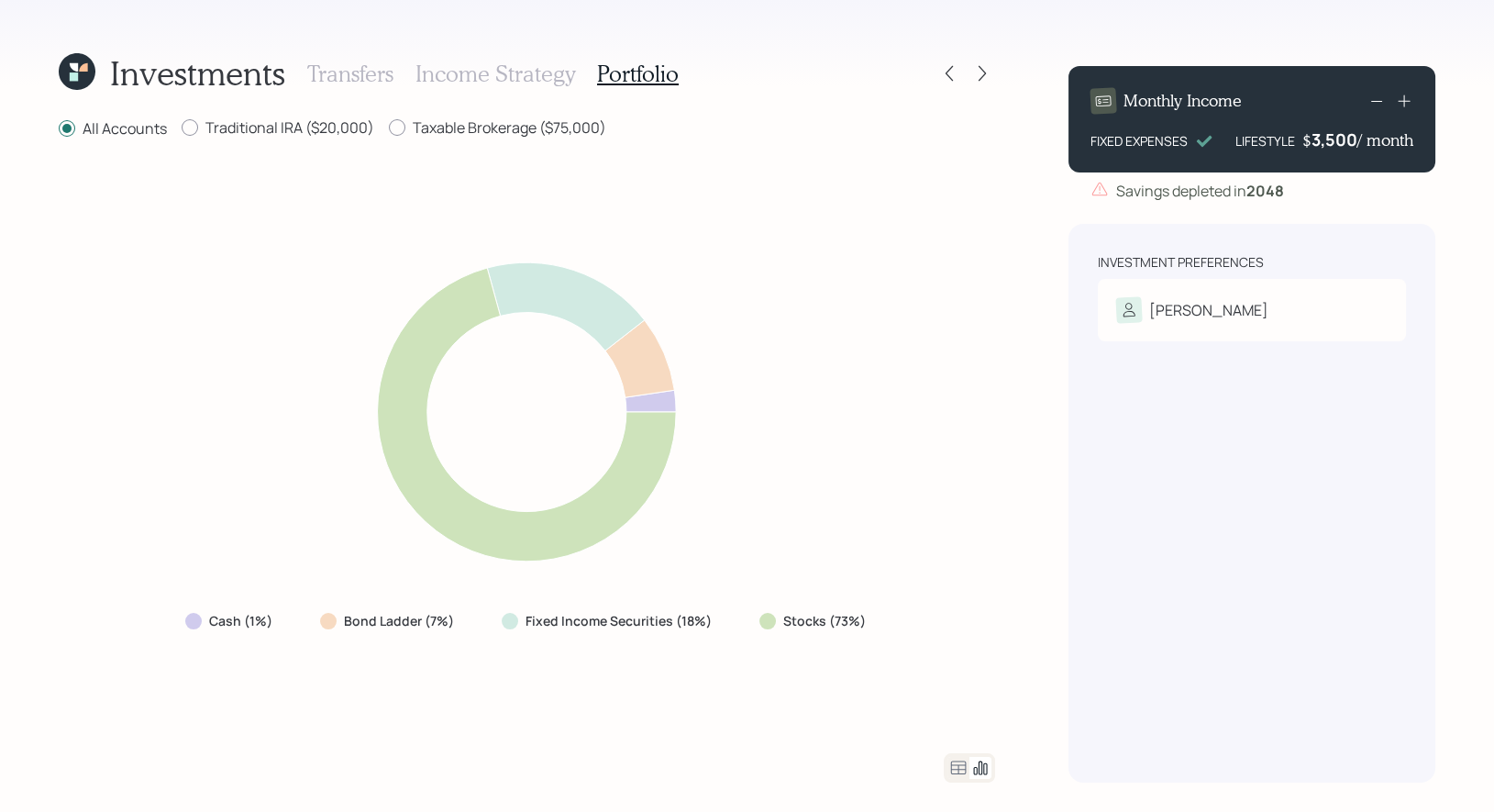
click at [487, 68] on h3 "Income Strategy" at bounding box center [495, 74] width 159 height 27
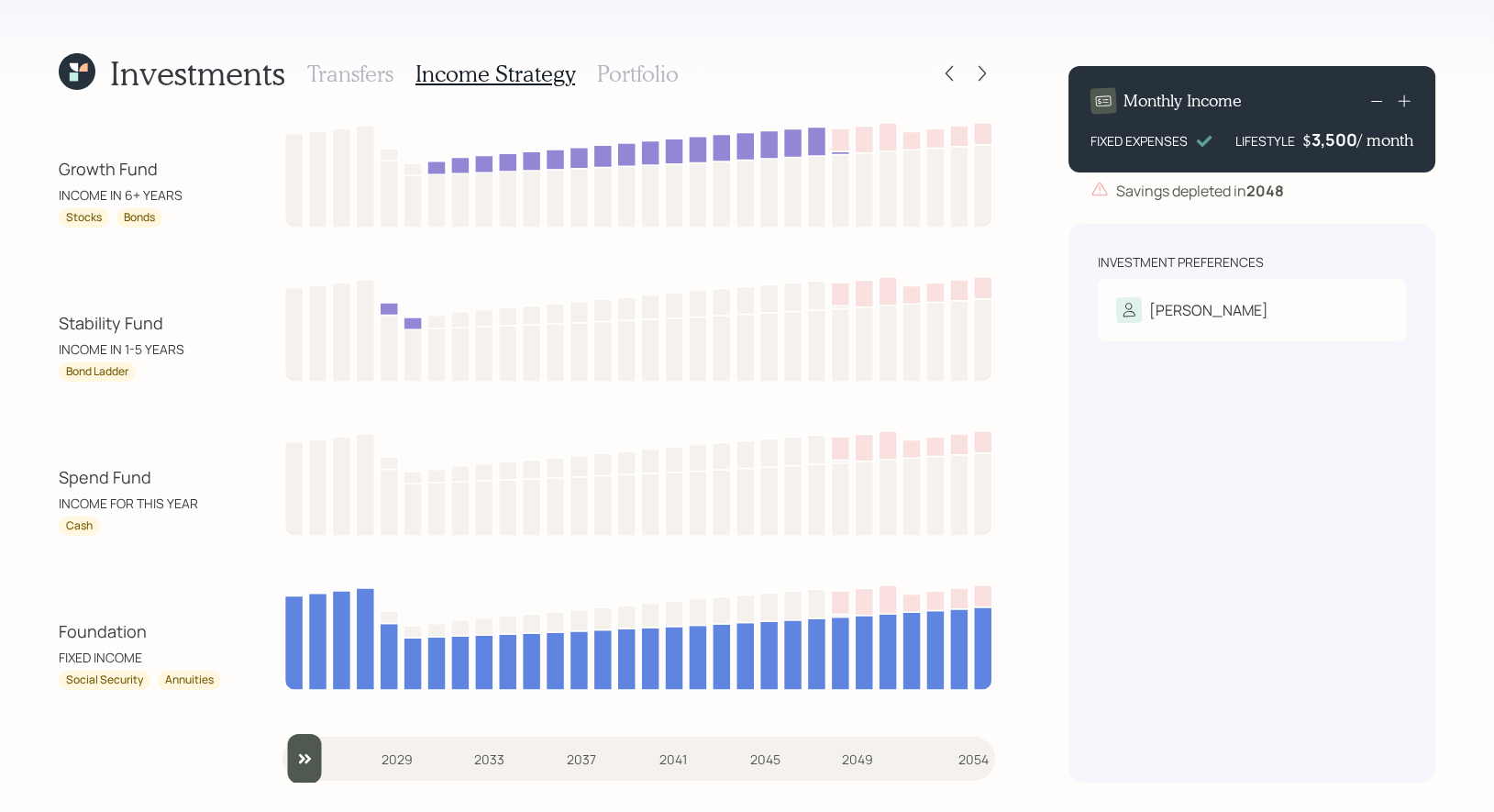
click at [639, 70] on h3 "Portfolio" at bounding box center [638, 74] width 82 height 27
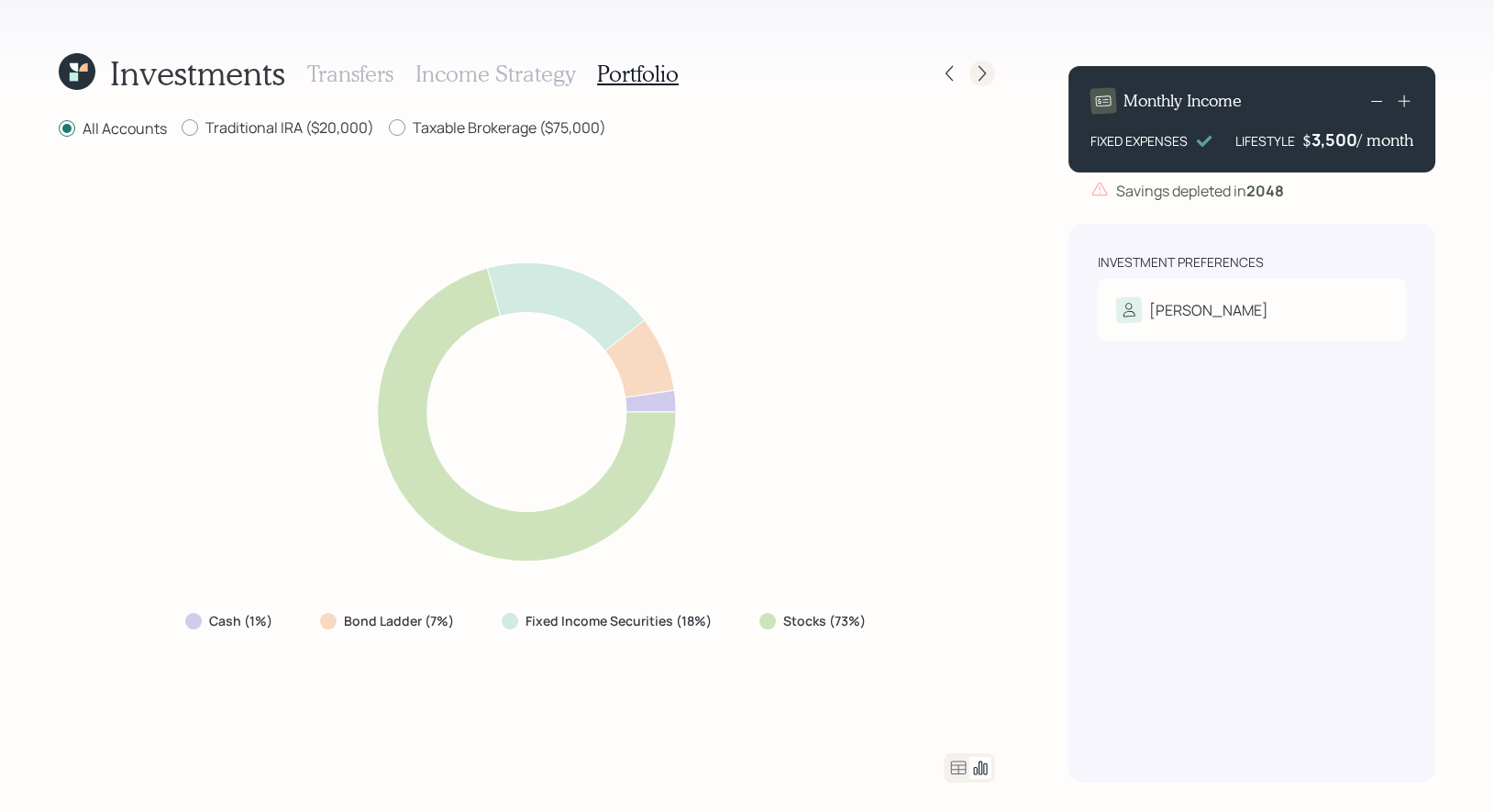
click at [984, 71] on icon at bounding box center [982, 73] width 18 height 18
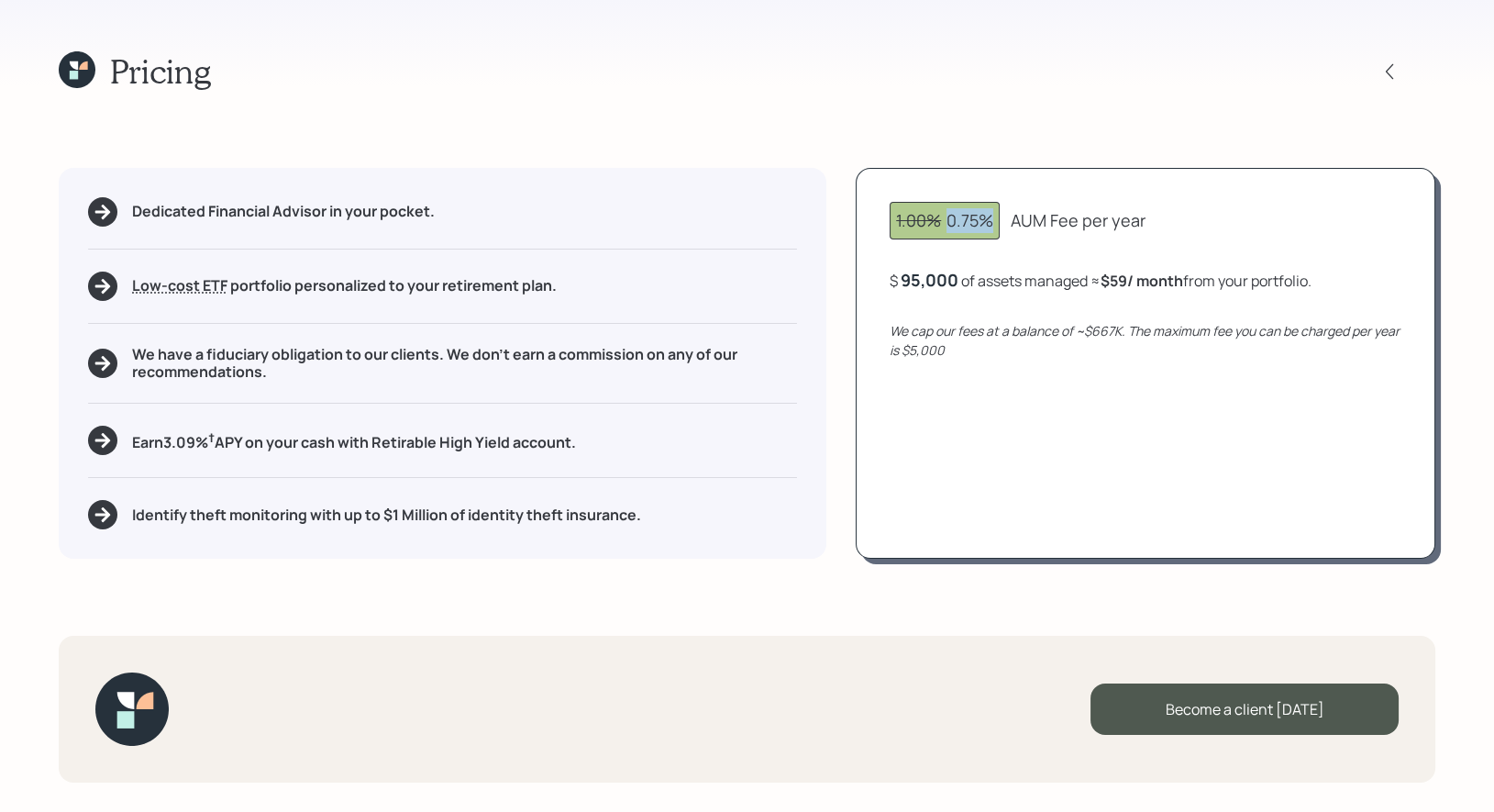
drag, startPoint x: 998, startPoint y: 224, endPoint x: 946, endPoint y: 224, distance: 52.0
click at [946, 224] on div "1.00% 0.75%" at bounding box center [945, 220] width 110 height 37
